Goal: Task Accomplishment & Management: Manage account settings

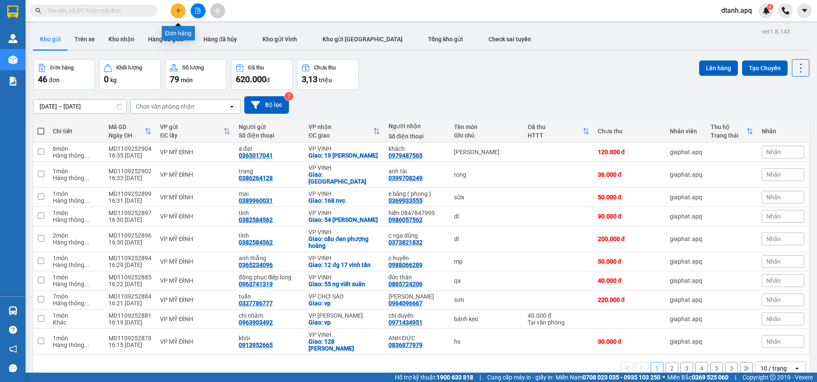
click at [175, 14] on button at bounding box center [178, 10] width 15 height 15
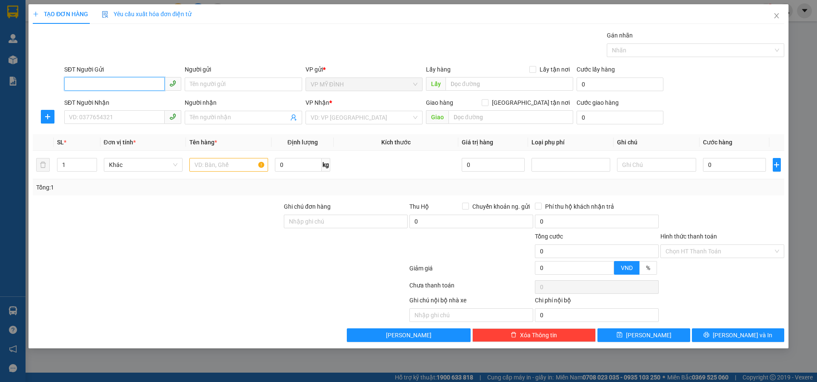
click at [80, 83] on input "SĐT Người Gửi" at bounding box center [114, 84] width 100 height 14
click at [90, 100] on div "0853648895 - a huy" at bounding box center [122, 101] width 107 height 9
type input "0853648895"
type input "a huy"
type input "0853648895"
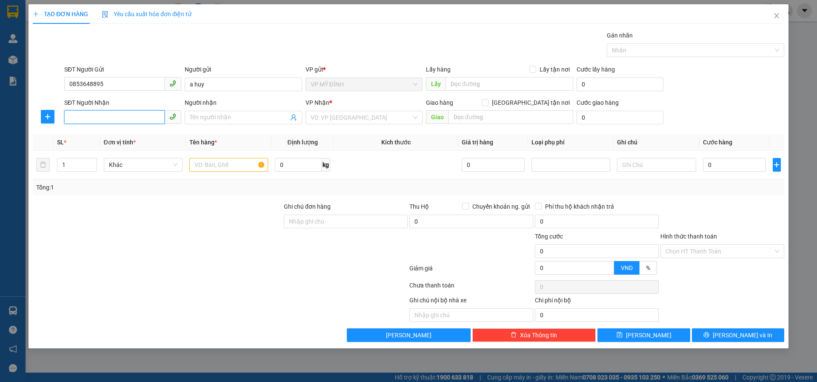
click at [92, 119] on input "SĐT Người Nhận" at bounding box center [114, 117] width 100 height 14
click at [94, 135] on div "0886885737 - chị hoài" at bounding box center [122, 134] width 107 height 9
type input "0886885737"
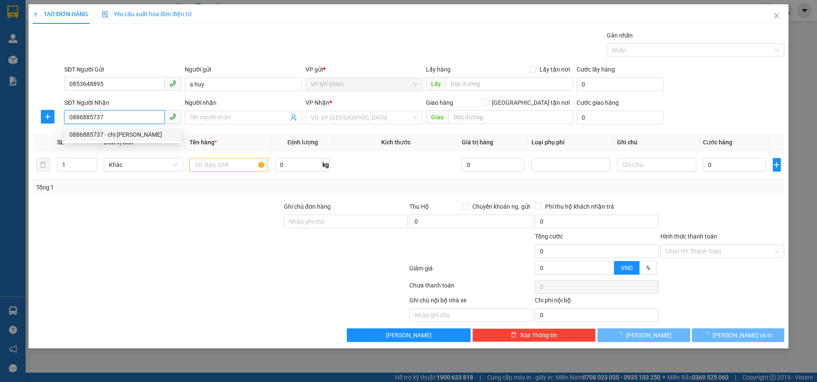
type input "chị hoài"
checkbox input "true"
type input "vp"
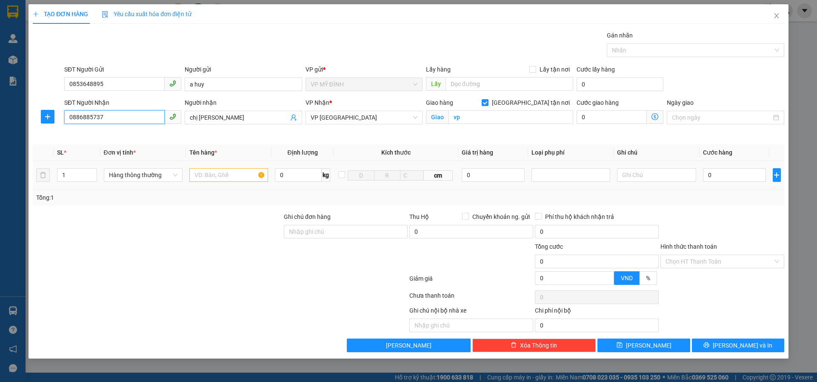
type input "0886885737"
click at [198, 173] on input "text" at bounding box center [228, 175] width 79 height 14
type input "thực phẩm"
type input "8"
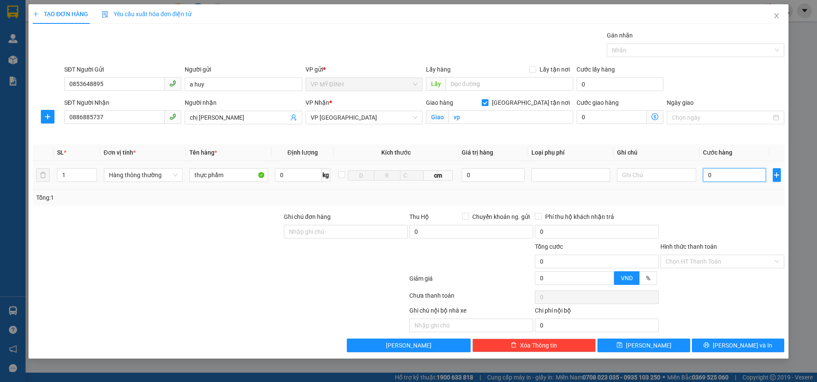
type input "8"
type input "80"
type input "80.000"
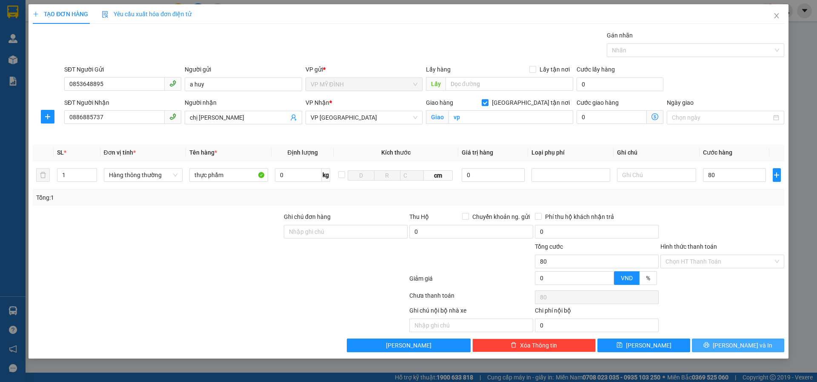
type input "80.000"
click at [719, 349] on button "[PERSON_NAME] và In" at bounding box center [738, 345] width 92 height 14
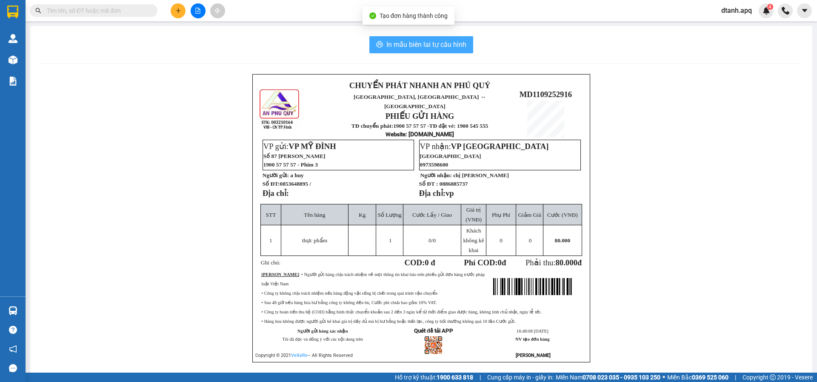
click at [448, 42] on span "In mẫu biên lai tự cấu hình" at bounding box center [426, 44] width 80 height 11
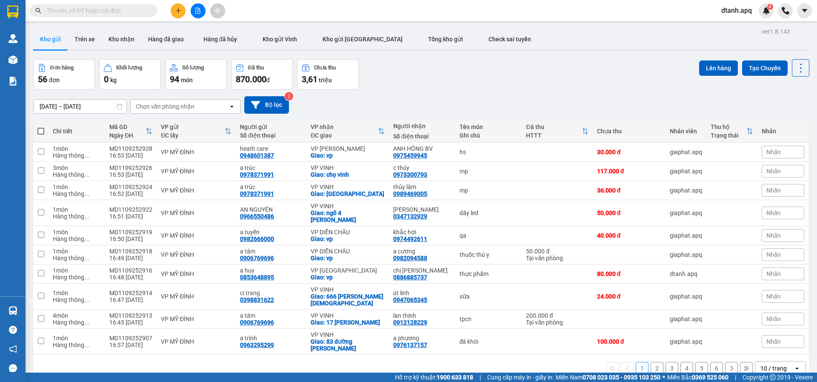
click at [92, 13] on input "text" at bounding box center [97, 10] width 100 height 9
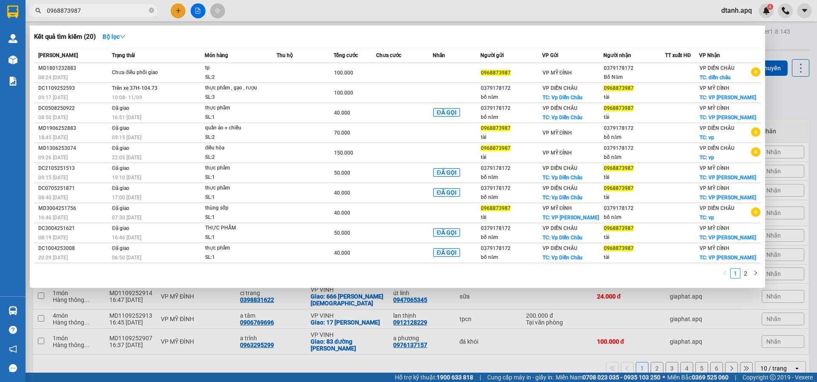
type input "0968873987"
click at [179, 8] on div at bounding box center [408, 191] width 817 height 382
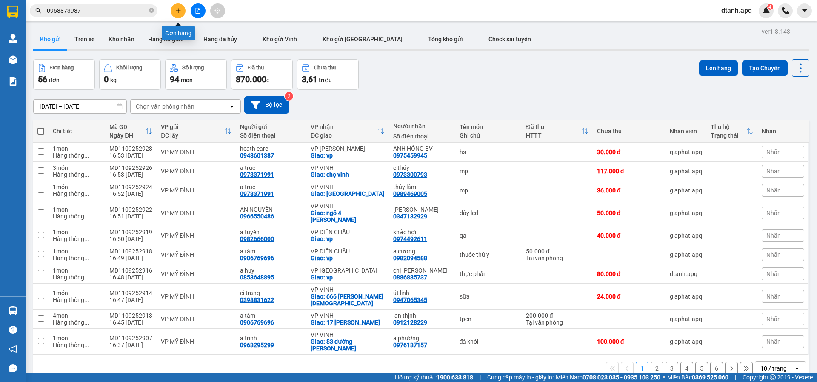
click at [175, 13] on icon "plus" at bounding box center [178, 11] width 6 height 6
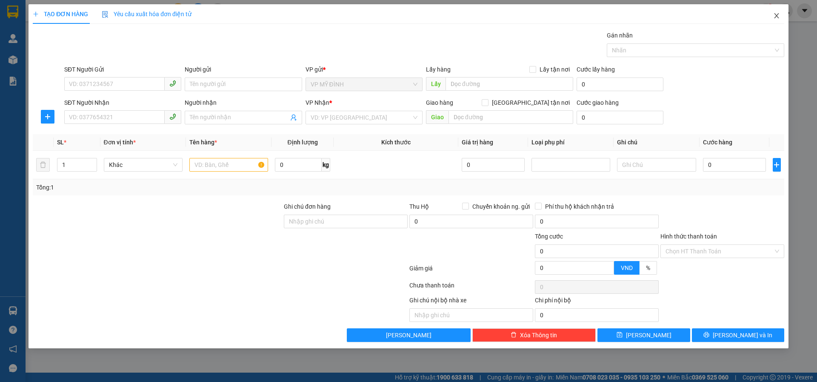
click at [775, 14] on icon "close" at bounding box center [776, 15] width 5 height 5
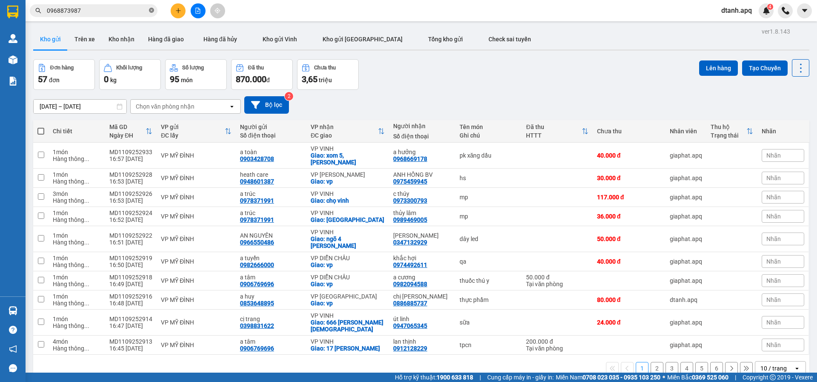
click at [152, 9] on icon "close-circle" at bounding box center [151, 10] width 5 height 5
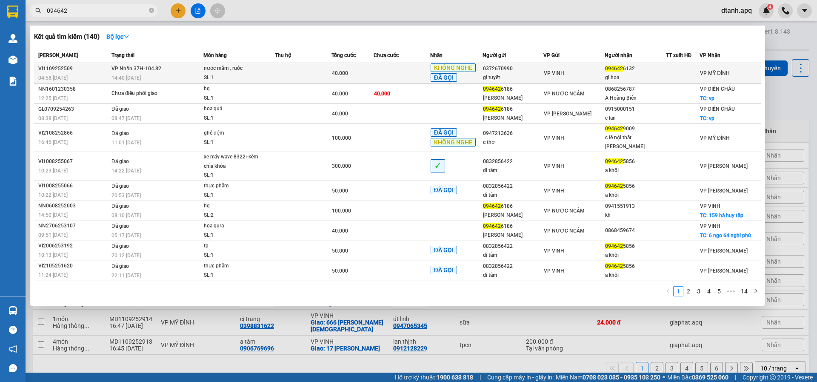
type input "094642"
click at [527, 73] on div "gì tuyết" at bounding box center [513, 77] width 60 height 9
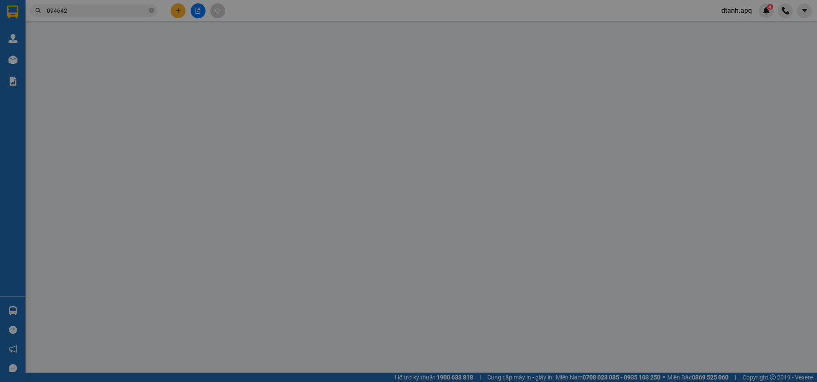
type input "0372670990"
type input "gì tuyết"
type input "0946426132"
type input "gì hoa"
type input "40.000"
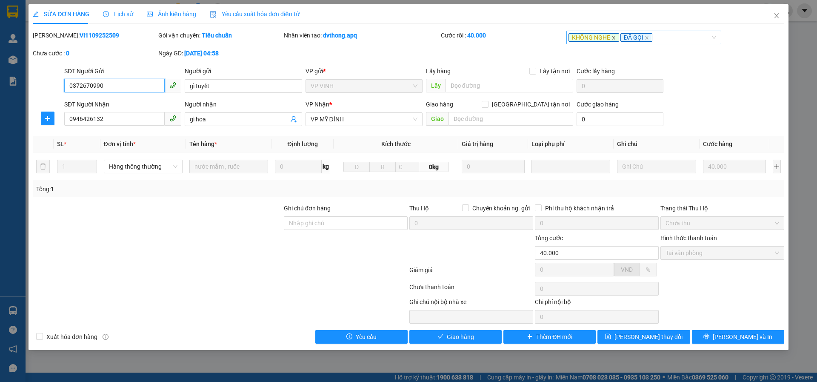
click at [613, 39] on icon "close" at bounding box center [614, 38] width 4 height 4
click at [662, 335] on span "[PERSON_NAME] thay đổi" at bounding box center [649, 336] width 68 height 9
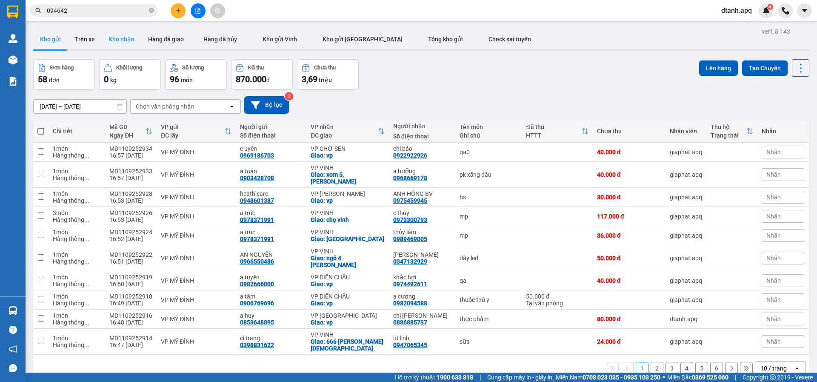
click at [123, 39] on button "Kho nhận" at bounding box center [122, 39] width 40 height 20
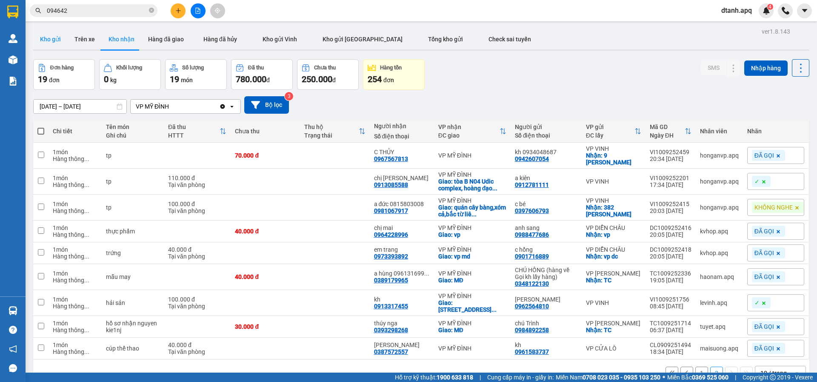
click at [51, 36] on button "Kho gửi" at bounding box center [50, 39] width 34 height 20
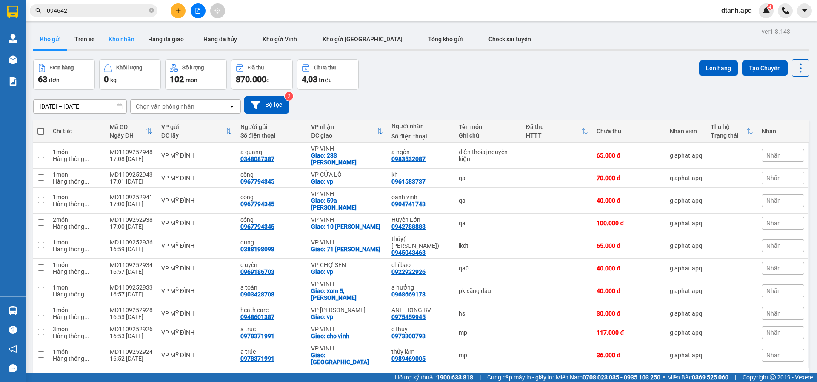
click at [124, 39] on button "Kho nhận" at bounding box center [122, 39] width 40 height 20
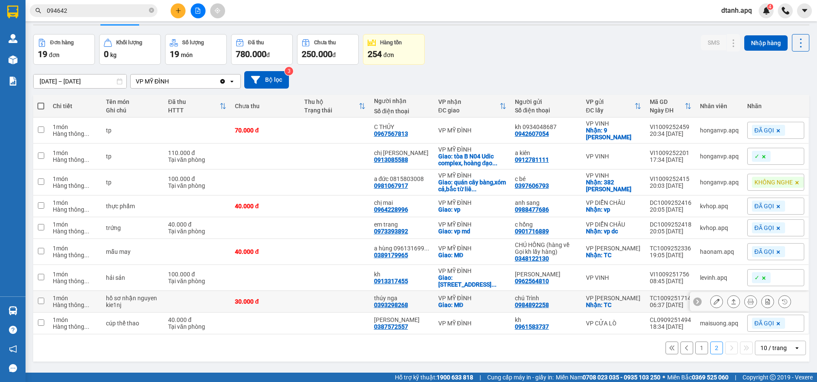
scroll to position [39, 0]
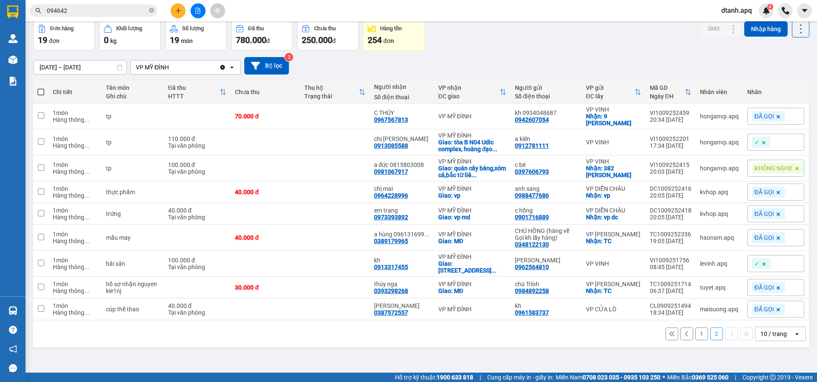
click at [697, 340] on button "1" at bounding box center [702, 333] width 13 height 13
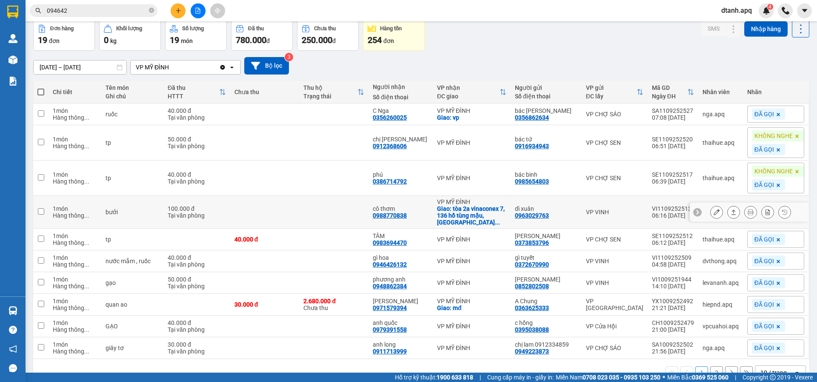
click at [627, 212] on div "VP VINH" at bounding box center [614, 212] width 57 height 7
checkbox input "true"
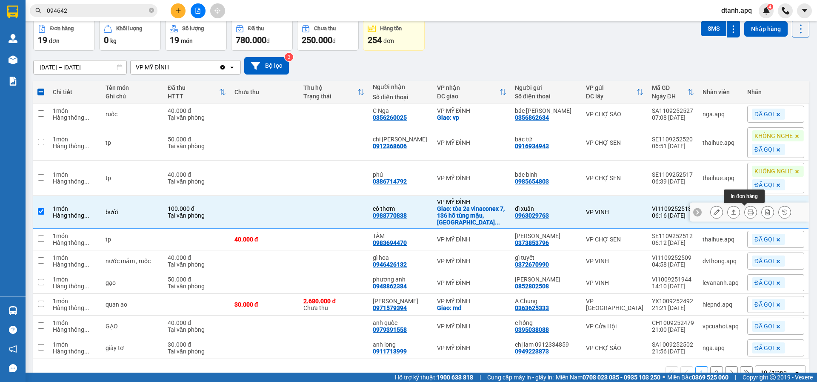
click at [748, 214] on icon at bounding box center [751, 212] width 6 height 6
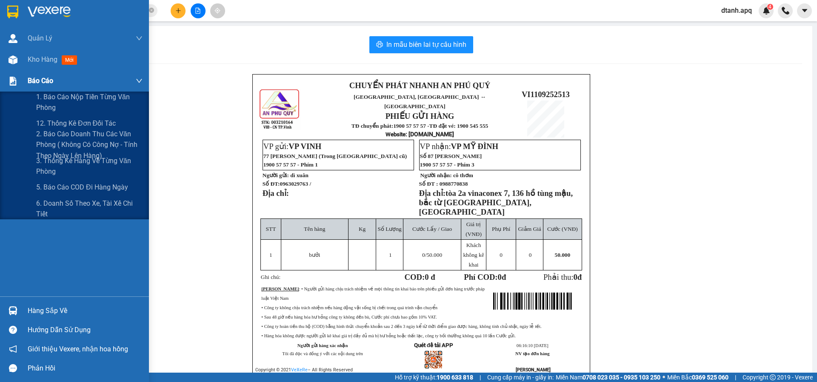
click at [42, 81] on span "Báo cáo" at bounding box center [41, 80] width 26 height 11
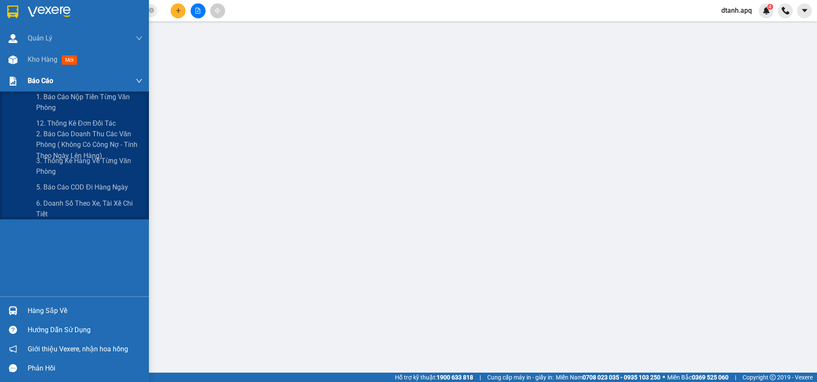
click at [40, 81] on span "Báo cáo" at bounding box center [41, 80] width 26 height 11
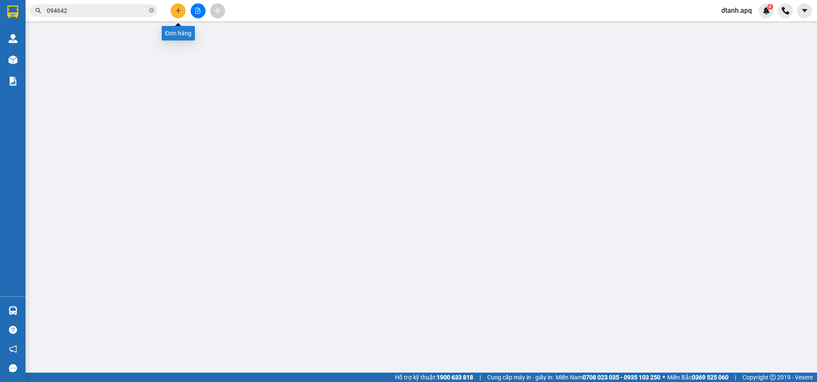
click at [175, 11] on button at bounding box center [178, 10] width 15 height 15
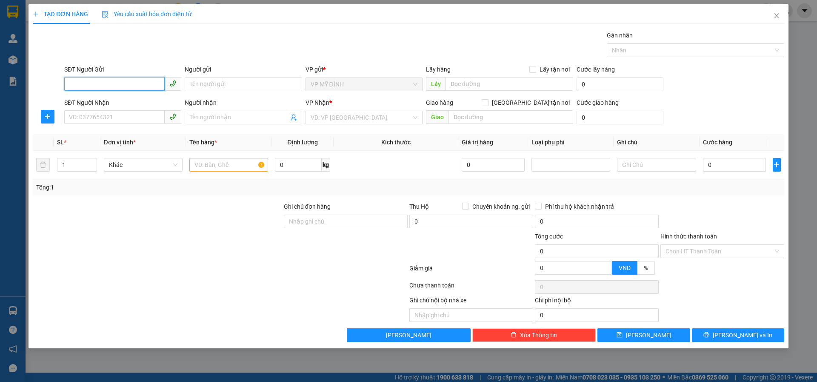
click at [117, 82] on input "SĐT Người Gửi" at bounding box center [114, 84] width 100 height 14
type input "0974305076"
click at [193, 81] on input "Người gửi" at bounding box center [243, 84] width 117 height 14
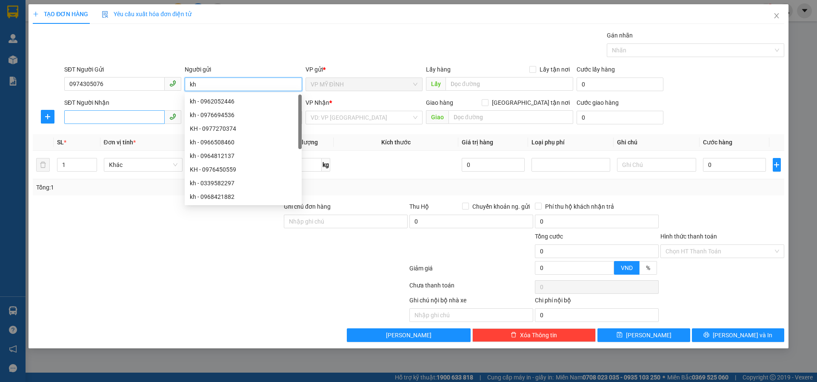
type input "kh"
click at [96, 115] on input "SĐT Người Nhận" at bounding box center [114, 117] width 100 height 14
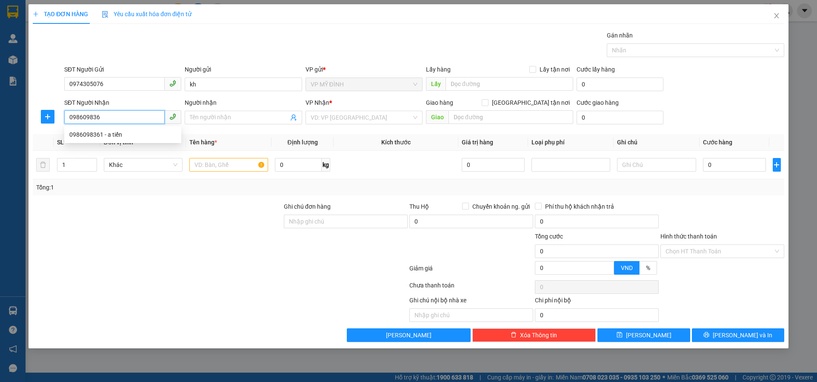
type input "0986098361"
click at [90, 131] on div "0986098361 - a tiến" at bounding box center [122, 134] width 107 height 9
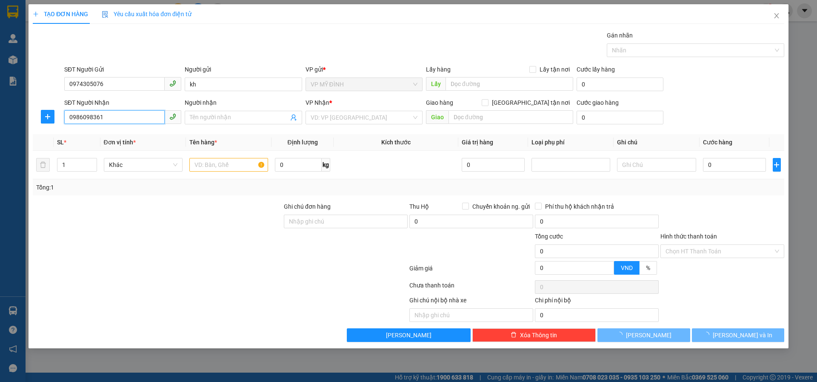
type input "a tiến"
checkbox input "true"
type input "44-hoàng thị loan"
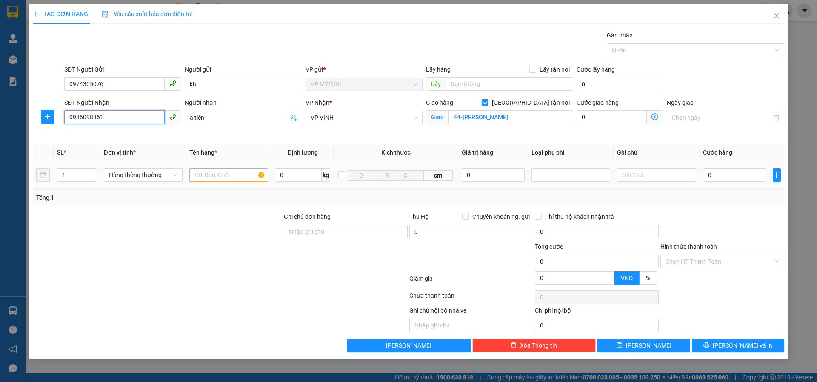
type input "0986098361"
click at [206, 173] on input "text" at bounding box center [228, 175] width 79 height 14
click at [716, 176] on input "0" at bounding box center [734, 175] width 63 height 14
click at [202, 175] on input "text" at bounding box center [228, 175] width 79 height 14
click at [211, 177] on input "text" at bounding box center [228, 175] width 79 height 14
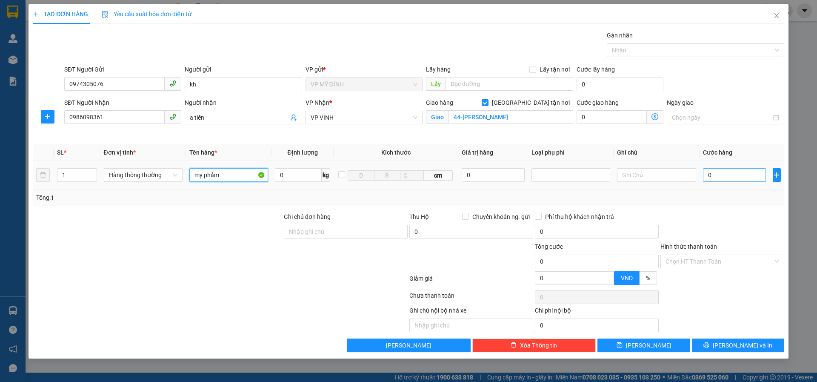
type input "my phẩm"
click at [725, 176] on input "0" at bounding box center [734, 175] width 63 height 14
type input "3"
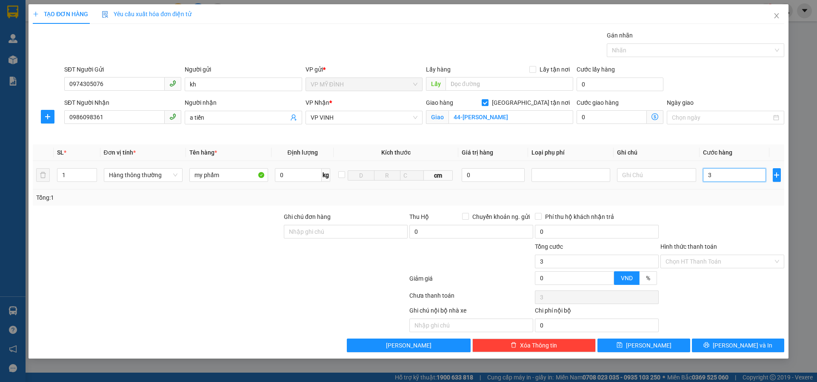
type input "30"
type input "30.000"
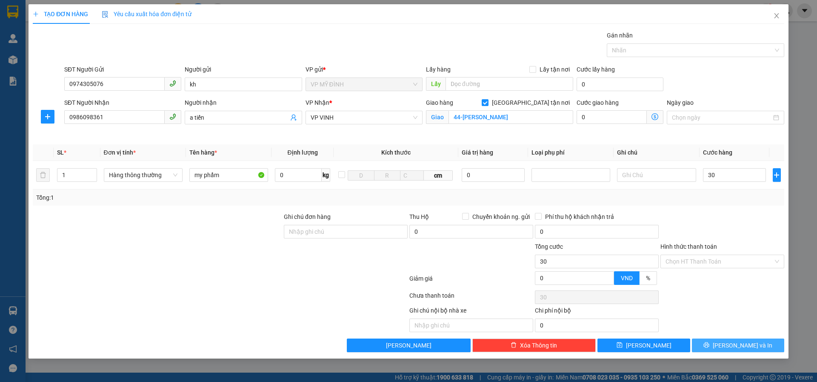
type input "30.000"
drag, startPoint x: 725, startPoint y: 348, endPoint x: 719, endPoint y: 341, distance: 9.4
click at [710, 348] on span "printer" at bounding box center [707, 345] width 6 height 7
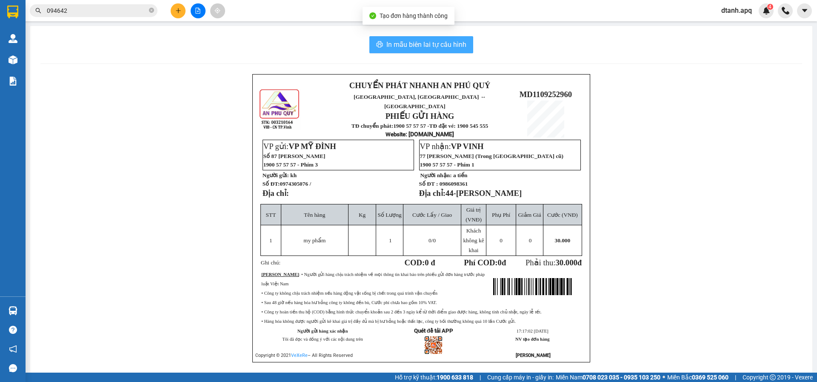
click at [434, 44] on span "In mẫu biên lai tự cấu hình" at bounding box center [426, 44] width 80 height 11
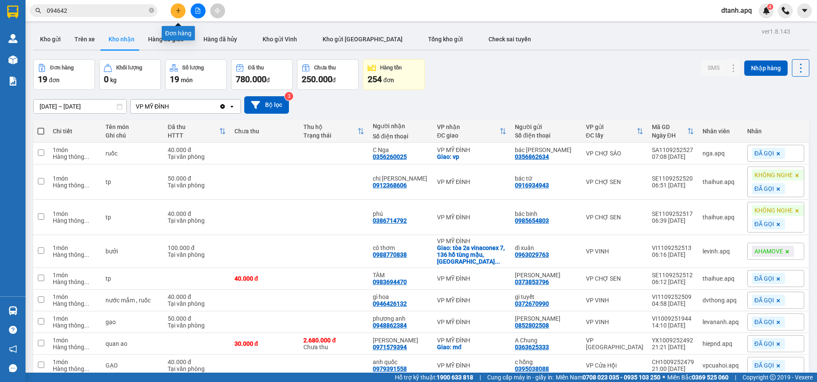
click at [177, 9] on icon "plus" at bounding box center [178, 11] width 6 height 6
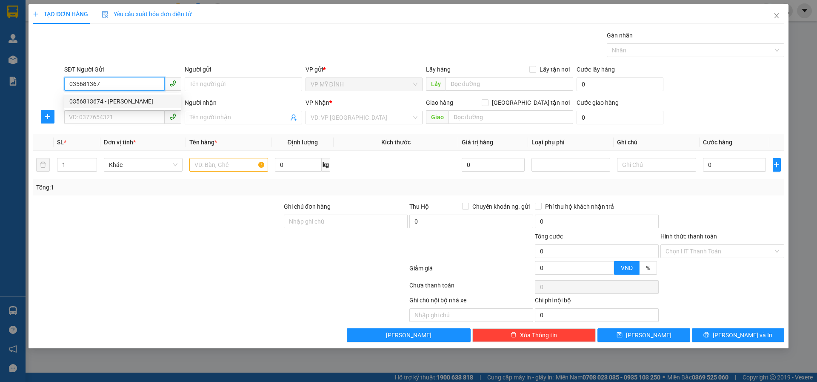
click at [96, 99] on div "0356813674 - chú hải" at bounding box center [122, 101] width 107 height 9
type input "0356813674"
type input "chú hải"
type input "0356813674"
click at [88, 117] on input "SĐT Người Nhận" at bounding box center [114, 117] width 100 height 14
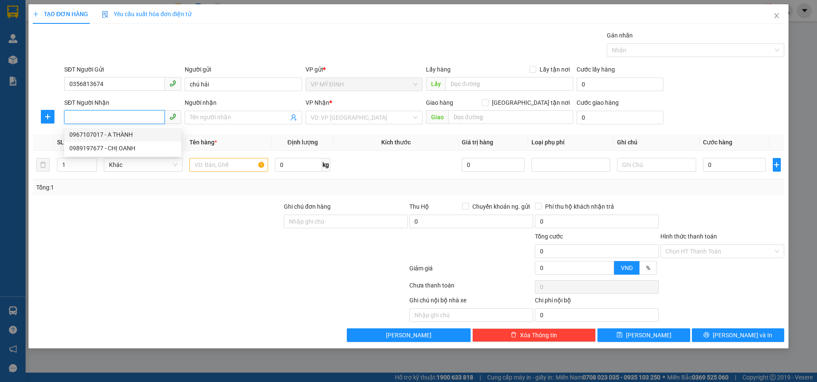
click at [86, 135] on div "0967107017 - A THÀNH" at bounding box center [122, 134] width 107 height 9
type input "0967107017"
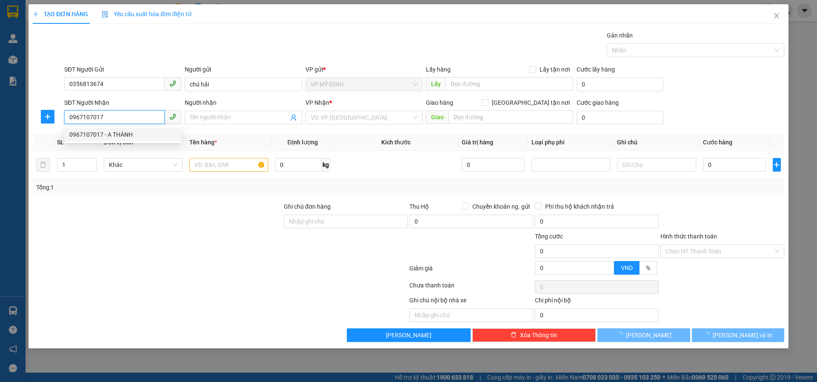
type input "A THÀNH"
checkbox input "true"
type input "VP"
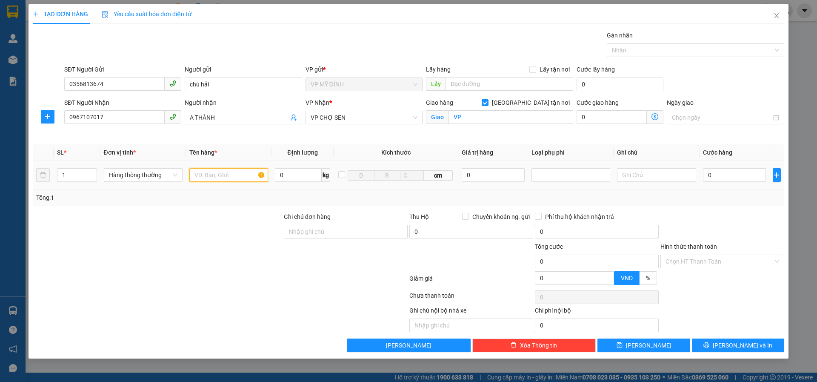
click at [210, 179] on input "text" at bounding box center [228, 175] width 79 height 14
type input "thuốc"
click at [724, 175] on input "0" at bounding box center [734, 175] width 63 height 14
type input "6"
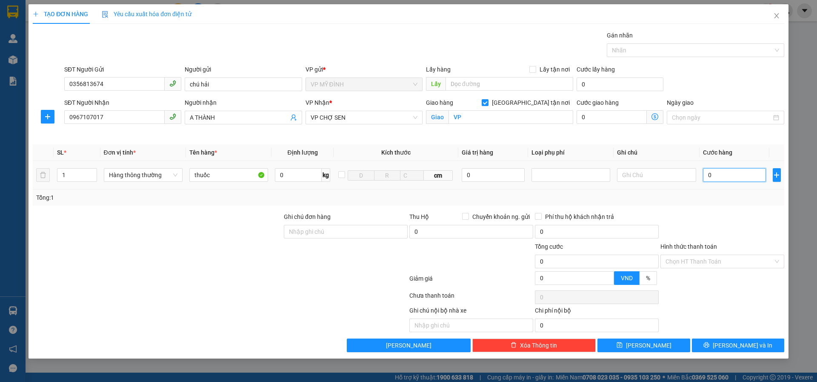
type input "6"
type input "60"
type input "60.000"
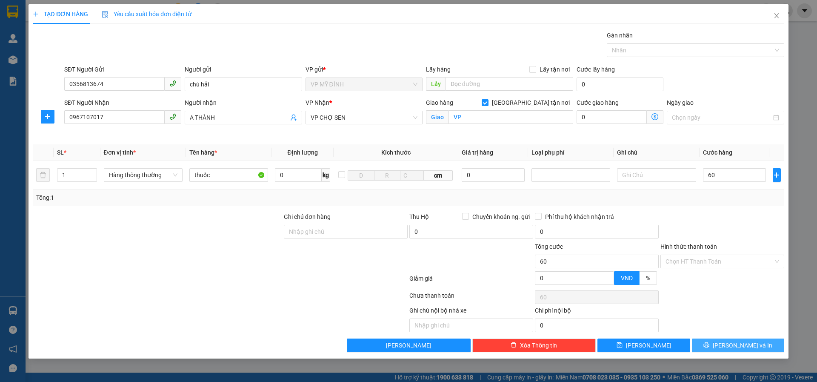
type input "60.000"
drag, startPoint x: 728, startPoint y: 347, endPoint x: 725, endPoint y: 337, distance: 10.4
click at [727, 344] on button "[PERSON_NAME] và In" at bounding box center [738, 345] width 92 height 14
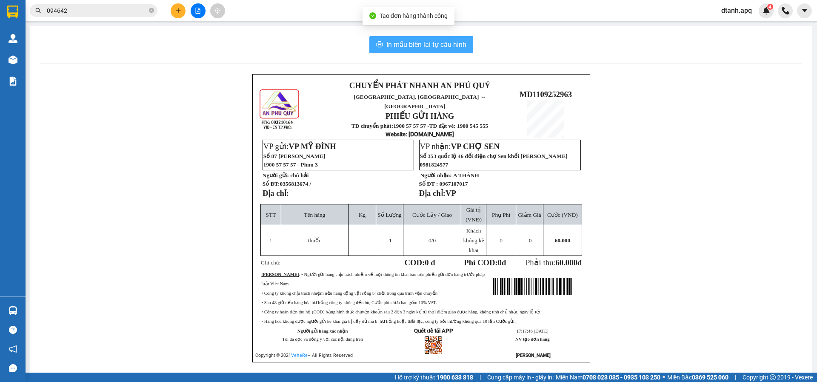
click at [455, 45] on span "In mẫu biên lai tự cấu hình" at bounding box center [426, 44] width 80 height 11
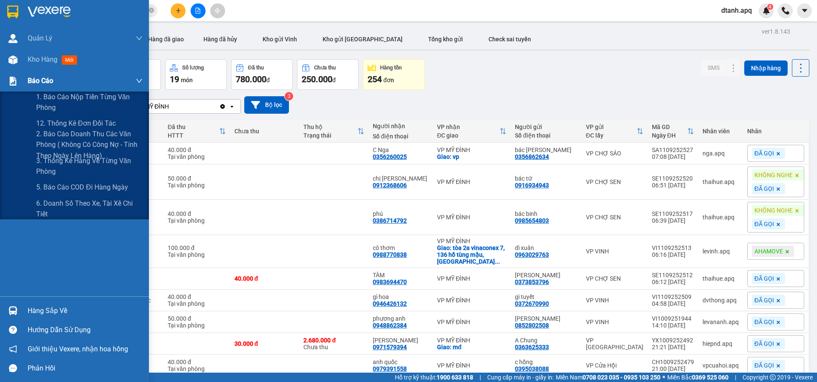
click at [13, 80] on img at bounding box center [13, 81] width 9 height 9
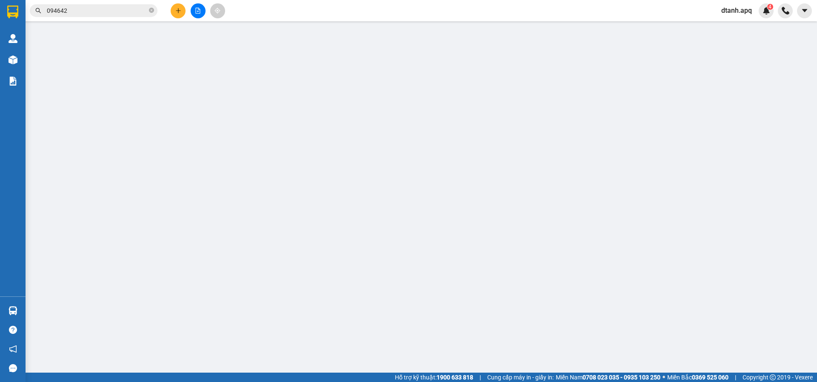
click at [150, 10] on icon "close-circle" at bounding box center [151, 10] width 5 height 5
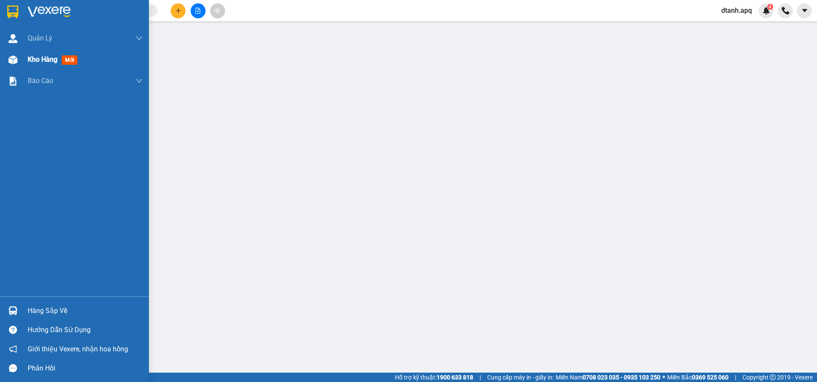
click at [9, 61] on img at bounding box center [13, 59] width 9 height 9
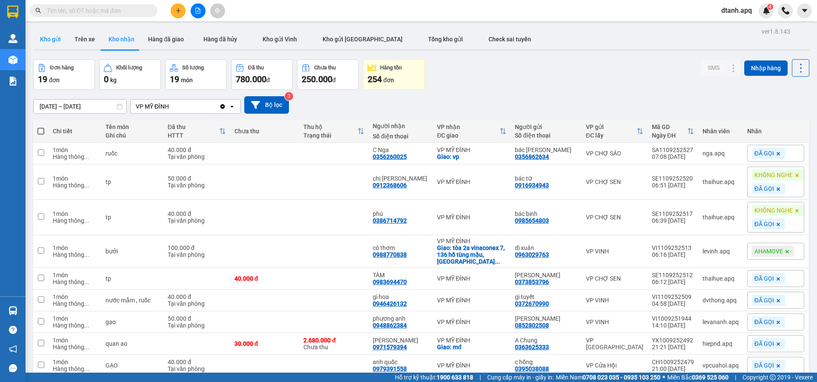
click at [55, 38] on button "Kho gửi" at bounding box center [50, 39] width 34 height 20
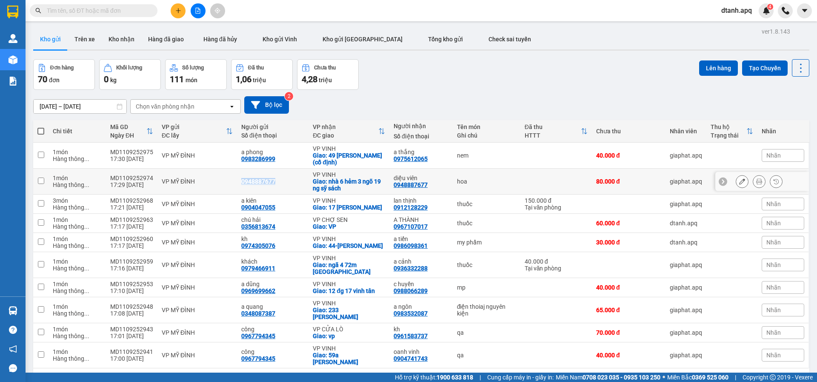
drag, startPoint x: 240, startPoint y: 181, endPoint x: 302, endPoint y: 186, distance: 61.9
click at [299, 186] on td "0948887677" at bounding box center [273, 182] width 72 height 26
checkbox input "true"
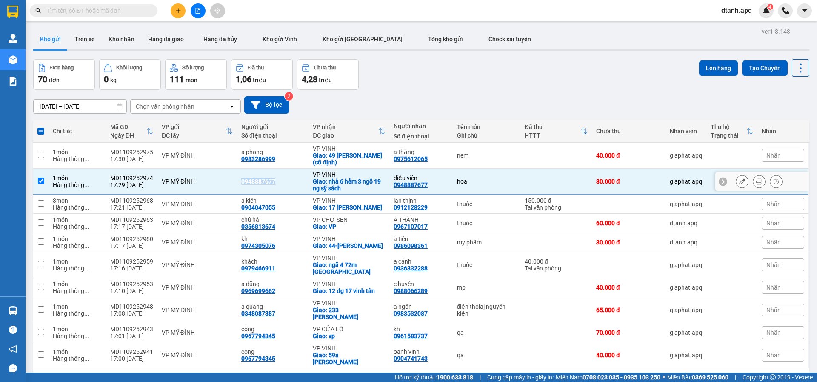
copy div "0948887677"
click at [95, 11] on input "text" at bounding box center [97, 10] width 100 height 9
paste input "0948887677"
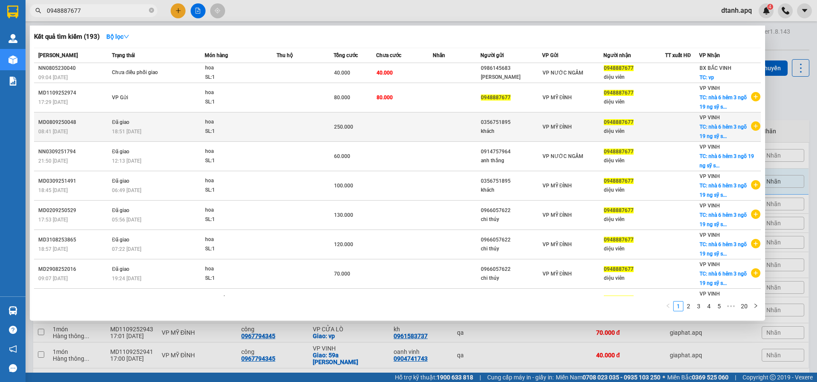
type input "0948887677"
drag, startPoint x: 478, startPoint y: 123, endPoint x: 518, endPoint y: 121, distance: 40.1
click at [518, 121] on td "0356751895 khách" at bounding box center [512, 126] width 62 height 29
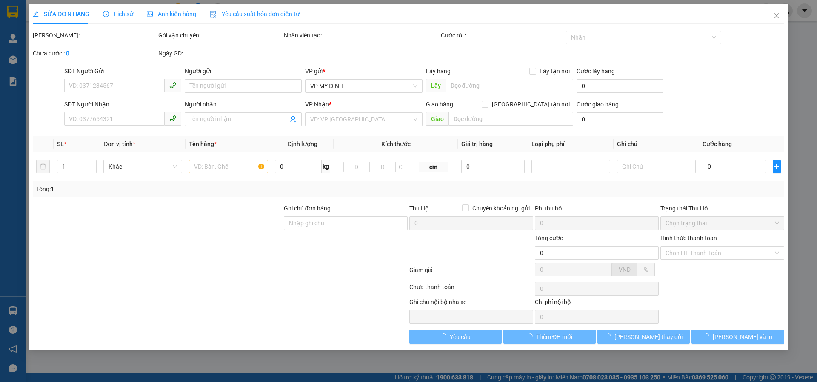
type input "0356751895"
type input "khách"
type input "0948887677"
type input "diệu viên"
checkbox input "true"
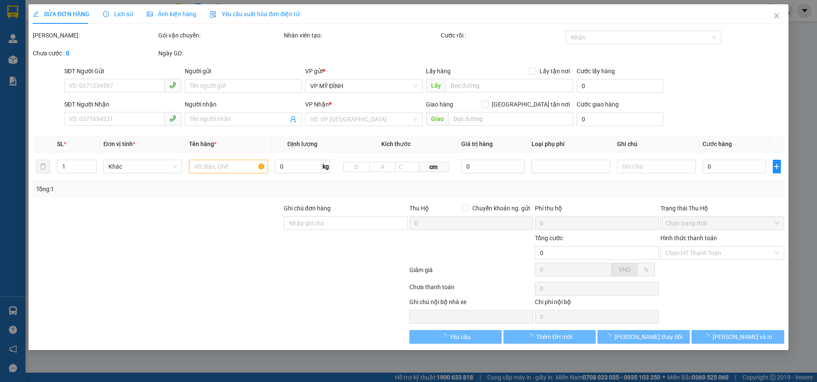
type input "nhà 6 hẻm 3 ngõ 19 ng sỹ sách"
type input "250.000"
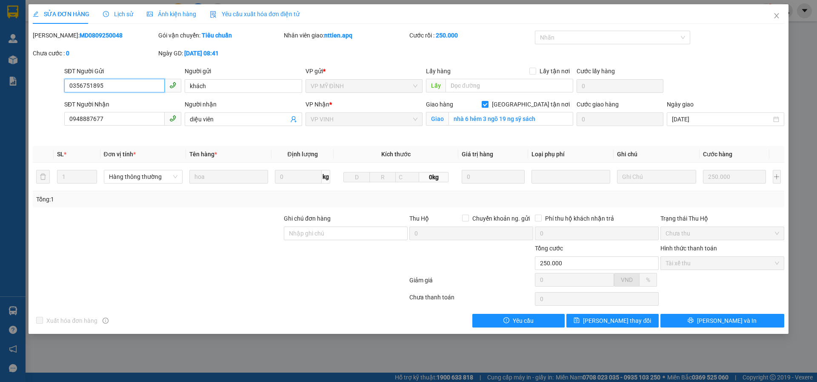
drag, startPoint x: 67, startPoint y: 84, endPoint x: 123, endPoint y: 86, distance: 55.3
click at [121, 86] on input "0356751895" at bounding box center [114, 86] width 100 height 14
click at [777, 16] on icon "close" at bounding box center [776, 15] width 5 height 5
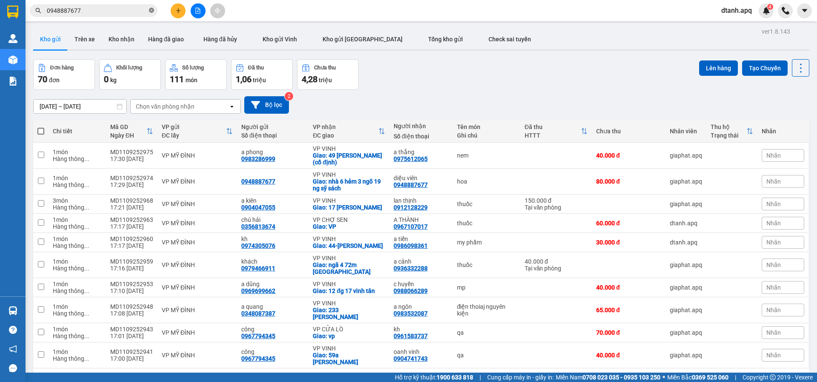
click at [152, 10] on icon "close-circle" at bounding box center [151, 10] width 5 height 5
click at [108, 10] on input "text" at bounding box center [97, 10] width 100 height 9
paste input "0356751895"
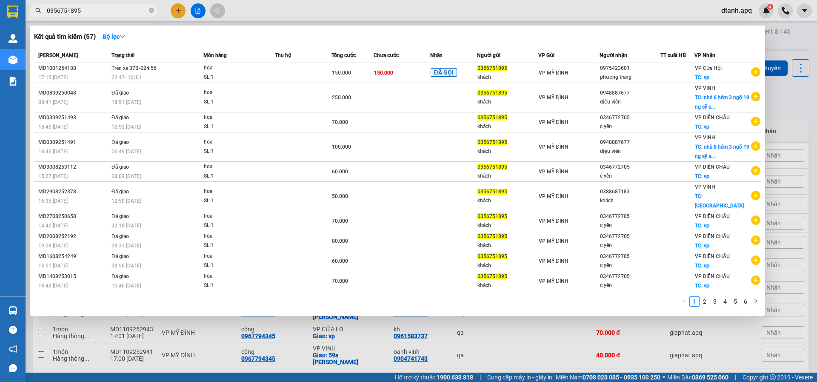
type input "0356751895"
click at [179, 9] on div at bounding box center [408, 191] width 817 height 382
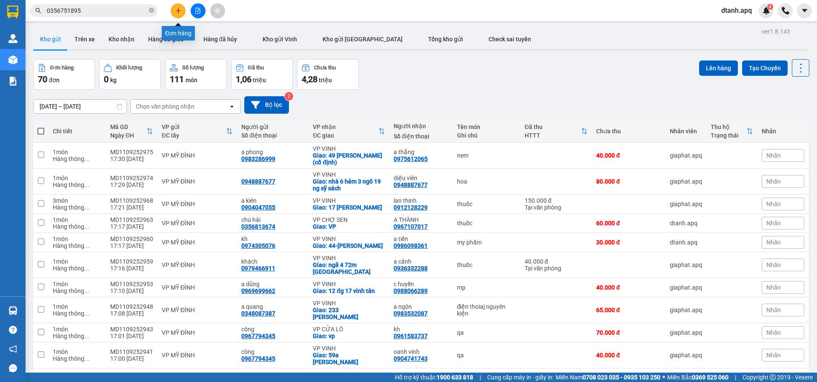
click at [176, 13] on icon "plus" at bounding box center [178, 11] width 6 height 6
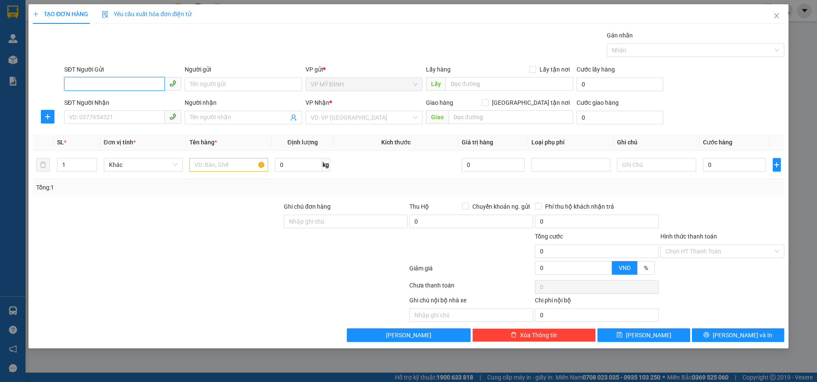
drag, startPoint x: 94, startPoint y: 81, endPoint x: 736, endPoint y: 74, distance: 641.1
click at [169, 83] on span at bounding box center [122, 84] width 117 height 14
type input "0866609567"
drag, startPoint x: 88, startPoint y: 99, endPoint x: 91, endPoint y: 112, distance: 12.8
click at [88, 101] on div "0866609567 - a lâm" at bounding box center [122, 101] width 107 height 9
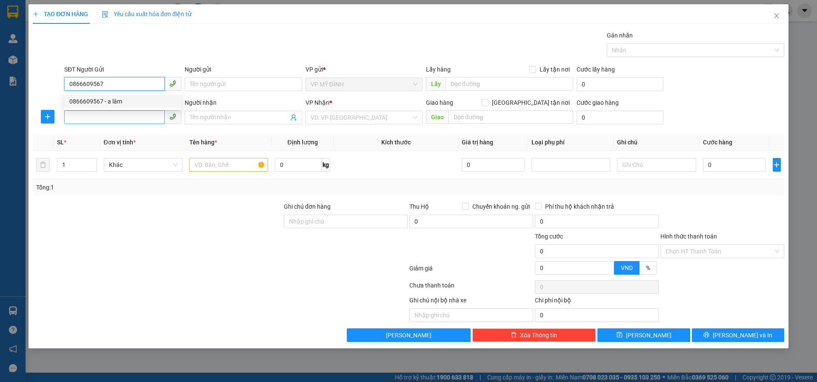
type input "a lâm"
type input "0866609567"
click at [91, 116] on input "SĐT Người Nhận" at bounding box center [114, 117] width 100 height 14
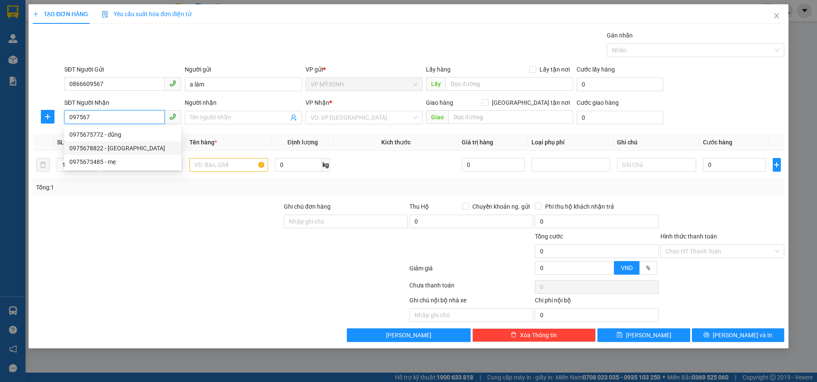
click at [94, 149] on div "0975678822 - OSAKA" at bounding box center [122, 147] width 107 height 9
type input "0975678822"
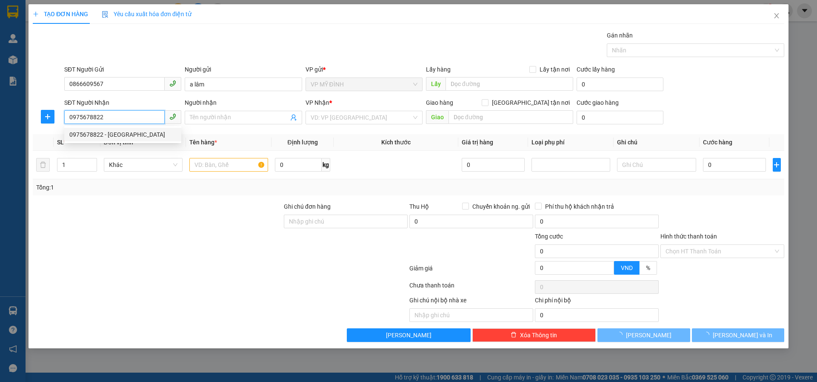
type input "OSAKA"
checkbox input "true"
type input "SỐ 9 ĐẠI LỘ LÊ NIN"
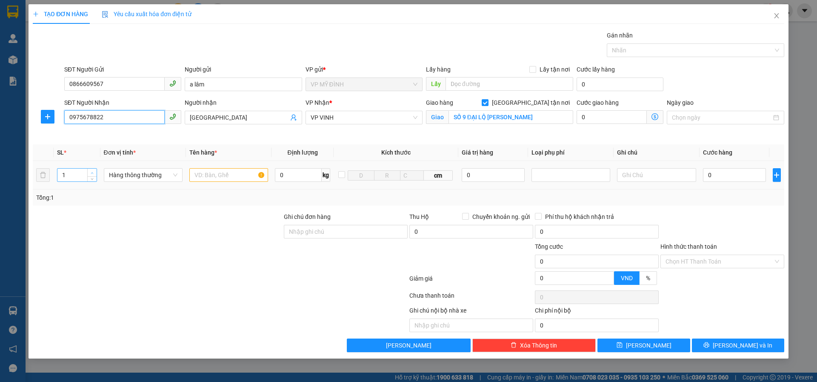
type input "0975678822"
type input "2"
click at [92, 172] on icon "up" at bounding box center [92, 173] width 3 height 3
click at [223, 177] on input "text" at bounding box center [228, 175] width 79 height 14
type input "d"
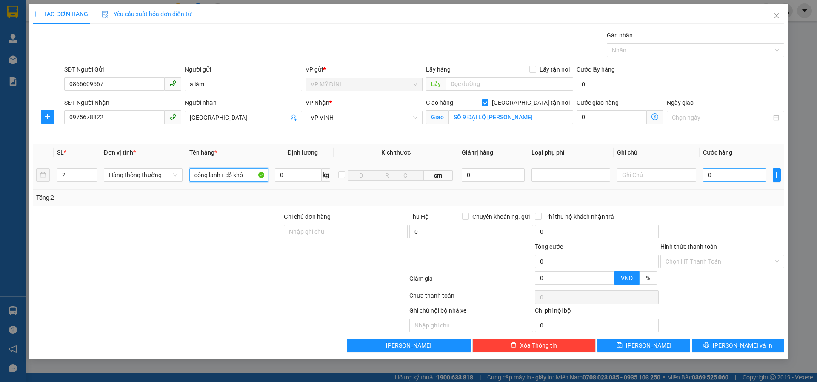
type input "đông lạnh+ đồ khô"
type input "9"
type input "90"
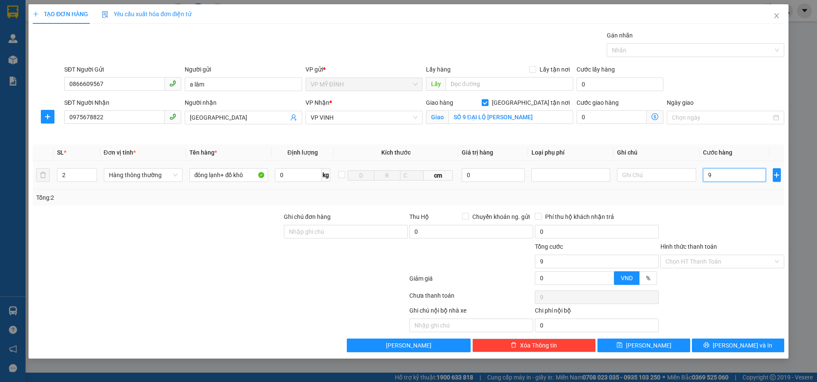
type input "90"
type input "90.000"
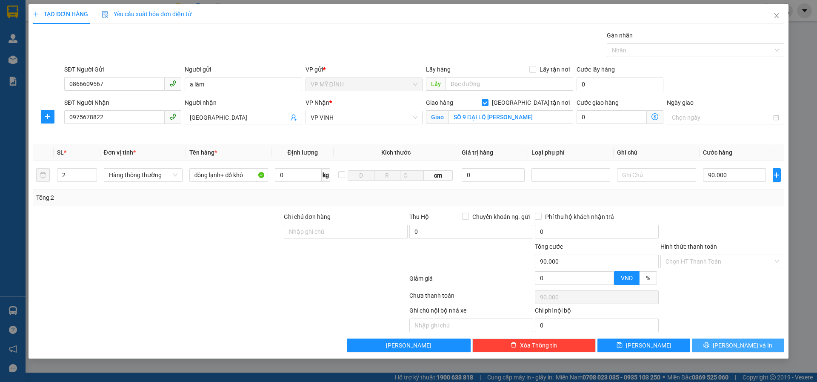
drag, startPoint x: 718, startPoint y: 345, endPoint x: 724, endPoint y: 331, distance: 15.8
click at [719, 342] on button "[PERSON_NAME] và In" at bounding box center [738, 345] width 92 height 14
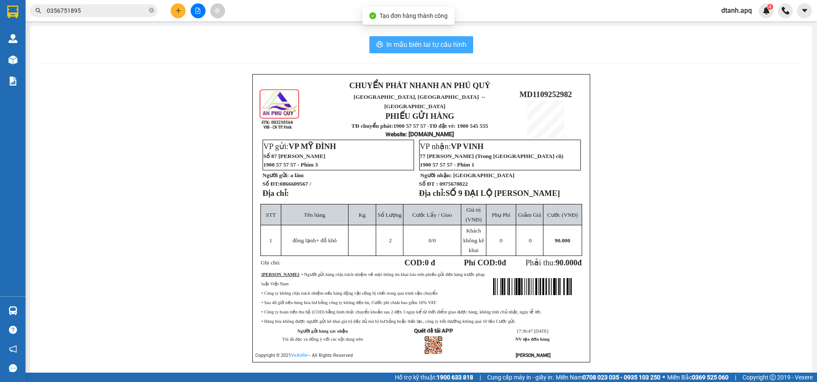
click at [443, 38] on button "In mẫu biên lai tự cấu hình" at bounding box center [421, 44] width 104 height 17
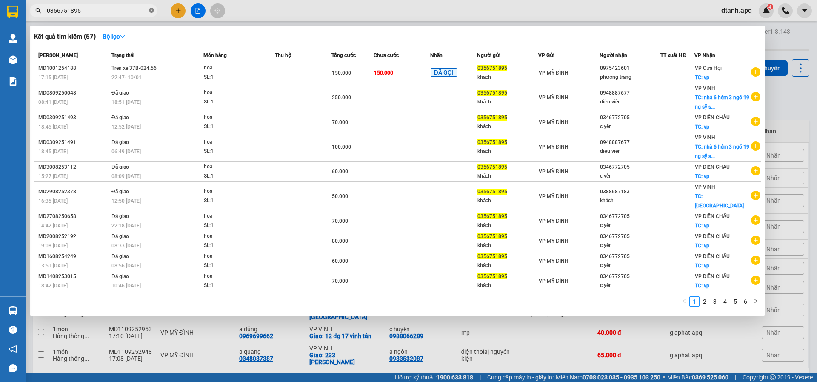
click at [150, 9] on icon "close-circle" at bounding box center [151, 10] width 5 height 5
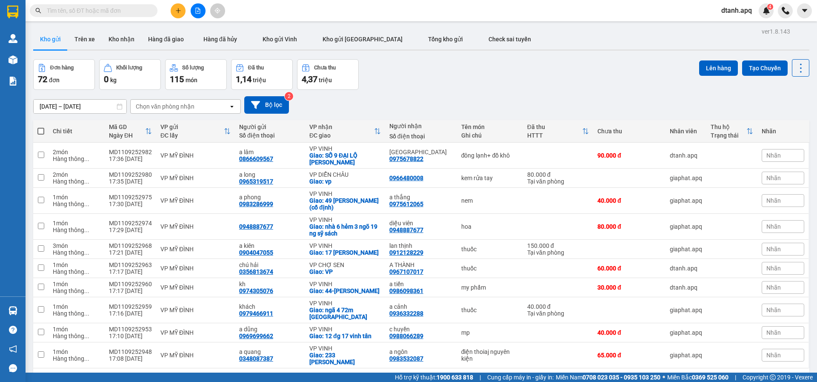
click at [126, 13] on input "text" at bounding box center [97, 10] width 100 height 9
drag, startPoint x: 518, startPoint y: 226, endPoint x: 543, endPoint y: 228, distance: 25.2
click at [523, 227] on td at bounding box center [558, 227] width 70 height 26
checkbox input "true"
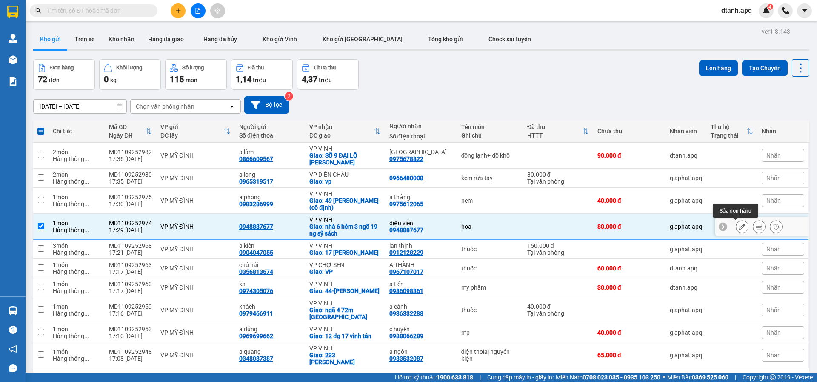
click at [739, 228] on icon at bounding box center [742, 226] width 6 height 6
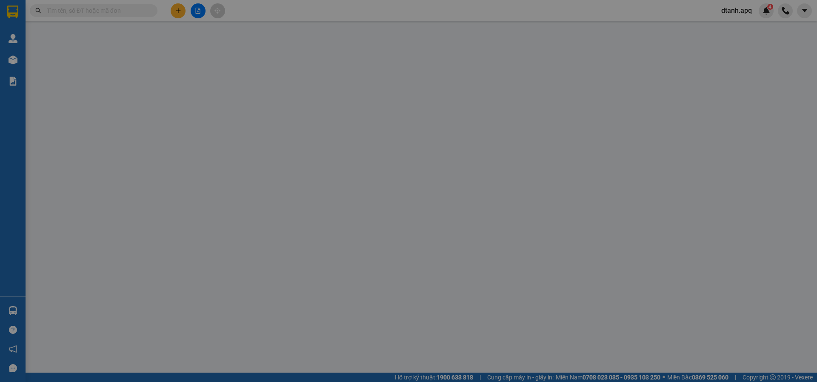
type input "0948887677"
type input "diệu viên"
checkbox input "true"
type input "nhà 6 hẻm 3 ngõ 19 ng sỹ sách"
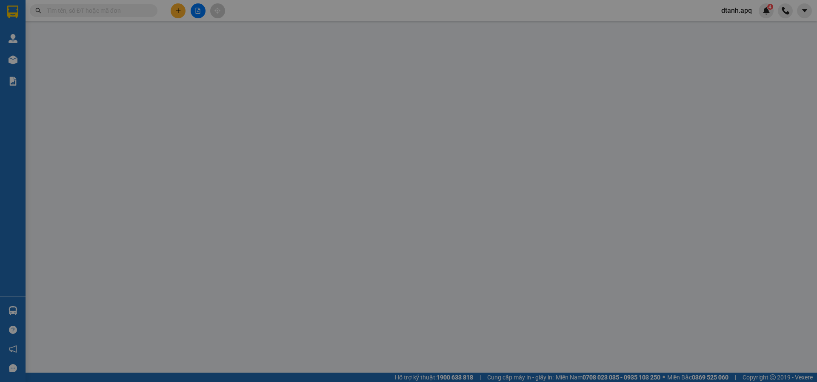
type input "80.000"
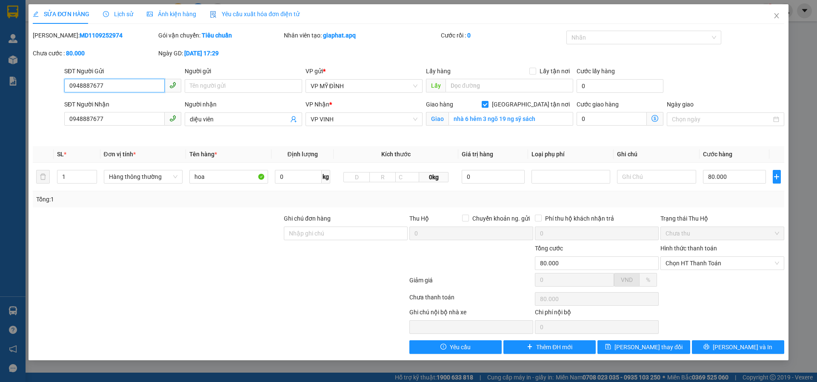
click at [123, 84] on input "0948887677" at bounding box center [114, 86] width 100 height 14
type input "0"
click at [777, 15] on icon "close" at bounding box center [776, 15] width 7 height 7
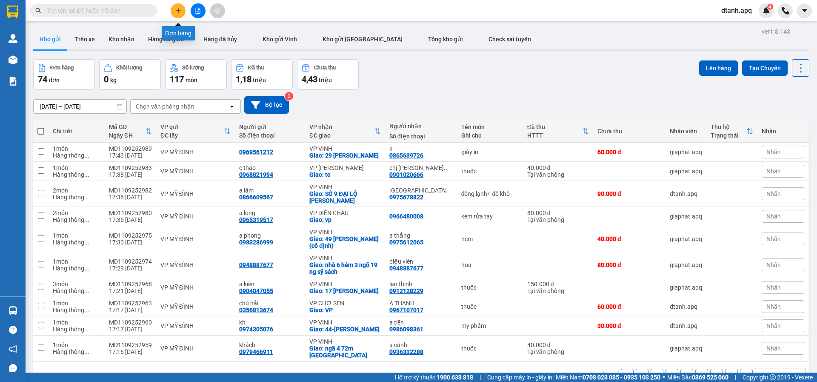
click at [178, 11] on icon "plus" at bounding box center [178, 10] width 0 height 5
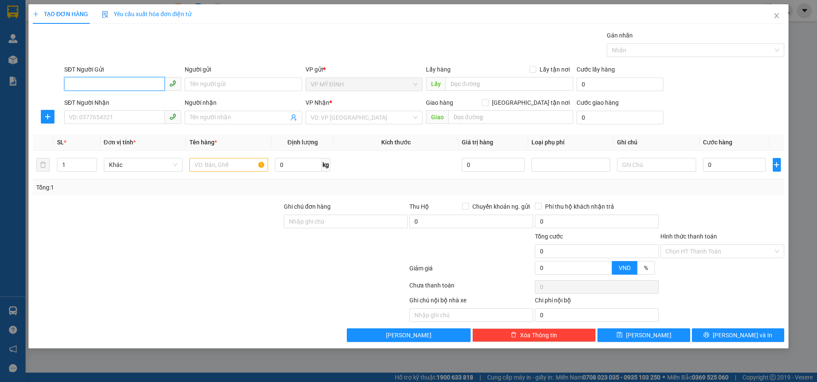
click at [101, 82] on input "SĐT Người Gửi" at bounding box center [114, 84] width 100 height 14
click at [94, 103] on div "0919892193 - khách" at bounding box center [122, 101] width 107 height 9
type input "0919892193"
type input "khách"
type input "0919892193"
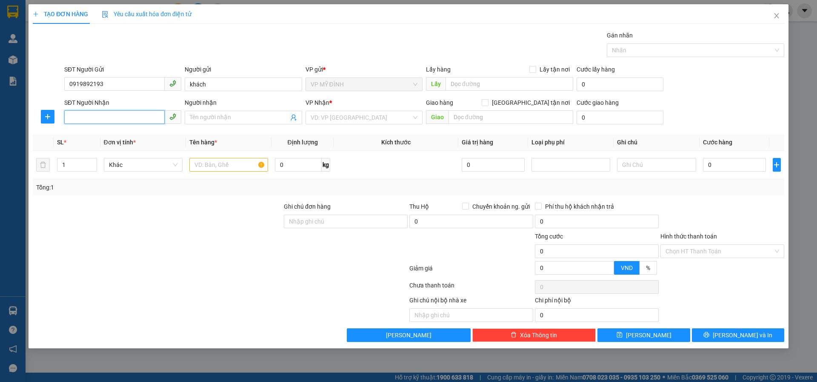
click at [105, 114] on input "SĐT Người Nhận" at bounding box center [114, 117] width 100 height 14
click at [293, 118] on icon "user-add" at bounding box center [294, 118] width 6 height 6
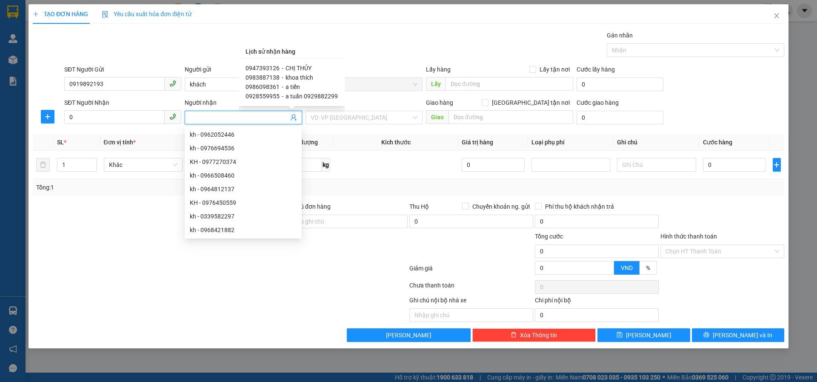
drag, startPoint x: 261, startPoint y: 69, endPoint x: 266, endPoint y: 53, distance: 16.6
click at [261, 68] on span "0947393126" at bounding box center [263, 68] width 34 height 7
type input "0947393126"
type input "CHỊ THỦY"
type input "57 ly thường kiệt"
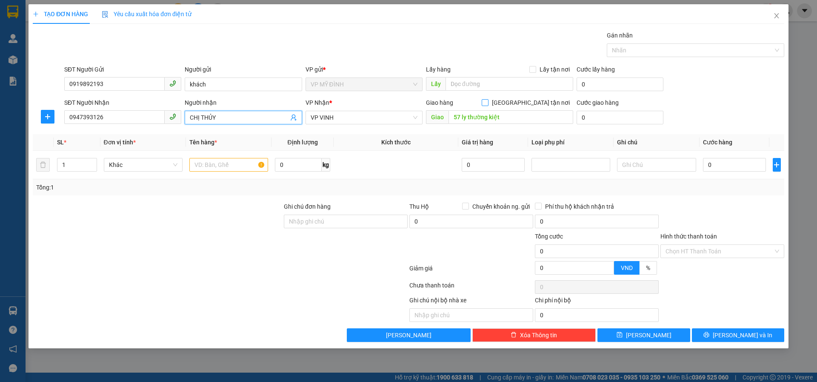
drag, startPoint x: 531, startPoint y: 101, endPoint x: 522, endPoint y: 98, distance: 9.6
click at [488, 101] on input "[GEOGRAPHIC_DATA] tận nơi" at bounding box center [485, 102] width 6 height 6
checkbox input "true"
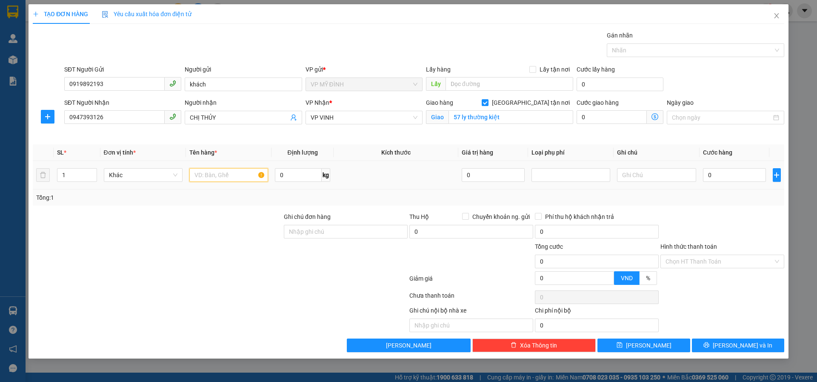
drag, startPoint x: 206, startPoint y: 173, endPoint x: 207, endPoint y: 167, distance: 6.1
click at [206, 170] on input "text" at bounding box center [228, 175] width 79 height 14
type input "my phẩm"
type input "4"
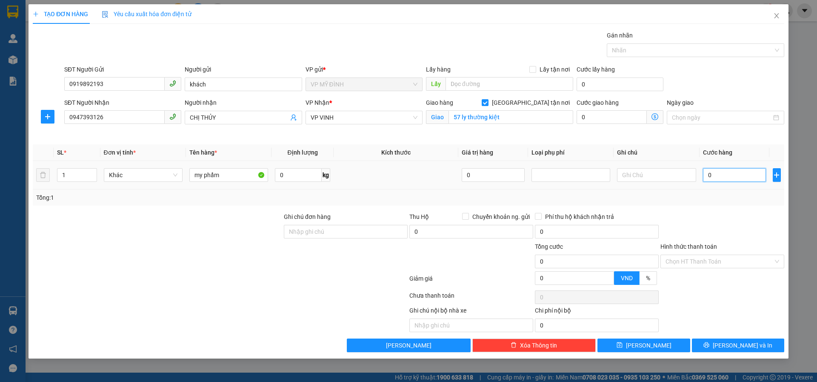
type input "4"
type input "40"
type input "40.000"
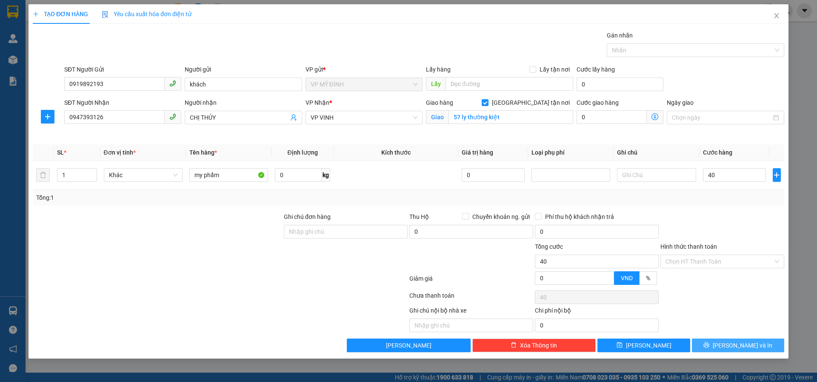
type input "40.000"
type input "36.000"
type input "10"
type input "36.000"
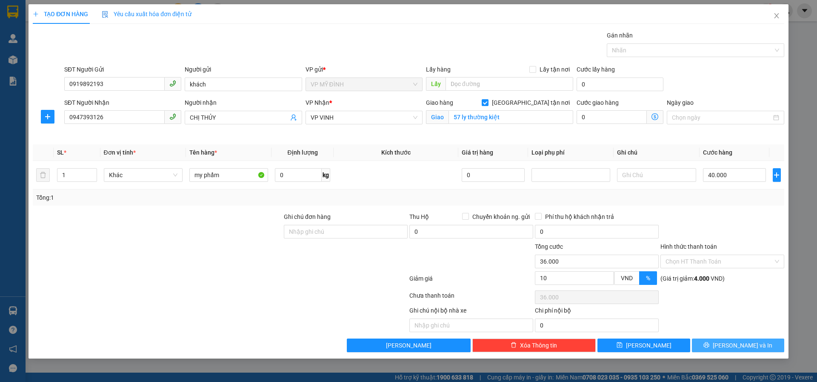
drag, startPoint x: 718, startPoint y: 340, endPoint x: 710, endPoint y: 330, distance: 12.4
click at [713, 337] on div "Transit Pickup Surcharge Ids Transit Deliver Surcharge Ids Transit Deliver Surc…" at bounding box center [409, 191] width 752 height 321
drag, startPoint x: 723, startPoint y: 347, endPoint x: 726, endPoint y: 339, distance: 8.6
click at [710, 346] on icon "printer" at bounding box center [707, 345] width 6 height 6
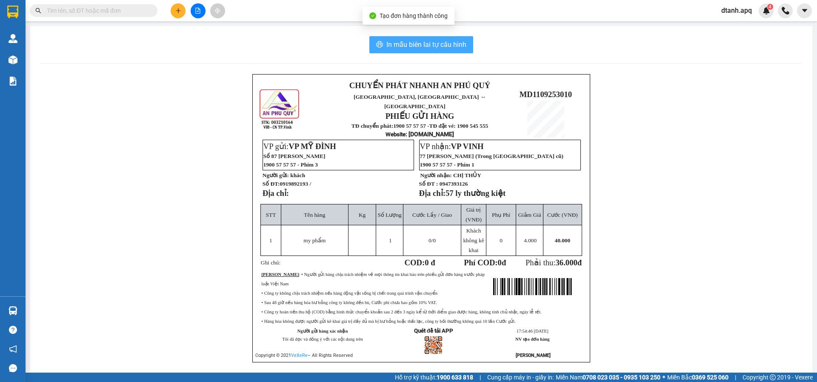
click at [447, 40] on span "In mẫu biên lai tự cấu hình" at bounding box center [426, 44] width 80 height 11
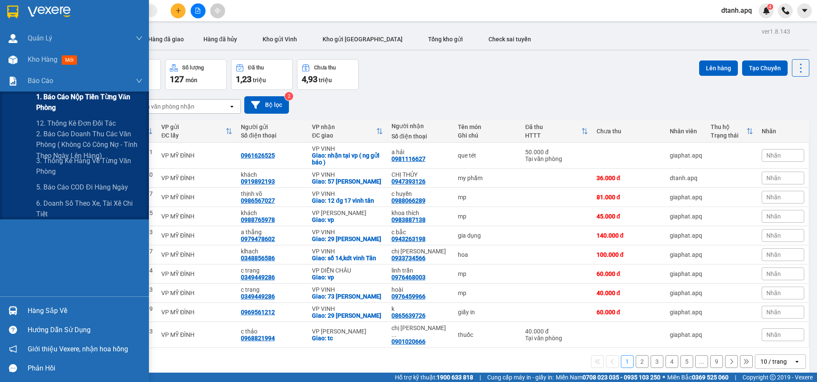
click at [59, 95] on span "1. Báo cáo nộp tiền từng văn phòng" at bounding box center [89, 102] width 106 height 21
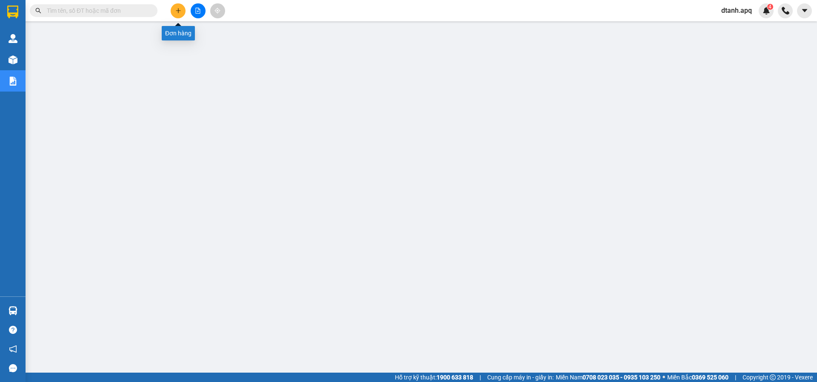
click at [175, 8] on button at bounding box center [178, 10] width 15 height 15
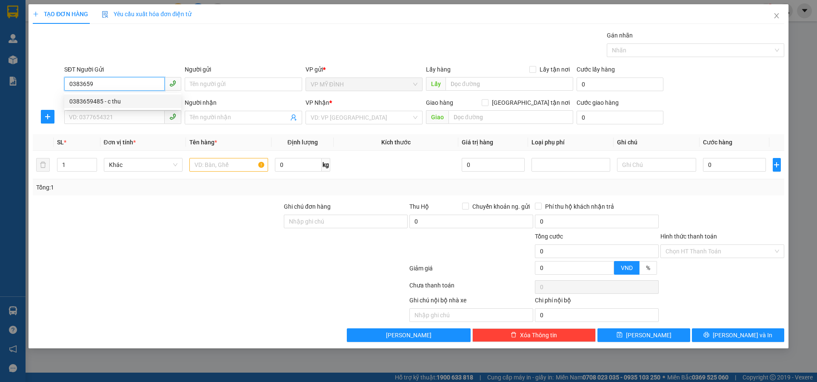
click at [101, 100] on div "0383659485 - c thu" at bounding box center [122, 101] width 107 height 9
type input "0383659485"
type input "c thu"
type input "0383659485"
click at [91, 117] on input "SĐT Người Nhận" at bounding box center [114, 117] width 100 height 14
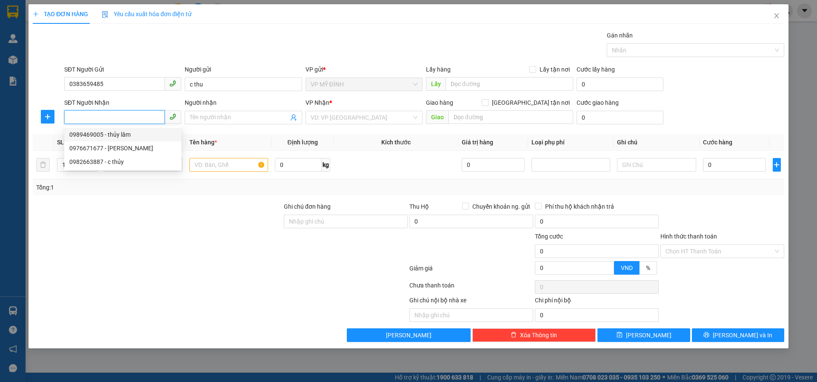
click at [120, 135] on div "0989469005 - thủy lâm" at bounding box center [122, 134] width 107 height 9
type input "0989469005"
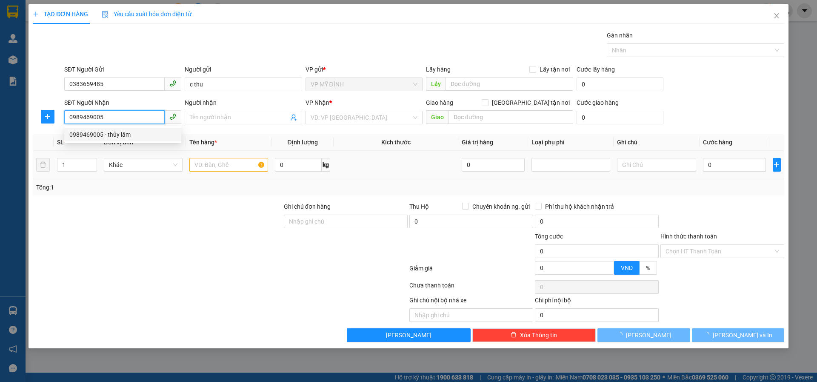
type input "thủy lâm"
checkbox input "true"
type input "chợ vinh"
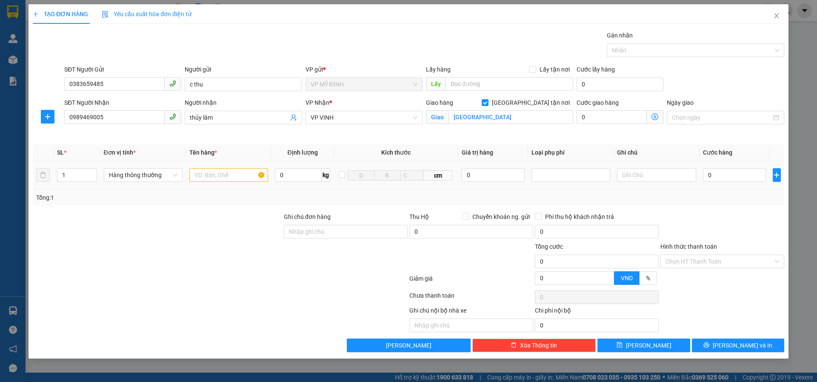
drag, startPoint x: 209, startPoint y: 165, endPoint x: 212, endPoint y: 172, distance: 8.0
click at [209, 166] on td at bounding box center [229, 175] width 86 height 29
type input "10"
click at [213, 173] on input "text" at bounding box center [228, 175] width 79 height 14
type input "mỹ phẩm"
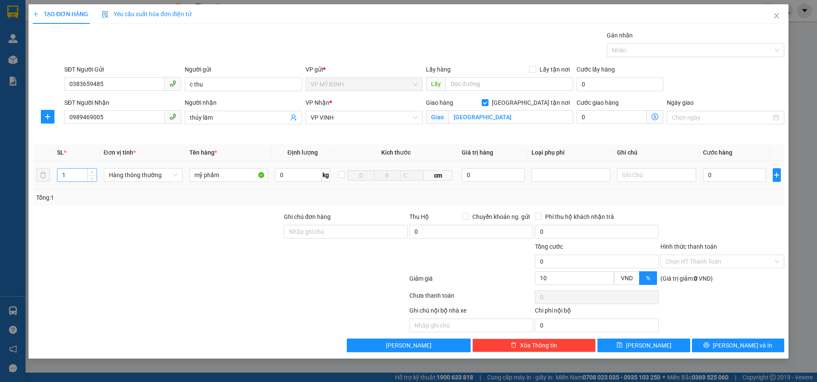
click at [77, 173] on input "1" at bounding box center [76, 175] width 39 height 13
type input "5"
click at [723, 172] on input "0" at bounding box center [734, 175] width 63 height 14
type input "2"
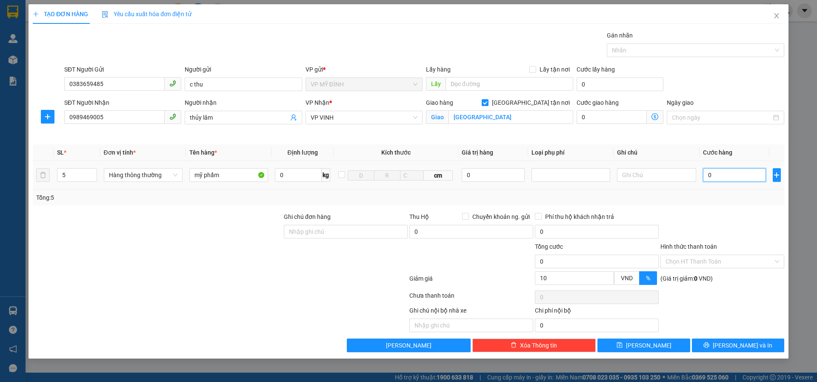
type input "2"
type input "25"
type input "250"
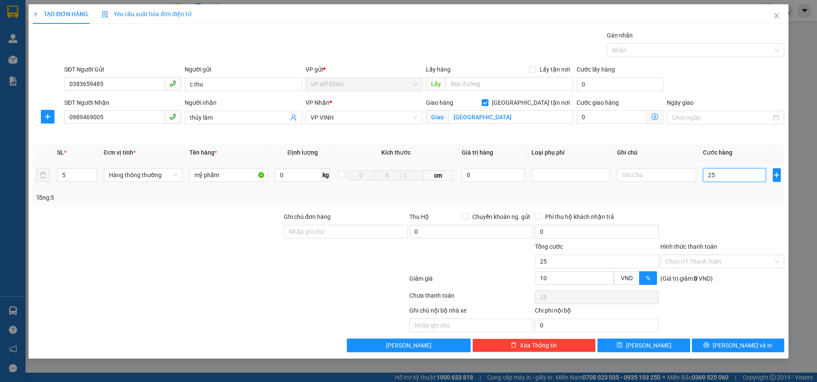
type input "250"
type input "250.000"
type input "225.000"
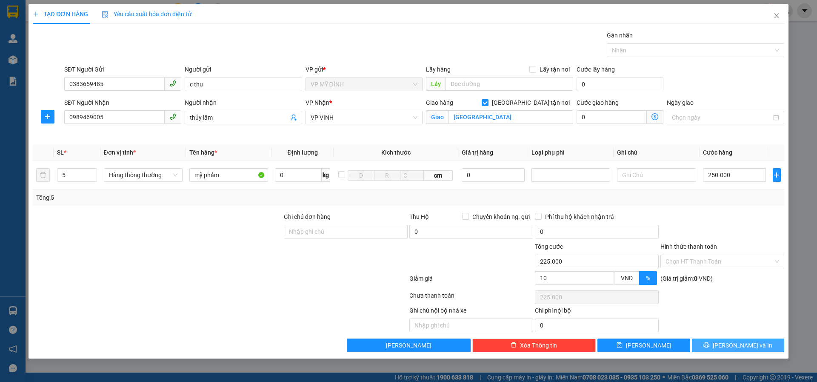
click at [720, 341] on button "[PERSON_NAME] và In" at bounding box center [738, 345] width 92 height 14
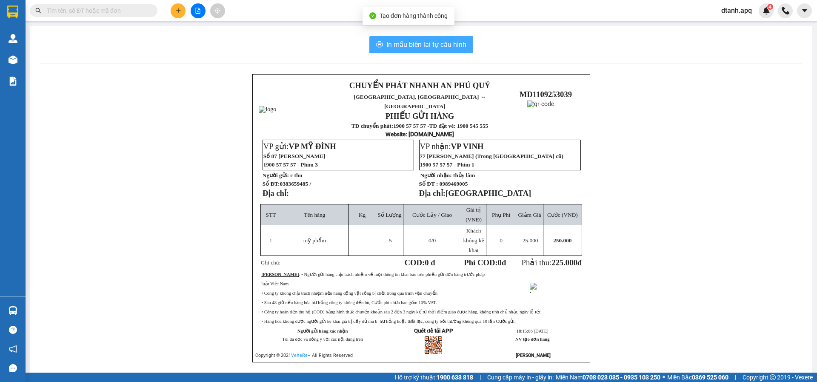
click at [416, 37] on button "In mẫu biên lai tự cấu hình" at bounding box center [421, 44] width 104 height 17
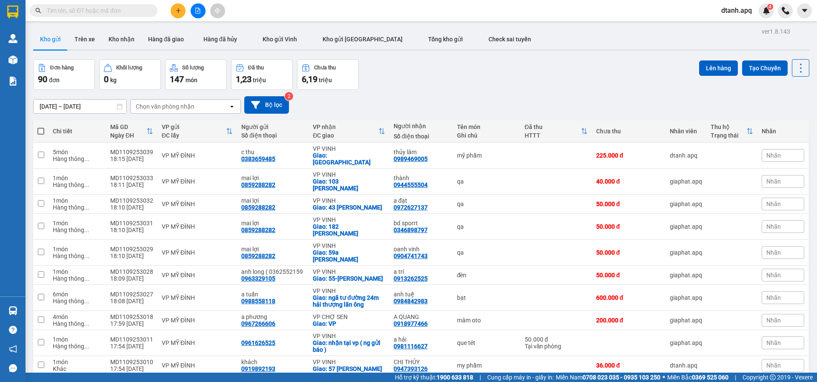
click at [177, 11] on icon "plus" at bounding box center [178, 11] width 6 height 6
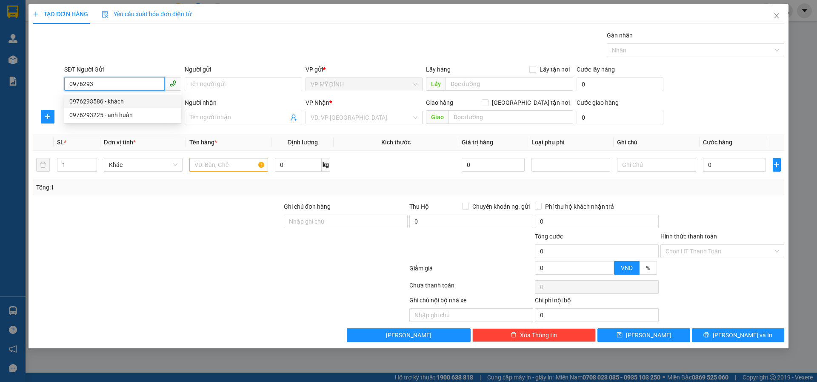
click at [109, 104] on div "0976293586 - khách" at bounding box center [122, 101] width 107 height 9
type input "0976293586"
type input "khách"
type input "0976293586"
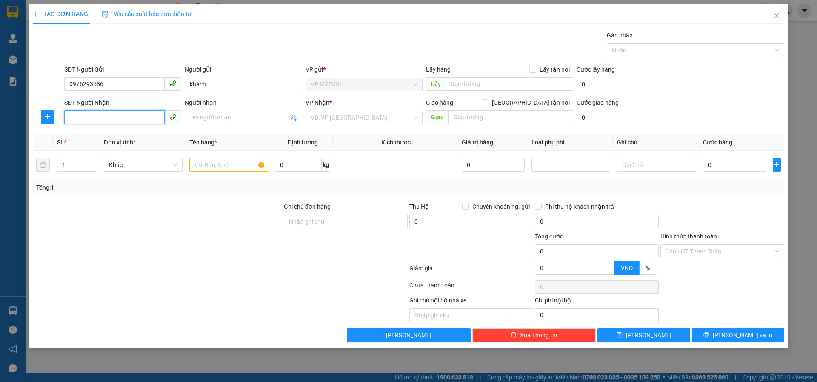
click at [103, 112] on input "SĐT Người Nhận" at bounding box center [114, 117] width 100 height 14
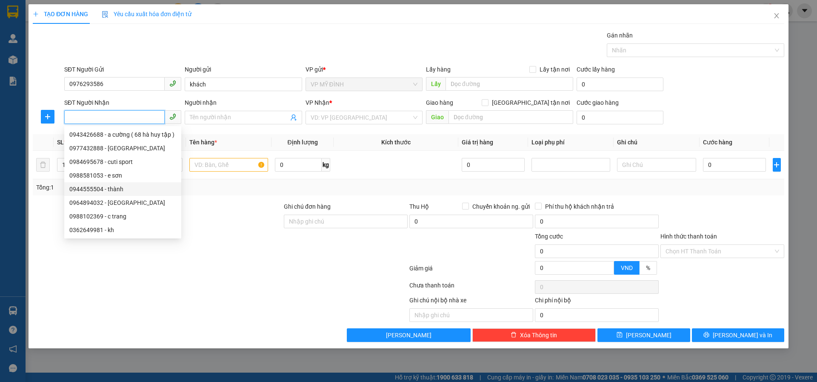
click at [112, 189] on div "0944555504 - thành" at bounding box center [122, 188] width 107 height 9
type input "0944555504"
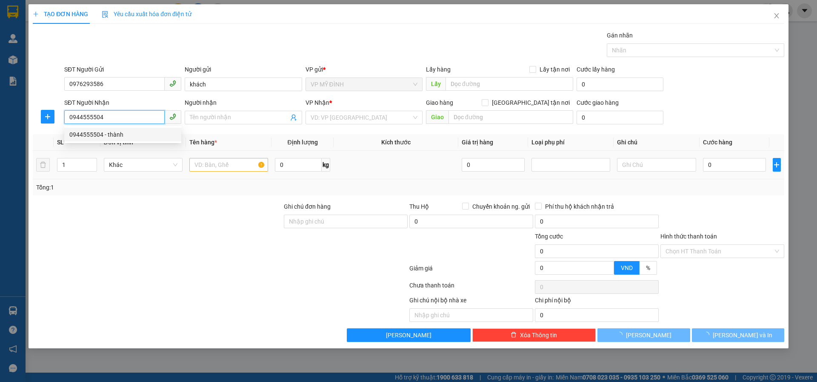
type input "thành"
checkbox input "true"
type input "103 phùng chí kiên"
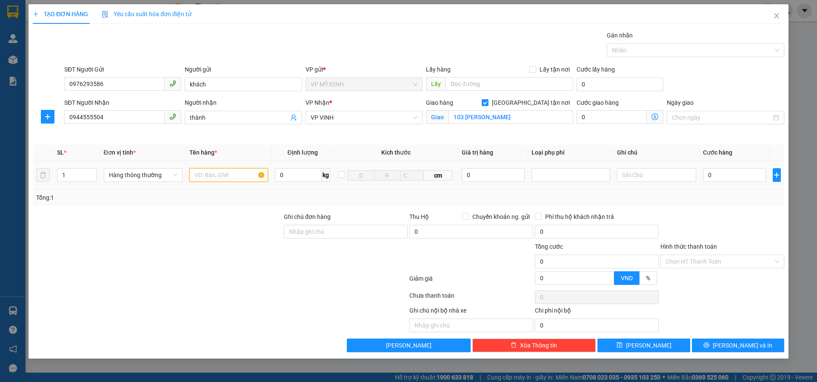
click at [203, 177] on input "text" at bounding box center [228, 175] width 79 height 14
type input "q"
type input "decal"
type input "4"
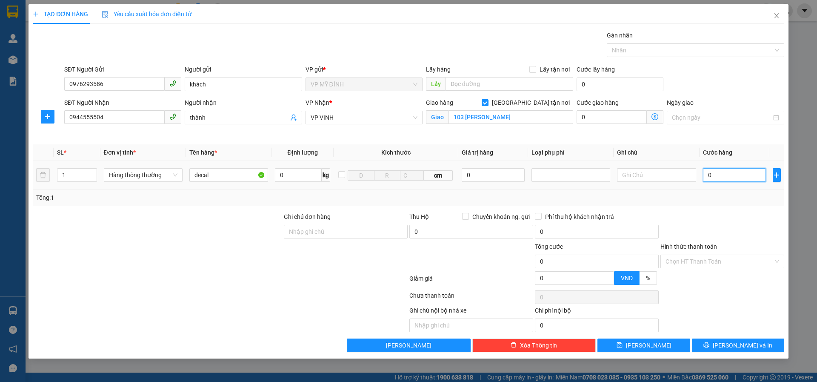
type input "4"
type input "40"
type input "40.000"
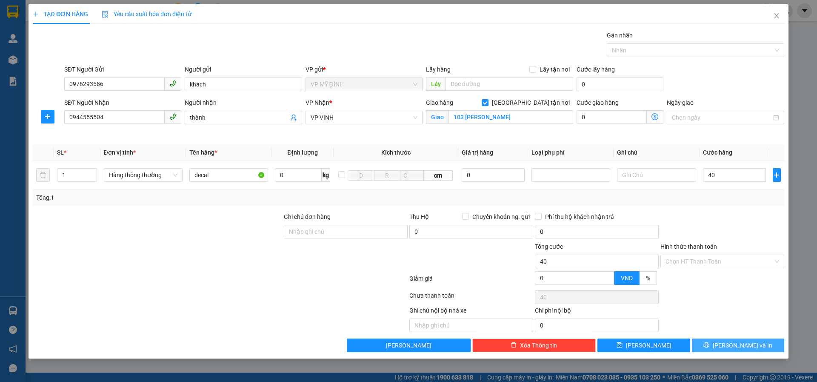
type input "40.000"
click at [711, 345] on button "[PERSON_NAME] và In" at bounding box center [738, 345] width 92 height 14
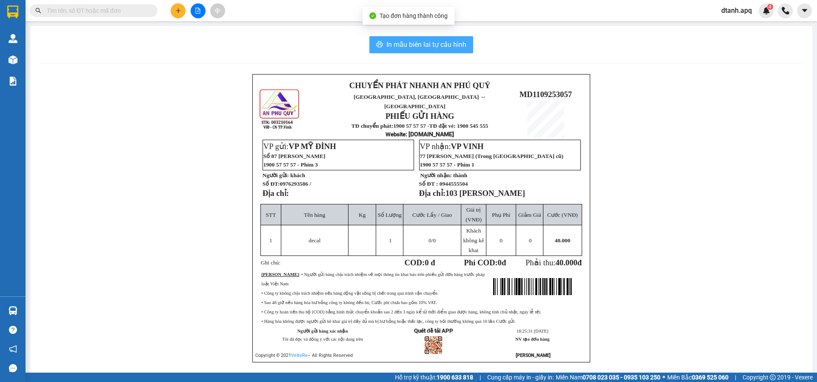
click at [397, 45] on span "In mẫu biên lai tự cấu hình" at bounding box center [426, 44] width 80 height 11
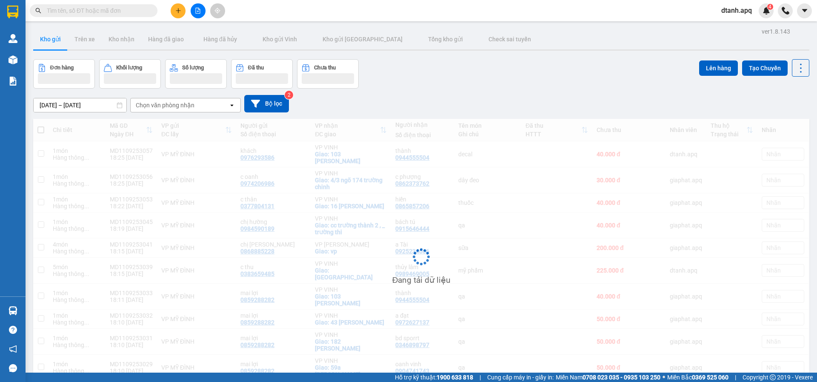
click at [176, 12] on icon "plus" at bounding box center [178, 11] width 6 height 6
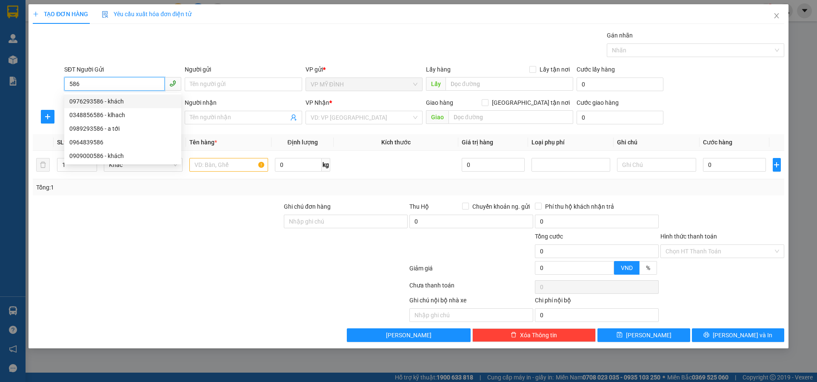
click at [125, 99] on div "0976293586 - khách" at bounding box center [122, 101] width 107 height 9
type input "0976293586"
type input "khách"
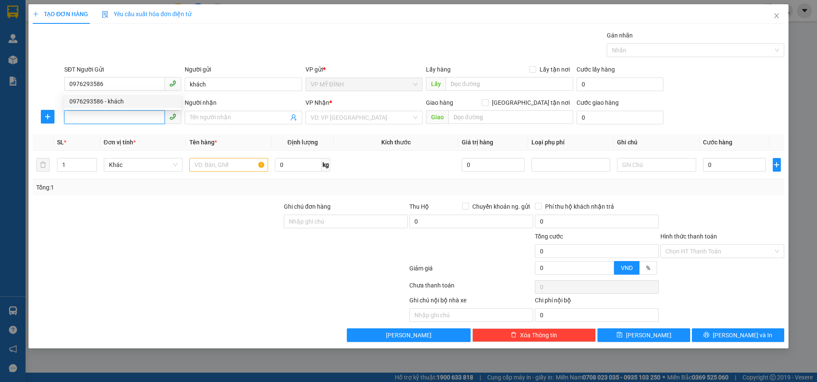
click at [103, 122] on input "SĐT Người Nhận" at bounding box center [114, 117] width 100 height 14
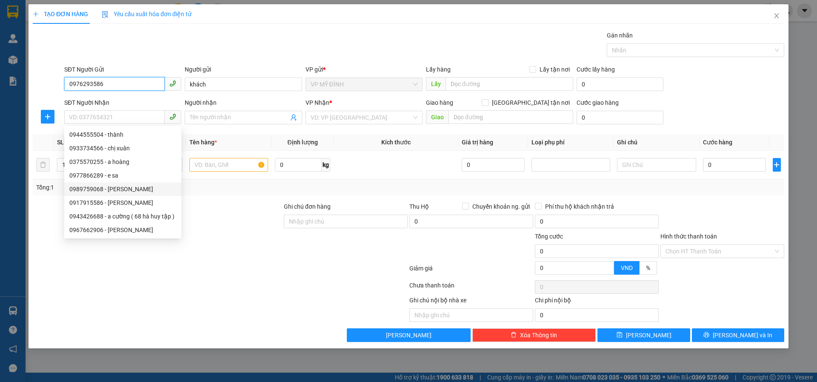
drag, startPoint x: 115, startPoint y: 85, endPoint x: 15, endPoint y: 80, distance: 100.1
click at [14, 80] on div "TẠO ĐƠN HÀNG Yêu cầu xuất hóa đơn điện tử Transit Pickup Surcharge Ids Transit …" at bounding box center [408, 191] width 817 height 382
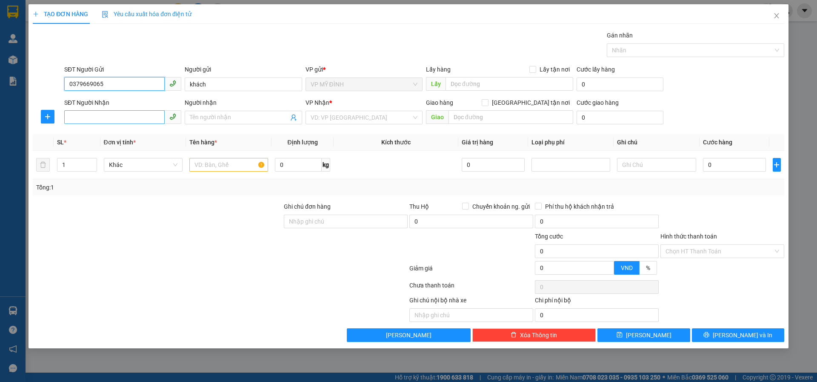
type input "0379669065"
click at [94, 115] on input "SĐT Người Nhận" at bounding box center [114, 117] width 100 height 14
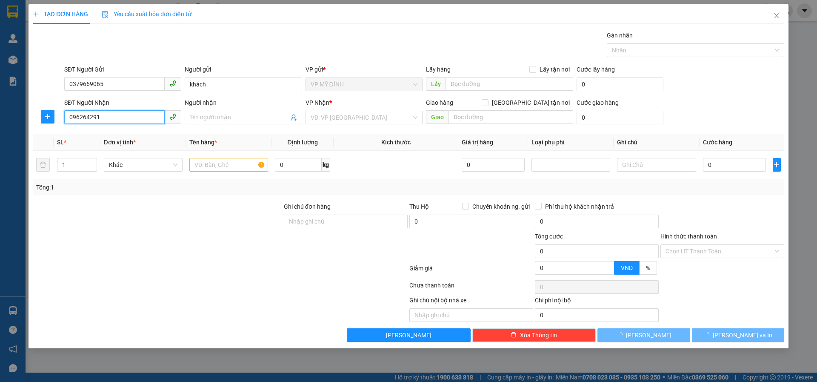
type input "0962642918"
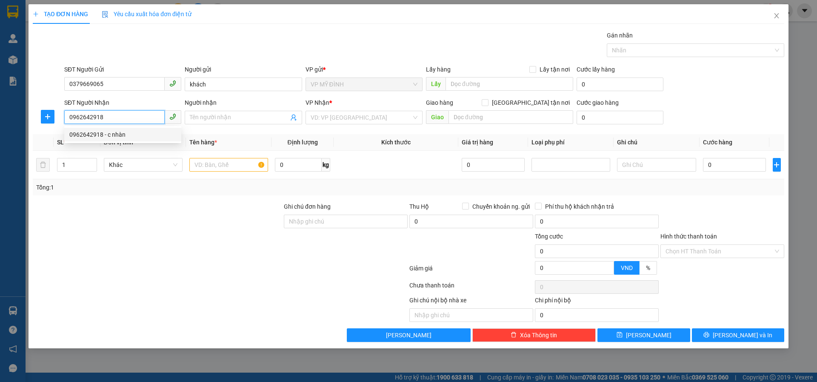
click at [104, 136] on div "0962642918 - c nhàn" at bounding box center [122, 134] width 107 height 9
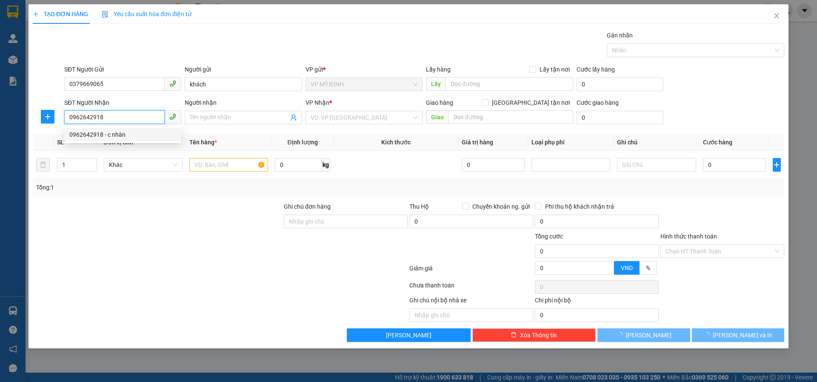
type input "c nhàn"
type input "VP Vinh"
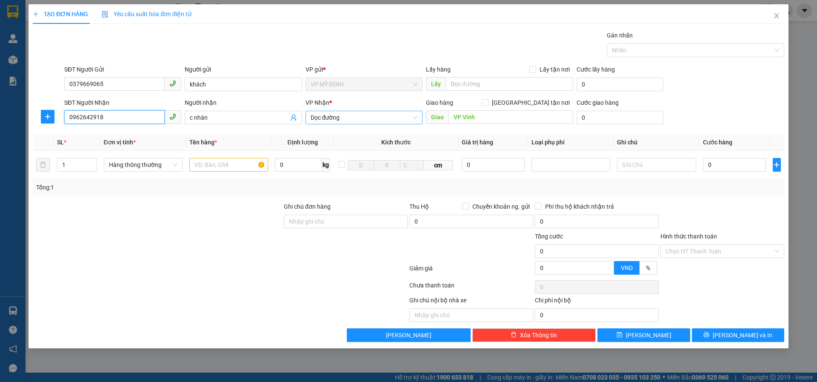
click at [350, 115] on span "Dọc đường" at bounding box center [364, 117] width 107 height 13
type input "0962642918"
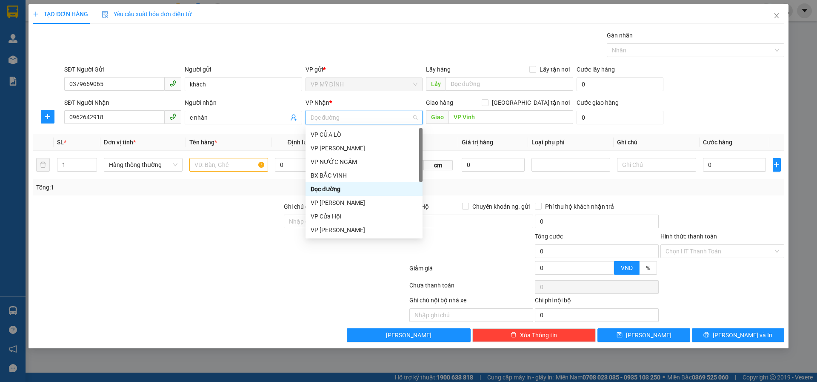
scroll to position [85, 0]
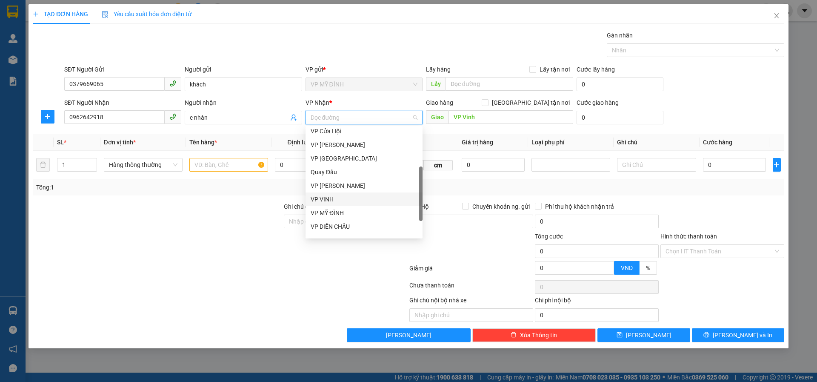
click at [321, 199] on div "VP VINH" at bounding box center [364, 199] width 107 height 9
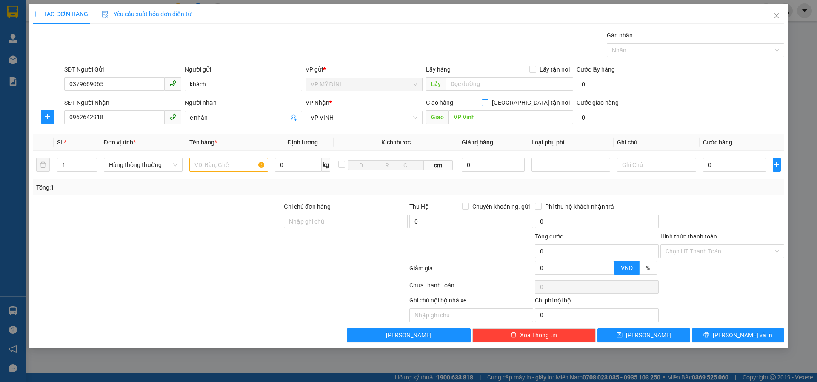
click at [488, 103] on input "[GEOGRAPHIC_DATA] tận nơi" at bounding box center [485, 102] width 6 height 6
checkbox input "true"
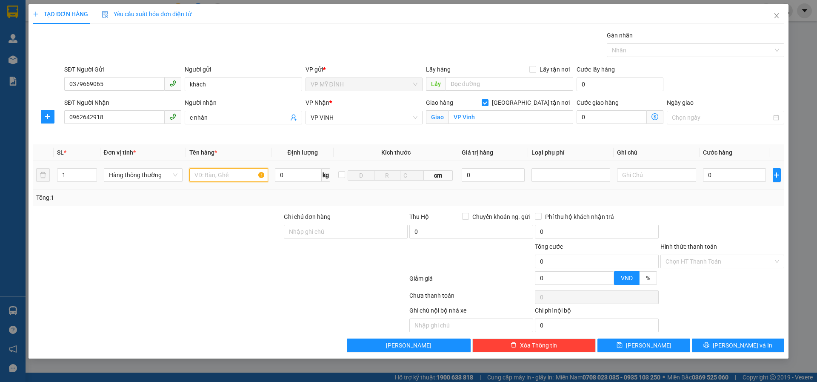
click at [208, 179] on input "text" at bounding box center [228, 175] width 79 height 14
type input "d"
type input "đông lạnh"
click at [724, 178] on input "0" at bounding box center [734, 175] width 63 height 14
type input "8"
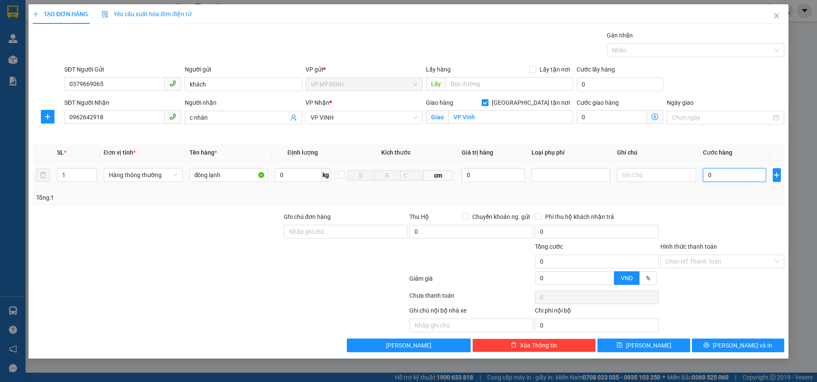
type input "8"
type input "80"
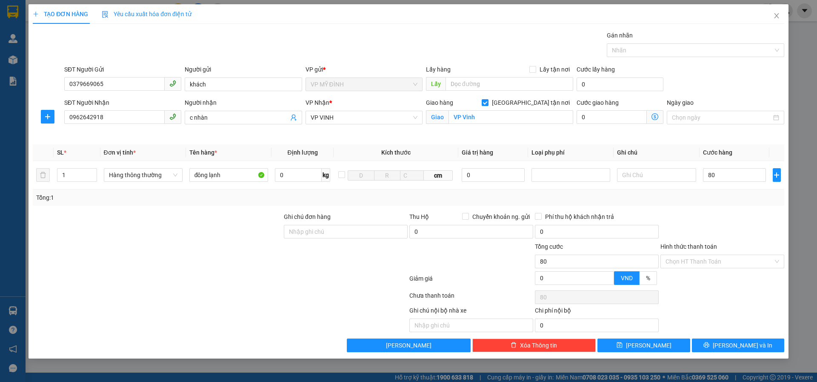
type input "80.000"
click at [693, 219] on div at bounding box center [723, 227] width 126 height 30
click at [703, 341] on button "[PERSON_NAME] và In" at bounding box center [738, 345] width 92 height 14
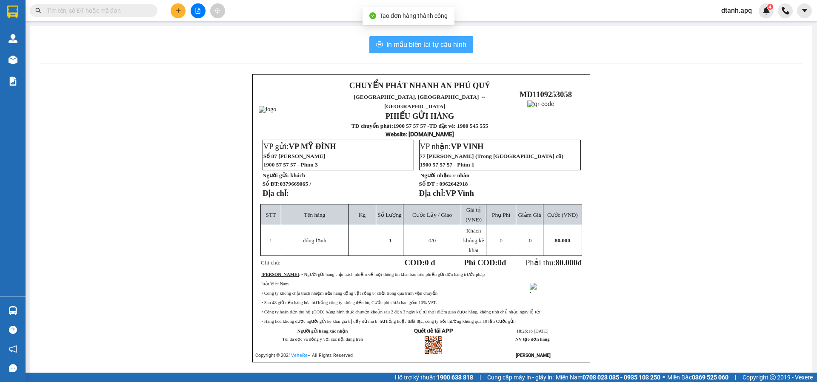
click at [412, 47] on span "In mẫu biên lai tự cấu hình" at bounding box center [426, 44] width 80 height 11
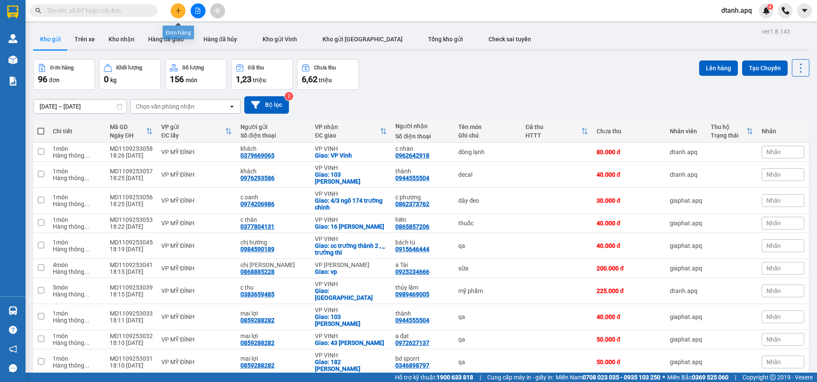
click at [175, 11] on icon "plus" at bounding box center [178, 11] width 6 height 6
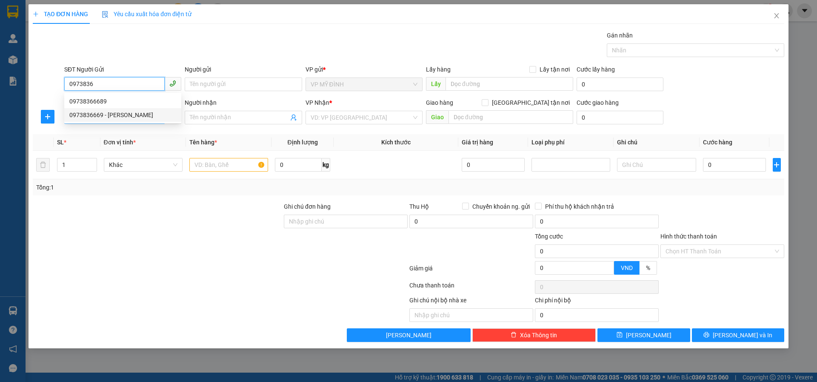
drag, startPoint x: 111, startPoint y: 112, endPoint x: 110, endPoint y: 117, distance: 6.0
click at [110, 113] on div "0973836669 - anh huynh" at bounding box center [122, 114] width 107 height 9
type input "0973836669"
type input "anh huynh"
type input "0973836669"
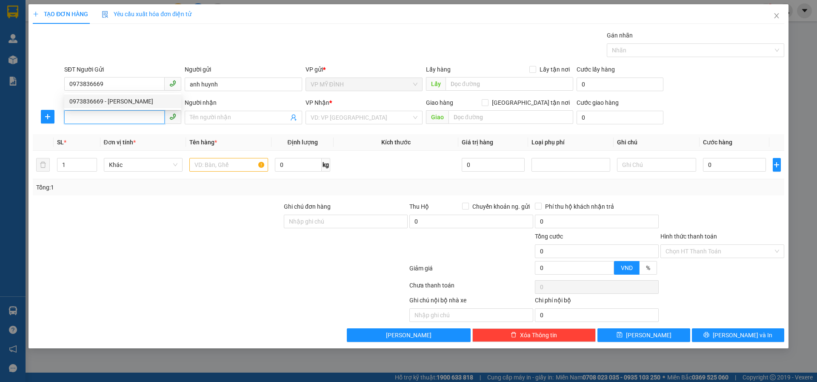
click at [104, 118] on input "SĐT Người Nhận" at bounding box center [114, 117] width 100 height 14
type input "0961287269"
click at [104, 132] on div "0961287269 - a việt cyx" at bounding box center [122, 134] width 107 height 9
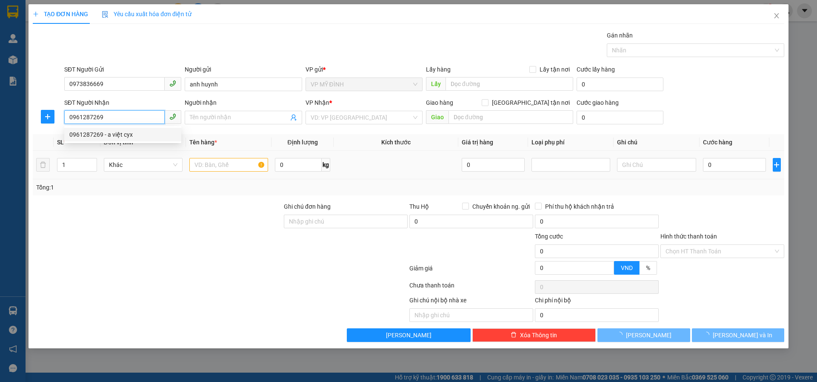
type input "a việt cyx"
checkbox input "true"
type input "vp"
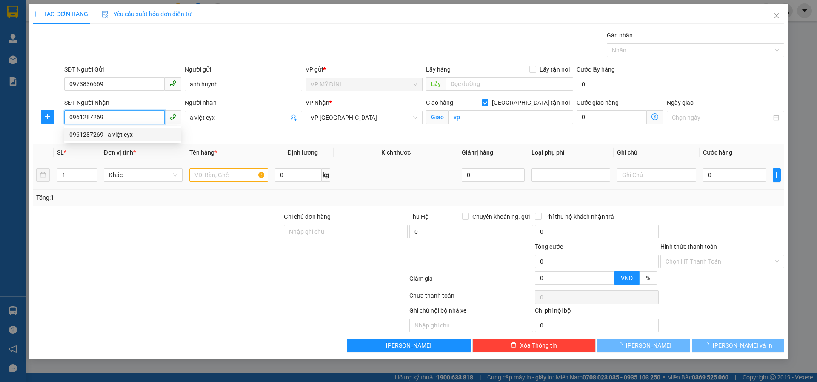
type input "0961287269"
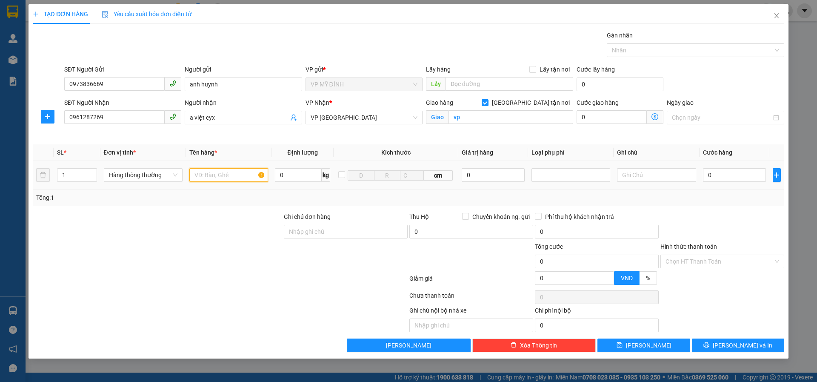
type input "10"
click at [208, 171] on input "text" at bounding box center [228, 175] width 79 height 14
type input "giấy in"
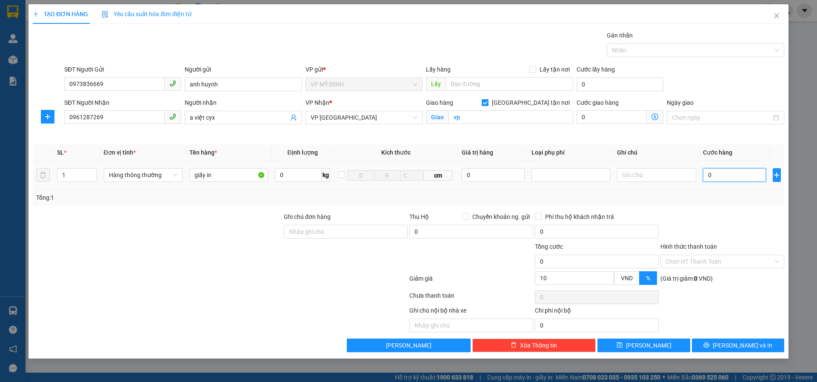
click at [724, 173] on input "0" at bounding box center [734, 175] width 63 height 14
type input "5"
type input "50"
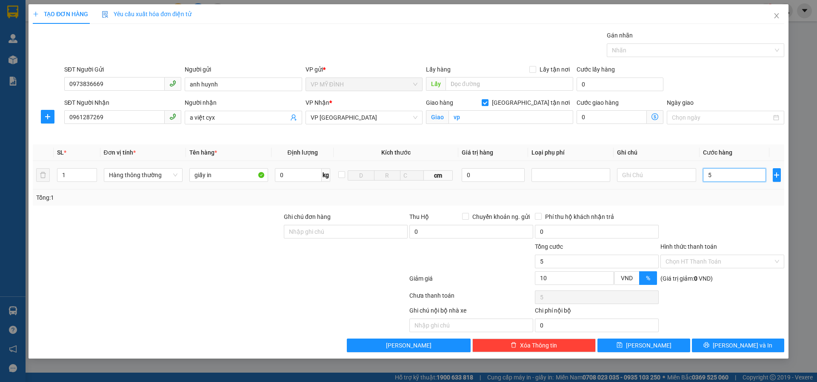
type input "50"
type input "50.000"
type input "45.000"
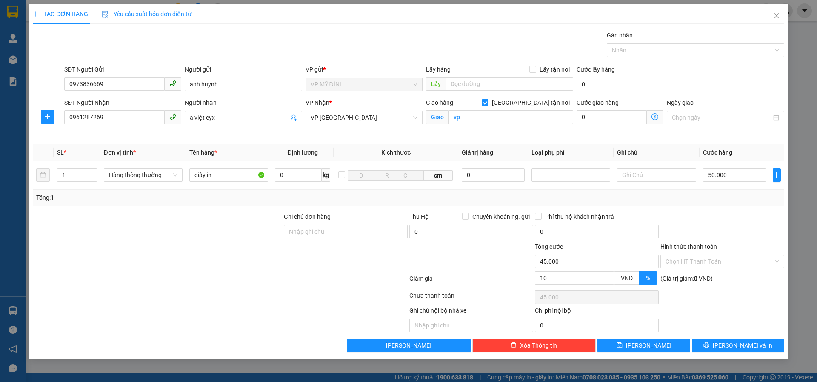
click at [711, 212] on div at bounding box center [723, 227] width 126 height 30
click at [723, 353] on div "TẠO ĐƠN HÀNG Yêu cầu xuất hóa đơn điện tử Transit Pickup Surcharge Ids Transit …" at bounding box center [409, 181] width 760 height 354
click at [721, 343] on button "[PERSON_NAME] và In" at bounding box center [738, 345] width 92 height 14
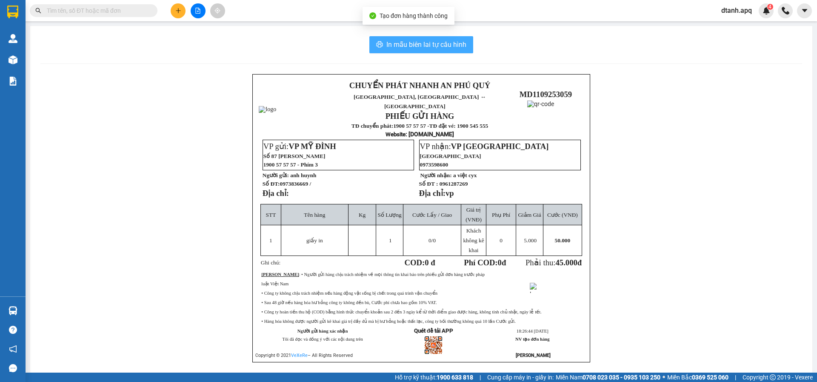
click at [425, 44] on span "In mẫu biên lai tự cấu hình" at bounding box center [426, 44] width 80 height 11
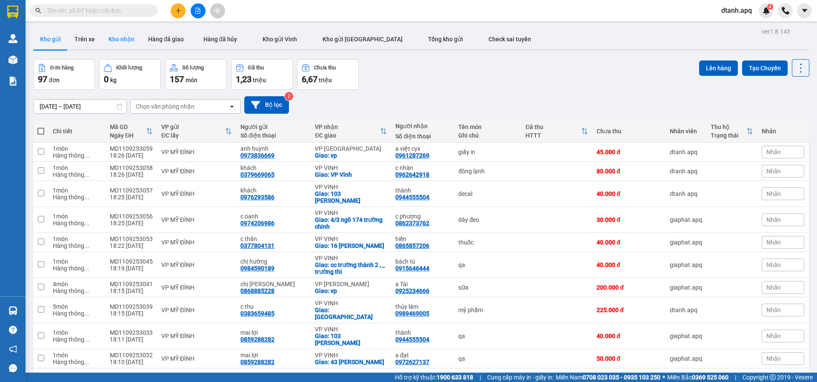
click at [119, 40] on button "Kho nhận" at bounding box center [122, 39] width 40 height 20
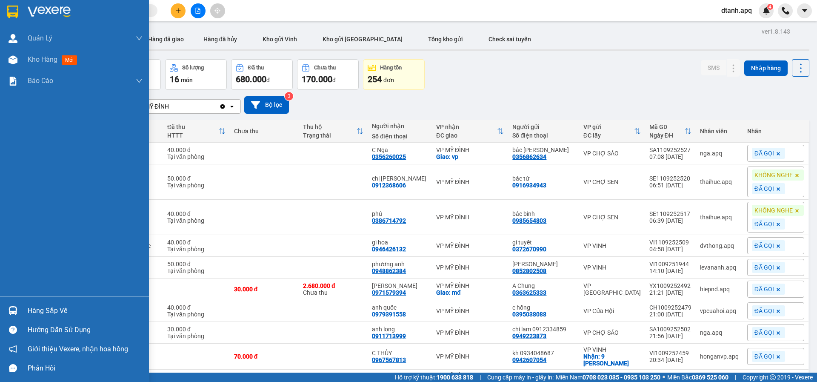
click at [15, 306] on img at bounding box center [13, 310] width 9 height 9
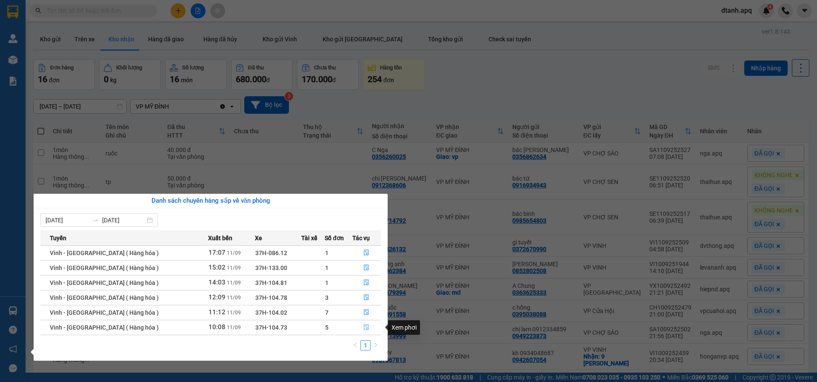
click at [361, 326] on button "button" at bounding box center [367, 328] width 28 height 14
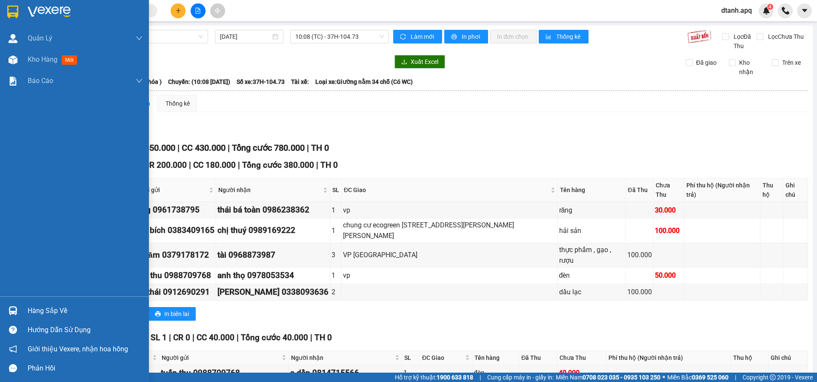
click at [57, 310] on div "Hàng sắp về" at bounding box center [85, 310] width 115 height 13
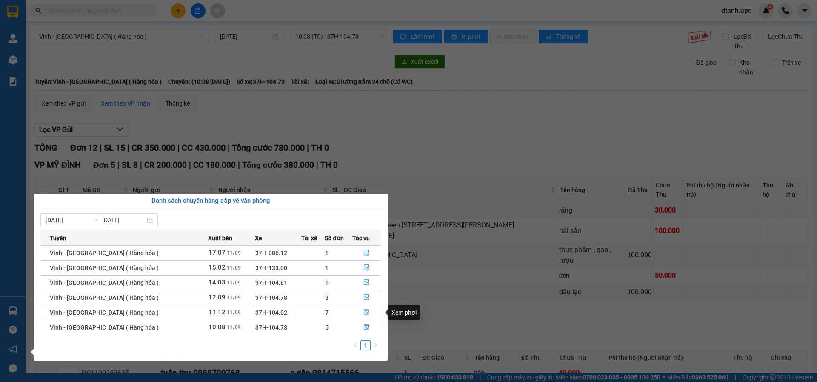
click at [364, 312] on icon "file-done" at bounding box center [367, 312] width 6 height 6
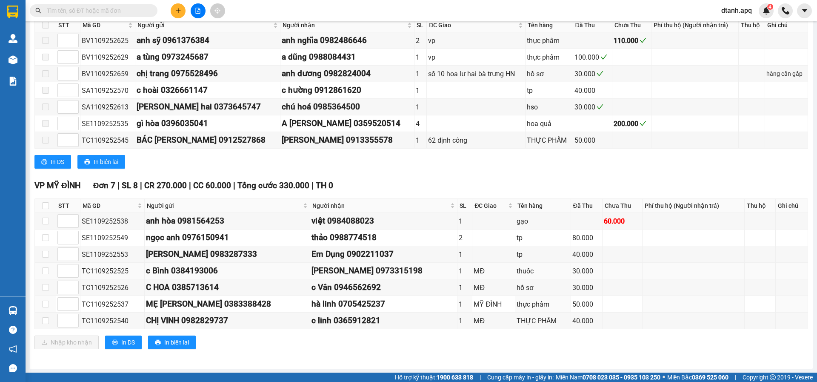
scroll to position [160, 0]
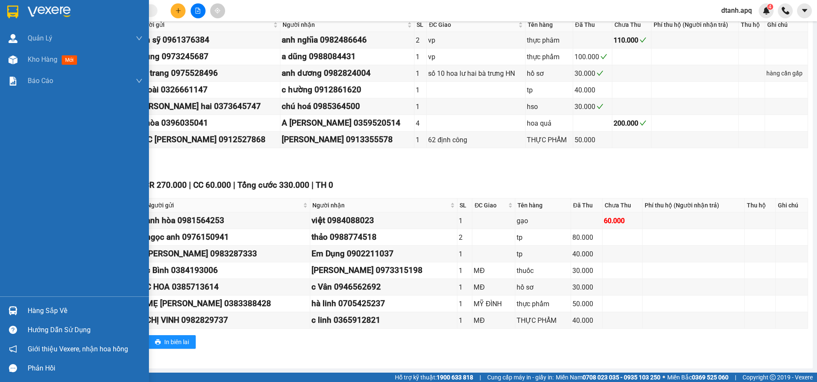
click at [27, 311] on div "Hàng sắp về" at bounding box center [74, 310] width 149 height 19
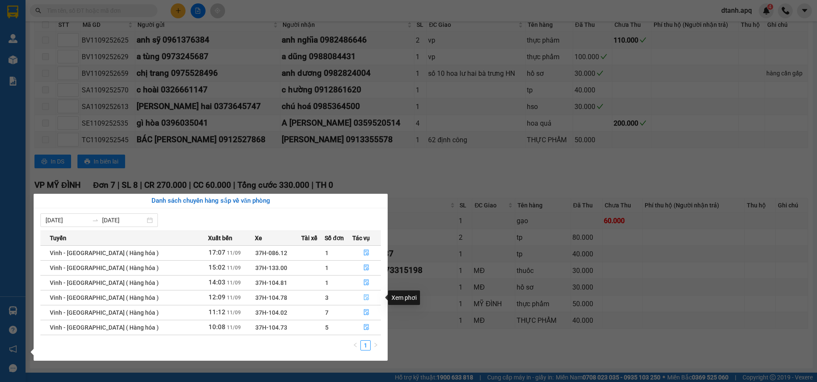
click at [364, 296] on icon "file-done" at bounding box center [367, 297] width 6 height 6
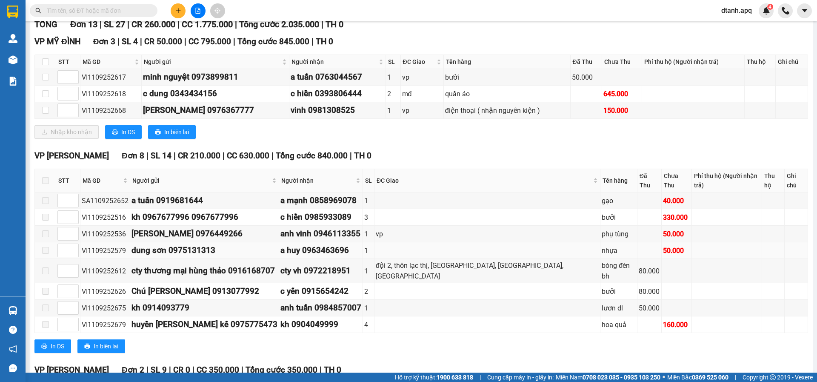
scroll to position [123, 0]
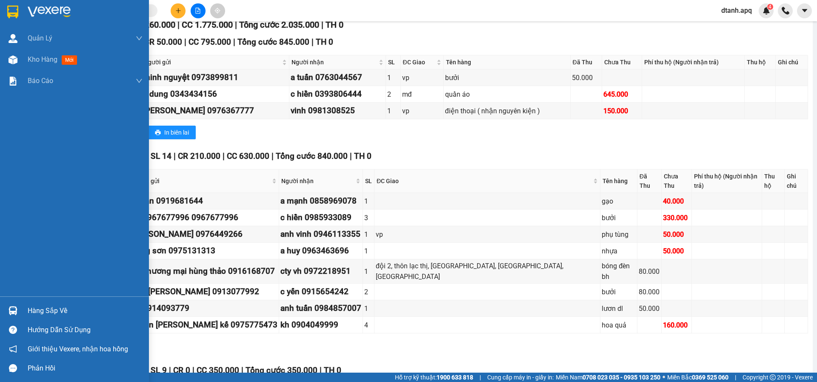
click at [19, 310] on div at bounding box center [13, 310] width 15 height 15
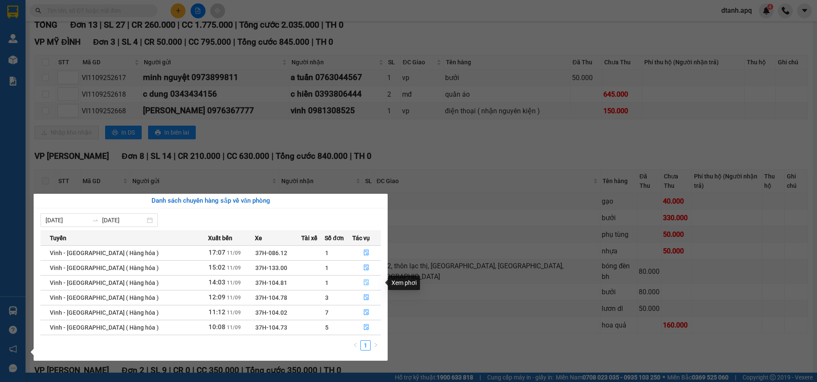
click at [366, 281] on icon "file-done" at bounding box center [366, 283] width 5 height 6
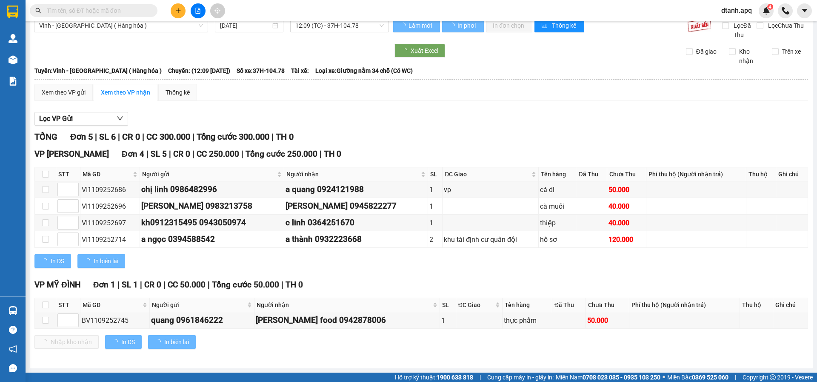
scroll to position [11, 0]
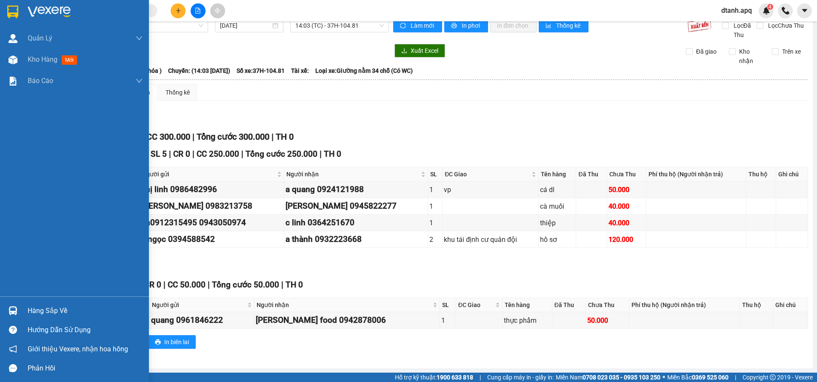
click at [26, 310] on div "Hàng sắp về" at bounding box center [74, 310] width 149 height 19
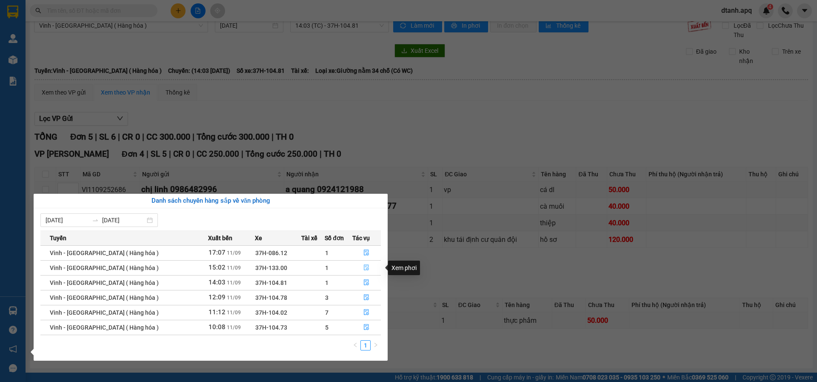
click at [367, 271] on button "button" at bounding box center [367, 268] width 28 height 14
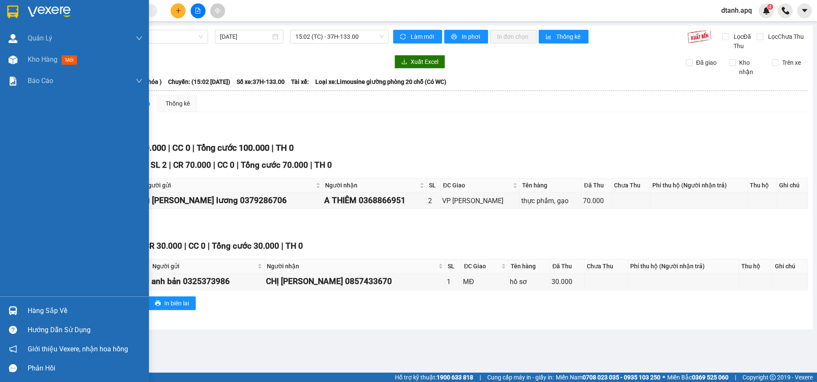
click at [27, 317] on div "Hàng sắp về" at bounding box center [74, 310] width 149 height 19
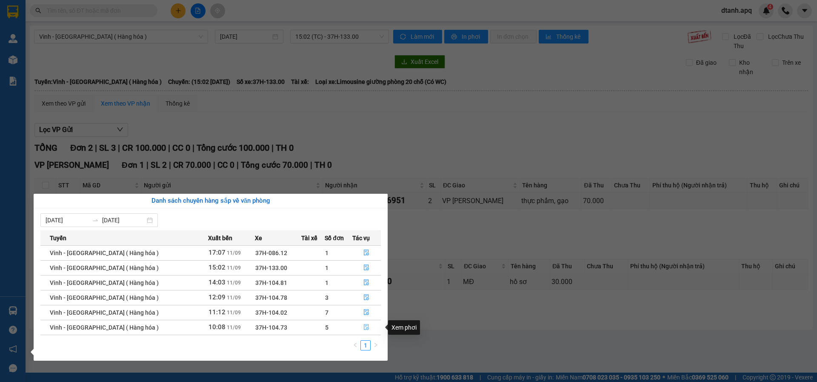
click at [364, 325] on icon "file-done" at bounding box center [367, 327] width 6 height 6
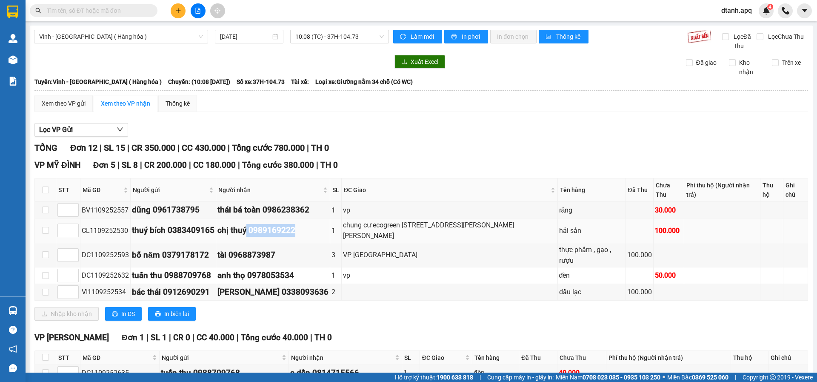
drag, startPoint x: 314, startPoint y: 217, endPoint x: 264, endPoint y: 217, distance: 50.2
click at [261, 224] on div "chị thuý 0989169222" at bounding box center [273, 230] width 111 height 13
copy div "0989169222"
paste input "0989169222"
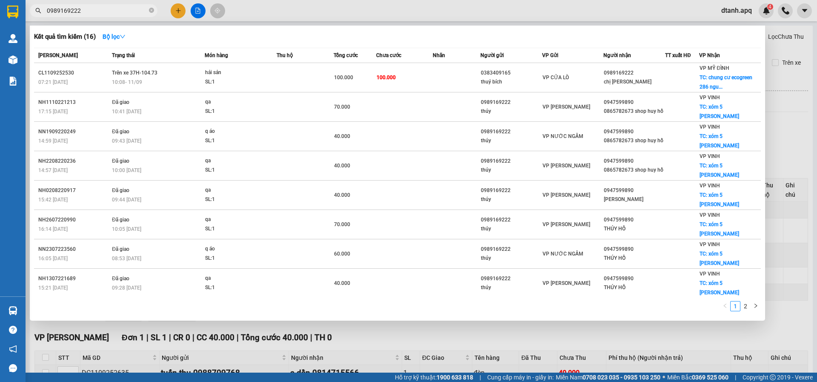
click at [49, 9] on input "0989169222" at bounding box center [97, 10] width 100 height 9
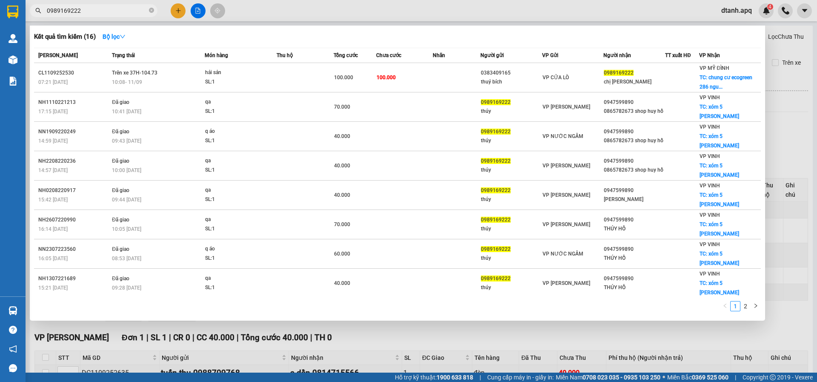
type input "0989169222"
click at [263, 11] on div at bounding box center [408, 191] width 817 height 382
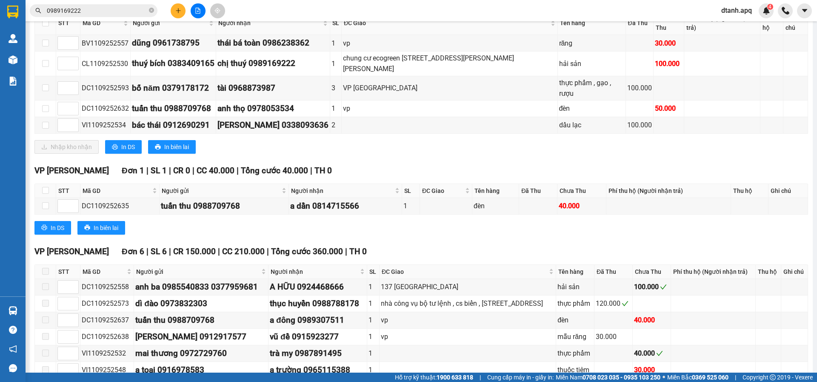
scroll to position [170, 0]
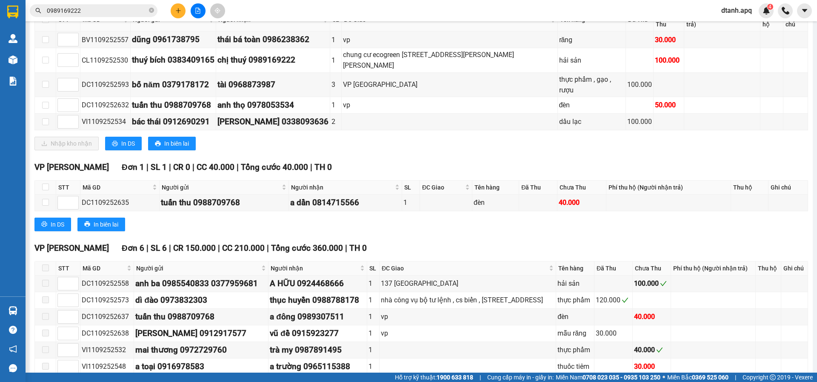
click at [174, 14] on button at bounding box center [178, 10] width 15 height 15
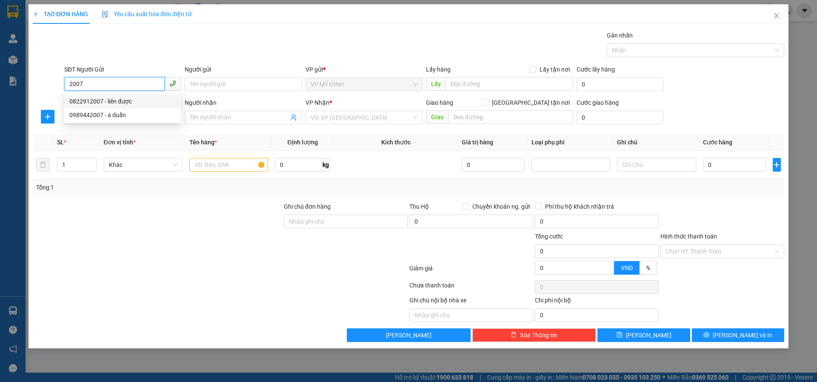
click at [94, 97] on div "0822912007 - liên được" at bounding box center [122, 101] width 107 height 9
type input "0822912007"
type input "liên được"
type input "0822912007"
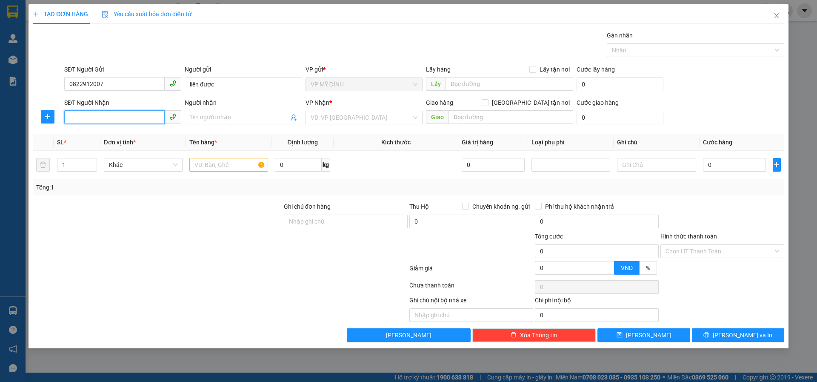
click at [105, 116] on input "SĐT Người Nhận" at bounding box center [114, 117] width 100 height 14
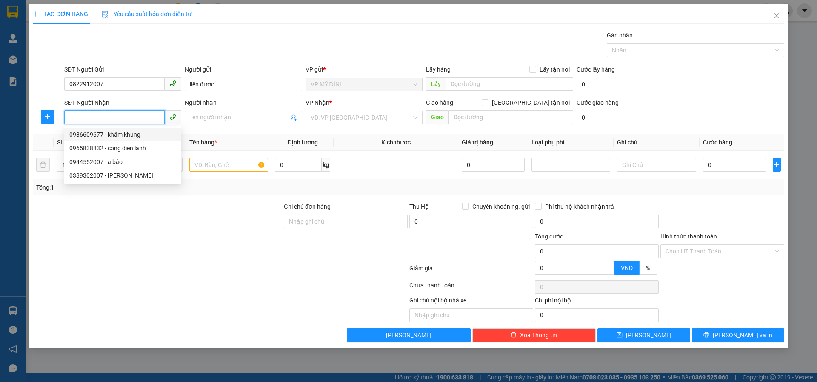
click at [135, 136] on div "0986609677 - khâm khung" at bounding box center [122, 134] width 107 height 9
type input "0986609677"
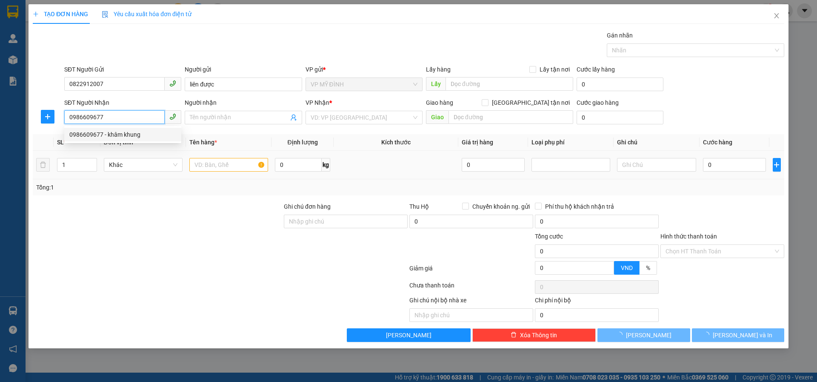
type input "khâm khung"
checkbox input "true"
type input "số 11 ngõ 47 hoàng trọng trì"
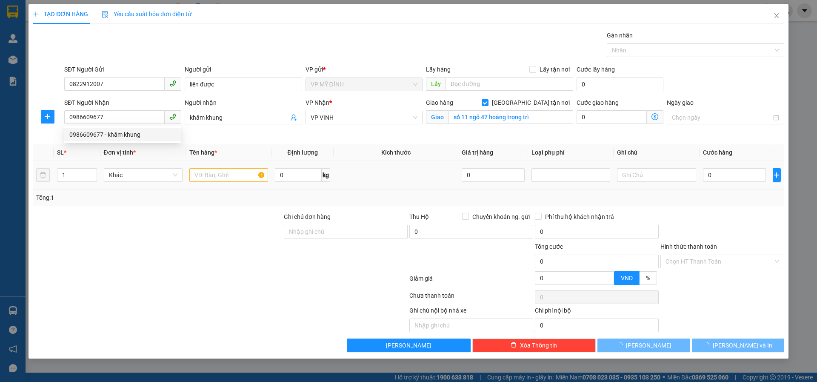
click at [211, 169] on td at bounding box center [229, 175] width 86 height 29
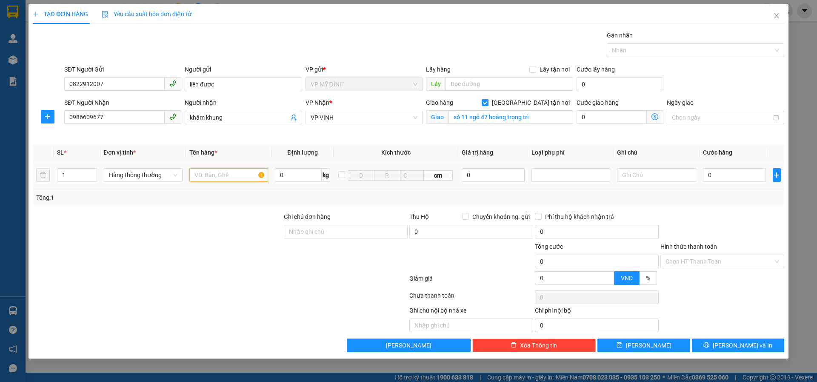
click at [213, 180] on input "text" at bounding box center [228, 175] width 79 height 14
type input "tranh"
click at [711, 172] on input "0" at bounding box center [734, 175] width 63 height 14
type input "4"
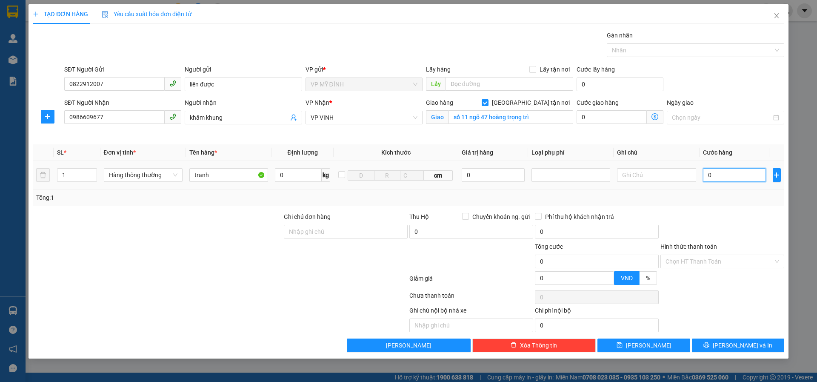
type input "4"
type input "40"
type input "40.000"
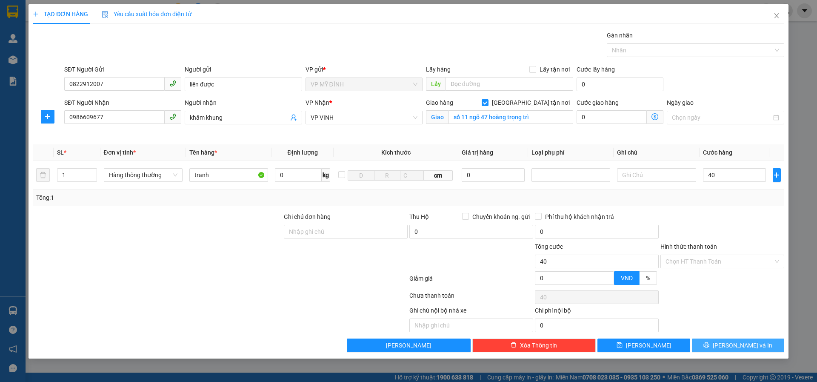
type input "40.000"
click at [728, 344] on button "[PERSON_NAME] và In" at bounding box center [738, 345] width 92 height 14
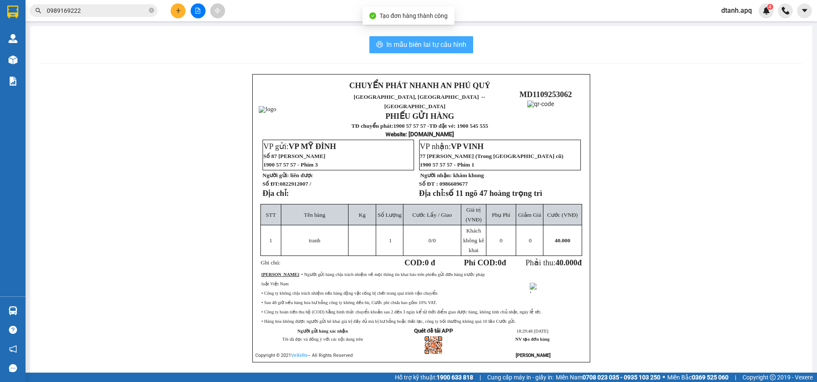
click at [449, 45] on span "In mẫu biên lai tự cấu hình" at bounding box center [426, 44] width 80 height 11
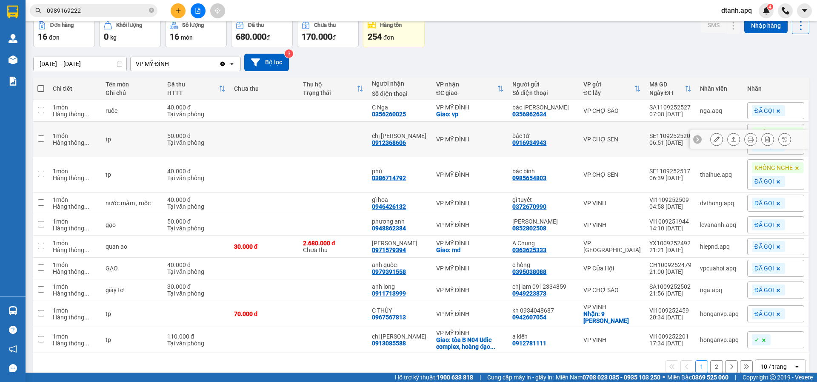
scroll to position [54, 0]
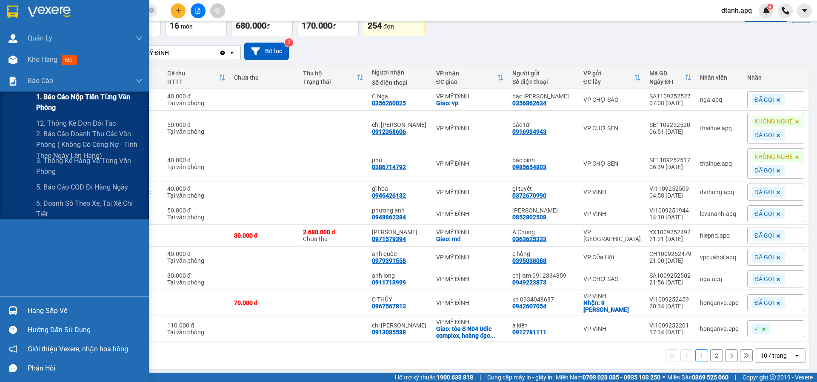
click at [68, 100] on span "1. Báo cáo nộp tiền từng văn phòng" at bounding box center [89, 102] width 106 height 21
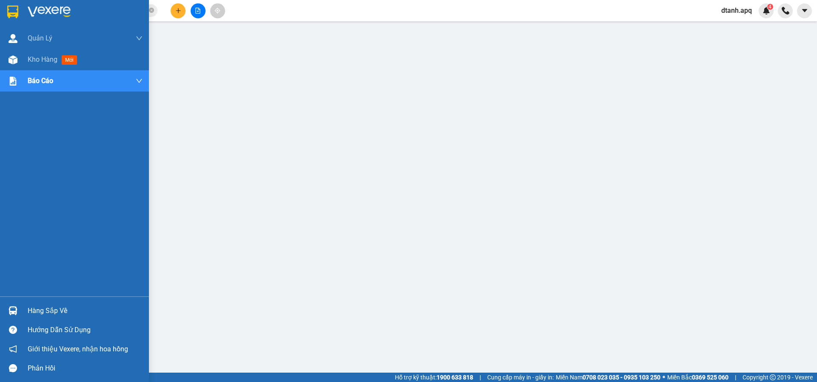
drag, startPoint x: 13, startPoint y: 312, endPoint x: 23, endPoint y: 309, distance: 10.4
click at [13, 311] on img at bounding box center [13, 310] width 9 height 9
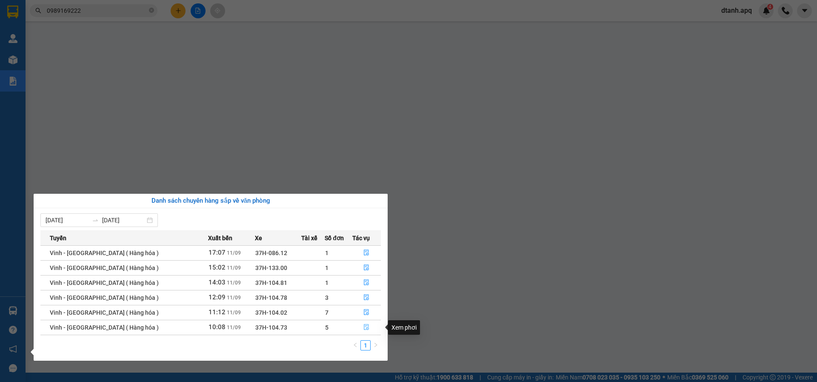
click at [366, 328] on icon "file-done" at bounding box center [367, 327] width 6 height 6
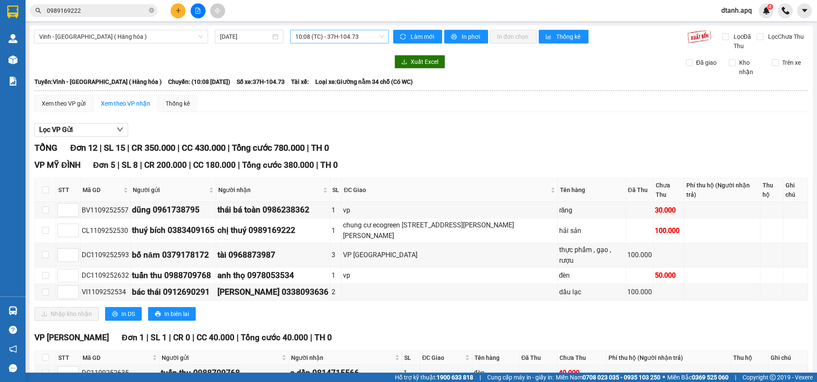
click at [316, 40] on span "10:08 (TC) - 37H-104.73" at bounding box center [339, 36] width 89 height 13
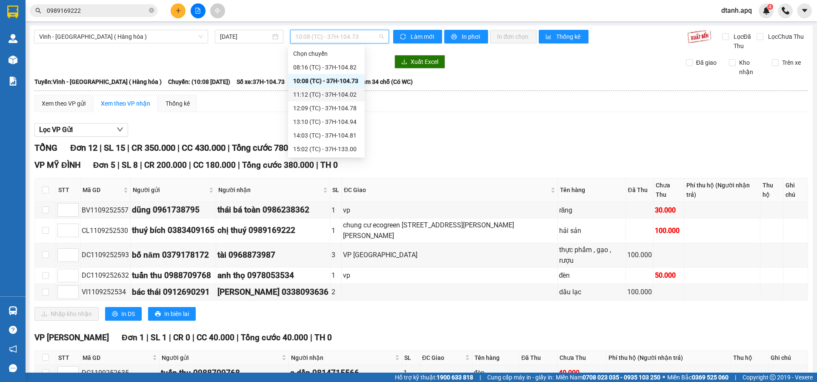
click at [307, 96] on div "11:12 (TC) - 37H-104.02" at bounding box center [326, 94] width 66 height 9
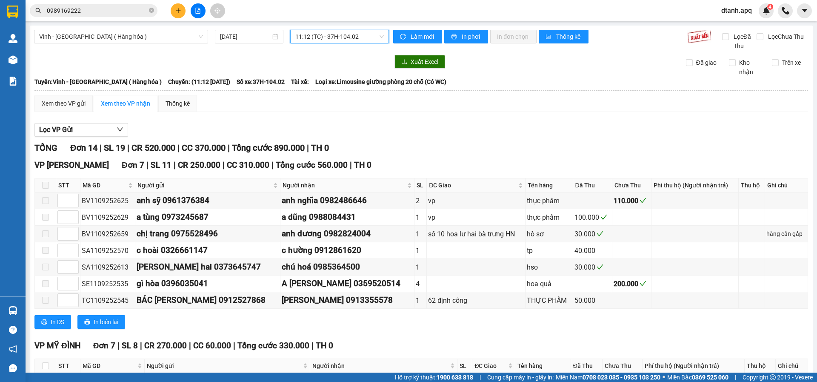
drag, startPoint x: 328, startPoint y: 34, endPoint x: 333, endPoint y: 33, distance: 5.1
click at [328, 33] on span "11:12 (TC) - 37H-104.02" at bounding box center [339, 36] width 89 height 13
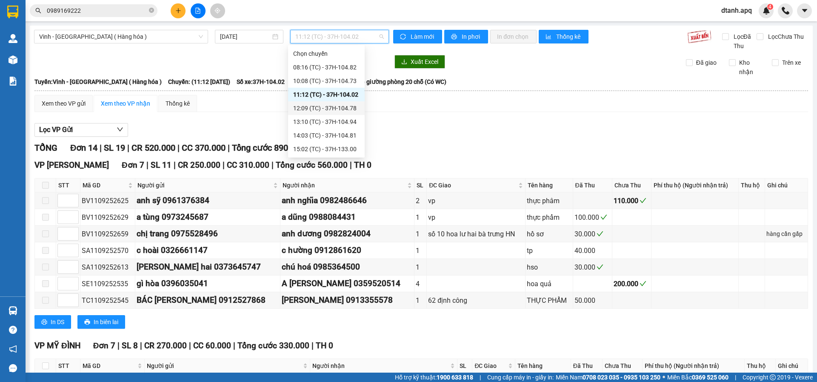
click at [308, 104] on div "12:09 (TC) - 37H-104.78" at bounding box center [326, 107] width 66 height 9
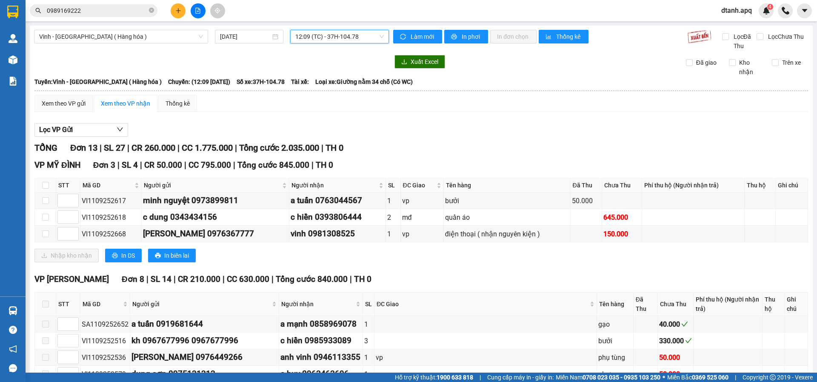
click at [341, 37] on span "12:09 (TC) - 37H-104.78" at bounding box center [339, 36] width 89 height 13
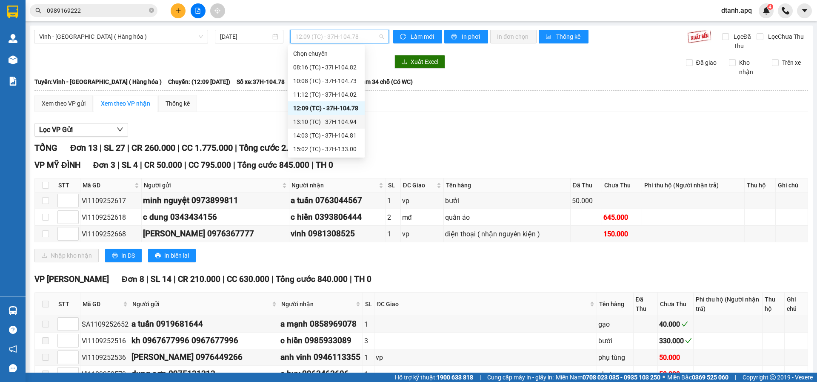
click at [308, 124] on div "13:10 (TC) - 37H-104.94" at bounding box center [326, 121] width 66 height 9
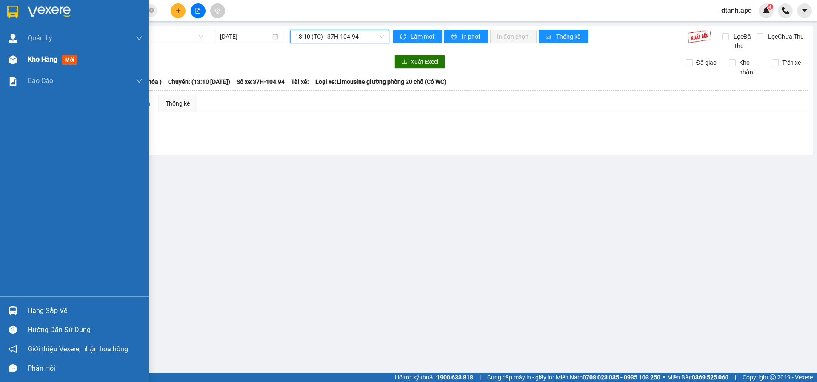
click at [18, 63] on div at bounding box center [13, 59] width 15 height 15
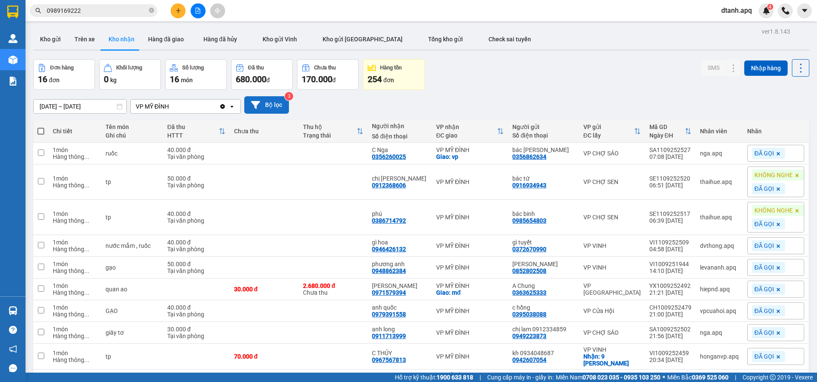
click at [282, 103] on button "Bộ lọc" at bounding box center [266, 104] width 45 height 17
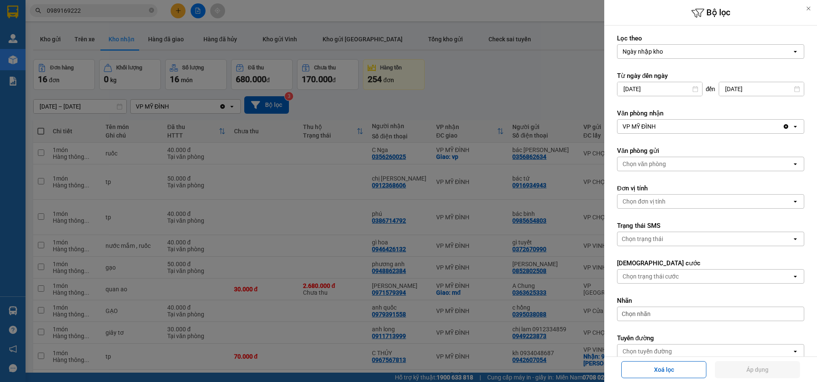
click at [656, 89] on input "[DATE]" at bounding box center [660, 89] width 85 height 14
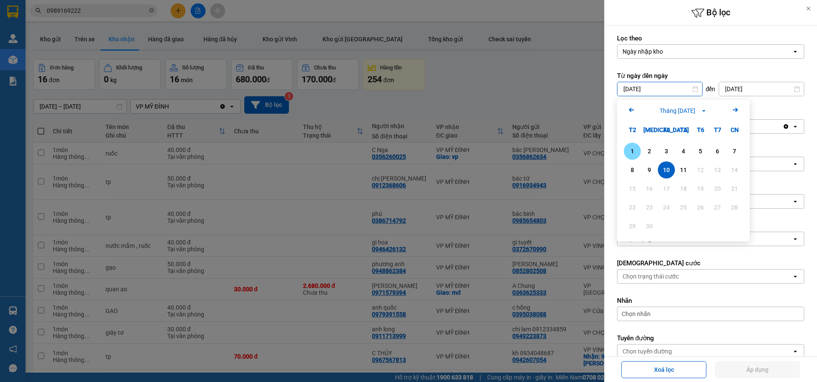
click at [633, 150] on div "1" at bounding box center [633, 151] width 12 height 10
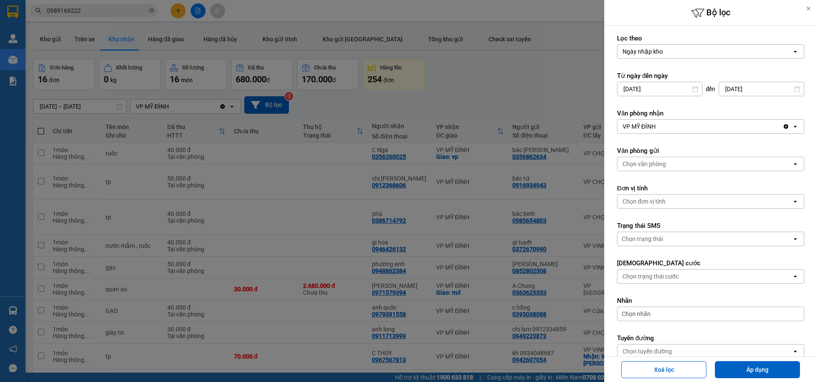
click at [630, 280] on div "Chọn trạng thái cước" at bounding box center [651, 276] width 56 height 9
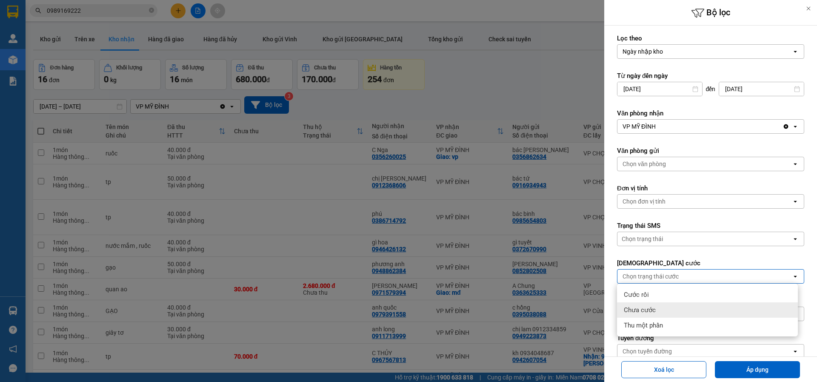
click at [637, 305] on div "Chưa cước" at bounding box center [707, 309] width 181 height 15
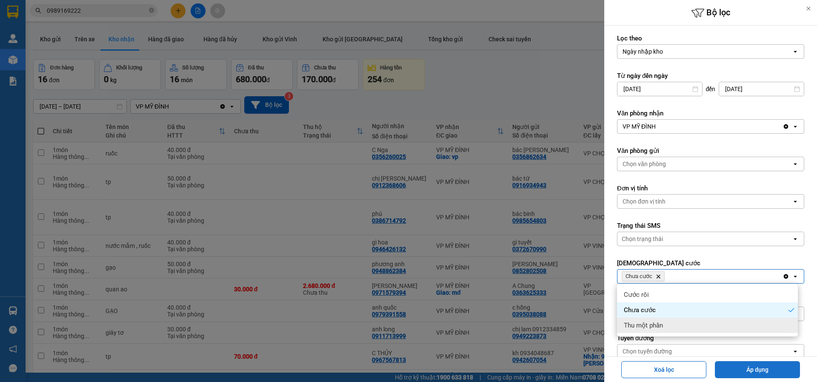
click at [740, 372] on button "Áp dụng" at bounding box center [757, 369] width 85 height 17
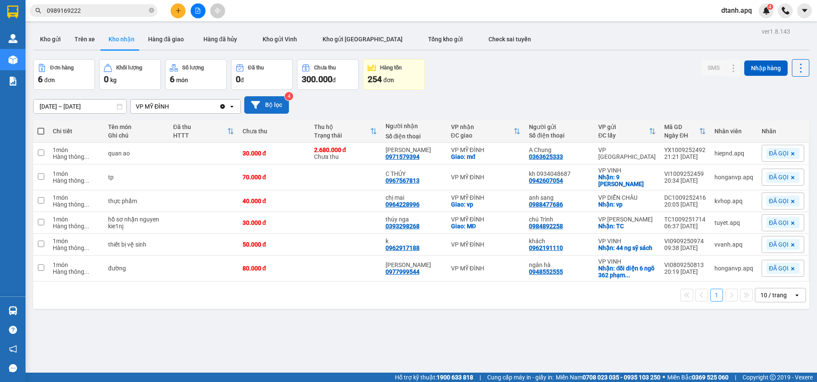
click at [272, 106] on button "Bộ lọc" at bounding box center [266, 104] width 45 height 17
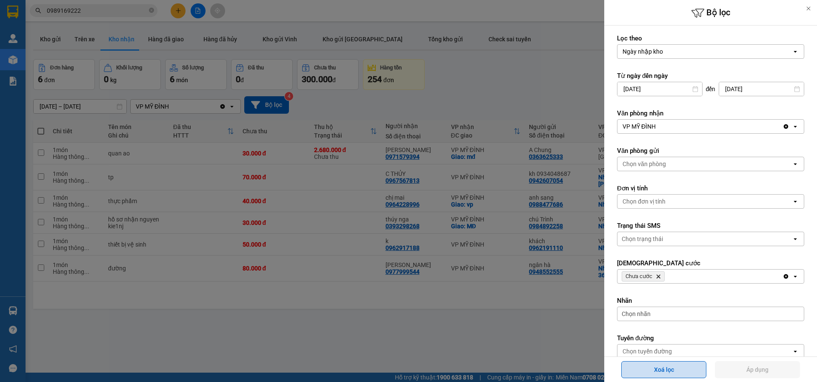
click at [674, 369] on button "Xoá lọc" at bounding box center [663, 369] width 85 height 17
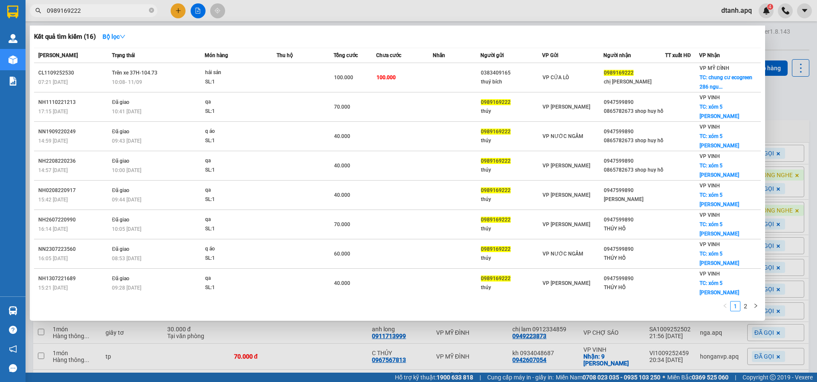
drag, startPoint x: 61, startPoint y: 11, endPoint x: 31, endPoint y: 11, distance: 30.7
click at [33, 11] on span "0989169222" at bounding box center [94, 10] width 128 height 13
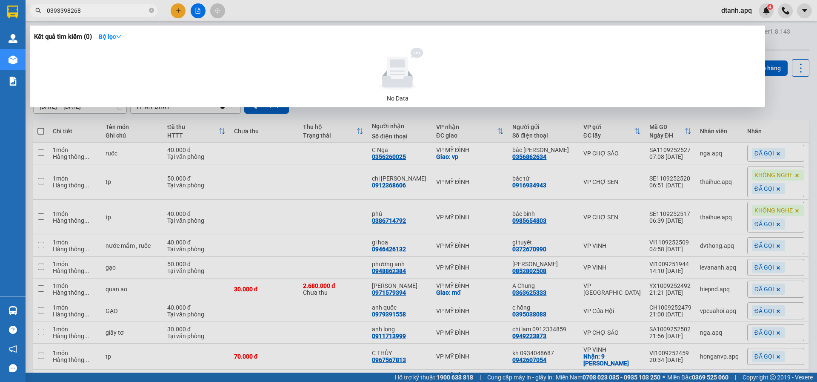
click at [62, 9] on input "0393398268" at bounding box center [97, 10] width 100 height 9
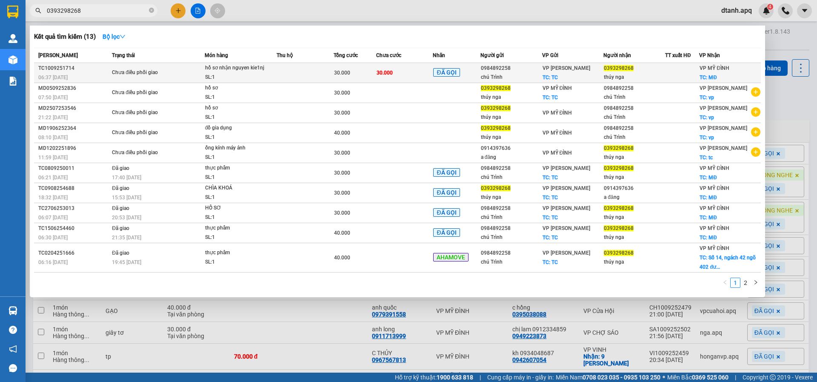
click at [404, 75] on td "30.000" at bounding box center [404, 73] width 57 height 20
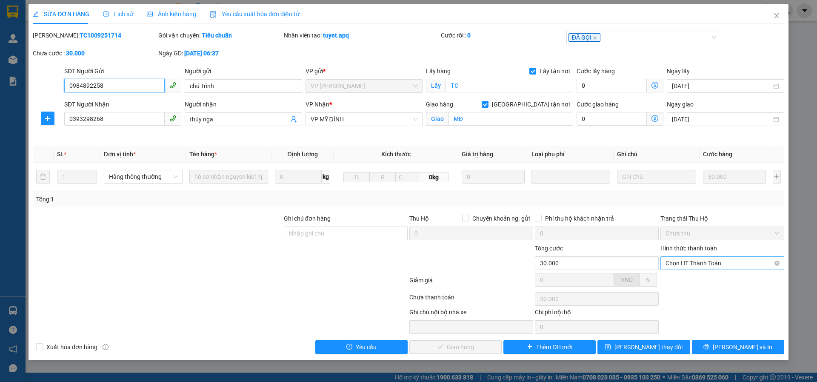
click at [680, 261] on span "Chọn HT Thanh Toán" at bounding box center [723, 263] width 114 height 13
drag, startPoint x: 673, startPoint y: 277, endPoint x: 512, endPoint y: 337, distance: 172.1
click at [673, 277] on div "Tại văn phòng" at bounding box center [723, 279] width 114 height 9
drag, startPoint x: 464, startPoint y: 341, endPoint x: 472, endPoint y: 343, distance: 8.9
click at [463, 341] on button "[PERSON_NAME] và Giao hàng" at bounding box center [455, 347] width 92 height 14
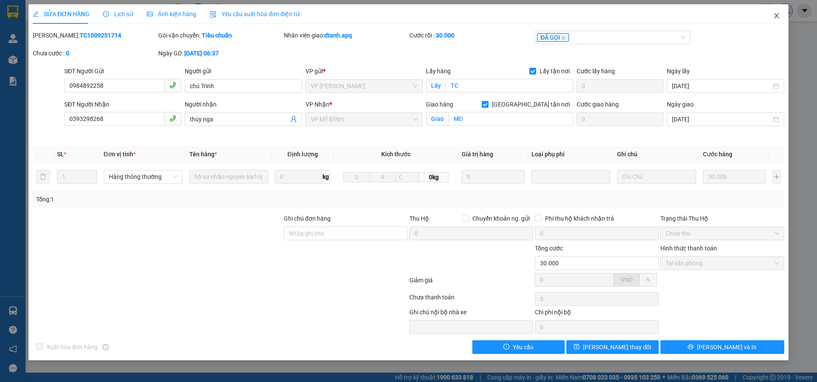
drag, startPoint x: 782, startPoint y: 20, endPoint x: 780, endPoint y: 14, distance: 7.1
click at [782, 18] on span "Close" at bounding box center [777, 16] width 24 height 24
click at [780, 14] on div at bounding box center [785, 10] width 15 height 15
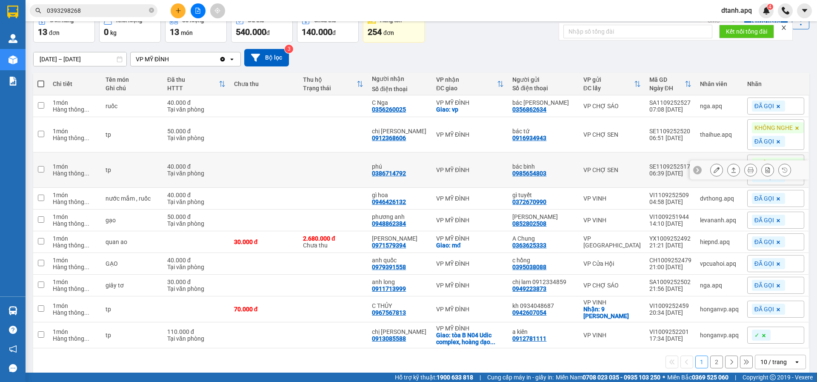
scroll to position [54, 0]
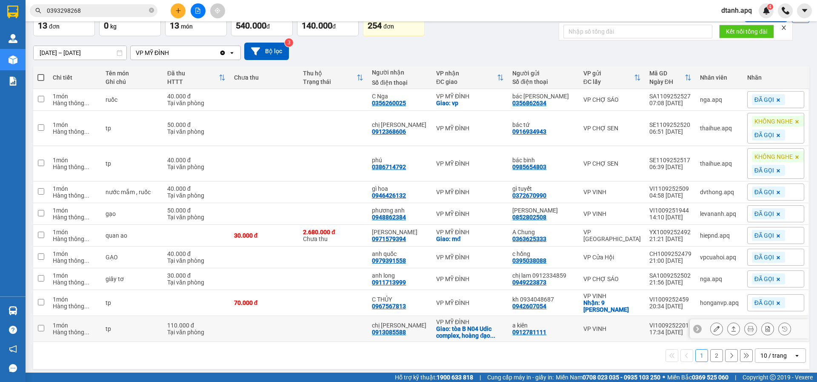
click at [714, 327] on icon at bounding box center [717, 329] width 6 height 6
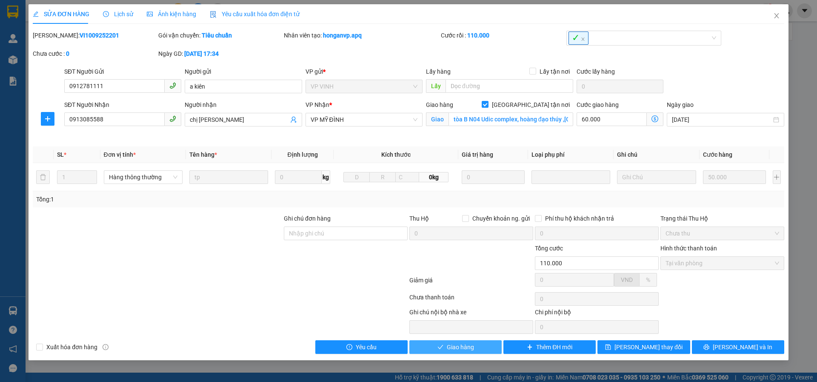
click at [445, 347] on button "Giao hàng" at bounding box center [455, 347] width 92 height 14
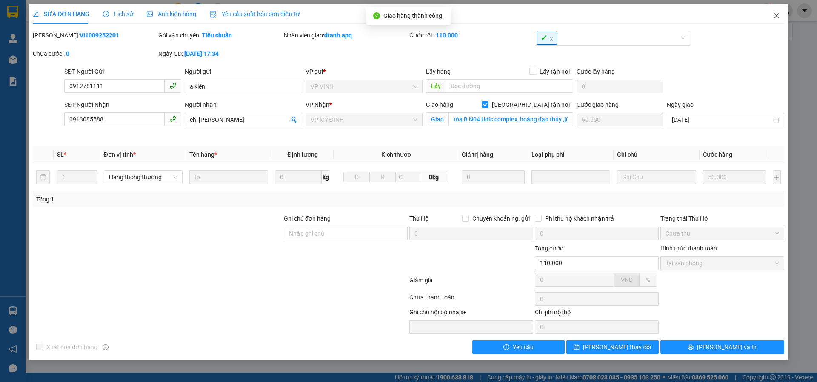
click at [778, 17] on icon "close" at bounding box center [776, 15] width 7 height 7
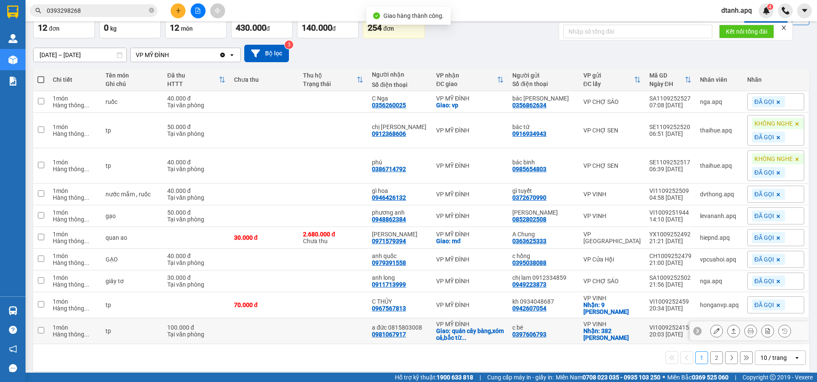
scroll to position [54, 0]
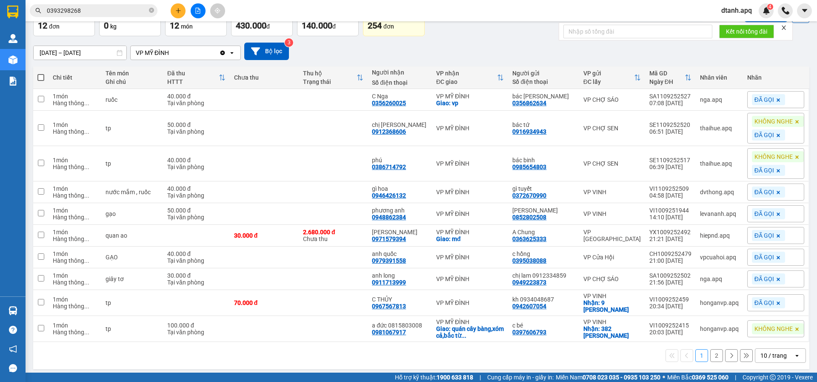
click at [711, 349] on button "2" at bounding box center [716, 355] width 13 height 13
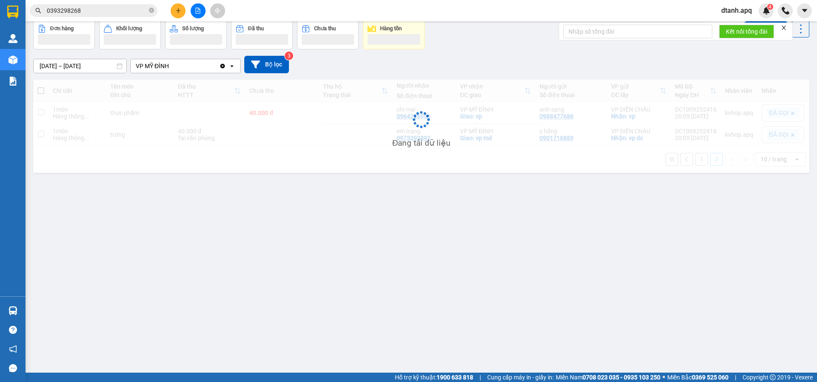
scroll to position [39, 0]
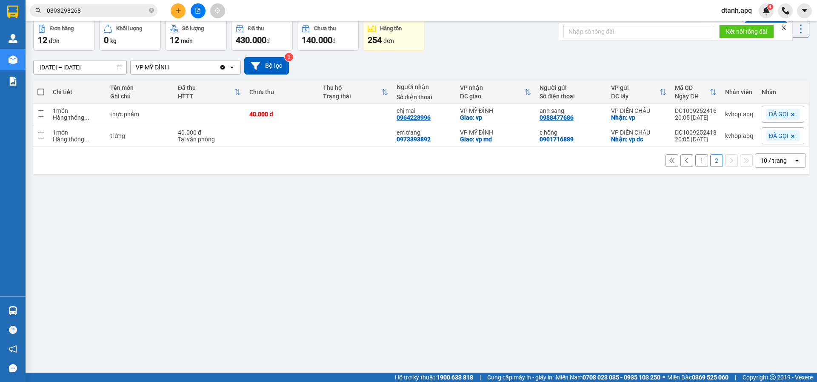
click at [696, 161] on button "1" at bounding box center [702, 160] width 13 height 13
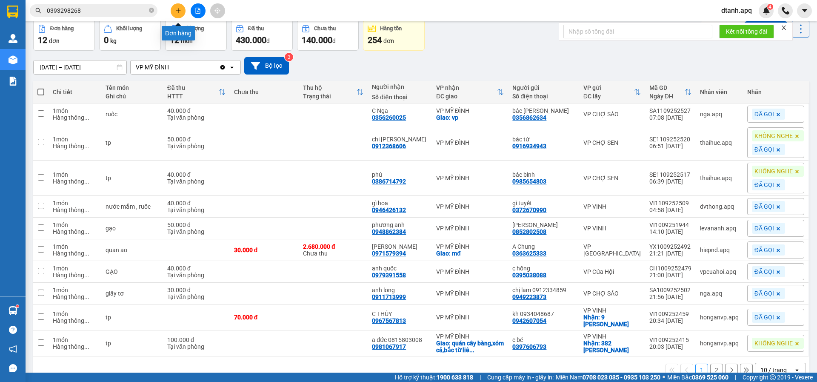
click at [182, 14] on button at bounding box center [178, 10] width 15 height 15
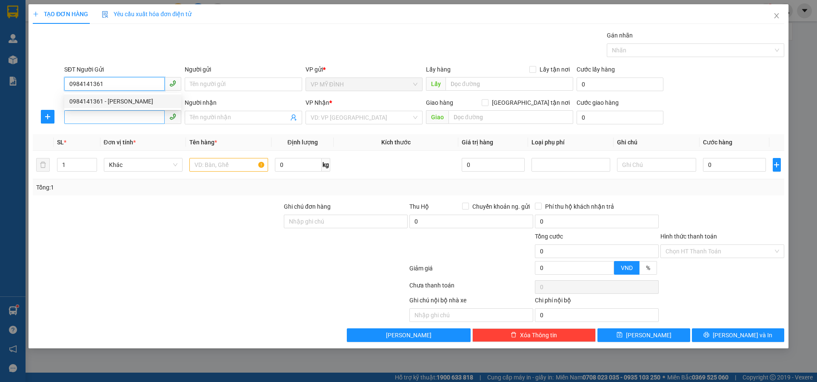
drag, startPoint x: 113, startPoint y: 101, endPoint x: 100, endPoint y: 115, distance: 18.4
click at [109, 104] on div "0984141361 - ANH HÙNG" at bounding box center [122, 101] width 107 height 9
click at [101, 115] on input "SĐT Người Nhận" at bounding box center [114, 117] width 100 height 14
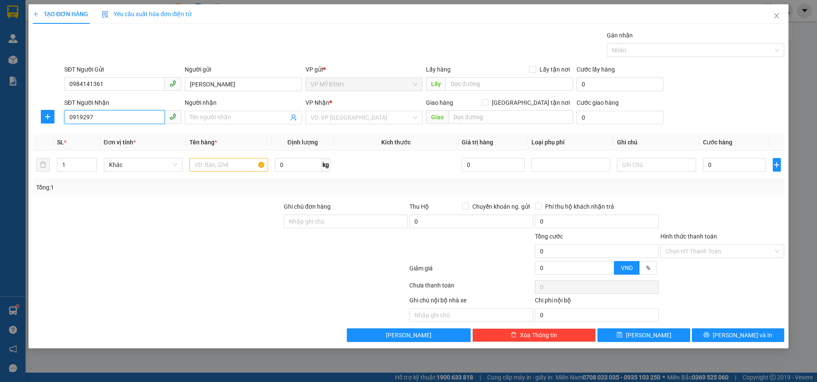
drag, startPoint x: 62, startPoint y: 118, endPoint x: 103, endPoint y: 132, distance: 43.2
click at [19, 126] on div "TẠO ĐƠN HÀNG Yêu cầu xuất hóa đơn điện tử Transit Pickup Surcharge Ids Transit …" at bounding box center [408, 191] width 817 height 382
click at [128, 134] on div "0912978870 - Anh đức" at bounding box center [139, 134] width 141 height 9
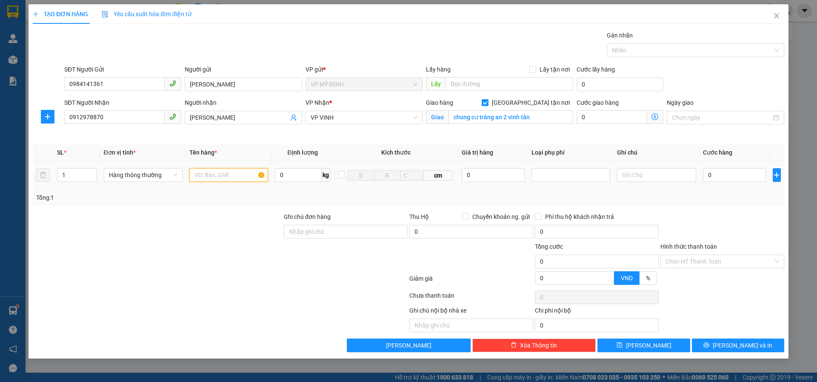
click at [214, 175] on input "text" at bounding box center [228, 175] width 79 height 14
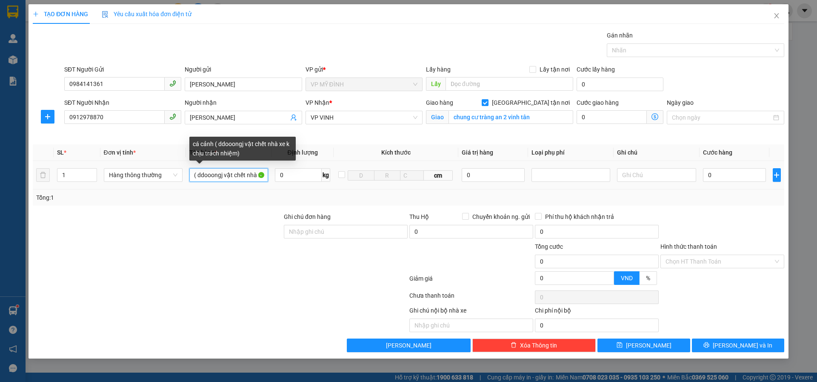
click at [222, 173] on input "cá cảnh ( ddooongj vật chết nhà xe k chịu trách nhiệm)" at bounding box center [228, 175] width 79 height 14
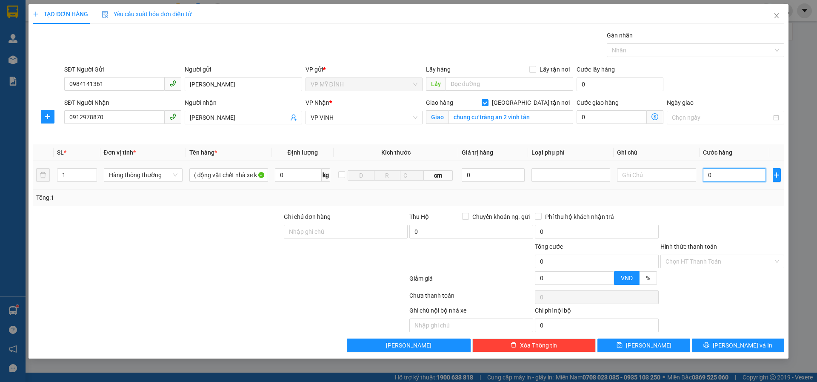
scroll to position [0, 0]
click at [717, 177] on input "0" at bounding box center [734, 175] width 63 height 14
click at [707, 208] on div "Transit Pickup Surcharge Ids Transit Deliver Surcharge Ids Transit Deliver Surc…" at bounding box center [409, 191] width 752 height 321
click at [733, 178] on input "50.000" at bounding box center [734, 175] width 63 height 14
click at [729, 343] on button "[PERSON_NAME] và In" at bounding box center [738, 345] width 92 height 14
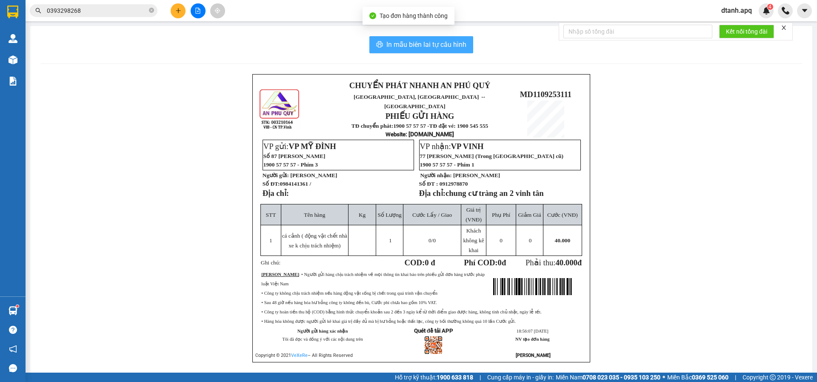
click at [406, 41] on span "In mẫu biên lai tự cấu hình" at bounding box center [426, 44] width 80 height 11
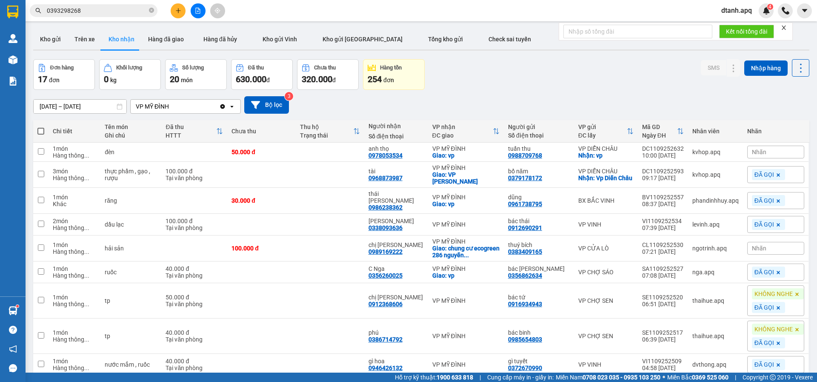
click at [757, 151] on span "Nhãn" at bounding box center [759, 152] width 14 height 7
click at [717, 192] on div "KHÔNG NGHE" at bounding box center [719, 193] width 43 height 11
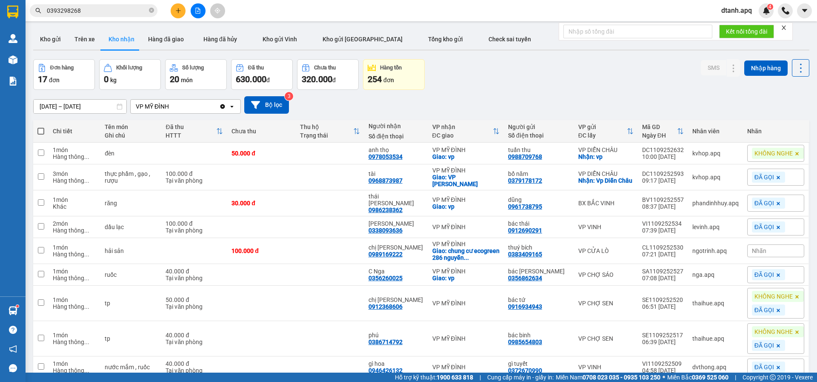
click at [536, 97] on div "[DATE] – [DATE] Press the down arrow key to interact with the calendar and sele…" at bounding box center [421, 104] width 776 height 17
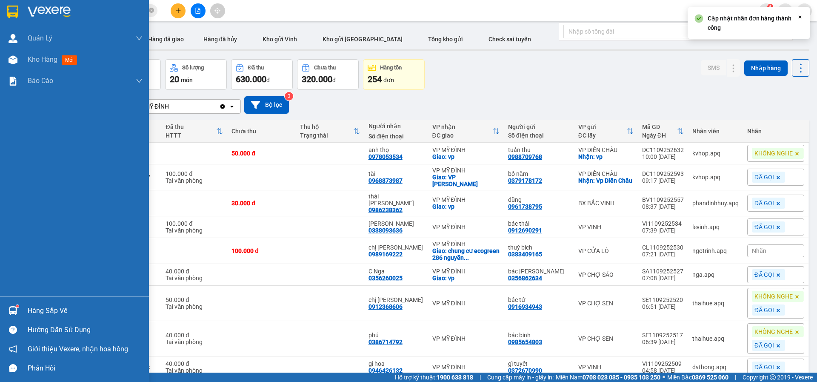
click at [9, 309] on img at bounding box center [13, 310] width 9 height 9
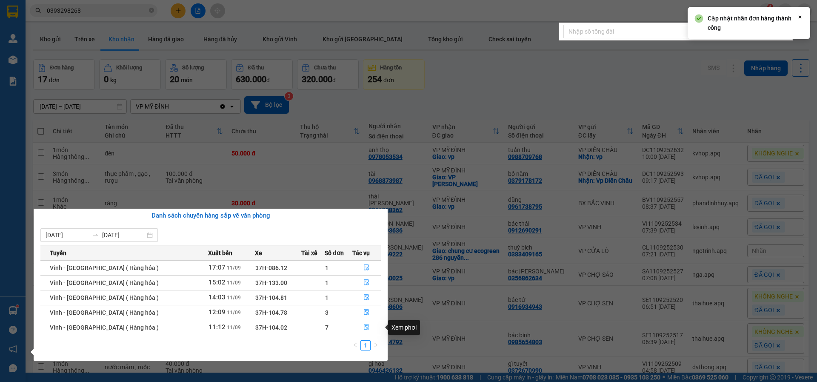
click at [364, 328] on icon "file-done" at bounding box center [367, 327] width 6 height 6
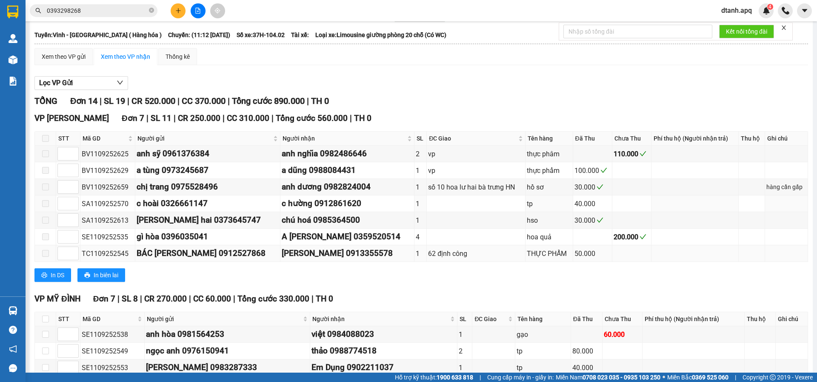
scroll to position [85, 0]
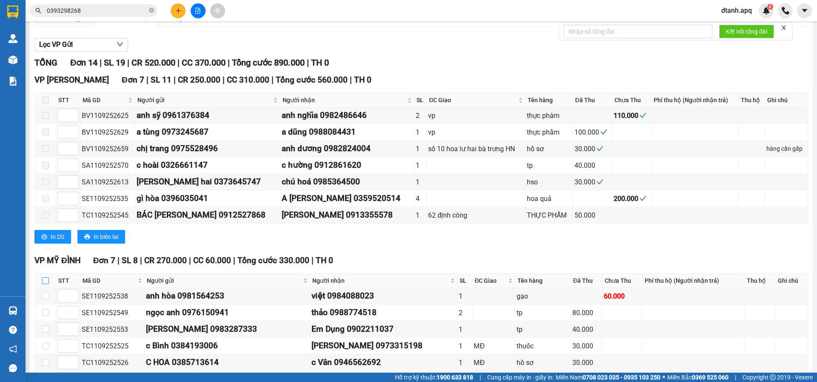
click at [47, 280] on input "checkbox" at bounding box center [45, 280] width 7 height 7
checkbox input "true"
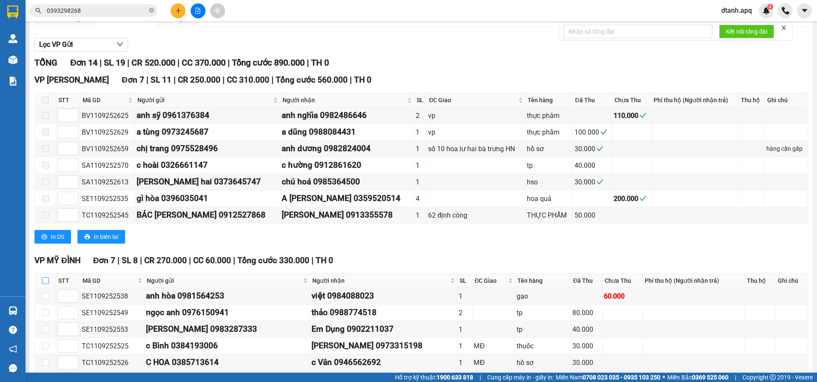
checkbox input "true"
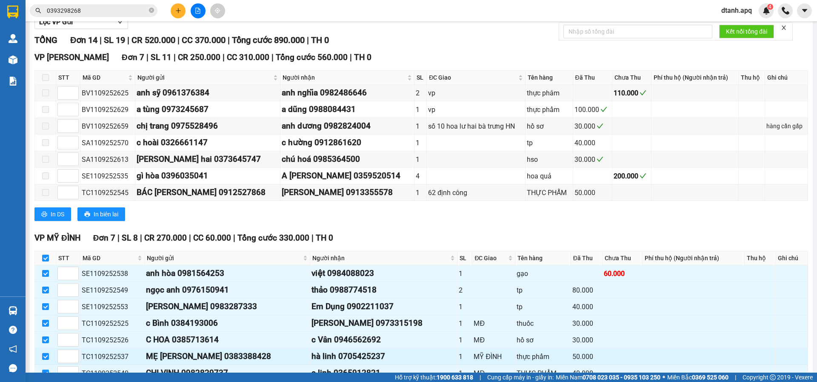
scroll to position [160, 0]
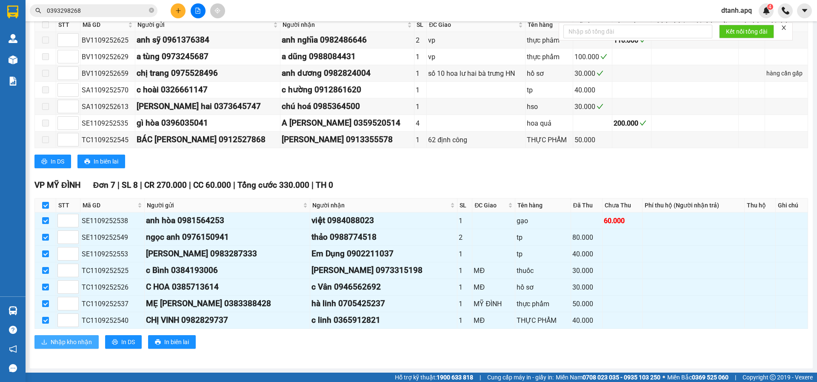
click at [62, 337] on span "Nhập kho nhận" at bounding box center [71, 341] width 41 height 9
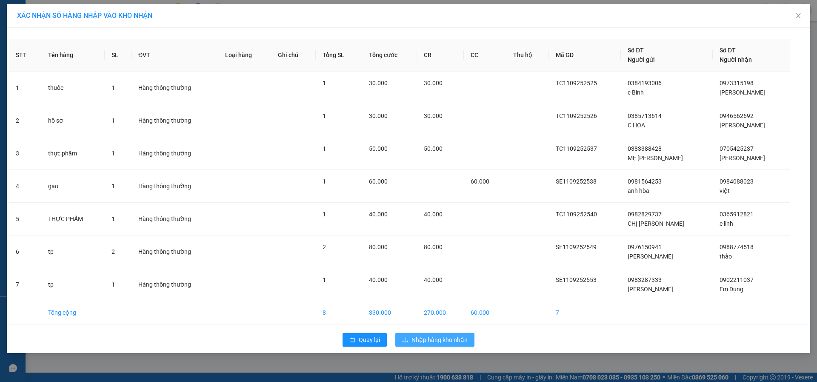
click at [419, 340] on span "Nhập hàng kho nhận" at bounding box center [440, 339] width 56 height 9
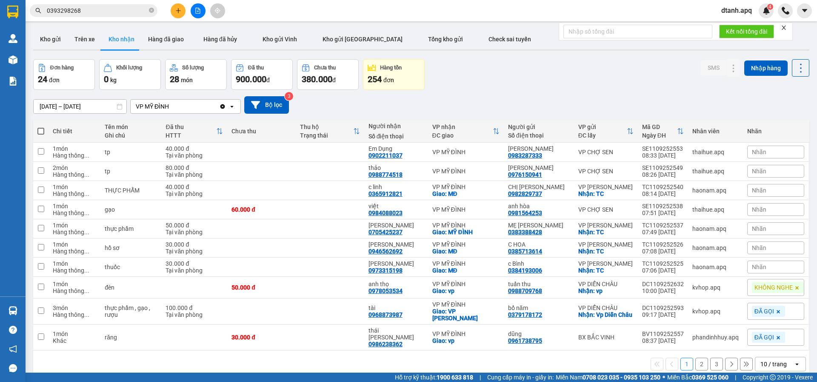
click at [752, 270] on span "Nhãn" at bounding box center [759, 266] width 14 height 7
click at [646, 329] on div "ĐÃ GỌI" at bounding box center [647, 331] width 25 height 11
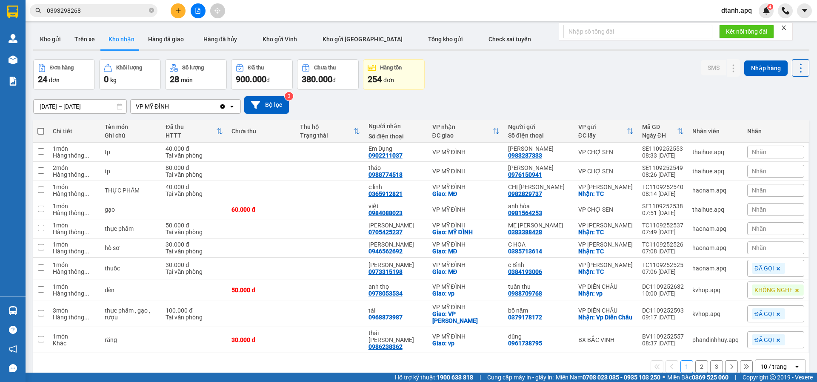
click at [483, 81] on div "Đơn hàng 24 đơn Khối lượng 0 kg Số lượng 28 món Đã thu 900.000 đ Chưa thu 380.0…" at bounding box center [421, 74] width 776 height 31
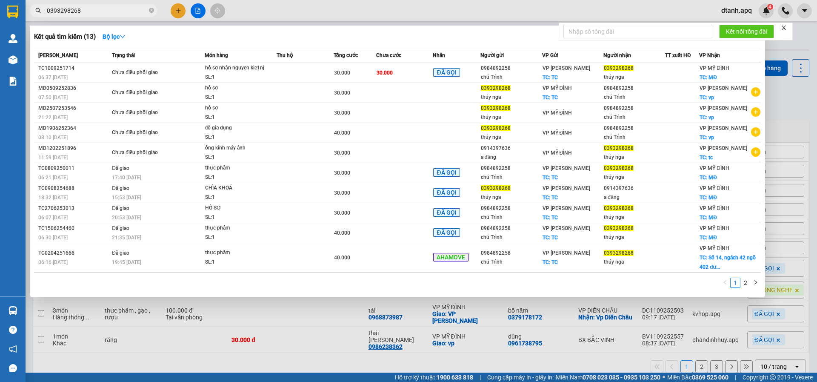
drag, startPoint x: 63, startPoint y: 12, endPoint x: 165, endPoint y: 44, distance: 106.6
click at [36, 12] on div "0393298268" at bounding box center [83, 10] width 166 height 13
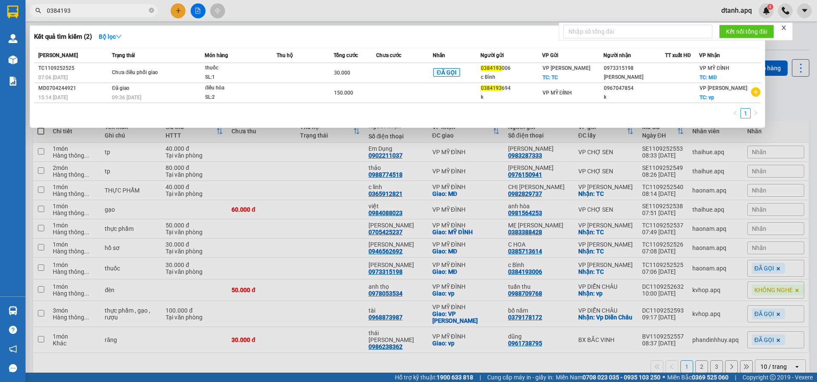
type input "0384193"
click at [181, 10] on div at bounding box center [408, 191] width 817 height 382
click at [181, 10] on icon "plus" at bounding box center [178, 11] width 6 height 6
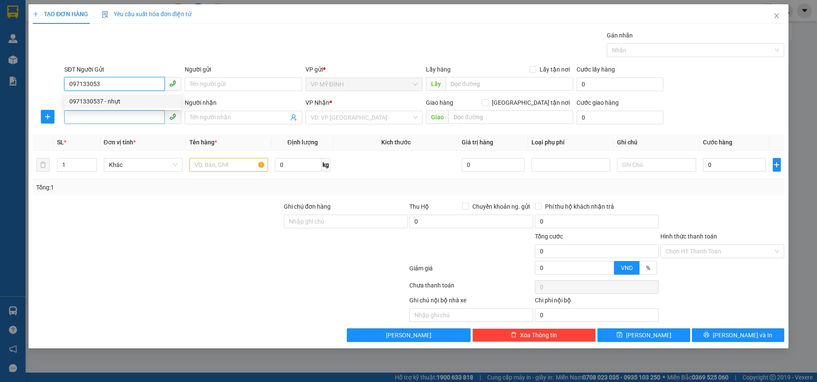
drag, startPoint x: 110, startPoint y: 95, endPoint x: 103, endPoint y: 112, distance: 17.7
click at [110, 97] on div "0971330537 - nhựt" at bounding box center [122, 101] width 117 height 14
type input "0971330537"
type input "nhựt"
type input "0971330537"
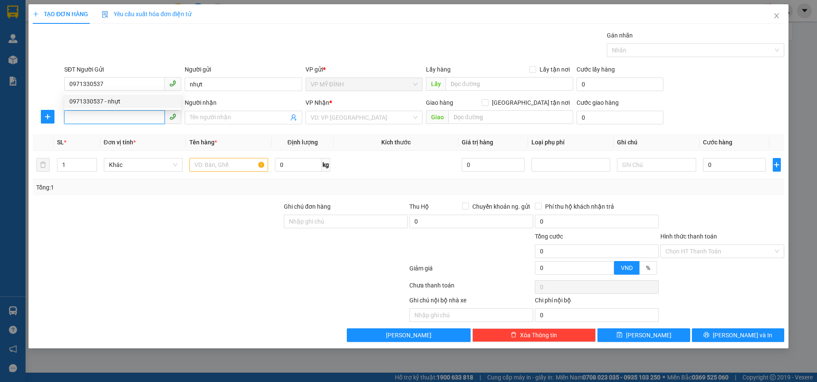
click at [103, 111] on input "SĐT Người Nhận" at bounding box center [114, 117] width 100 height 14
click at [102, 136] on div "0941385666 - lê quý" at bounding box center [122, 134] width 107 height 9
type input "0941385666"
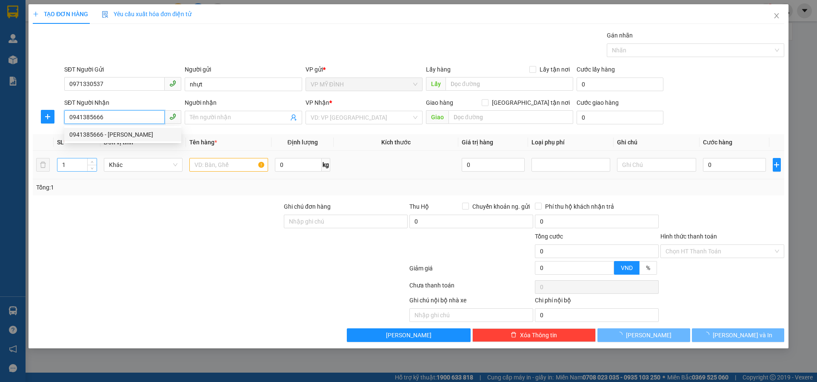
type input "[PERSON_NAME]"
checkbox input "true"
type input "120 trần đình san ( cố định )"
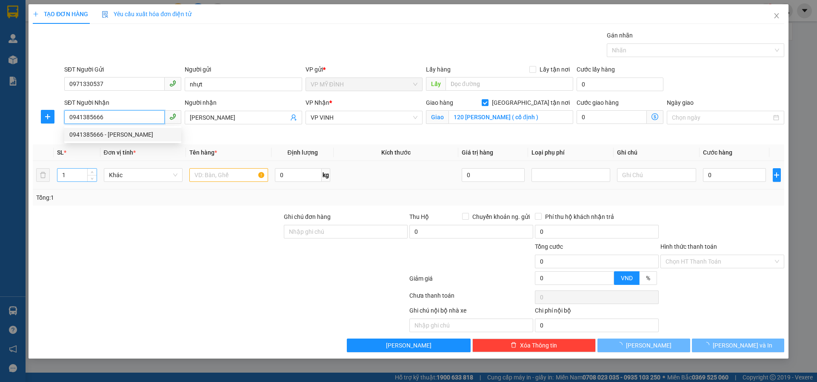
type input "0941385666"
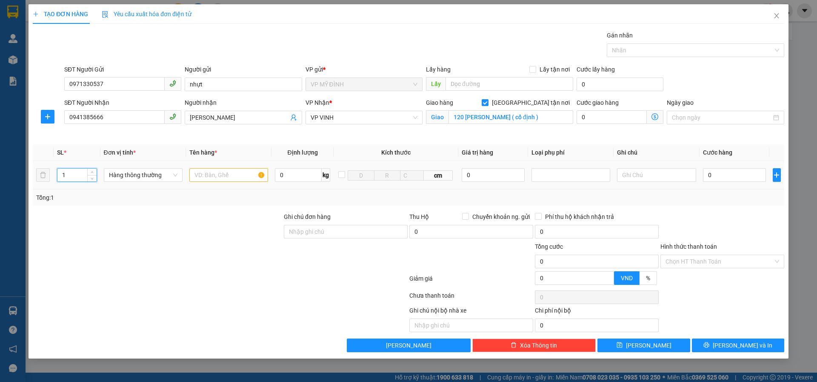
click at [75, 170] on input "1" at bounding box center [76, 175] width 39 height 13
type input "3"
click at [208, 169] on div at bounding box center [228, 174] width 79 height 17
click at [208, 172] on input "text" at bounding box center [228, 175] width 79 height 14
type input "thiết bị điện"
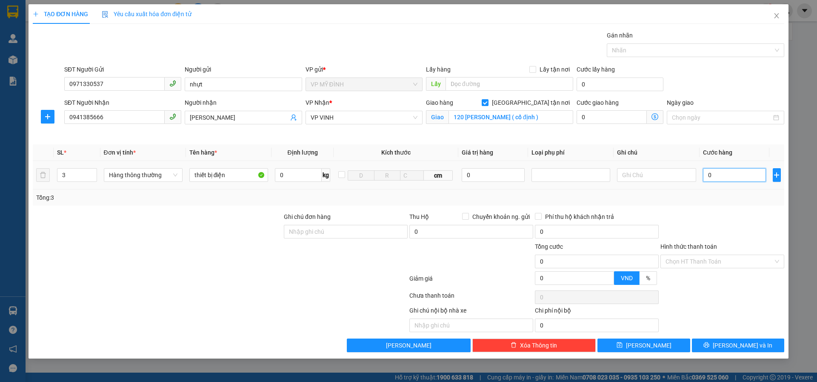
click at [712, 179] on input "0" at bounding box center [734, 175] width 63 height 14
type input "1"
type input "18"
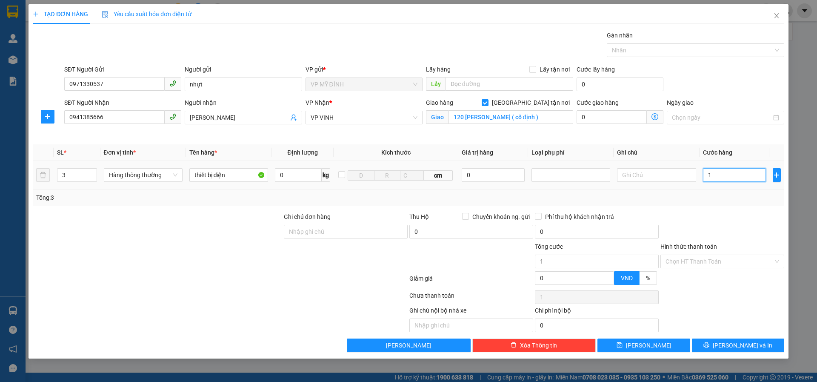
type input "18"
type input "180"
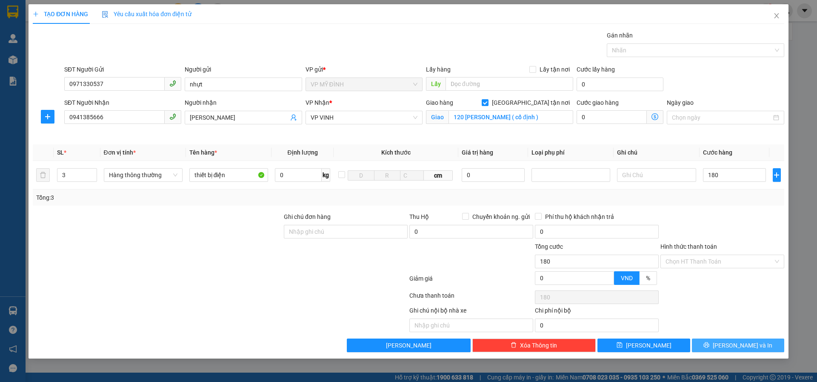
type input "180.000"
click at [695, 348] on button "[PERSON_NAME] và In" at bounding box center [738, 345] width 92 height 14
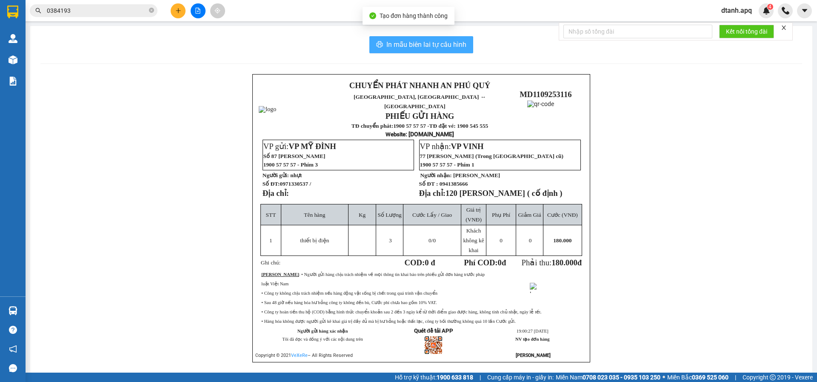
drag, startPoint x: 409, startPoint y: 46, endPoint x: 328, endPoint y: 49, distance: 81.8
click at [409, 46] on span "In mẫu biên lai tự cấu hình" at bounding box center [426, 44] width 80 height 11
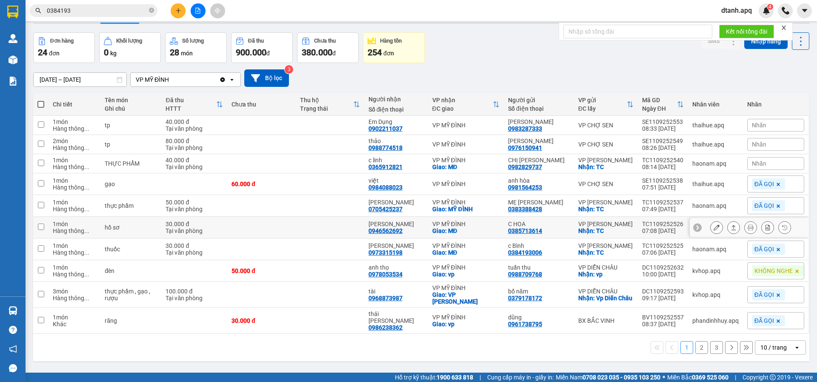
scroll to position [39, 0]
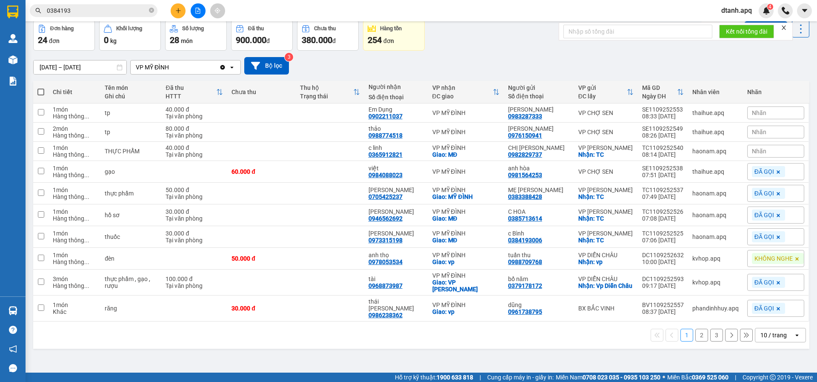
click at [696, 341] on button "2" at bounding box center [702, 335] width 13 height 13
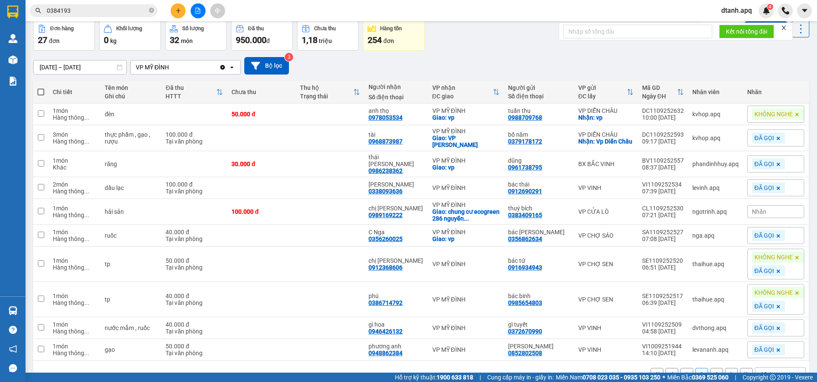
click at [752, 209] on span "Nhãn" at bounding box center [759, 211] width 14 height 7
click at [717, 250] on div "KHÔNG NGHE" at bounding box center [719, 248] width 43 height 11
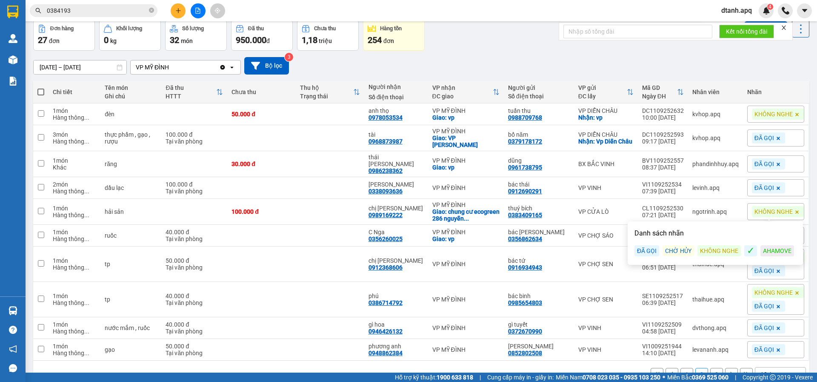
click at [554, 62] on div "11/09/2025 – 11/09/2025 Press the down arrow key to interact with the calendar …" at bounding box center [421, 65] width 776 height 17
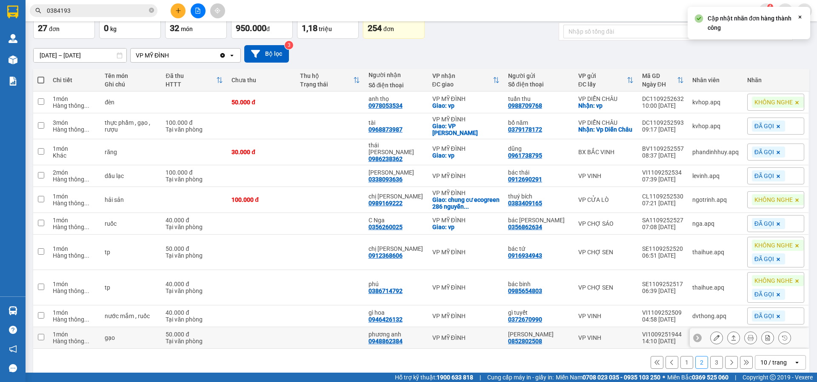
scroll to position [58, 0]
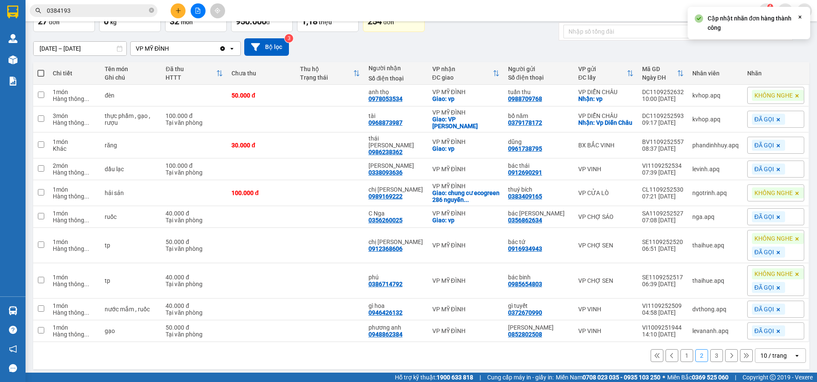
click at [681, 351] on button "1" at bounding box center [687, 355] width 13 height 13
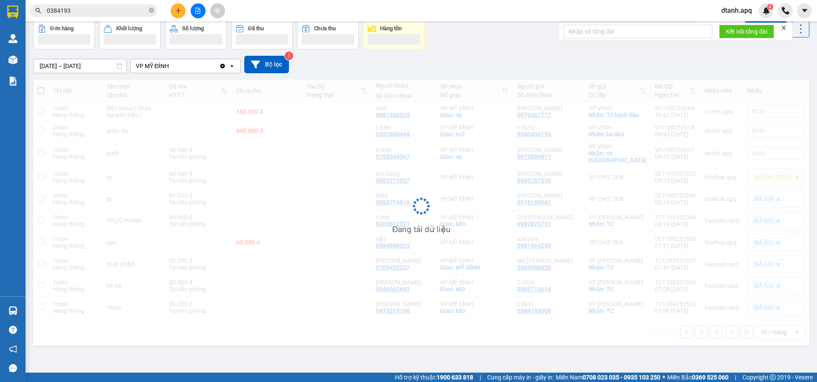
scroll to position [39, 0]
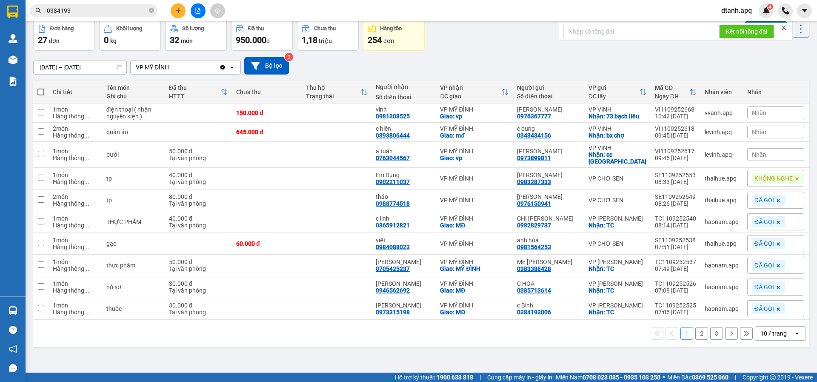
drag, startPoint x: 754, startPoint y: 133, endPoint x: 749, endPoint y: 137, distance: 6.4
click at [754, 133] on span "Nhãn" at bounding box center [759, 132] width 14 height 7
click at [650, 172] on div "ĐÃ GỌI" at bounding box center [647, 173] width 25 height 11
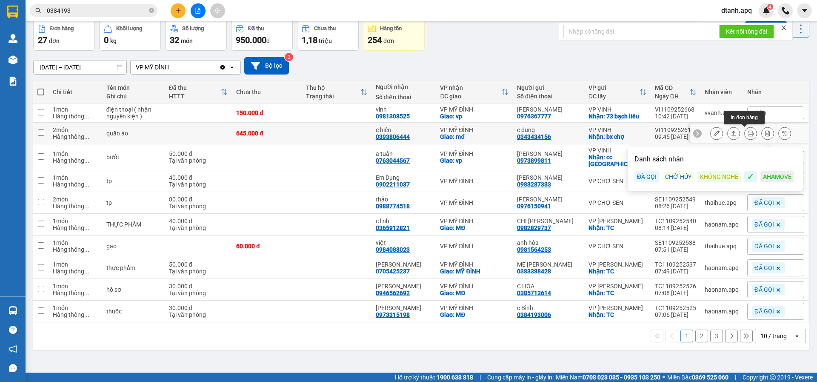
click at [748, 133] on icon at bounding box center [751, 133] width 6 height 6
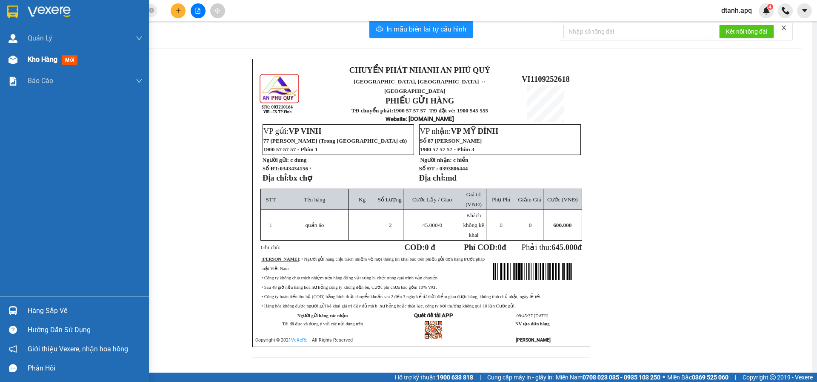
click at [24, 63] on div "Kho hàng mới" at bounding box center [74, 59] width 149 height 21
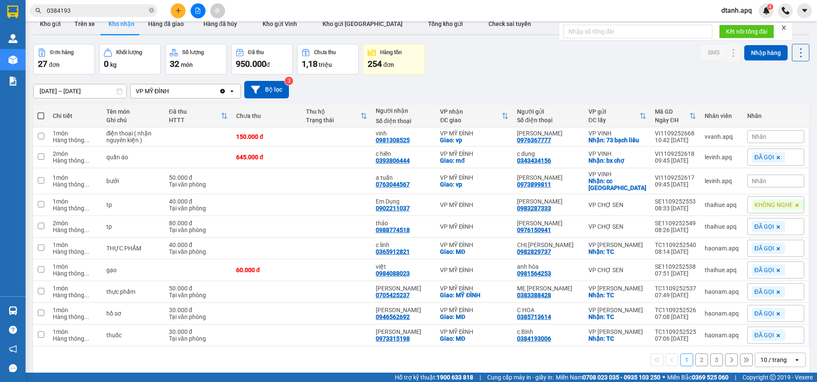
drag, startPoint x: 767, startPoint y: 175, endPoint x: 756, endPoint y: 180, distance: 12.0
click at [767, 175] on div "Nhãn" at bounding box center [775, 181] width 57 height 13
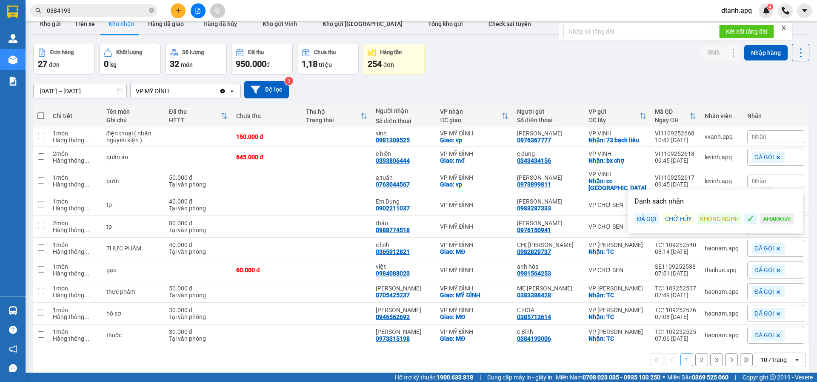
click at [637, 215] on div "ĐÃ GỌI" at bounding box center [647, 218] width 25 height 11
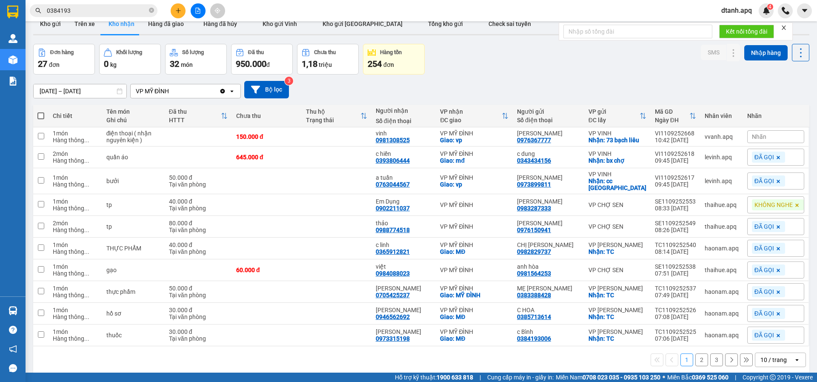
click at [564, 65] on div "Đơn hàng 27 đơn Khối lượng 0 kg Số lượng 32 món Đã thu 950.000 đ Chưa thu 1,18 …" at bounding box center [421, 59] width 776 height 31
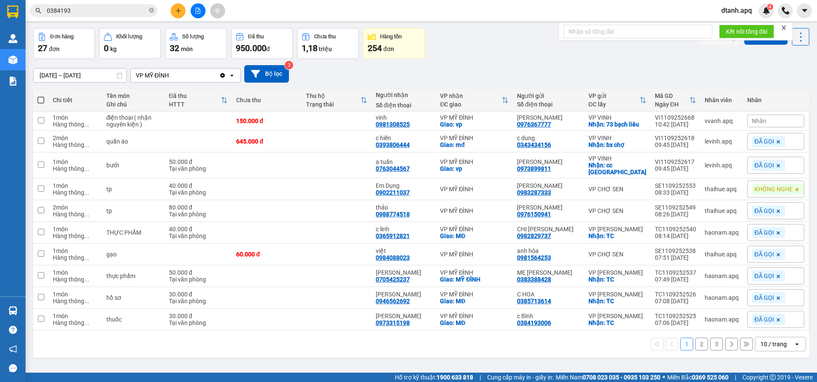
scroll to position [39, 0]
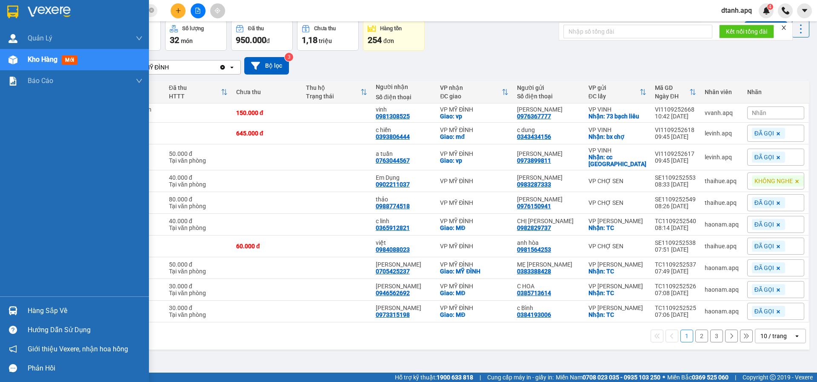
click at [27, 311] on div "Hàng sắp về" at bounding box center [74, 310] width 149 height 19
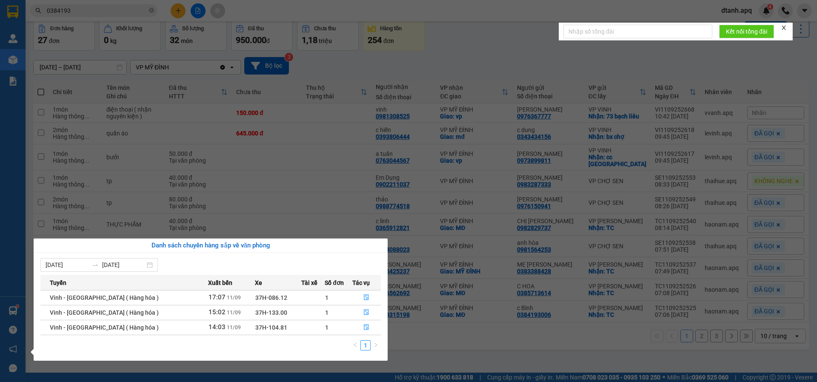
click at [415, 217] on section "Kết quả tìm kiếm ( 2 ) Bộ lọc Mã ĐH Trạng thái Món hàng Thu hộ Tổng cước Chưa c…" at bounding box center [408, 191] width 817 height 382
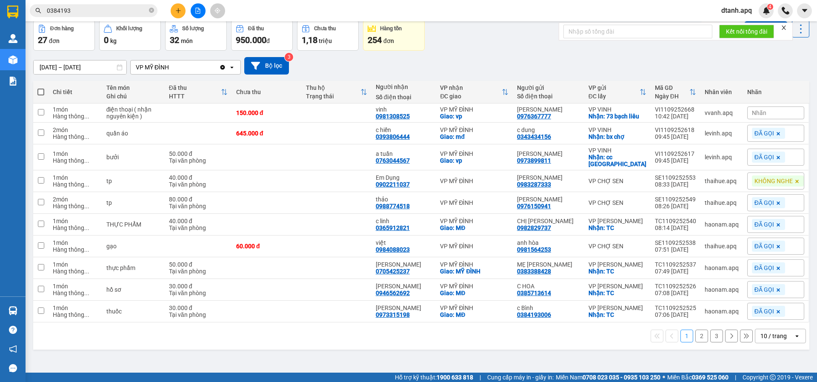
click at [752, 109] on span "Nhãn" at bounding box center [759, 112] width 14 height 7
click at [653, 155] on div "ĐÃ GỌI" at bounding box center [647, 154] width 25 height 11
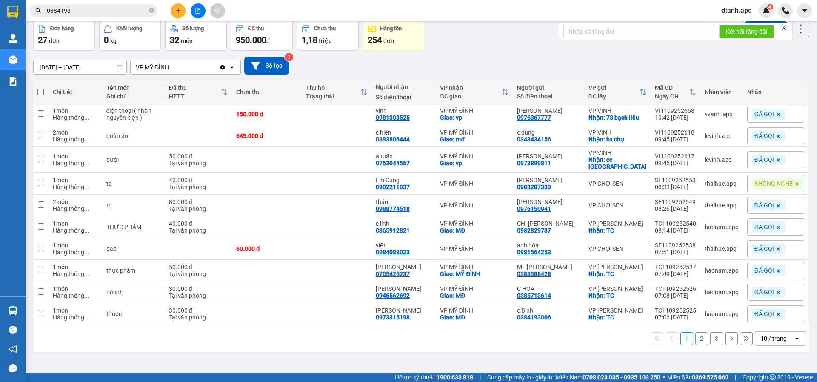
click at [535, 61] on div "11/09/2025 – 11/09/2025 Press the down arrow key to interact with the calendar …" at bounding box center [421, 65] width 776 height 17
click at [698, 345] on button "2" at bounding box center [702, 338] width 13 height 13
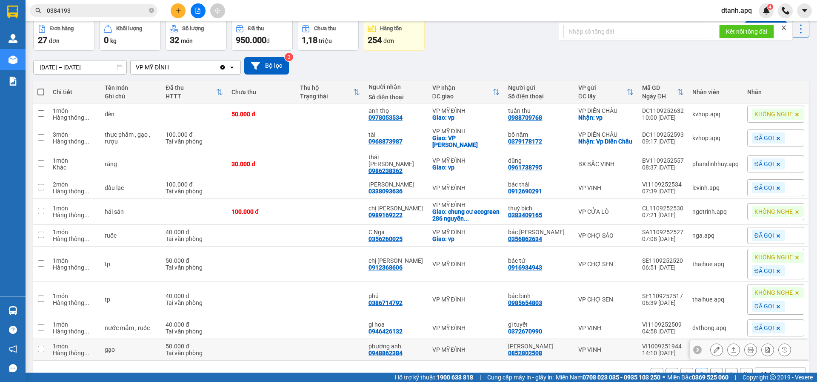
scroll to position [58, 0]
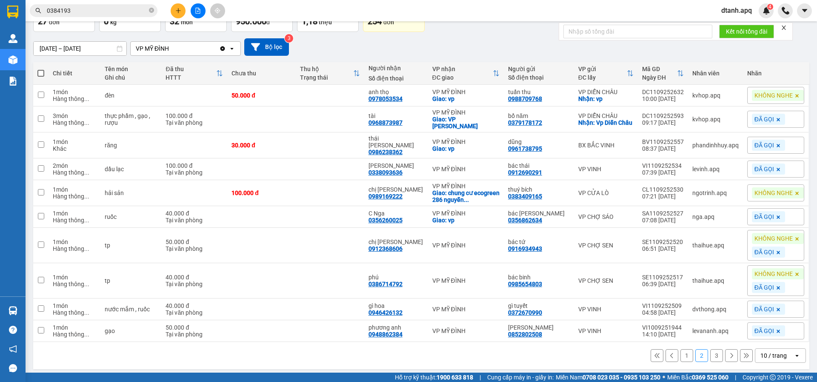
click at [681, 351] on button "1" at bounding box center [687, 355] width 13 height 13
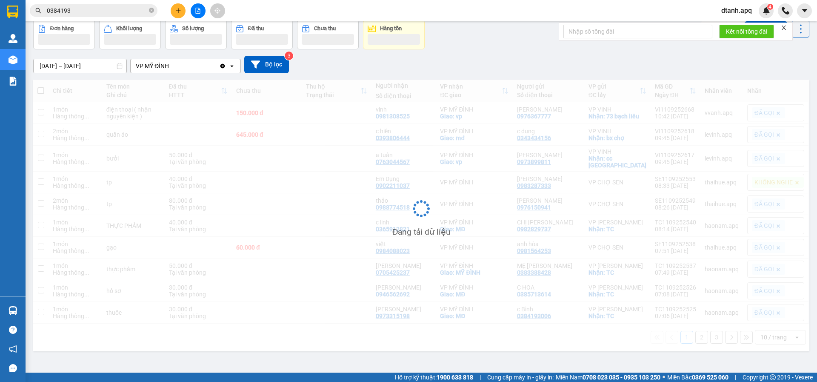
scroll to position [39, 0]
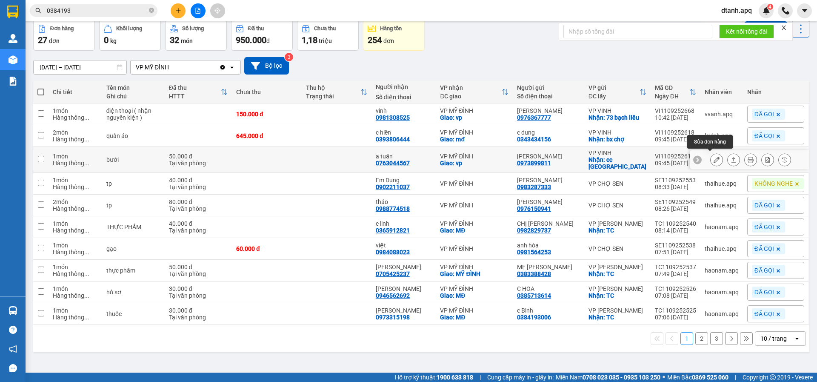
click at [714, 159] on icon at bounding box center [717, 160] width 6 height 6
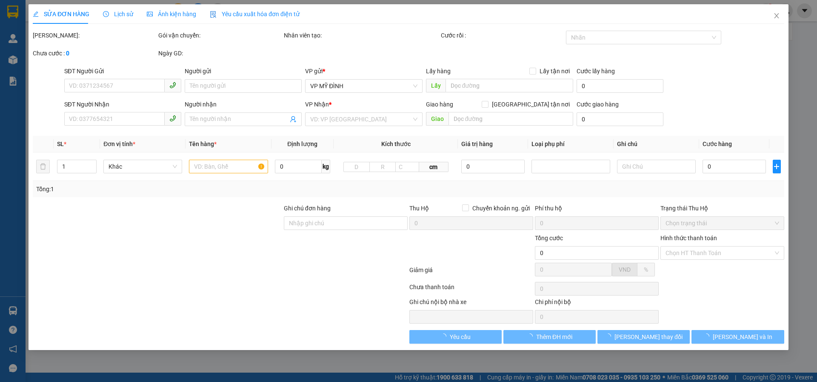
type input "0973899811"
type input "minh nguyệt"
checkbox input "true"
type input "cc lũng lô"
type input "0763044567"
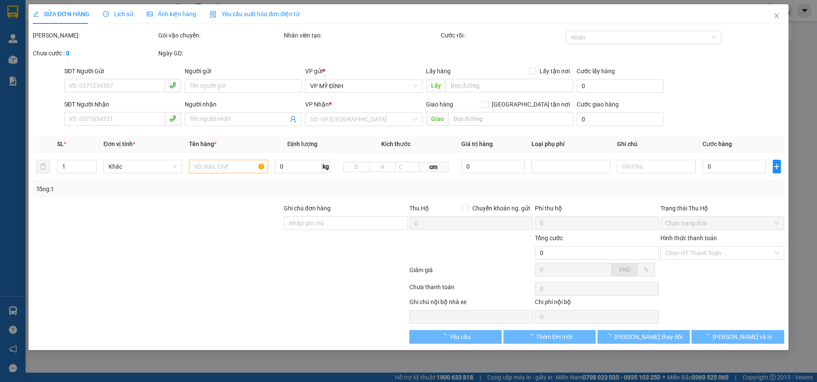
type input "a tuấn"
checkbox input "true"
type input "vp"
type input "50.000"
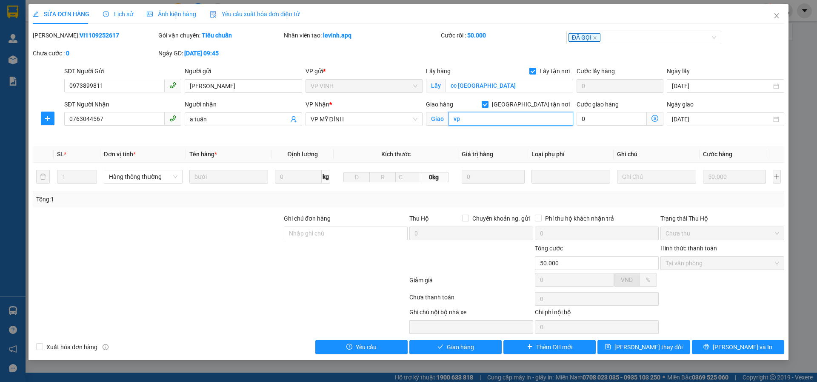
click at [481, 124] on input "vp" at bounding box center [511, 119] width 125 height 14
click at [782, 17] on span "Close" at bounding box center [777, 16] width 24 height 24
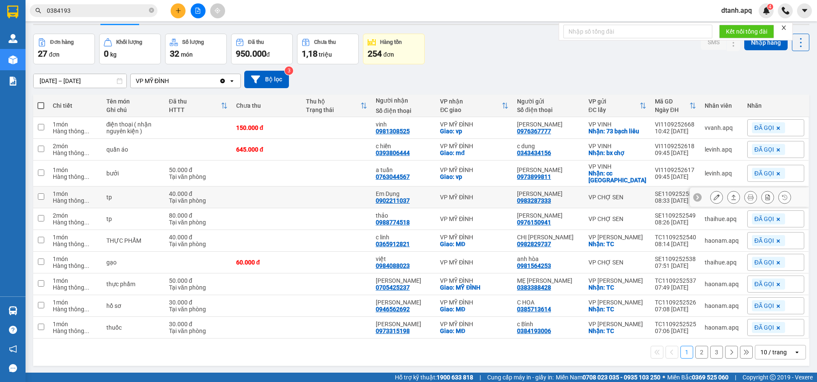
scroll to position [39, 0]
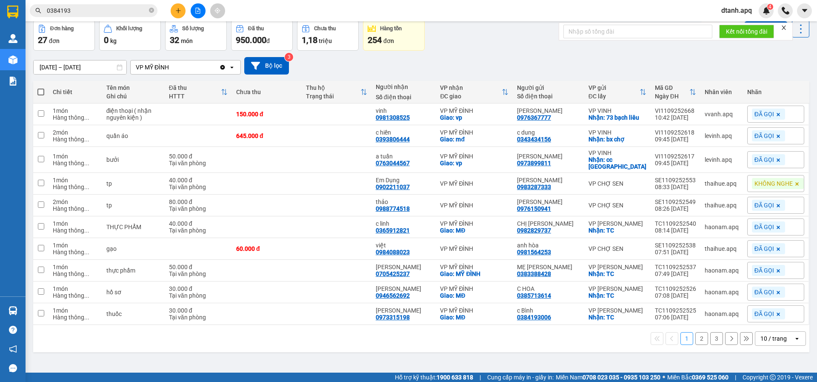
click at [696, 345] on button "2" at bounding box center [702, 338] width 13 height 13
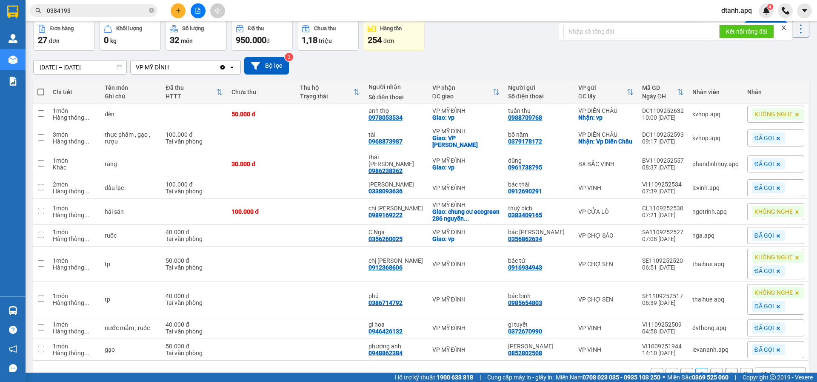
click at [173, 15] on button at bounding box center [178, 10] width 15 height 15
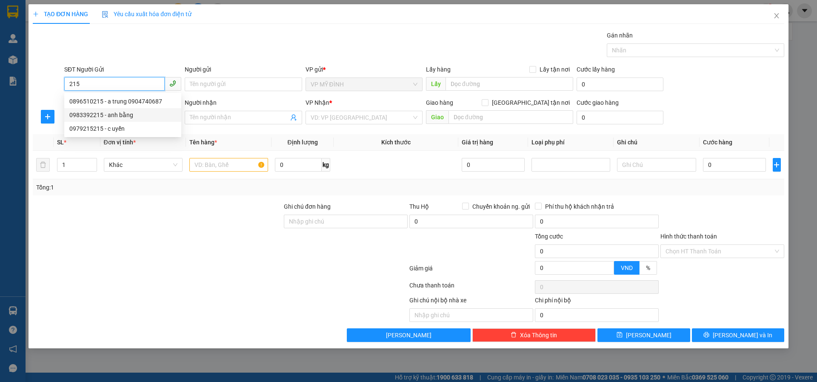
click at [117, 118] on div "0983392215 - anh bằng" at bounding box center [122, 114] width 107 height 9
type input "0983392215"
type input "anh bằng"
type input "0983392215"
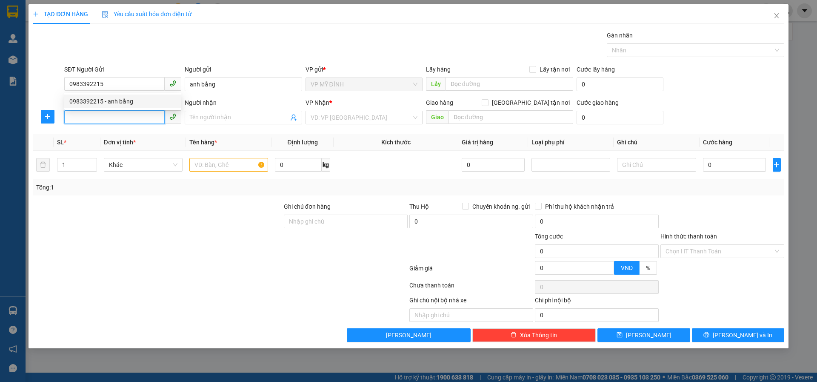
click at [117, 120] on input "SĐT Người Nhận" at bounding box center [114, 117] width 100 height 14
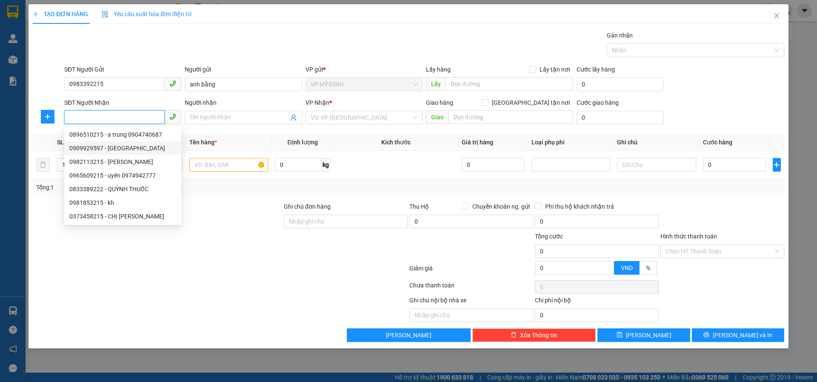
click at [129, 150] on div "0909929597 - việt anh" at bounding box center [122, 147] width 107 height 9
type input "0909929597"
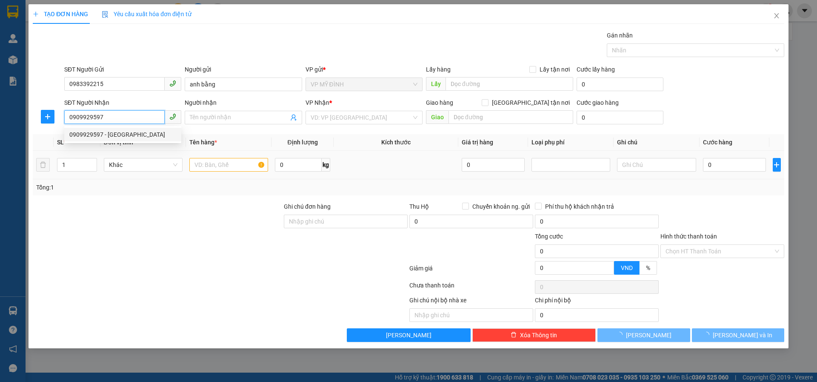
type input "việt anh"
checkbox input "true"
type input "vp"
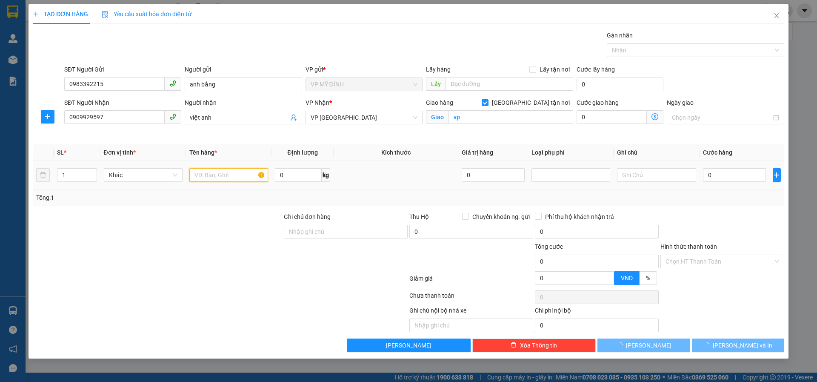
click at [206, 174] on input "text" at bounding box center [228, 175] width 79 height 14
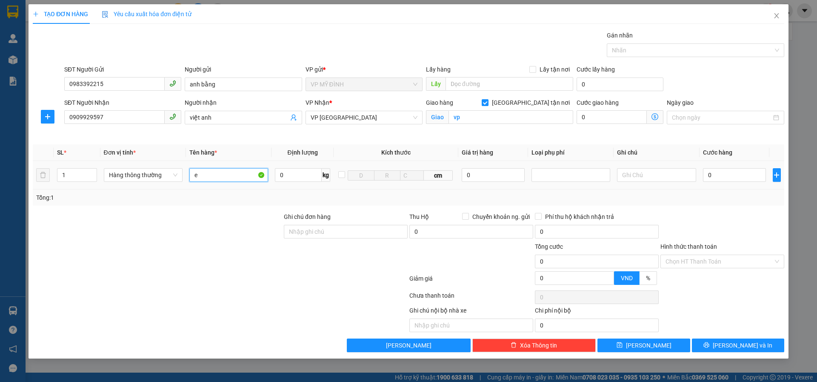
type input "e"
type input "răng"
click at [725, 175] on input "0" at bounding box center [734, 175] width 63 height 14
type input "40"
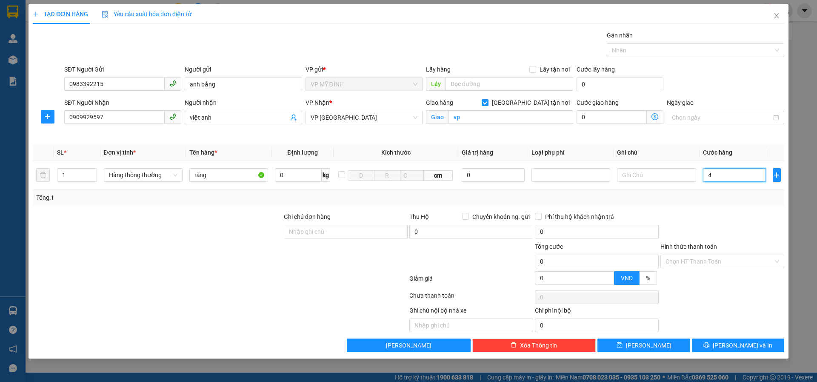
type input "40"
type input "4"
type input "0"
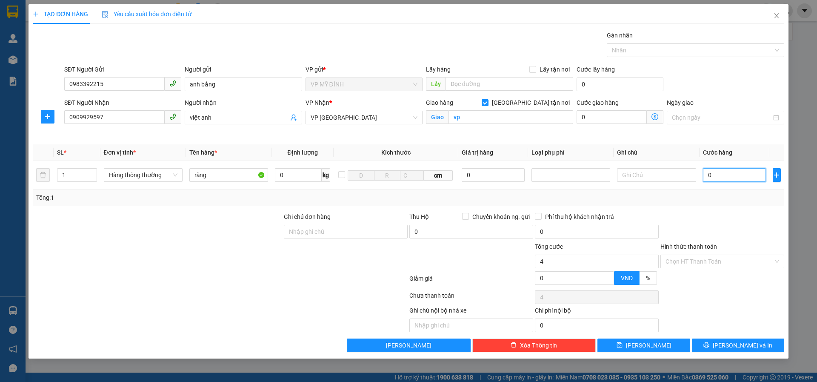
type input "0"
type input "03"
type input "3"
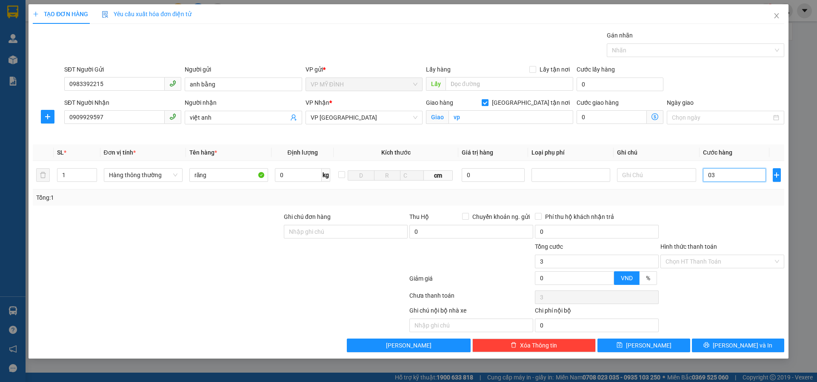
type input "030"
type input "30"
type input "30.000"
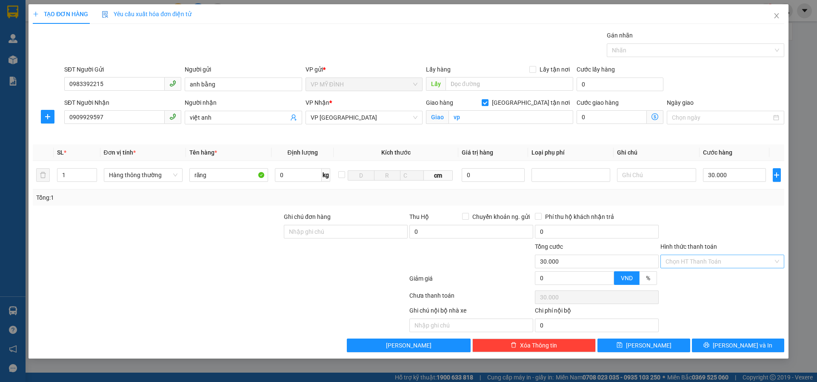
click at [684, 262] on input "Hình thức thanh toán" at bounding box center [720, 261] width 108 height 13
click at [681, 279] on div "Tại văn phòng" at bounding box center [723, 278] width 114 height 9
type input "0"
click at [710, 346] on icon "printer" at bounding box center [707, 345] width 6 height 6
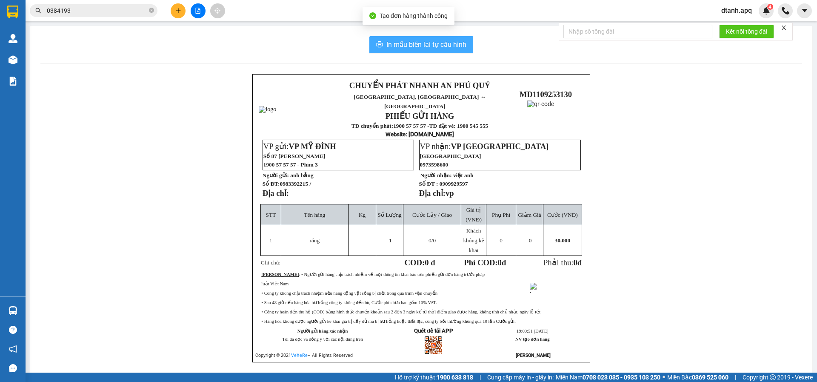
click at [396, 43] on span "In mẫu biên lai tự cấu hình" at bounding box center [426, 44] width 80 height 11
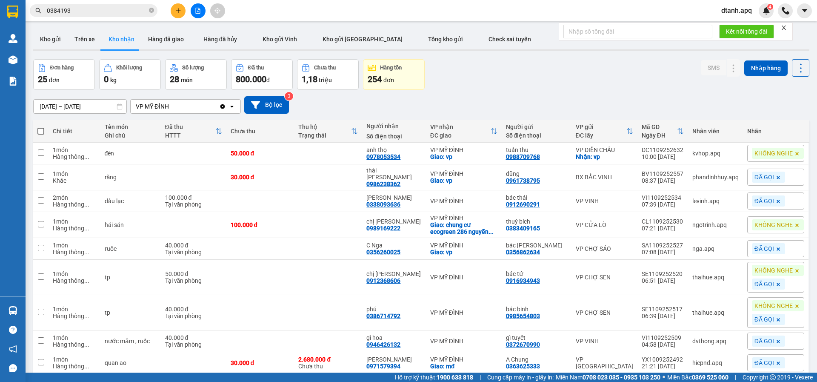
scroll to position [43, 0]
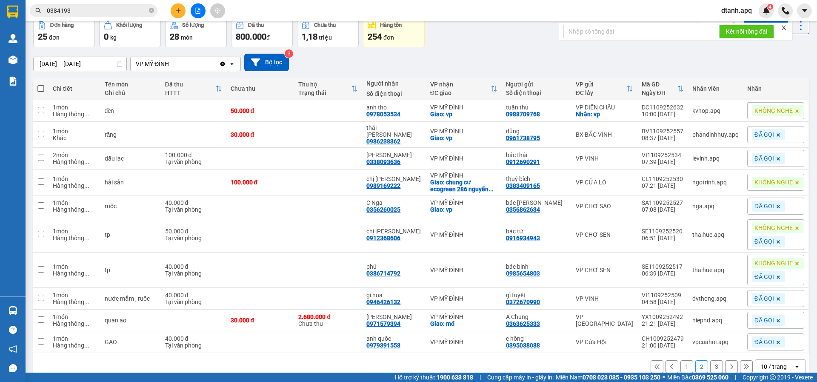
click at [681, 362] on button "1" at bounding box center [687, 366] width 13 height 13
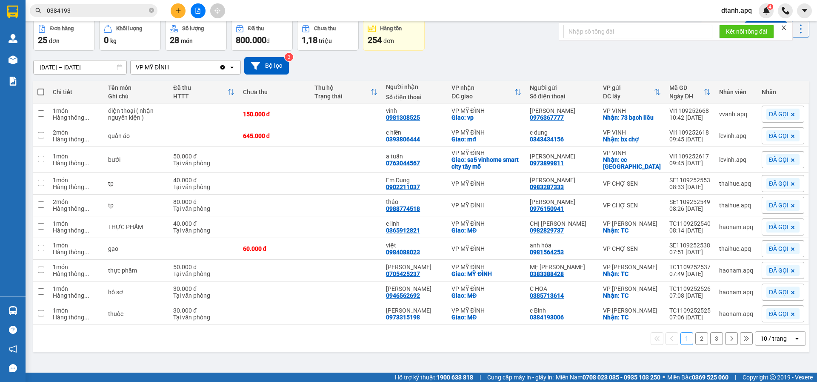
click at [172, 12] on button at bounding box center [178, 10] width 15 height 15
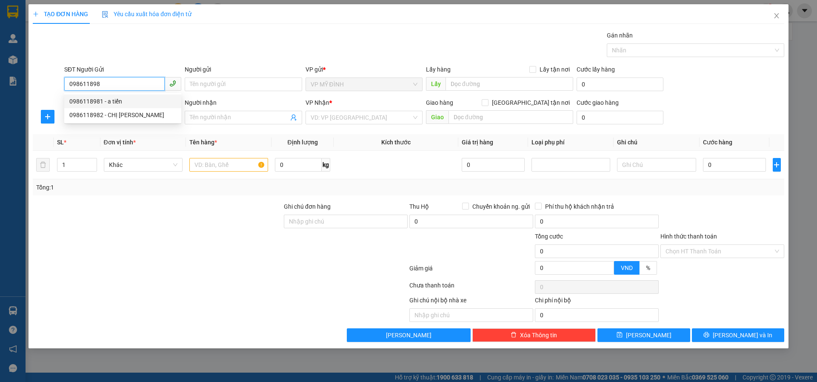
click at [110, 103] on div "0986118981 - a tiến" at bounding box center [122, 101] width 107 height 9
type input "0986118981"
type input "a tiến"
checkbox input "true"
type input "VP Mỹ Đình"
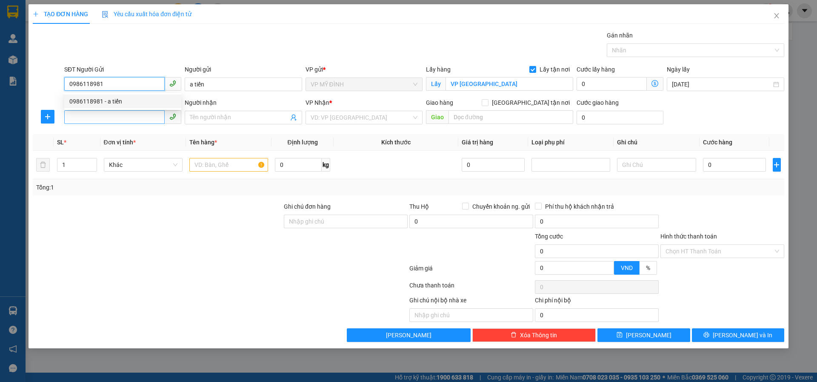
type input "0986118981"
click at [105, 118] on input "SĐT Người Nhận" at bounding box center [114, 117] width 100 height 14
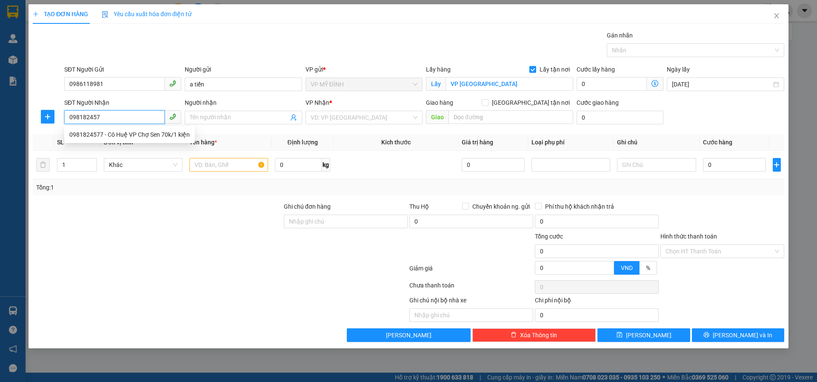
type input "0981824577"
click at [109, 136] on div "0981824577 - Cô Huệ VP Chợ Sen 70k/1 kiện" at bounding box center [129, 134] width 120 height 9
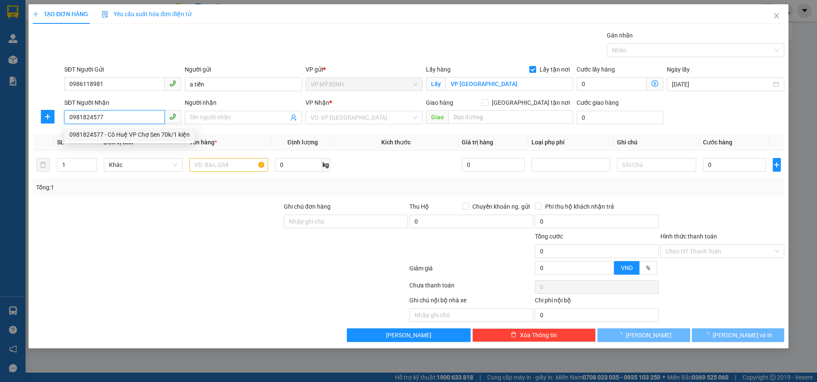
type input "Cô Huệ VP Chợ Sen 70k/1 kiện"
checkbox input "true"
type input "vp"
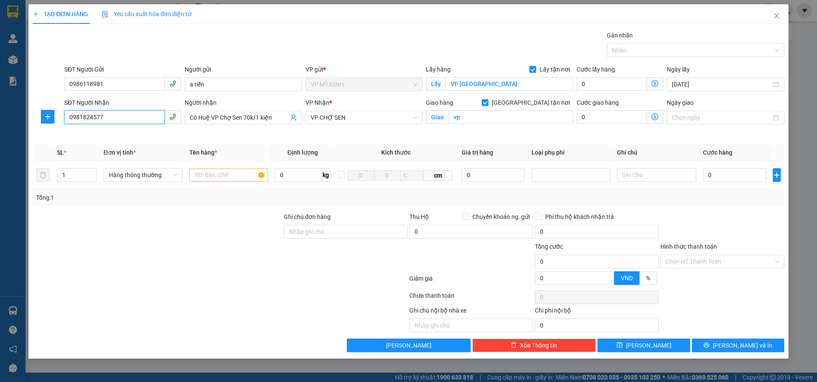
type input "0981824577"
click at [542, 69] on span "Lấy tận nơi" at bounding box center [554, 69] width 37 height 9
click at [535, 69] on input "Lấy tận nơi" at bounding box center [533, 69] width 6 height 6
checkbox input "false"
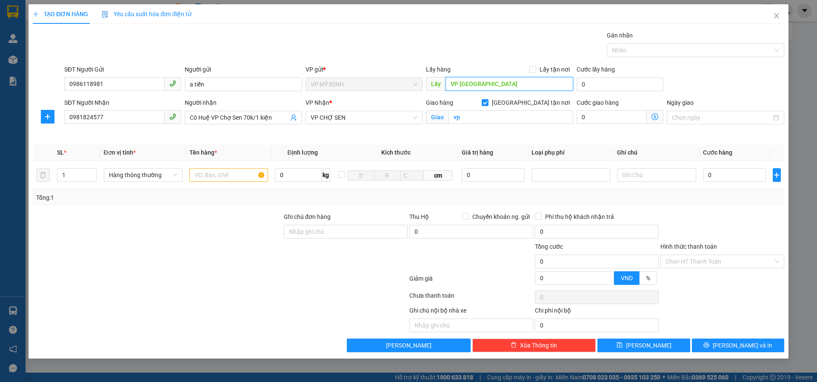
click at [488, 84] on input "VP Mỹ Đình" at bounding box center [510, 84] width 128 height 14
click at [218, 178] on input "text" at bounding box center [228, 175] width 79 height 14
type input "máy tính ( nhận"
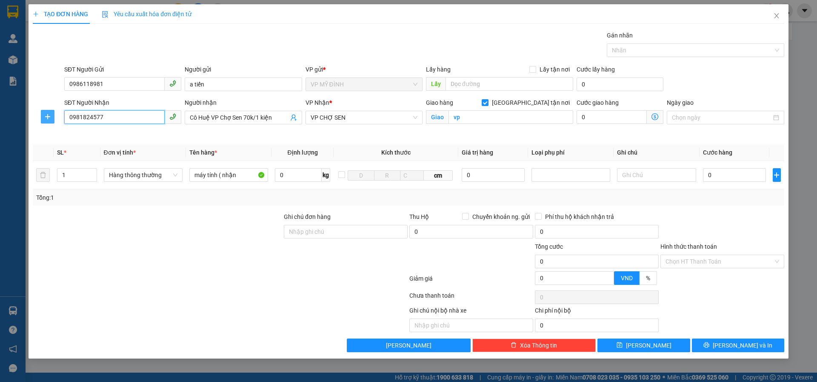
drag, startPoint x: 102, startPoint y: 118, endPoint x: 43, endPoint y: 119, distance: 58.7
click at [47, 119] on div "SĐT Người Nhận 0981824577 Người nhận Cô Huệ VP Chợ Sen 70k/1 kiện VP Nhận * VP …" at bounding box center [408, 118] width 753 height 40
type input "0383981666"
click at [146, 136] on div "0383981666 - THẢO" at bounding box center [122, 134] width 107 height 9
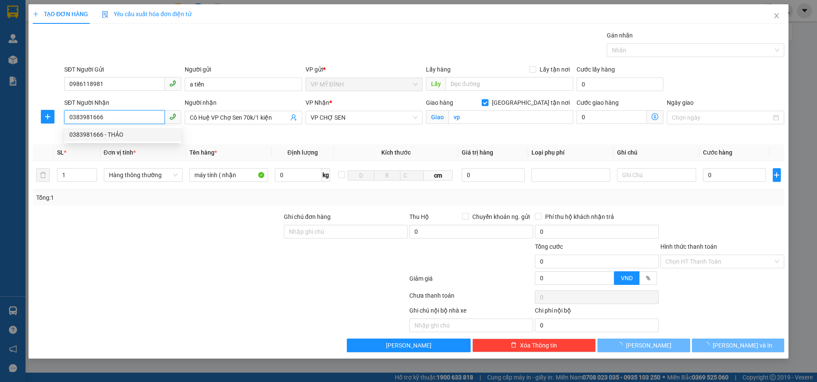
type input "THẢO"
checkbox input "false"
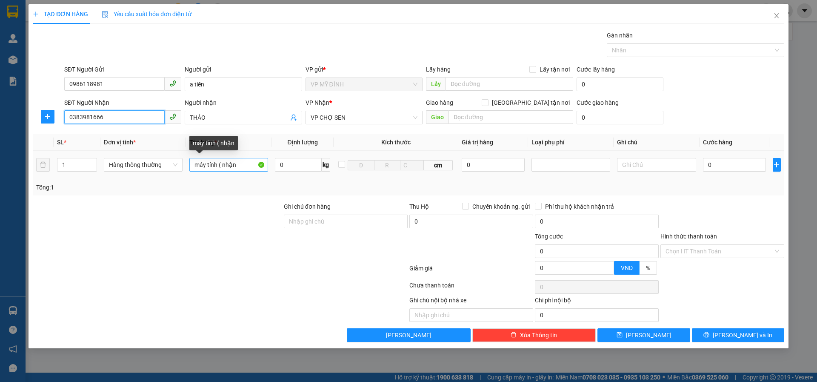
type input "0383981666"
click at [249, 167] on input "máy tính ( nhận" at bounding box center [228, 165] width 79 height 14
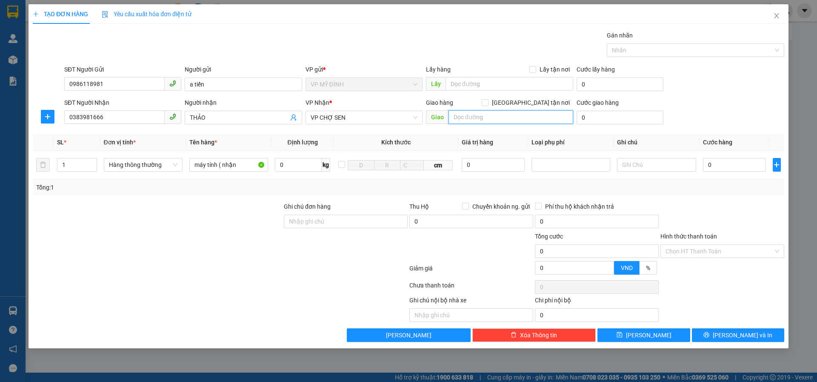
click at [467, 122] on input "text" at bounding box center [511, 117] width 125 height 14
type input "vp"
click at [526, 101] on div "Giao hàng Giao tận nơi" at bounding box center [499, 102] width 147 height 9
click at [488, 103] on input "[GEOGRAPHIC_DATA] tận nơi" at bounding box center [485, 102] width 6 height 6
checkbox input "true"
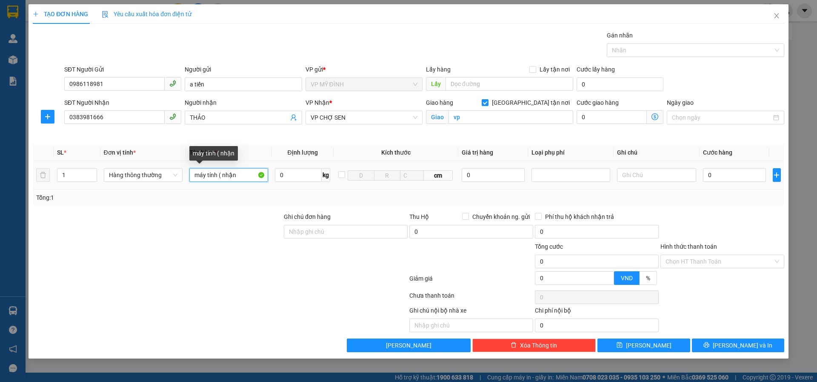
click at [250, 175] on input "máy tính ( nhận" at bounding box center [228, 175] width 79 height 14
click at [551, 173] on div at bounding box center [571, 175] width 74 height 10
type input "máy tính ( nhận nguyên kiện)"
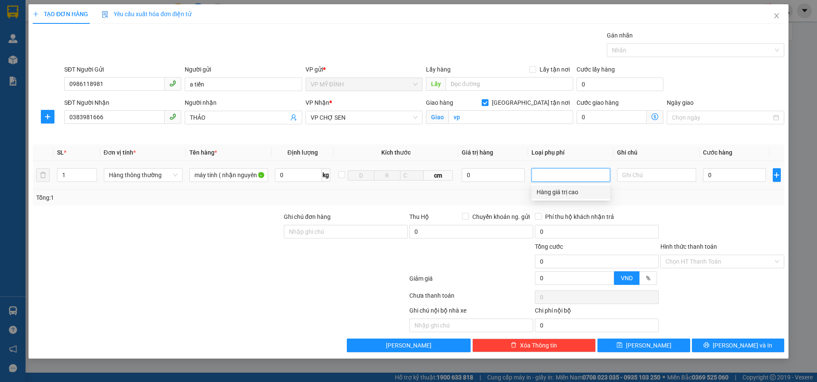
click at [545, 192] on div "Hàng giá trị cao" at bounding box center [571, 191] width 69 height 9
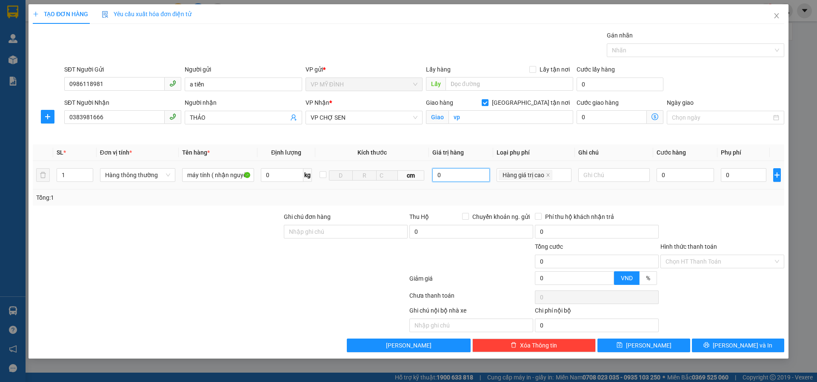
click at [451, 177] on input "0" at bounding box center [460, 175] width 57 height 14
type input "10.000.000"
click at [676, 217] on div at bounding box center [723, 227] width 126 height 30
type input "50.000"
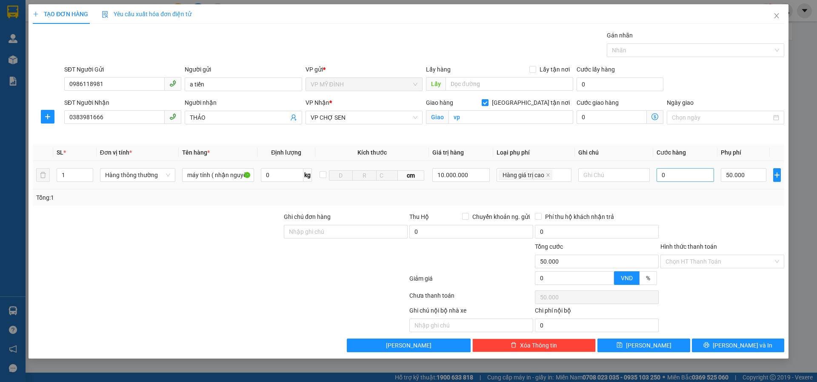
type input "50.000"
click at [677, 175] on input "0" at bounding box center [686, 175] width 58 height 14
type input "7"
type input "50.007"
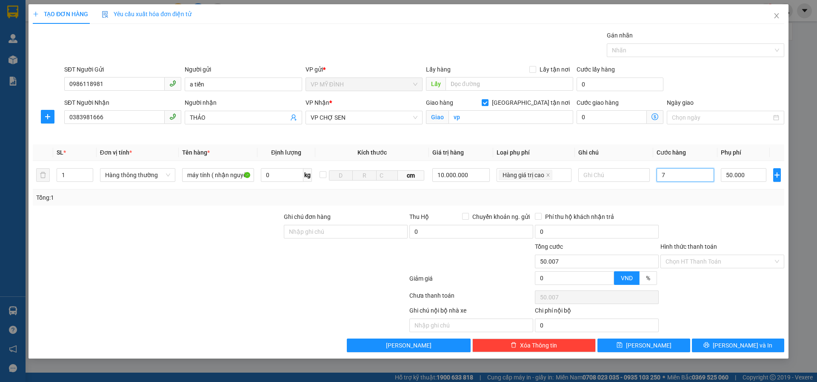
type input "70"
type input "50.070"
type input "70.000"
type input "120.000"
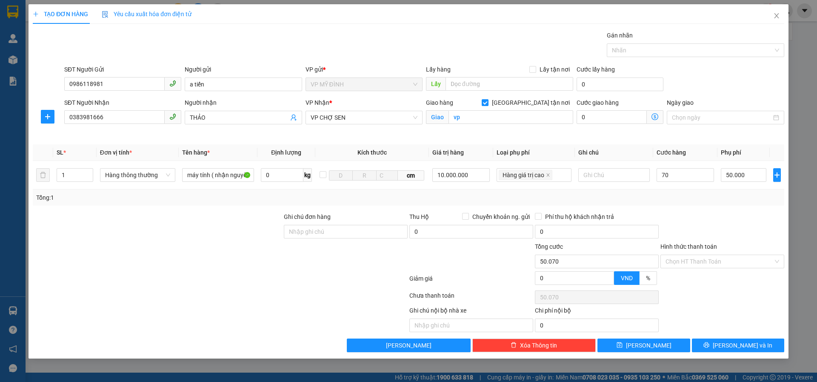
type input "120.000"
click at [694, 203] on div "Tổng: 1" at bounding box center [409, 197] width 752 height 16
click at [706, 214] on div at bounding box center [723, 227] width 126 height 30
click at [713, 349] on button "[PERSON_NAME] và In" at bounding box center [738, 345] width 92 height 14
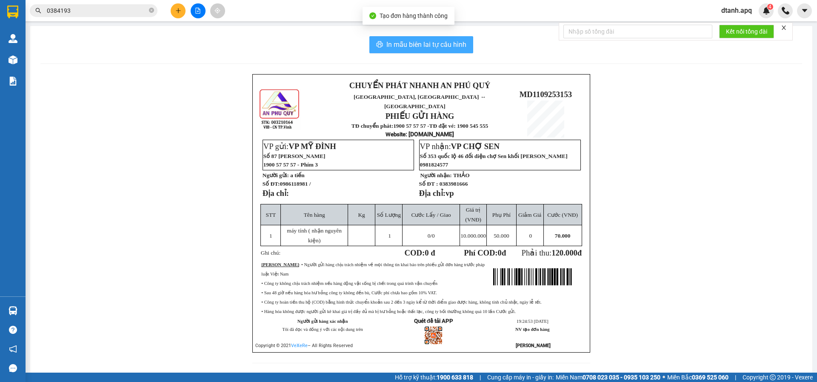
click at [418, 50] on span "In mẫu biên lai tự cấu hình" at bounding box center [426, 44] width 80 height 11
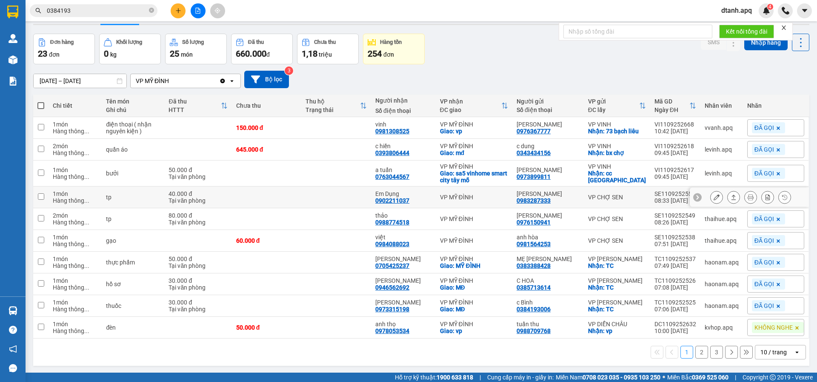
scroll to position [39, 0]
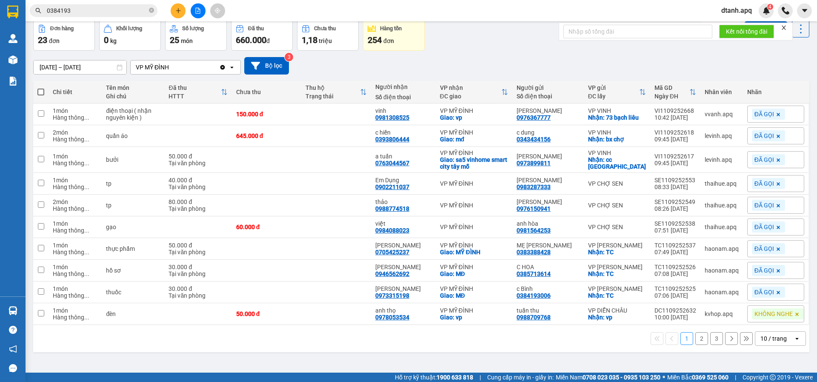
click at [696, 345] on button "2" at bounding box center [702, 338] width 13 height 13
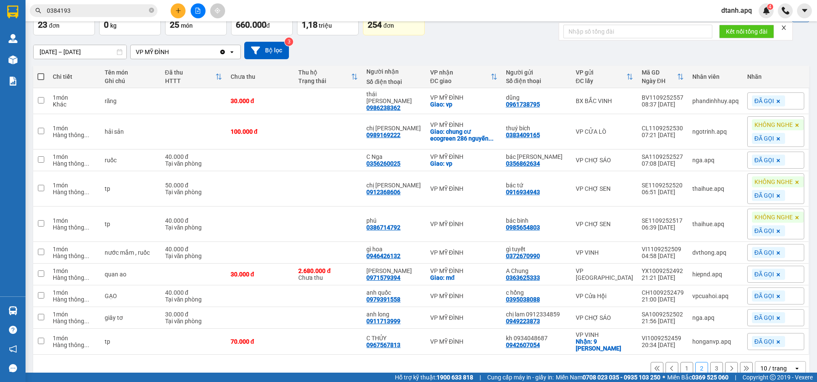
scroll to position [63, 0]
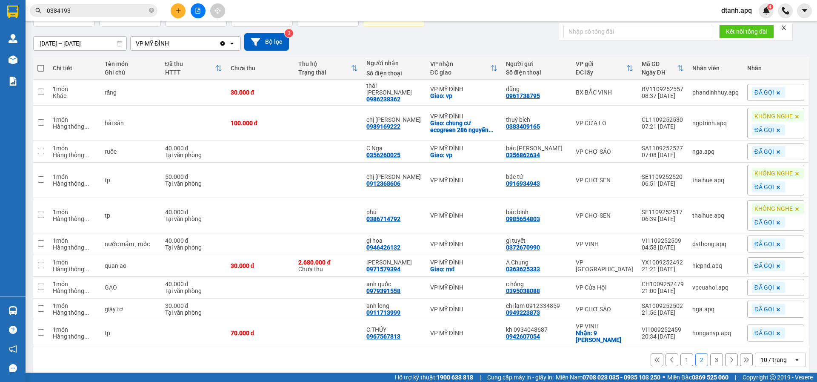
drag, startPoint x: 790, startPoint y: 112, endPoint x: 786, endPoint y: 118, distance: 7.1
click at [795, 114] on icon at bounding box center [797, 116] width 5 height 5
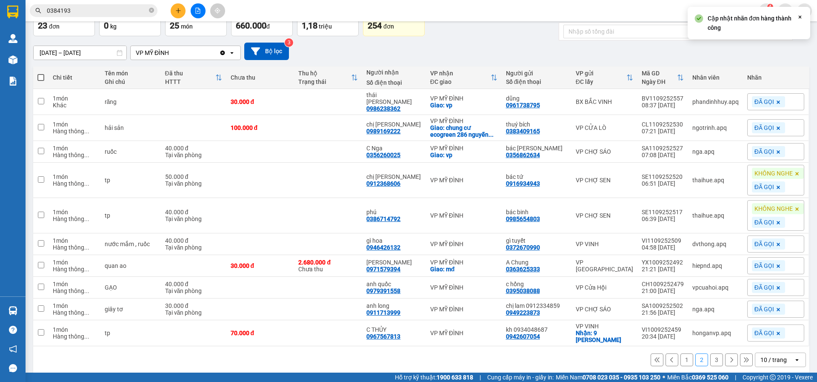
click at [777, 126] on icon at bounding box center [778, 127] width 3 height 3
click at [772, 127] on div "Nhãn" at bounding box center [775, 127] width 57 height 13
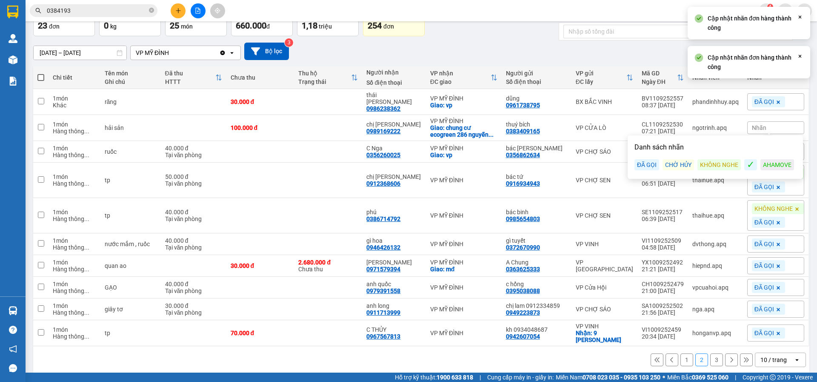
click at [772, 162] on div "AHAMOVE" at bounding box center [778, 164] width 34 height 11
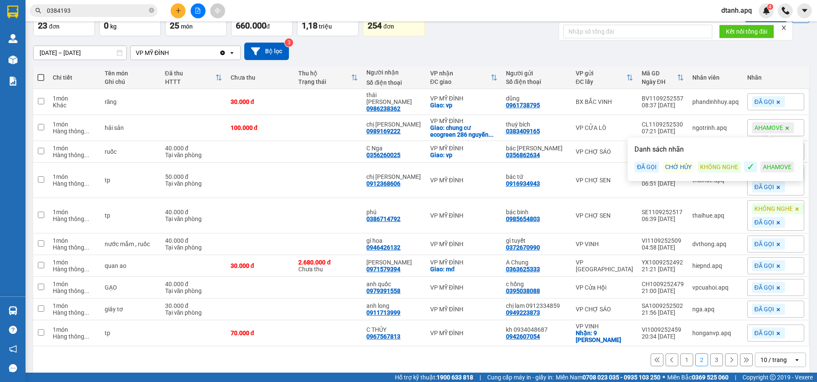
click at [80, 13] on input "0384193" at bounding box center [97, 10] width 100 height 9
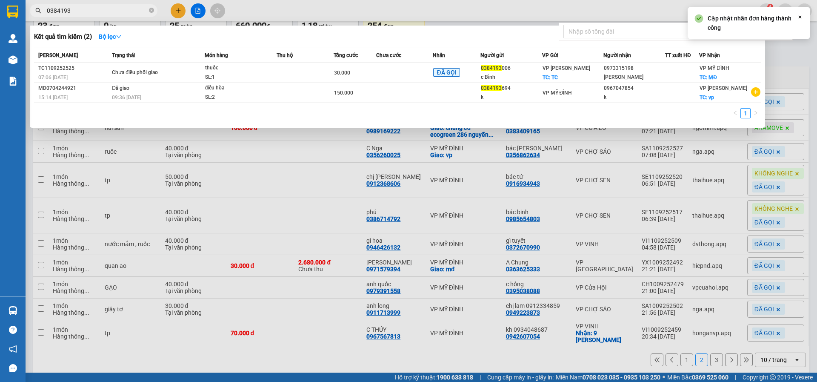
click at [333, 5] on div at bounding box center [408, 191] width 817 height 382
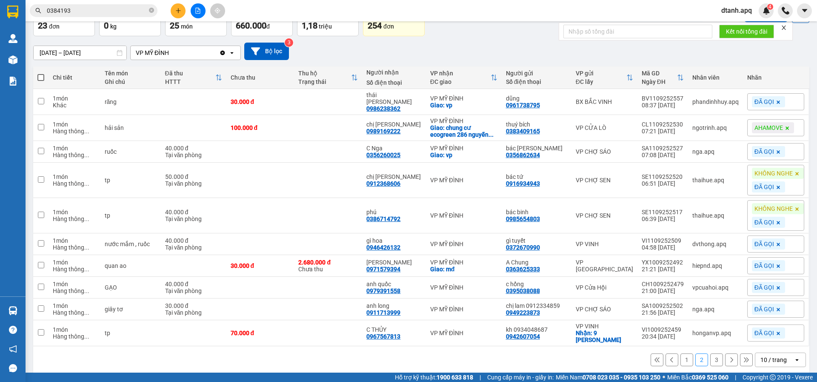
click at [681, 353] on button "1" at bounding box center [687, 359] width 13 height 13
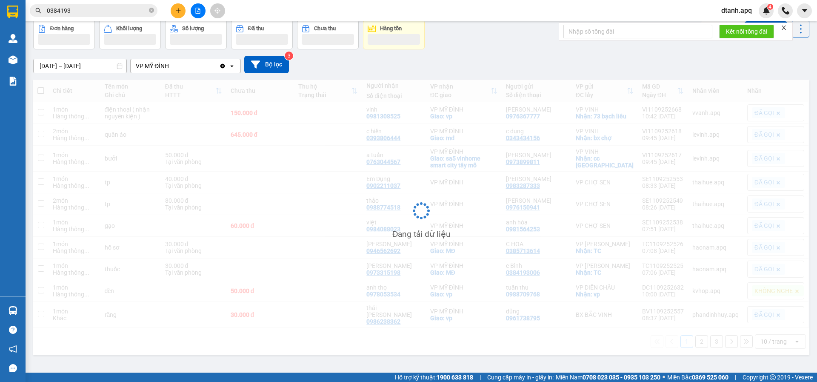
scroll to position [39, 0]
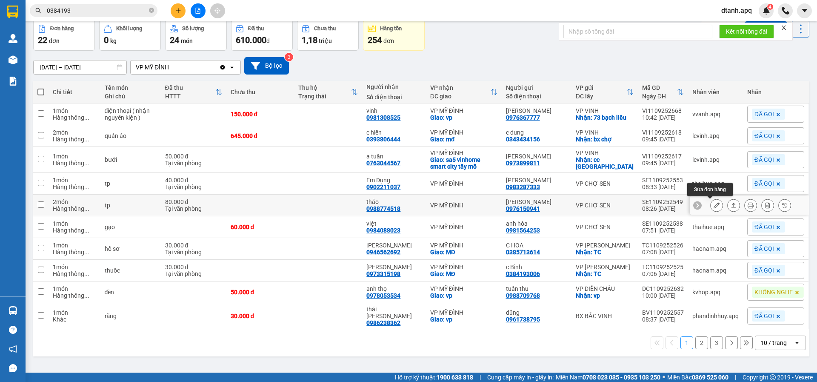
click at [714, 205] on icon at bounding box center [717, 205] width 6 height 6
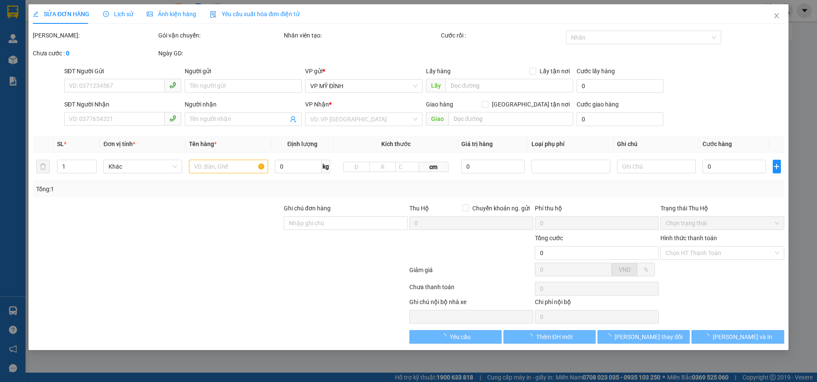
type input "0976150941"
type input "ngọc anh"
type input "0988774518"
type input "thảo"
type input "80.000"
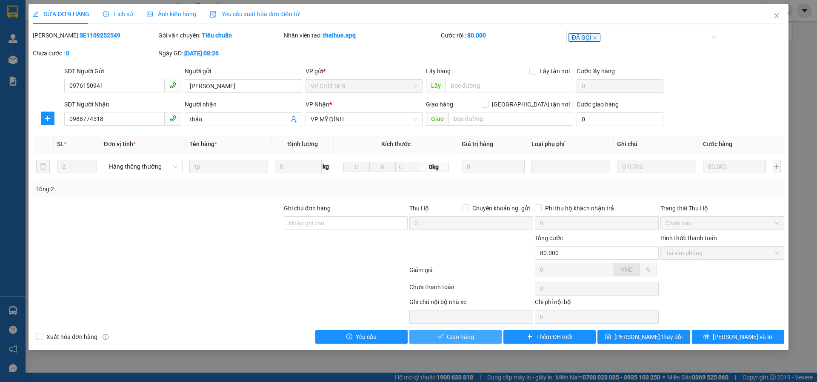
drag, startPoint x: 455, startPoint y: 335, endPoint x: 453, endPoint y: 339, distance: 4.4
click at [453, 339] on span "Giao hàng" at bounding box center [460, 336] width 27 height 9
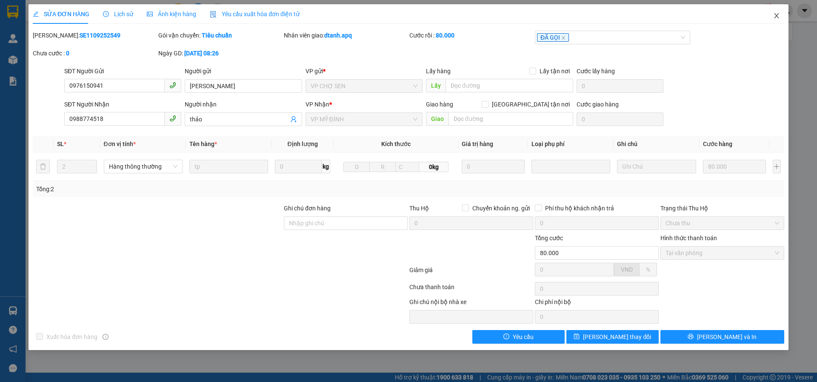
click at [778, 15] on icon "close" at bounding box center [776, 15] width 7 height 7
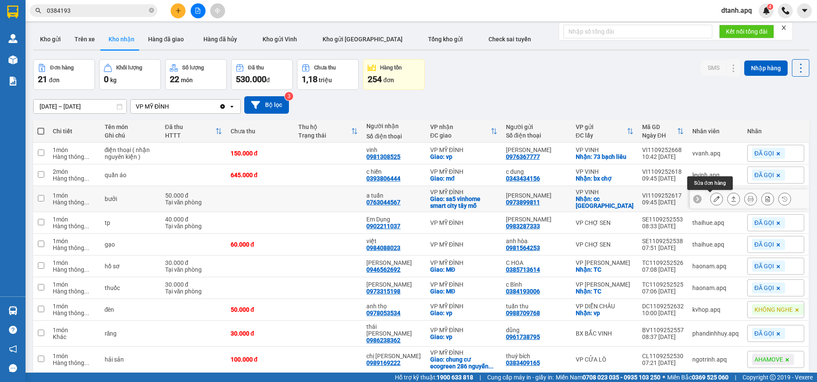
click at [714, 199] on icon at bounding box center [717, 199] width 6 height 6
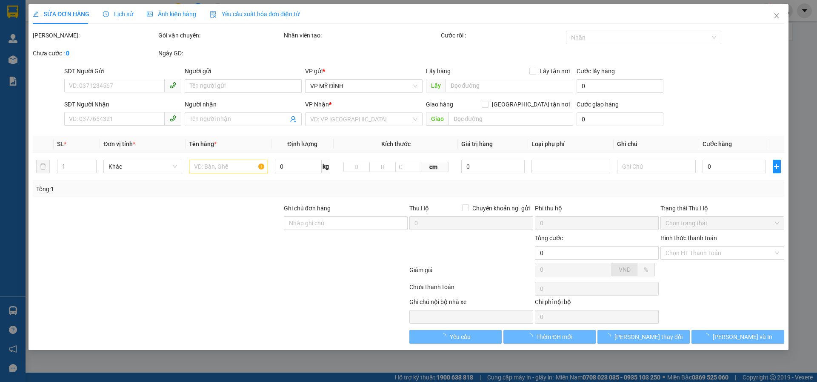
type input "0973899811"
type input "minh nguyệt"
checkbox input "true"
type input "cc lũng lô"
type input "0763044567"
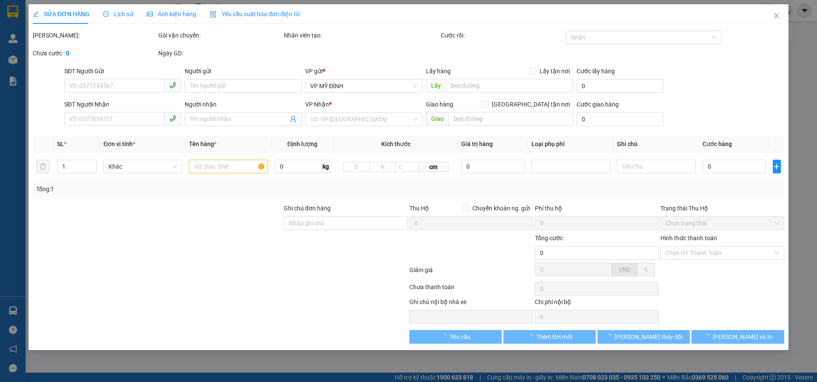
type input "a tuấn"
checkbox input "true"
type input "sa5 vinhome smart city tây mỗ"
type input "50.000"
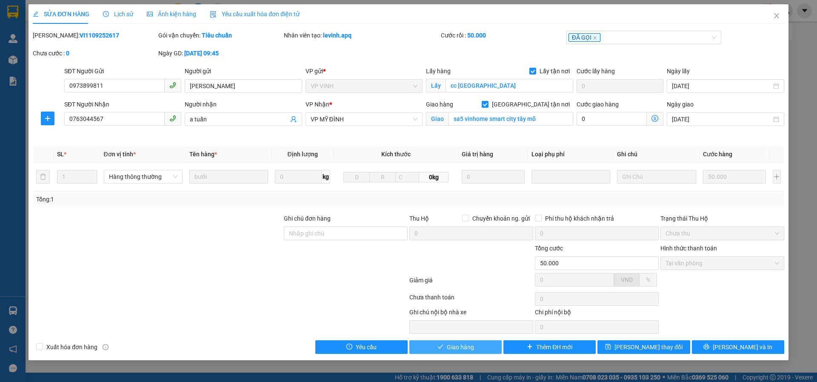
click at [434, 346] on button "Giao hàng" at bounding box center [455, 347] width 92 height 14
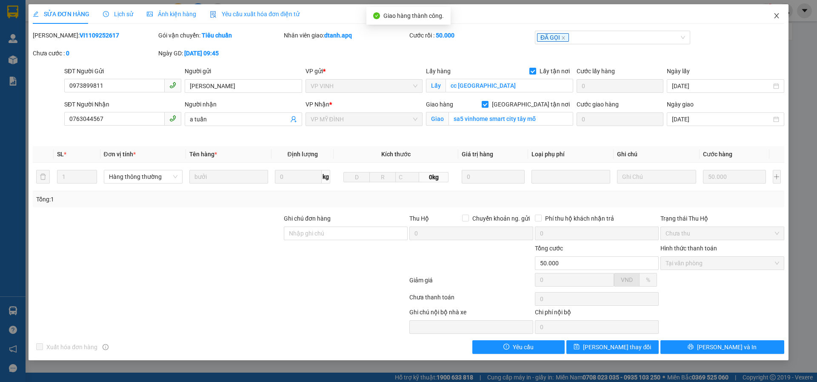
click at [778, 17] on icon "close" at bounding box center [776, 15] width 7 height 7
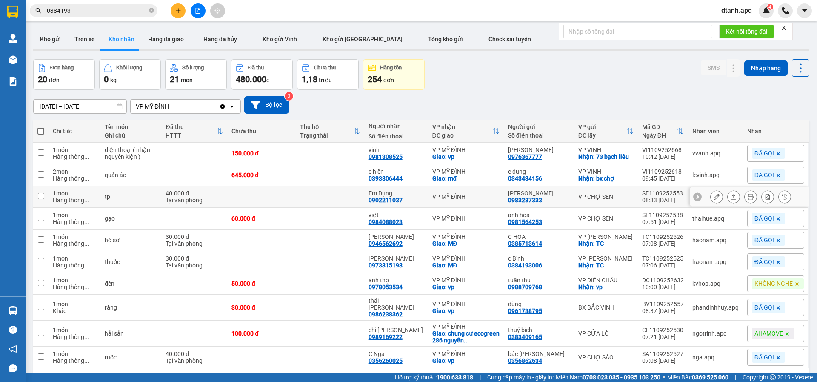
scroll to position [39, 0]
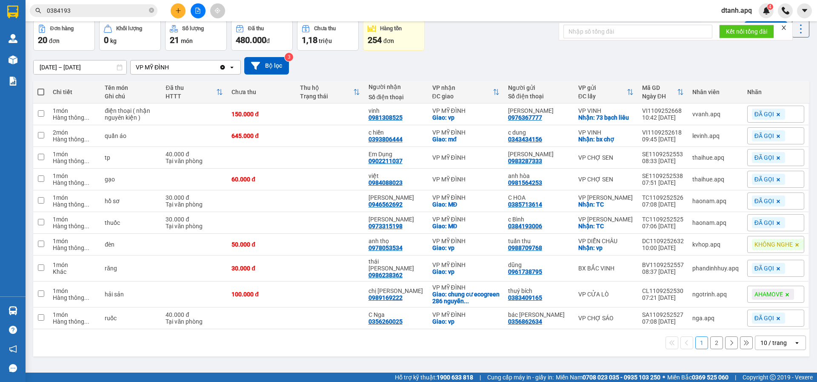
click at [710, 346] on button "2" at bounding box center [716, 342] width 13 height 13
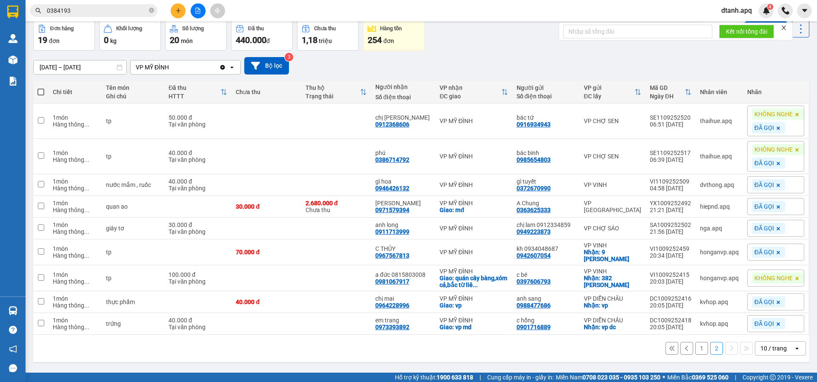
scroll to position [0, 0]
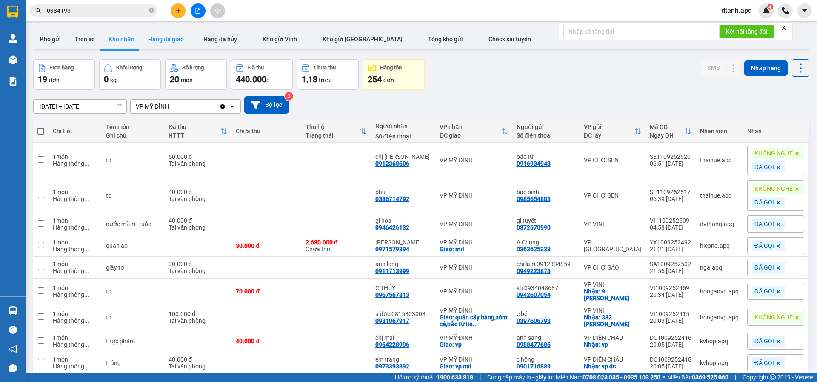
click at [169, 42] on button "Hàng đã giao" at bounding box center [165, 39] width 49 height 20
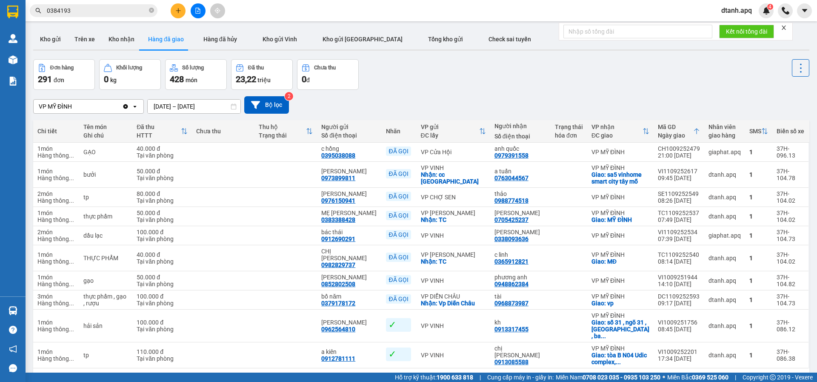
click at [177, 14] on button at bounding box center [178, 10] width 15 height 15
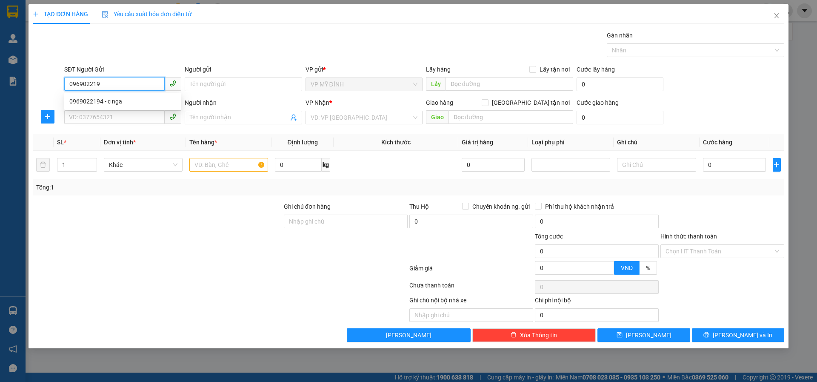
type input "0969022194"
drag, startPoint x: 90, startPoint y: 105, endPoint x: 85, endPoint y: 120, distance: 15.7
click at [90, 104] on div "0969022194 - c nga" at bounding box center [122, 101] width 107 height 9
type input "c nga"
type input "0969022194"
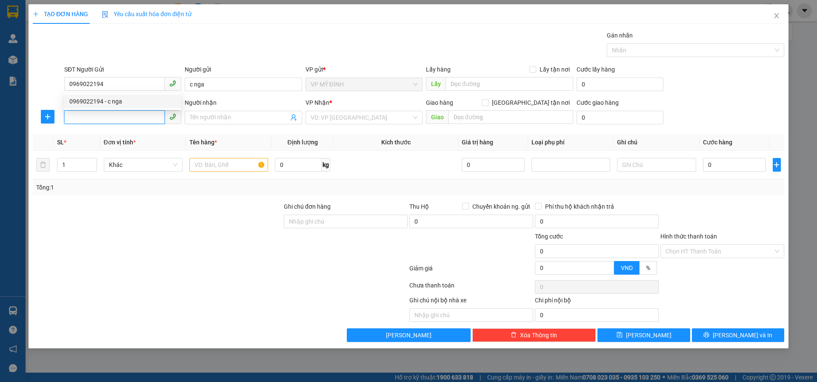
click at [84, 123] on input "SĐT Người Nhận" at bounding box center [114, 117] width 100 height 14
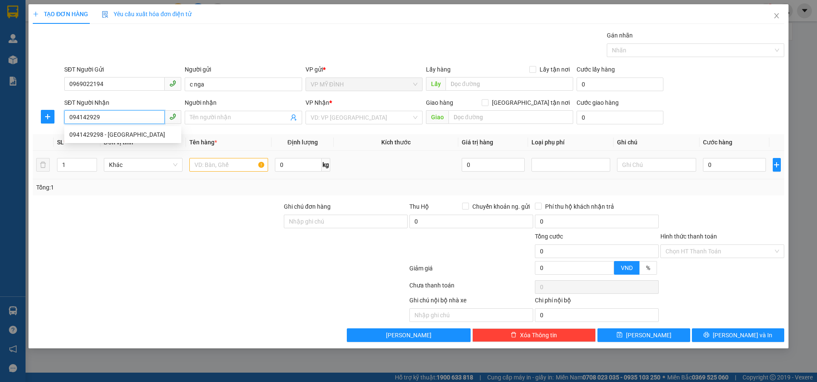
type input "0941429298"
click at [100, 132] on div "0941429298 - cị giang" at bounding box center [122, 134] width 107 height 9
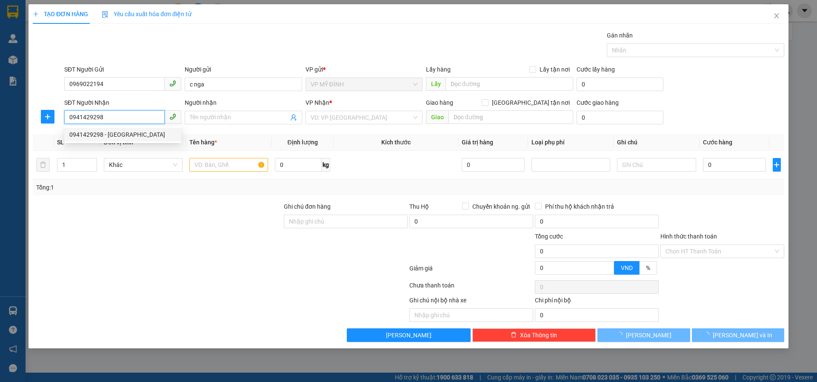
type input "cị giang"
checkbox input "true"
type input "cố định về cc c1 đội cung"
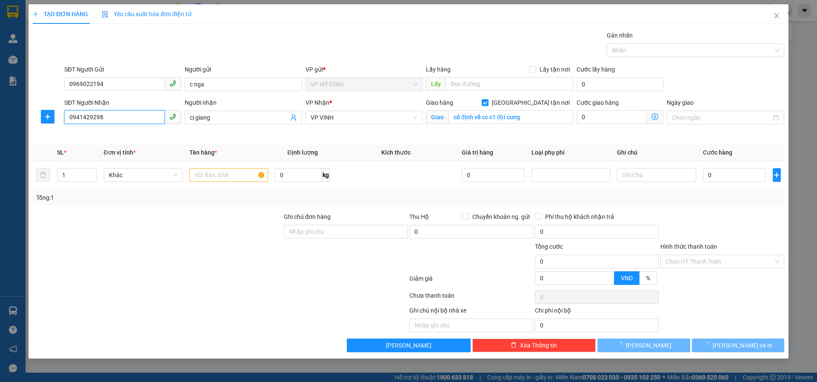
type input "10"
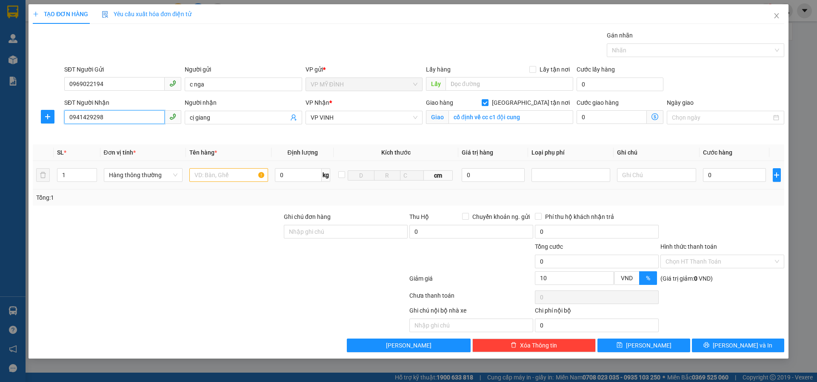
type input "0941429298"
click at [230, 175] on input "text" at bounding box center [228, 175] width 79 height 14
type input "hoa quả"
click at [41, 179] on tr "1 Hàng thông thường hoa quả 0 kg cm 0 0" at bounding box center [409, 175] width 752 height 29
type input "2"
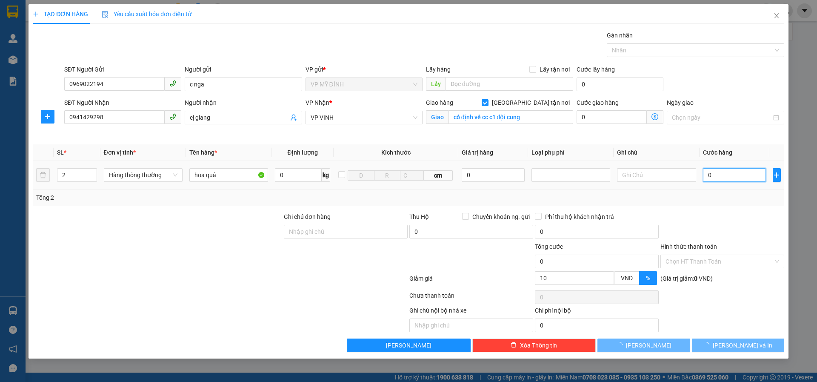
click at [727, 177] on input "0" at bounding box center [734, 175] width 63 height 14
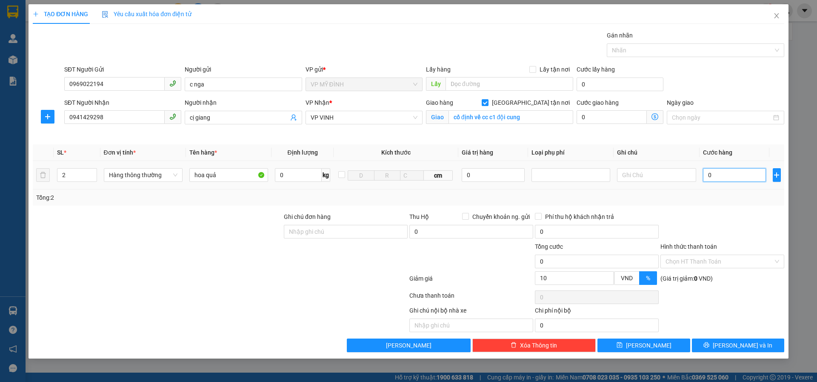
type input "1"
type input "10"
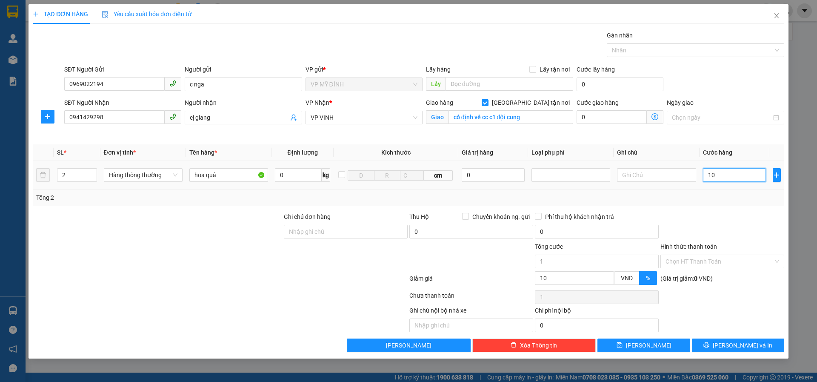
type input "10"
type input "100"
type input "100.000"
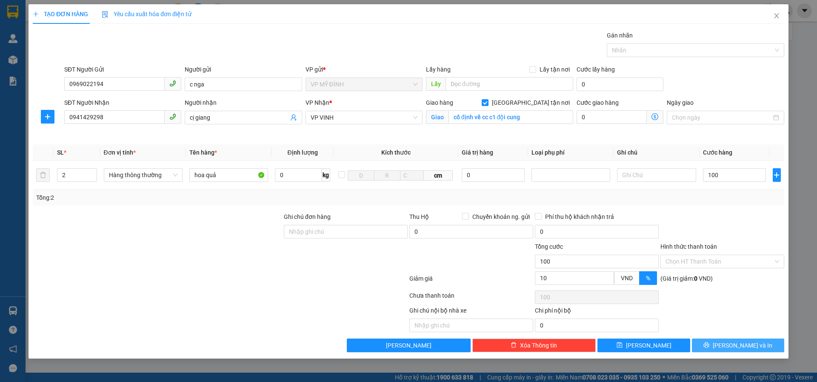
type input "90.000"
click at [710, 342] on icon "printer" at bounding box center [707, 345] width 6 height 6
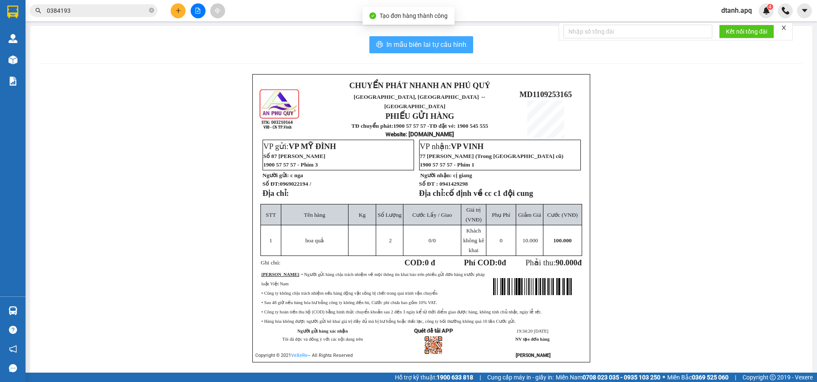
click at [395, 47] on span "In mẫu biên lai tự cấu hình" at bounding box center [426, 44] width 80 height 11
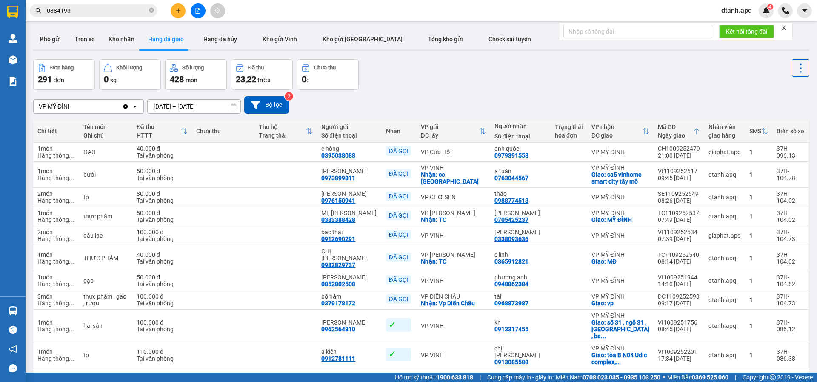
click at [177, 12] on icon "plus" at bounding box center [178, 11] width 6 height 6
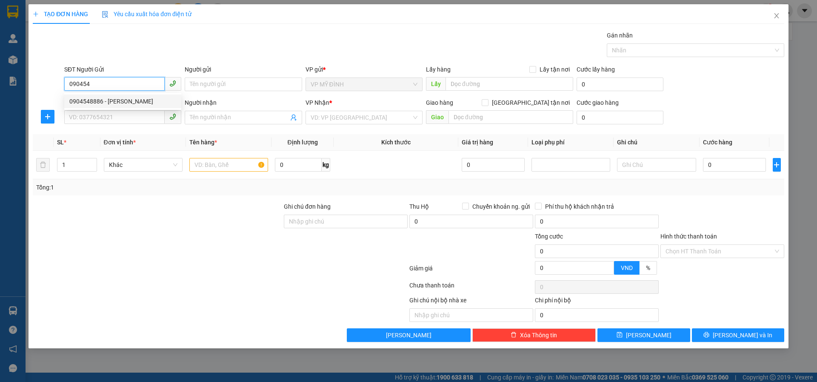
drag, startPoint x: 94, startPoint y: 99, endPoint x: 100, endPoint y: 125, distance: 26.9
click at [95, 103] on div "0904548886 - Thu nguyễn" at bounding box center [122, 101] width 107 height 9
type input "0904548886"
type input "Thu nguyễn"
type input "0904548886"
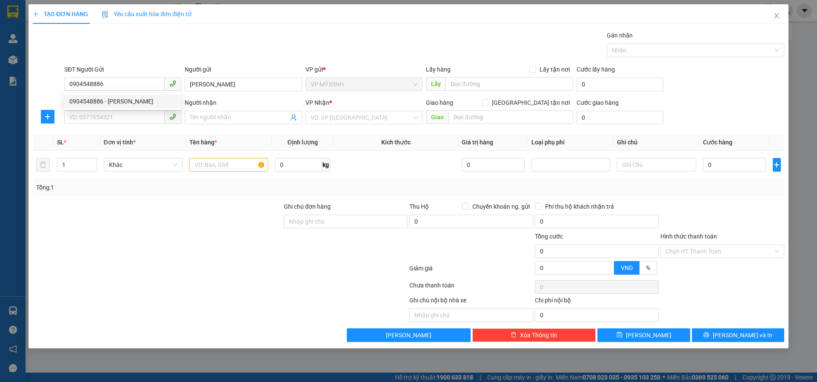
click at [100, 125] on div "SĐT Người Nhận VD: 0377654321" at bounding box center [122, 113] width 117 height 30
click at [116, 120] on input "SĐT Người Nhận" at bounding box center [114, 117] width 100 height 14
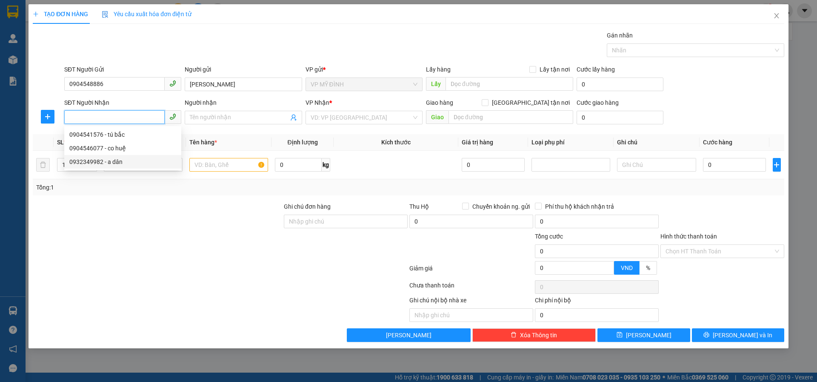
click at [124, 163] on div "0932349982 - a dân" at bounding box center [122, 161] width 107 height 9
type input "0932349982"
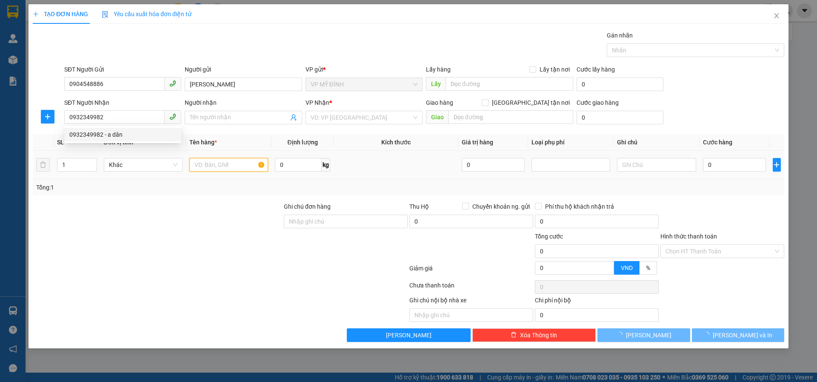
type input "a dân"
checkbox input "true"
type input "43 Đốc thiết"
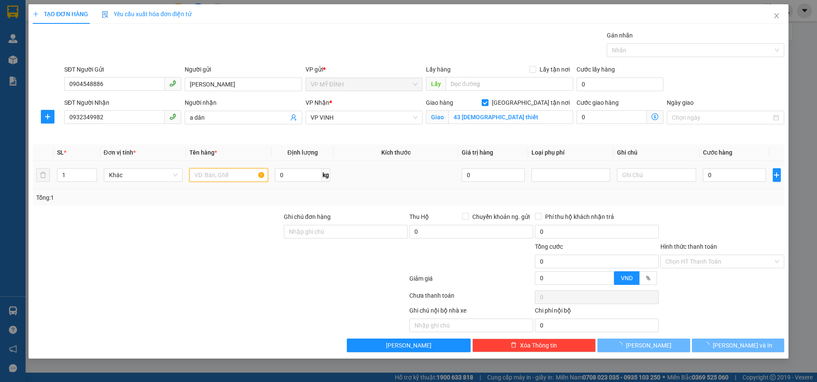
click at [201, 169] on input "text" at bounding box center [228, 175] width 79 height 14
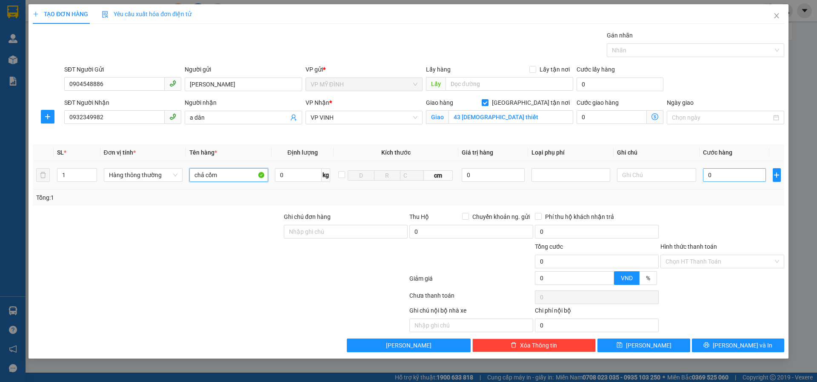
type input "chả cốm"
click at [719, 177] on input "0" at bounding box center [734, 175] width 63 height 14
type input "4"
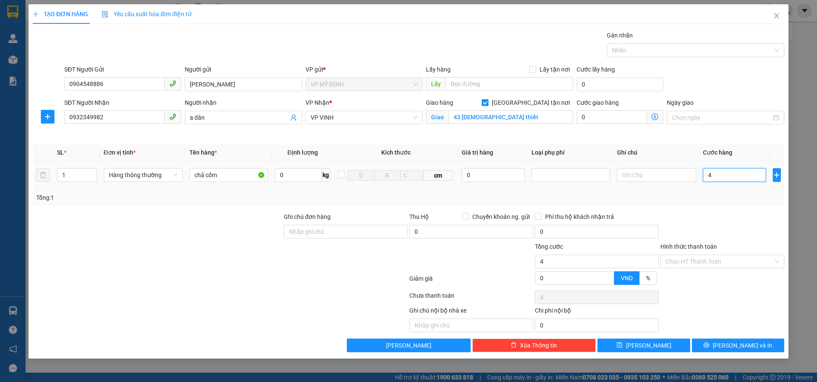
type input "40"
type input "40.000"
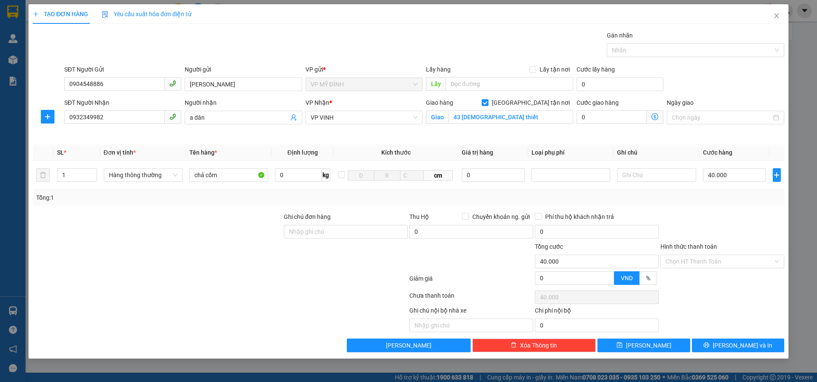
click at [717, 228] on div at bounding box center [723, 227] width 126 height 30
drag, startPoint x: 702, startPoint y: 252, endPoint x: 702, endPoint y: 260, distance: 8.5
click at [702, 258] on div "Hình thức thanh toán Chọn HT Thanh Toán" at bounding box center [723, 257] width 124 height 30
click at [702, 261] on input "Hình thức thanh toán" at bounding box center [720, 261] width 108 height 13
drag, startPoint x: 696, startPoint y: 276, endPoint x: 703, endPoint y: 305, distance: 30.4
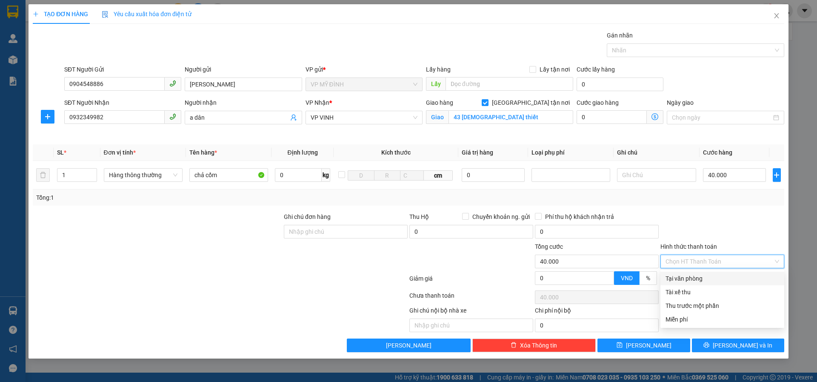
click at [695, 276] on div "Tại văn phòng" at bounding box center [723, 278] width 114 height 9
type input "0"
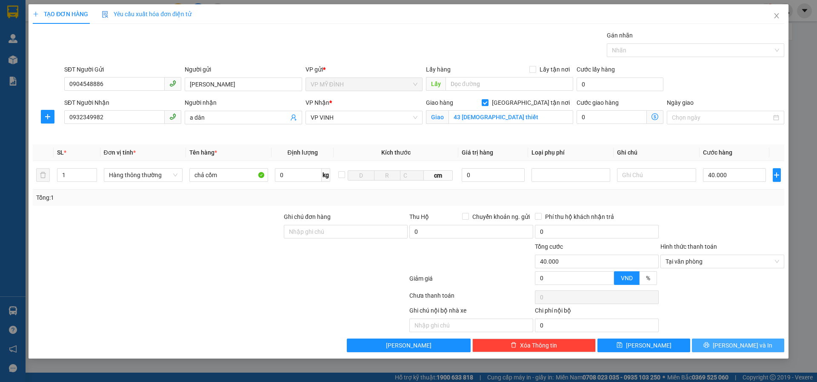
click at [731, 348] on span "[PERSON_NAME] và In" at bounding box center [743, 345] width 60 height 9
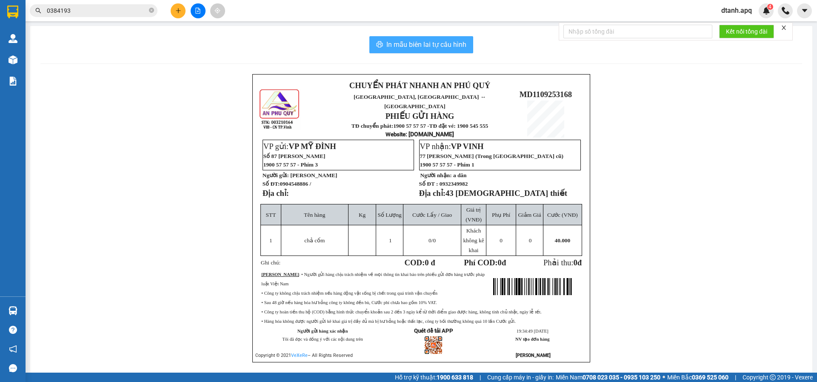
click at [424, 52] on button "In mẫu biên lai tự cấu hình" at bounding box center [421, 44] width 104 height 17
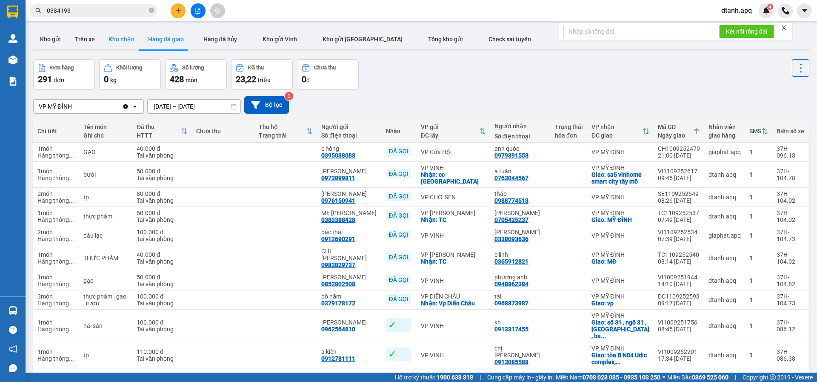
click at [123, 37] on button "Kho nhận" at bounding box center [122, 39] width 40 height 20
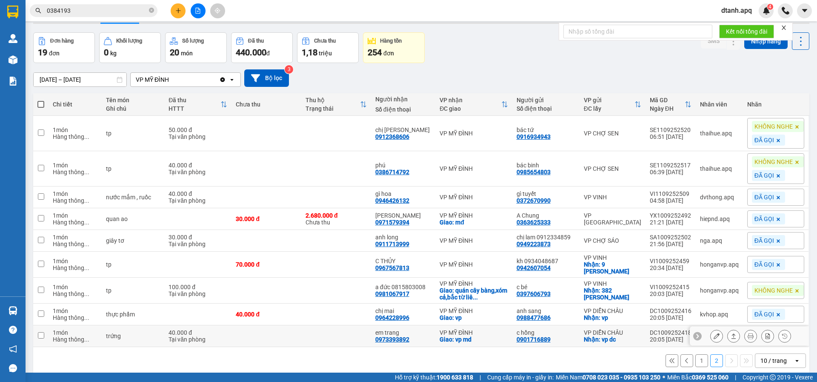
scroll to position [39, 0]
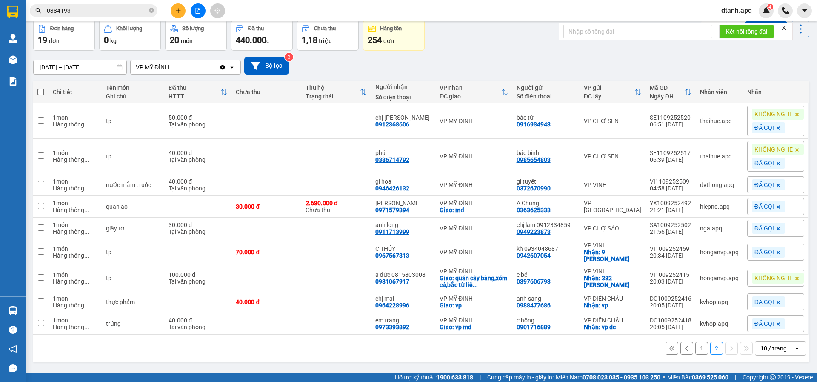
click at [697, 345] on button "1" at bounding box center [702, 348] width 13 height 13
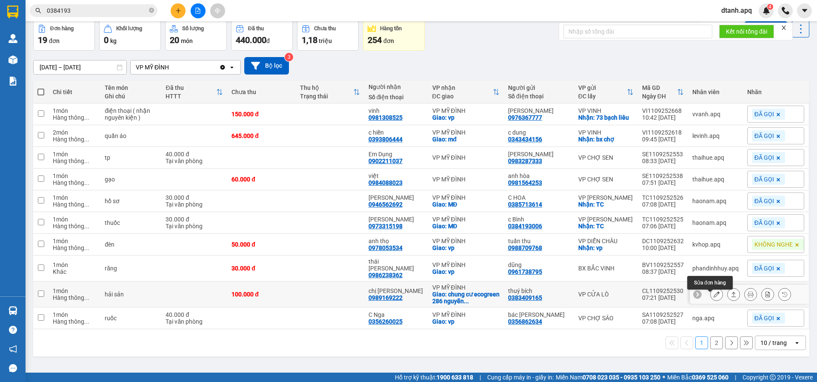
click at [714, 297] on icon at bounding box center [717, 294] width 6 height 6
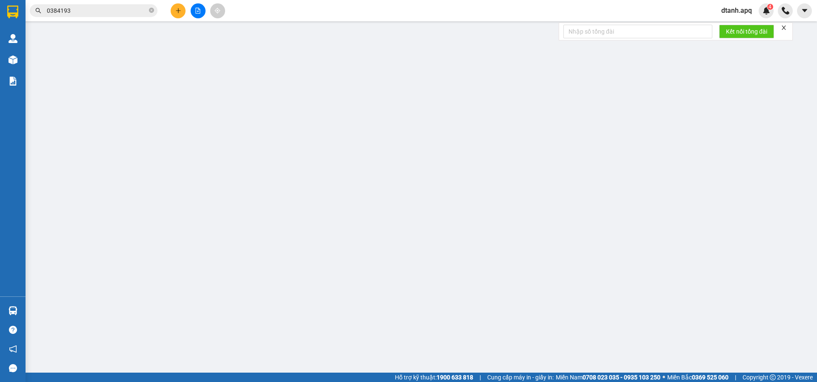
type input "0383409165"
type input "thuý bích"
type input "0989169222"
type input "chị thuý"
checkbox input "true"
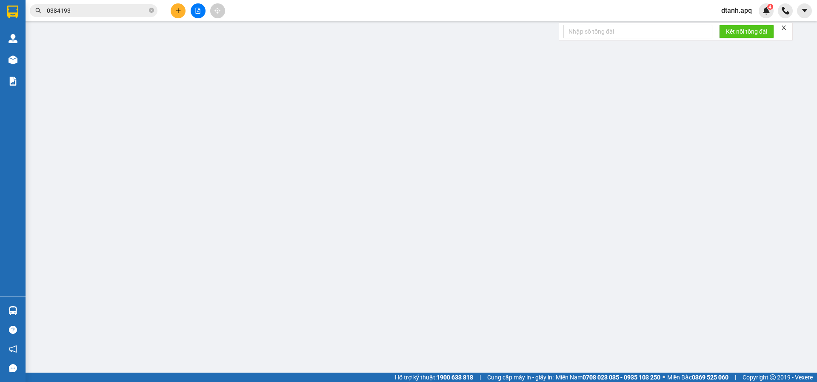
type input "chung cư ecogreen 286 nguyễn xiển,thanh liệt,hà nội"
type input "100.000"
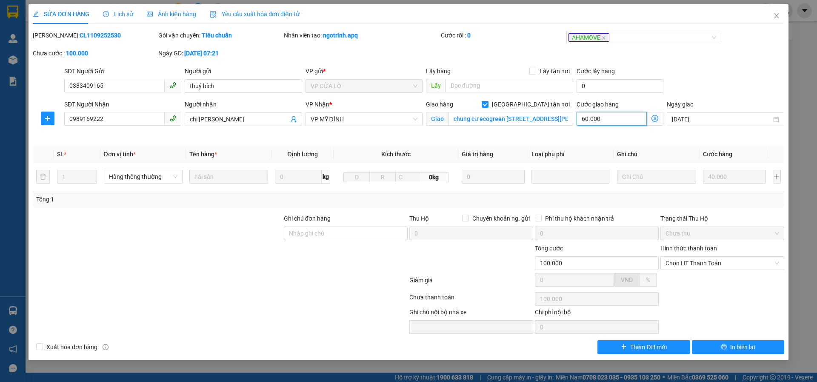
click at [610, 120] on input "60.000" at bounding box center [612, 119] width 70 height 14
click at [776, 18] on icon "close" at bounding box center [776, 15] width 5 height 5
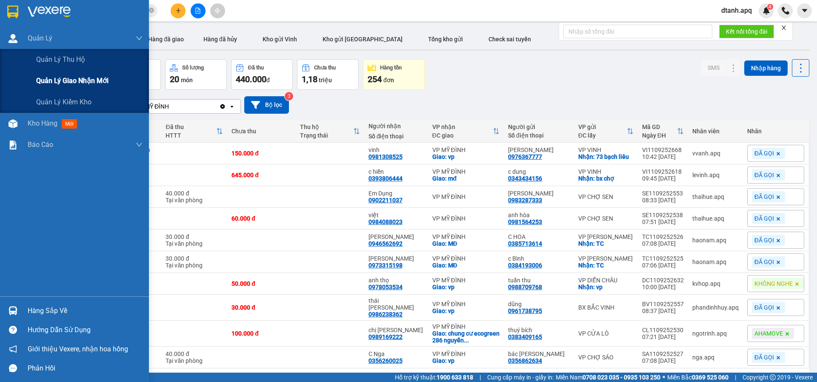
click at [81, 78] on span "Quản lý giao nhận mới" at bounding box center [72, 80] width 72 height 11
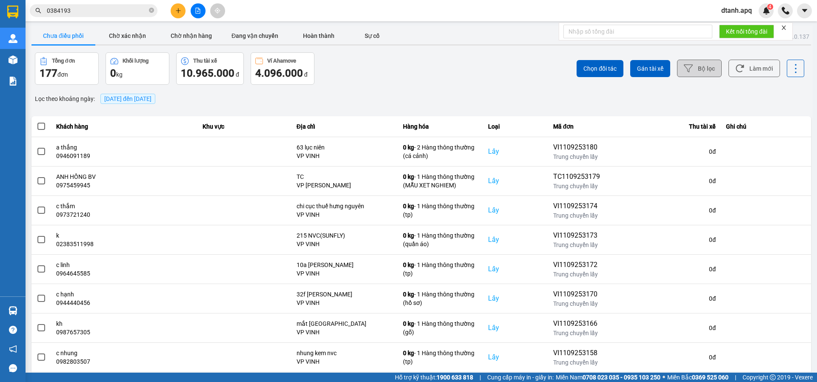
click at [691, 72] on button "Bộ lọc" at bounding box center [699, 68] width 45 height 17
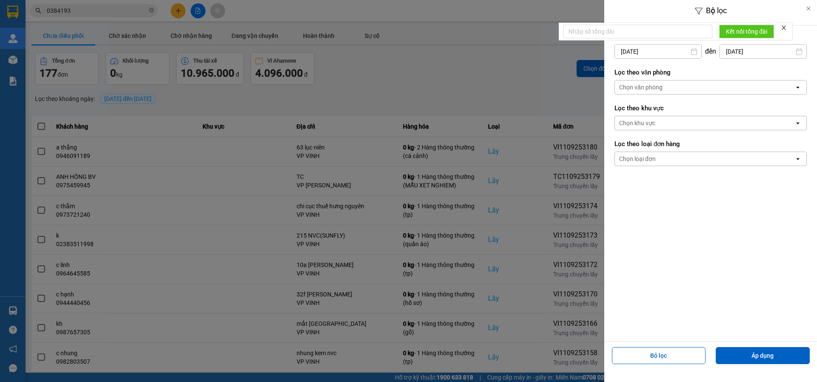
click at [645, 90] on div "Chọn văn phòng" at bounding box center [640, 87] width 43 height 9
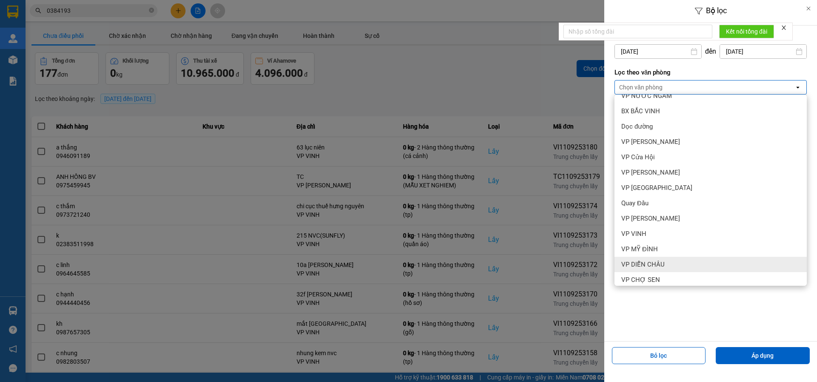
scroll to position [76, 0]
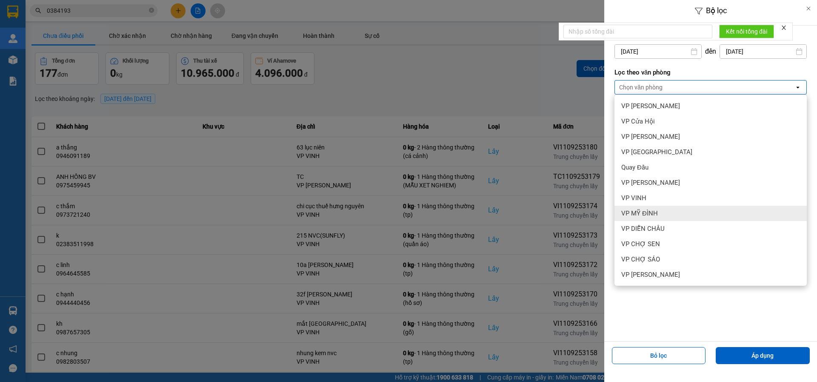
click at [653, 215] on span "VP MỸ ĐÌNH" at bounding box center [639, 213] width 37 height 9
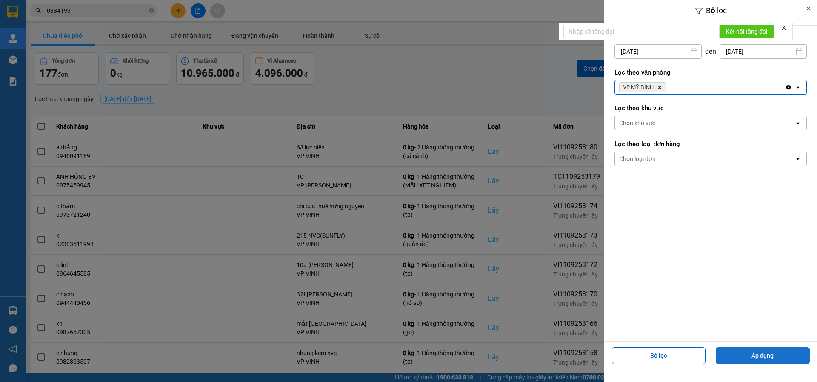
click at [751, 355] on button "Áp dụng" at bounding box center [763, 355] width 94 height 17
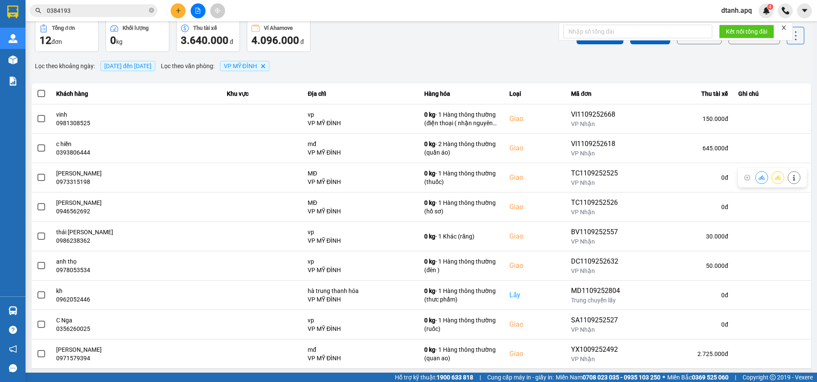
scroll to position [78, 0]
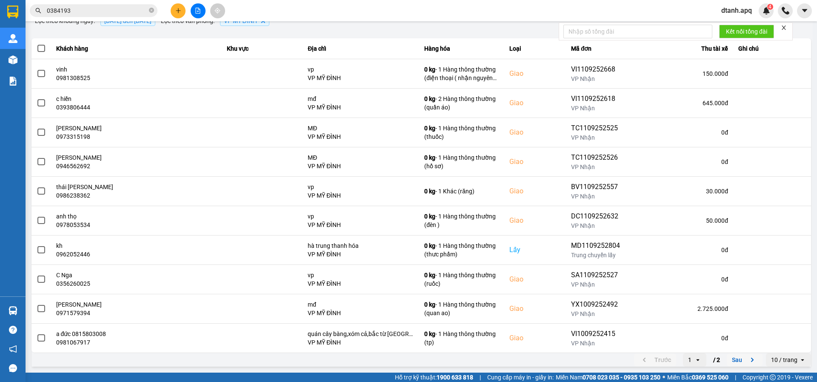
click at [738, 361] on button "Sau" at bounding box center [745, 359] width 36 height 13
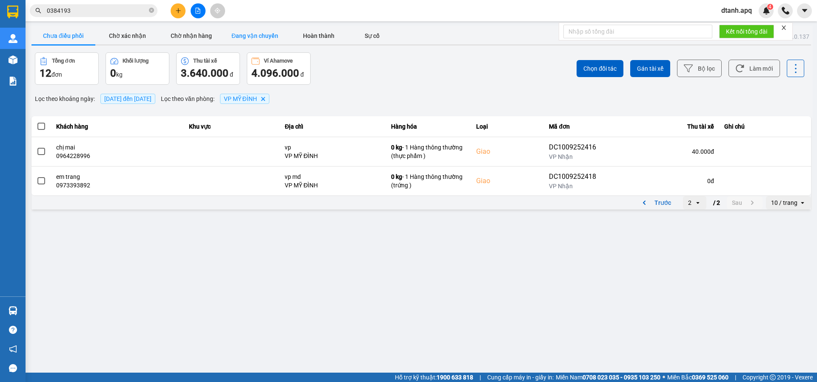
drag, startPoint x: 120, startPoint y: 36, endPoint x: 228, endPoint y: 34, distance: 107.7
click at [123, 37] on button "Chờ xác nhận" at bounding box center [127, 35] width 64 height 17
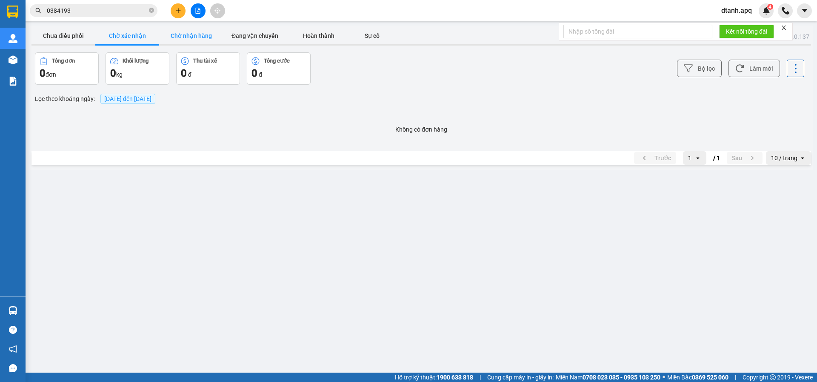
click at [195, 37] on button "Chờ nhận hàng" at bounding box center [191, 35] width 64 height 17
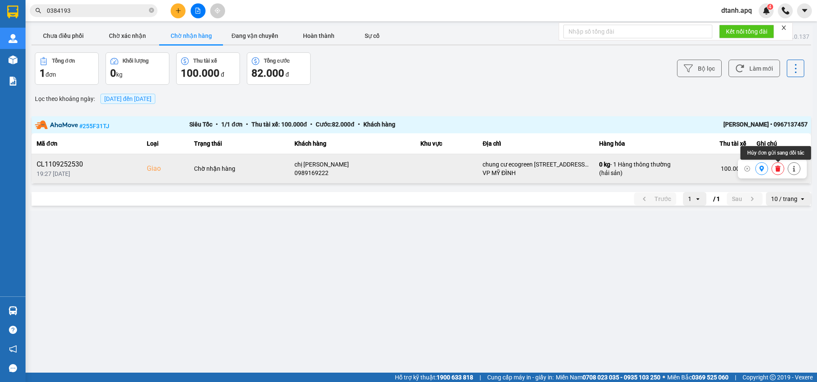
click at [779, 171] on icon at bounding box center [778, 169] width 5 height 6
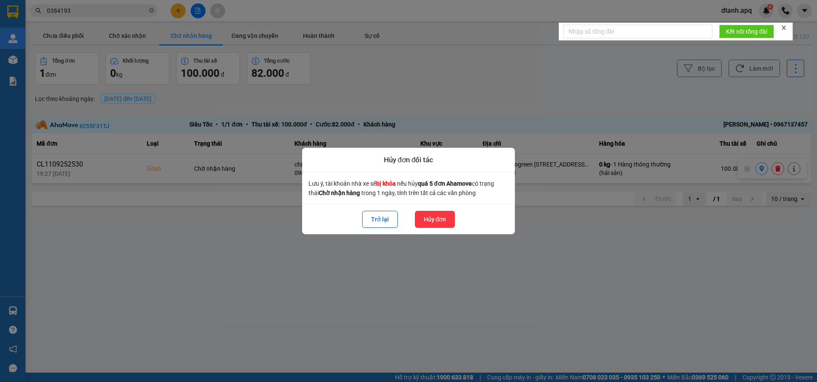
click at [438, 220] on button "Hủy đơn" at bounding box center [435, 219] width 40 height 17
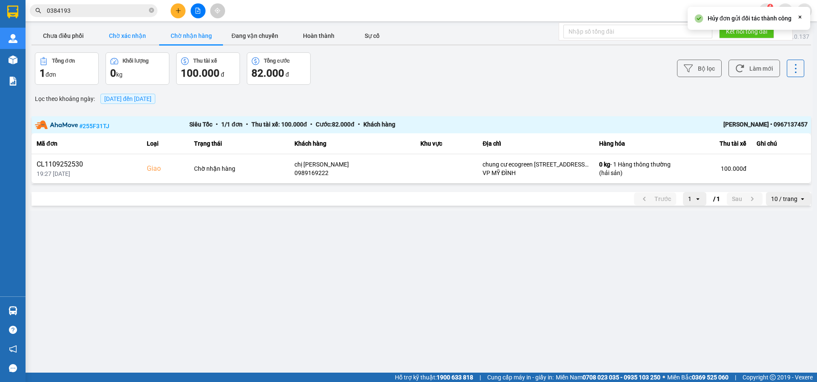
drag, startPoint x: 118, startPoint y: 39, endPoint x: 137, endPoint y: 39, distance: 19.6
click at [118, 39] on button "Chờ xác nhận" at bounding box center [127, 35] width 64 height 17
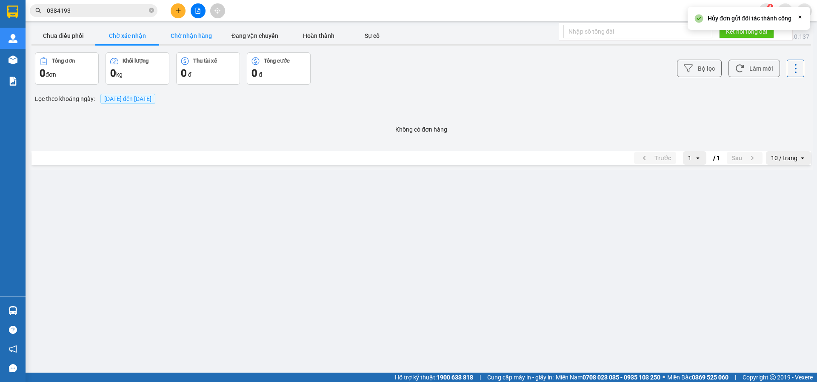
click at [185, 39] on button "Chờ nhận hàng" at bounding box center [191, 35] width 64 height 17
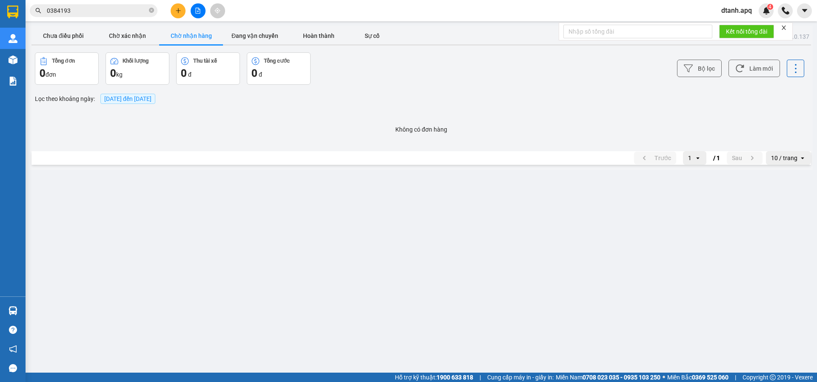
click at [176, 12] on icon "plus" at bounding box center [178, 11] width 6 height 6
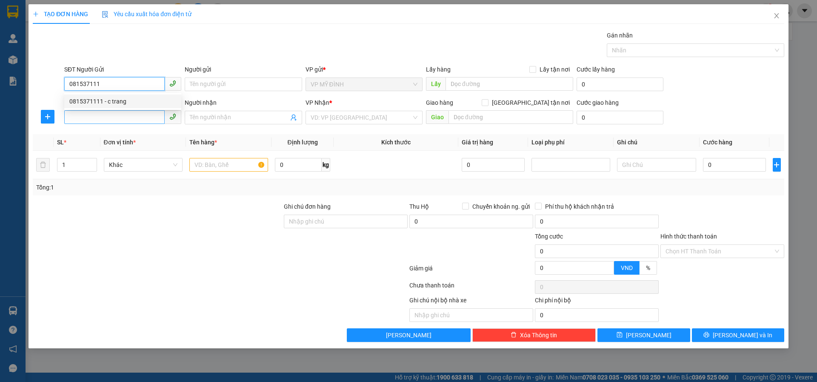
drag, startPoint x: 112, startPoint y: 104, endPoint x: 113, endPoint y: 110, distance: 6.5
click at [112, 104] on div "0815371111 - c trang" at bounding box center [122, 101] width 107 height 9
type input "0815371111"
type input "c trang"
type input "0815371111"
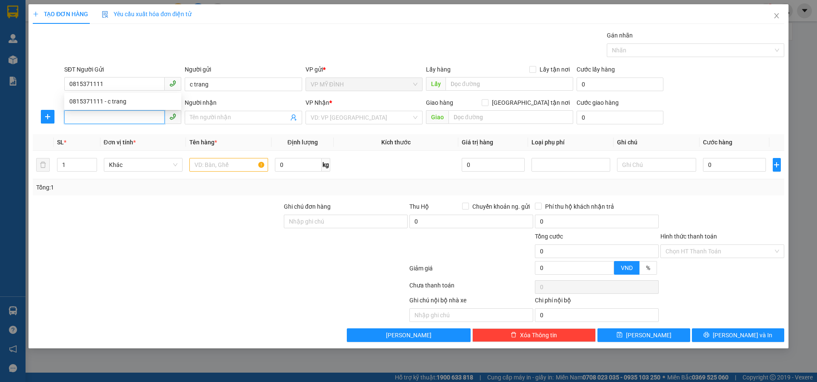
click at [113, 117] on input "SĐT Người Nhận" at bounding box center [114, 117] width 100 height 14
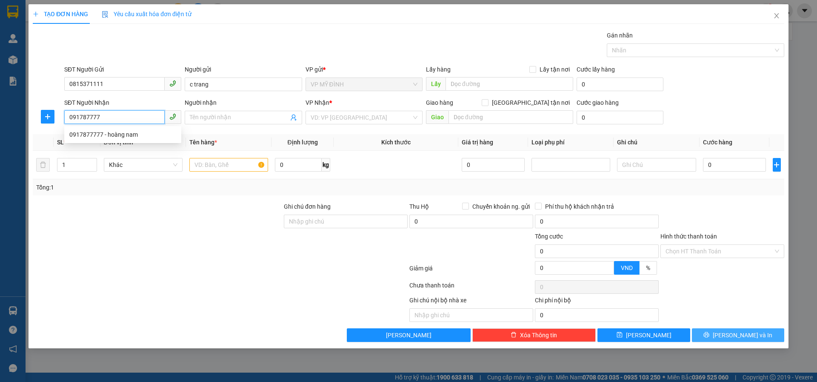
type input "0917877777"
click at [127, 130] on div "0917877777 - hoàng nam" at bounding box center [122, 134] width 107 height 9
type input "hoàng nam"
checkbox input "true"
type input "75minh khai"
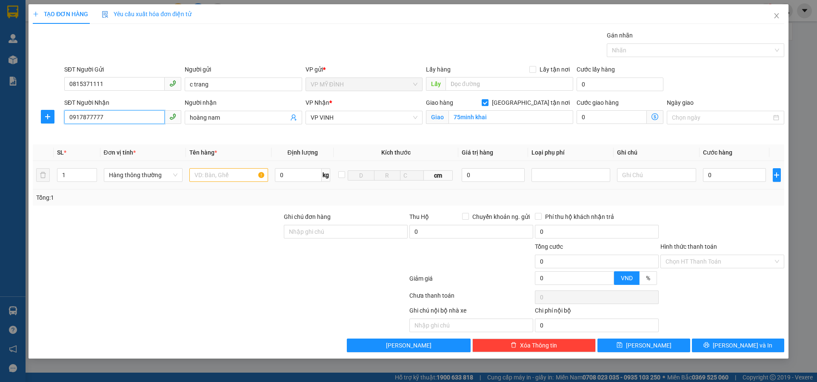
type input "0917877777"
click at [223, 172] on input "text" at bounding box center [228, 175] width 79 height 14
click at [541, 176] on div at bounding box center [571, 175] width 74 height 10
type input "linh kiện điện tử ( nhận nguyên kiện)"
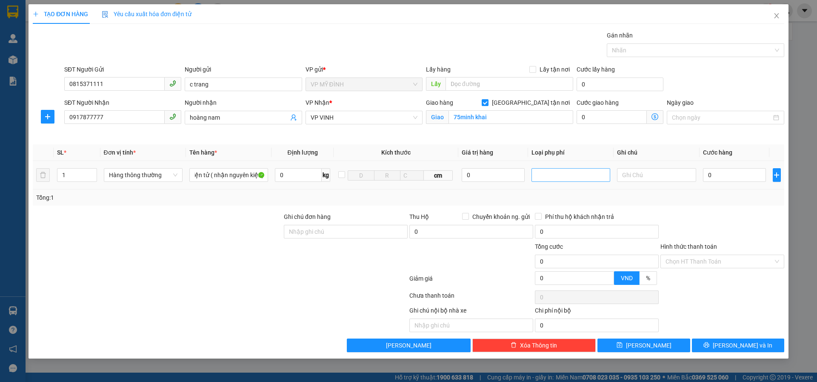
scroll to position [0, 0]
click at [541, 191] on div "Hàng giá trị cao" at bounding box center [571, 191] width 69 height 9
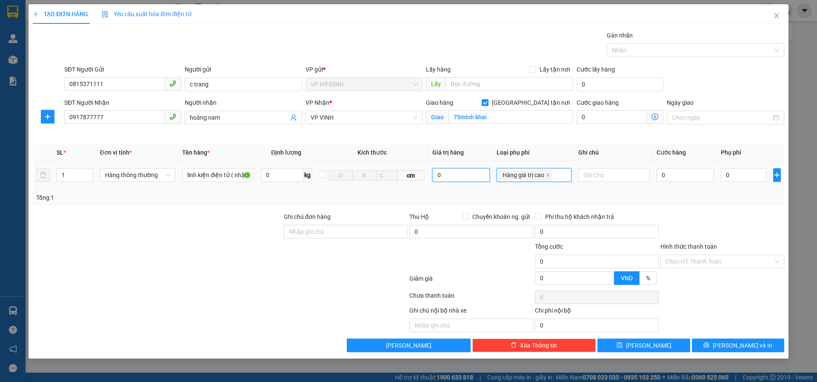
click at [460, 179] on input "0" at bounding box center [460, 175] width 57 height 14
type input "4.000.000"
click at [664, 210] on div "Transit Pickup Surcharge Ids Transit Deliver Surcharge Ids Transit Deliver Surc…" at bounding box center [409, 191] width 752 height 321
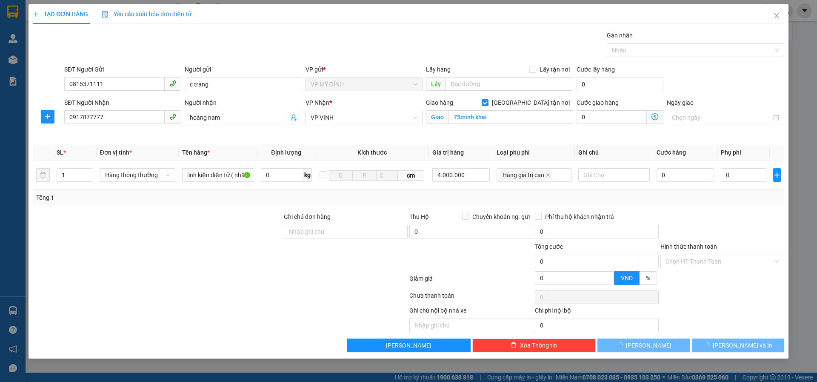
type input "20.000"
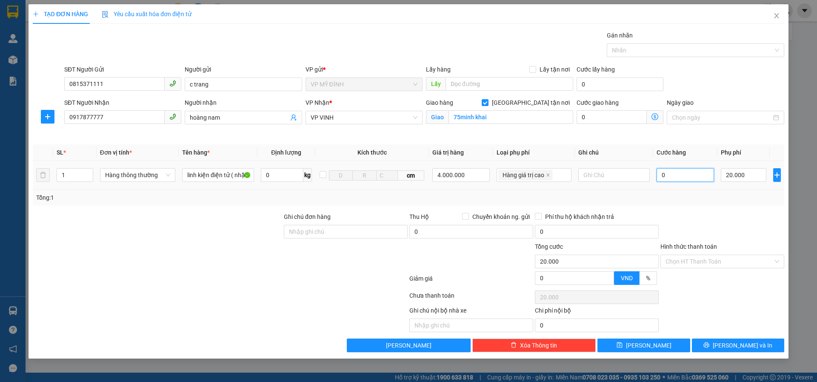
drag, startPoint x: 679, startPoint y: 172, endPoint x: 678, endPoint y: 176, distance: 4.9
click at [678, 172] on input "0" at bounding box center [686, 175] width 58 height 14
type input "4"
type input "20.004"
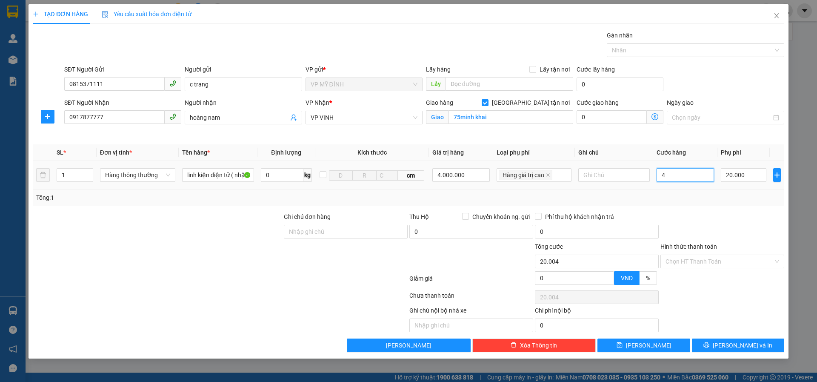
type input "40"
type input "20.040"
type input "40.000"
type input "60.000"
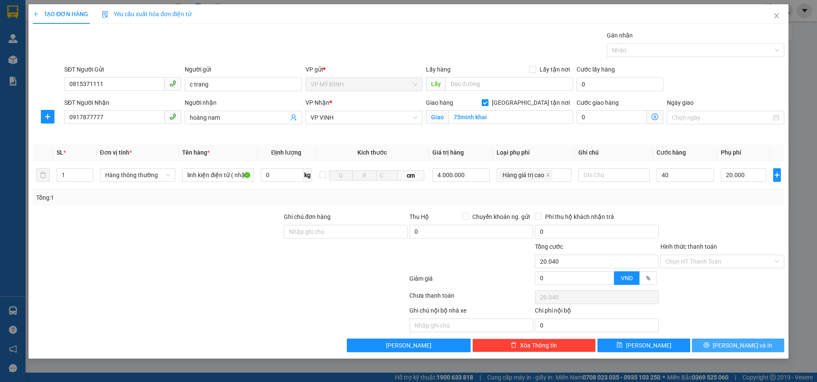
type input "60.000"
click at [711, 344] on button "[PERSON_NAME] và In" at bounding box center [738, 345] width 92 height 14
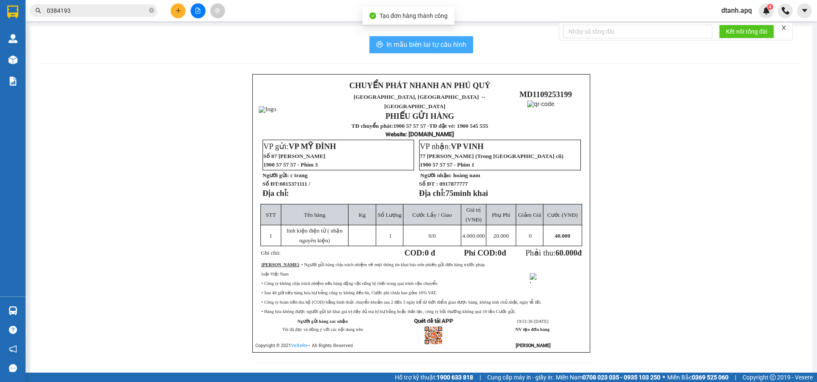
click at [389, 48] on span "In mẫu biên lai tự cấu hình" at bounding box center [426, 44] width 80 height 11
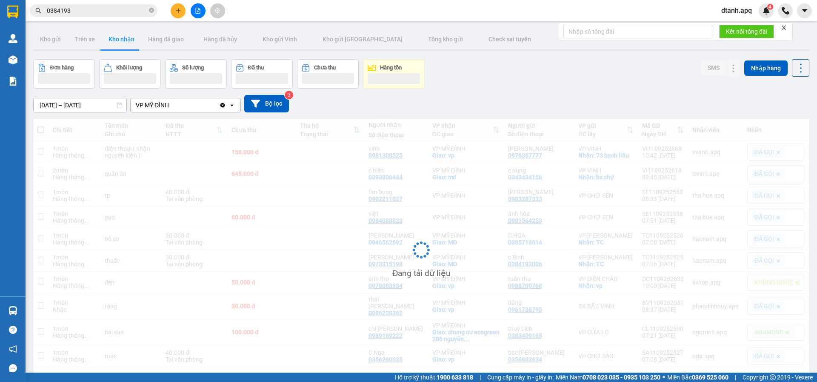
click at [180, 12] on icon "plus" at bounding box center [178, 11] width 6 height 6
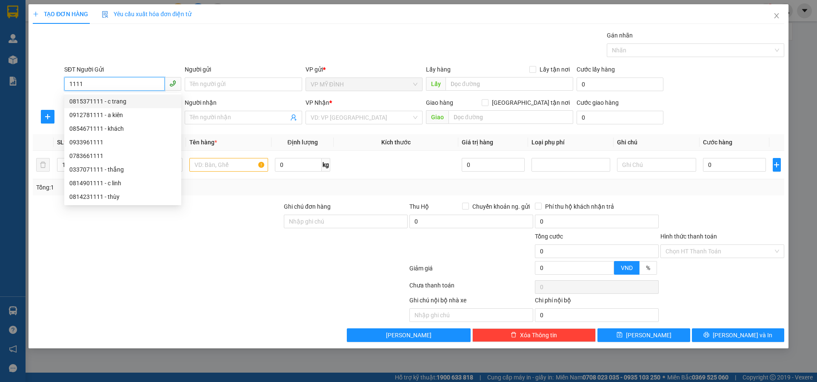
click at [101, 99] on div "0815371111 - c trang" at bounding box center [122, 101] width 107 height 9
type input "0815371111"
type input "c trang"
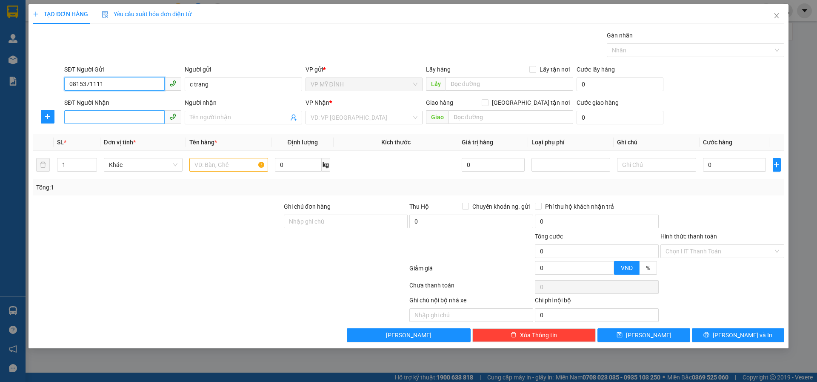
type input "0815371111"
click at [83, 117] on input "SĐT Người Nhận" at bounding box center [114, 117] width 100 height 14
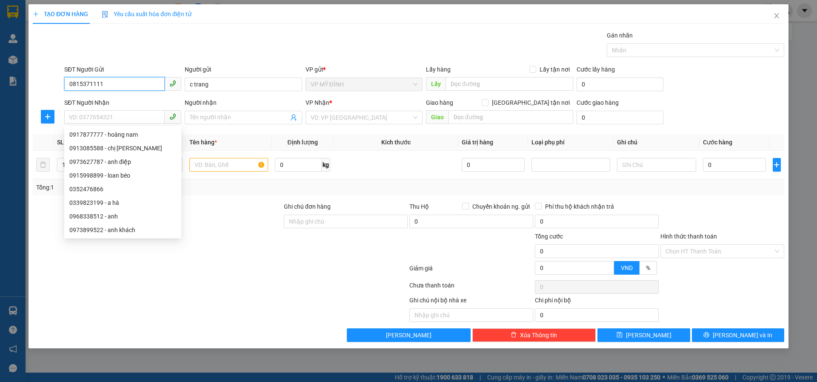
drag, startPoint x: 65, startPoint y: 90, endPoint x: 48, endPoint y: 87, distance: 17.6
click at [38, 92] on div "SĐT Người Gửi 0815371111 Người gửi c trang VP gửi * VP MỸ ĐÌNH Lấy hàng Lấy tận…" at bounding box center [408, 80] width 753 height 30
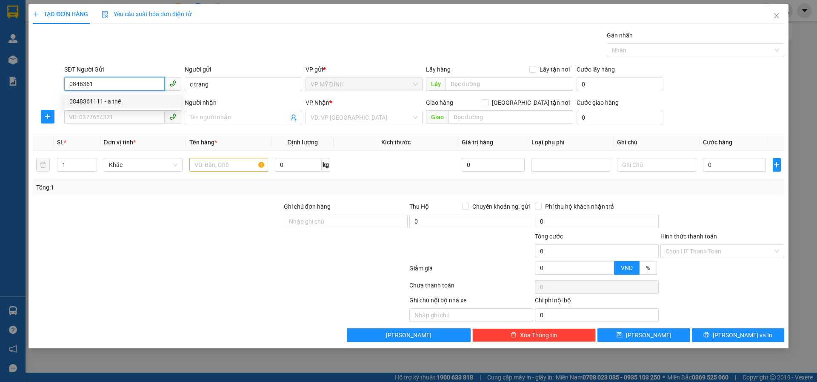
click at [104, 107] on div "0848361111 - a thế" at bounding box center [122, 101] width 117 height 14
type input "0848361111"
type input "a thế"
type input "0848361111"
click at [98, 126] on div "SĐT Người Nhận VD: 0377654321" at bounding box center [122, 113] width 117 height 30
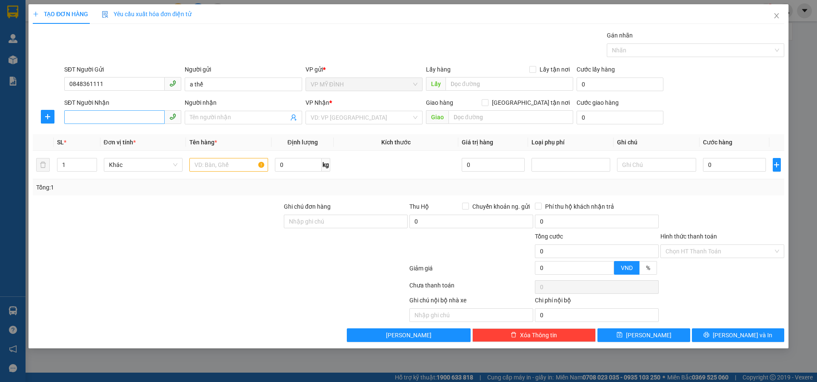
drag, startPoint x: 115, startPoint y: 109, endPoint x: 109, endPoint y: 113, distance: 7.1
click at [112, 110] on div "SĐT Người Nhận VD: 0377654321" at bounding box center [122, 113] width 117 height 30
click at [106, 117] on input "SĐT Người Nhận" at bounding box center [114, 117] width 100 height 14
click at [121, 140] on div "0386133138 - chị hằng" at bounding box center [122, 135] width 117 height 14
type input "0386133138"
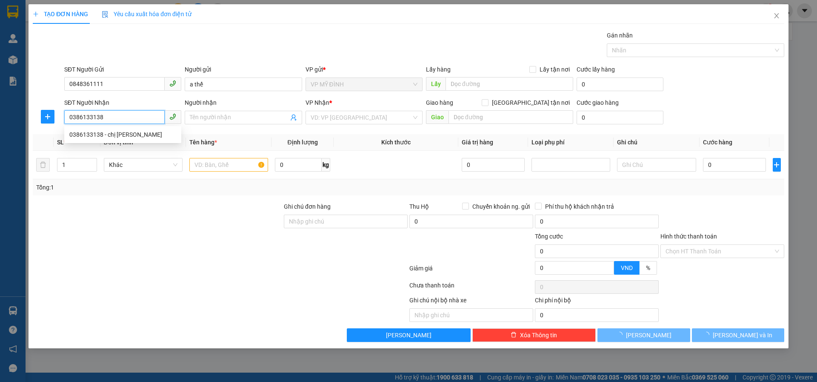
type input "chị hằng"
checkbox input "true"
type input "vp"
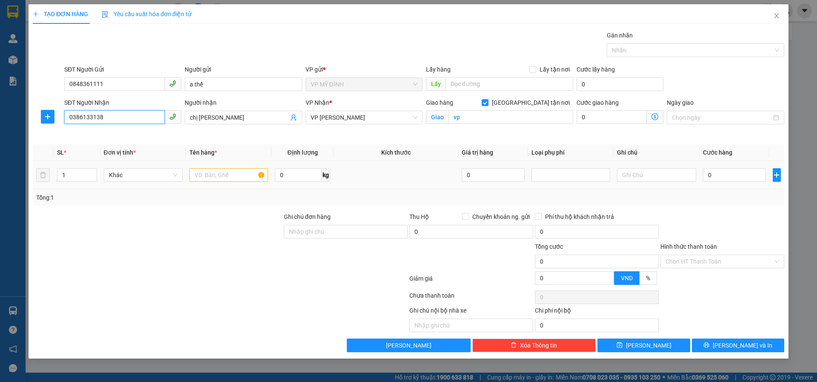
type input "0386133138"
click at [226, 170] on input "text" at bounding box center [228, 175] width 79 height 14
click at [549, 179] on div at bounding box center [571, 175] width 74 height 10
type input "linh kiện điện tử ( nhận nguyên kiện)"
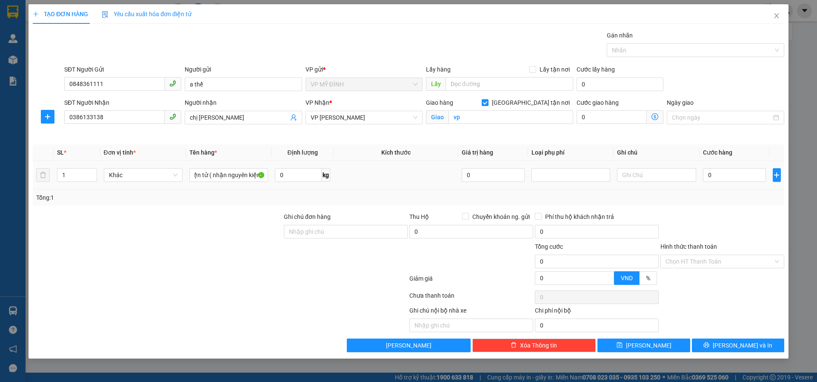
scroll to position [0, 0]
drag, startPoint x: 546, startPoint y: 190, endPoint x: 449, endPoint y: 172, distance: 98.7
click at [540, 189] on div "Hàng giá trị cao" at bounding box center [571, 191] width 69 height 9
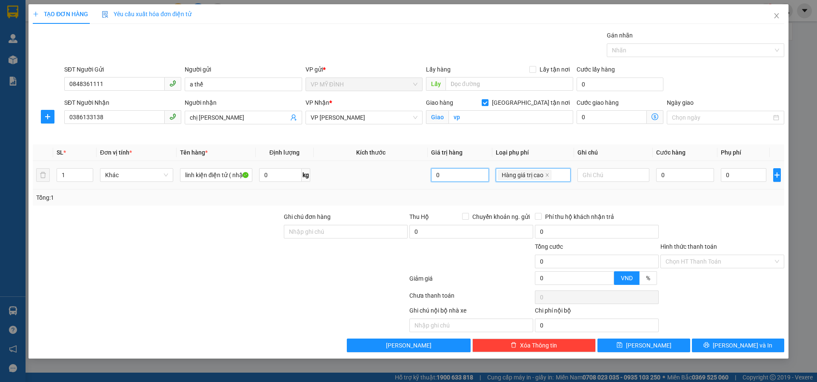
click at [449, 172] on input "0" at bounding box center [460, 175] width 58 height 14
type input "4.000.000"
click at [736, 206] on div "Transit Pickup Surcharge Ids Transit Deliver Surcharge Ids Transit Deliver Surc…" at bounding box center [409, 191] width 752 height 321
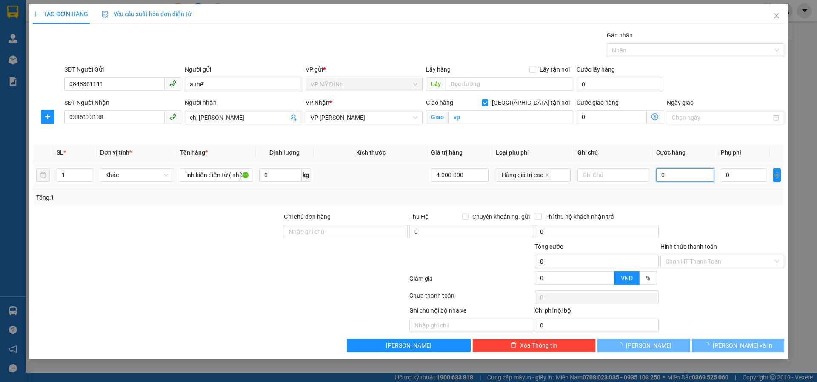
type input "20.000"
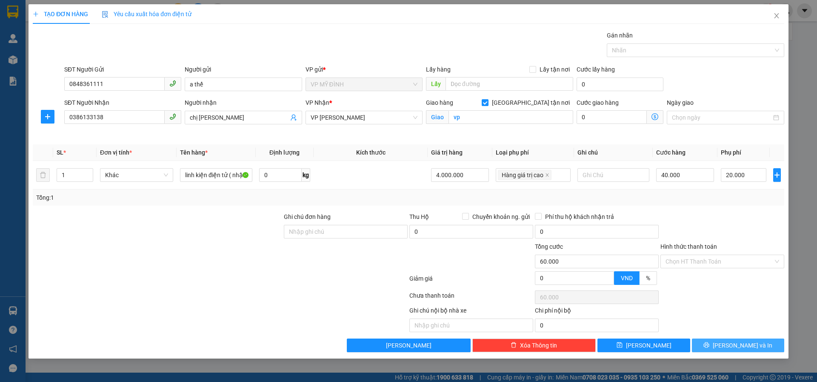
drag, startPoint x: 725, startPoint y: 346, endPoint x: 729, endPoint y: 352, distance: 6.9
click at [710, 346] on icon "printer" at bounding box center [707, 345] width 6 height 6
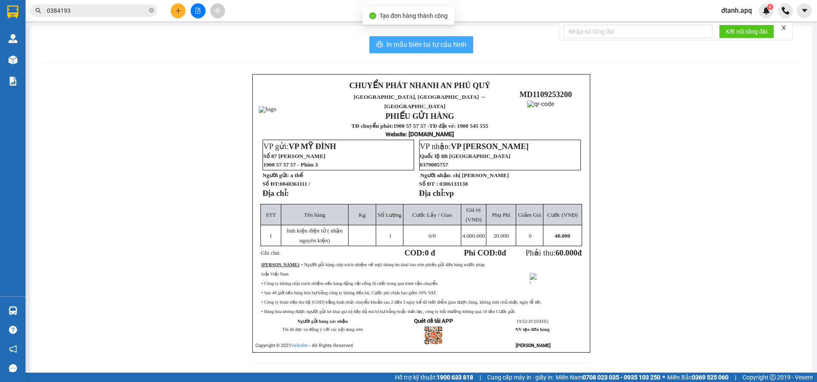
click at [407, 50] on span "In mẫu biên lai tự cấu hình" at bounding box center [426, 44] width 80 height 11
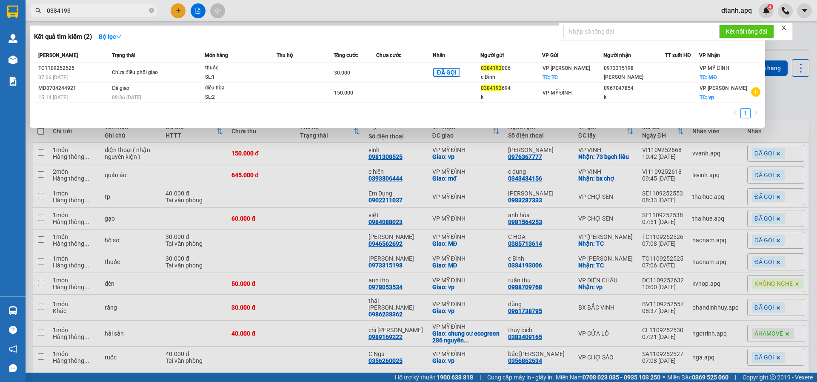
click at [82, 9] on input "0384193" at bounding box center [97, 10] width 100 height 9
drag, startPoint x: 49, startPoint y: 15, endPoint x: 0, endPoint y: 20, distance: 49.6
click at [0, 20] on section "Kết quả tìm kiếm ( 2 ) Bộ lọc Mã ĐH Trạng thái Món hàng Thu hộ Tổng cước Chưa c…" at bounding box center [408, 191] width 817 height 382
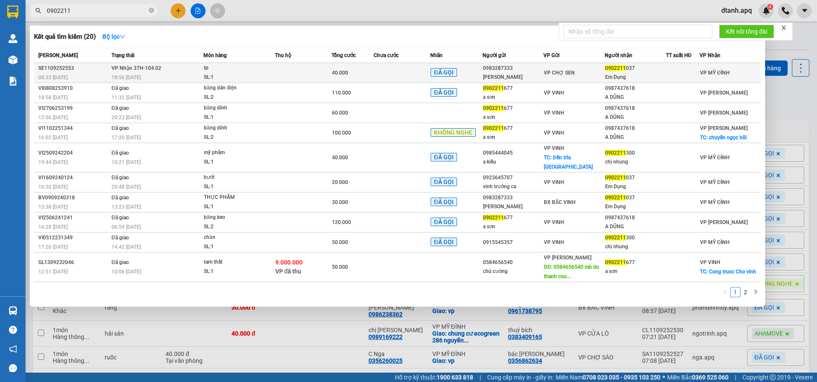
click at [386, 76] on td at bounding box center [402, 73] width 57 height 20
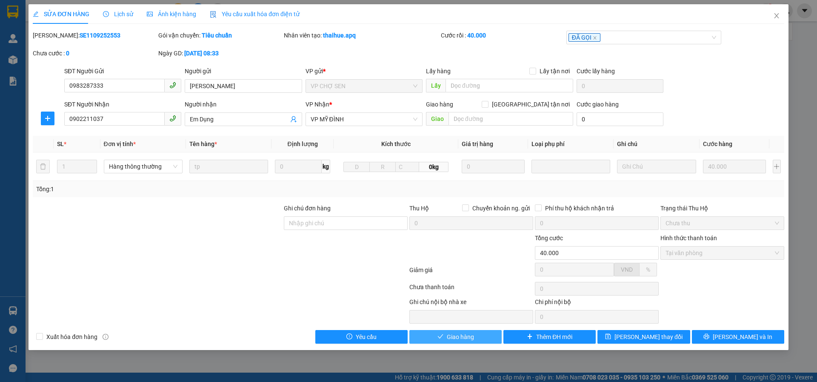
click at [456, 339] on span "Giao hàng" at bounding box center [460, 336] width 27 height 9
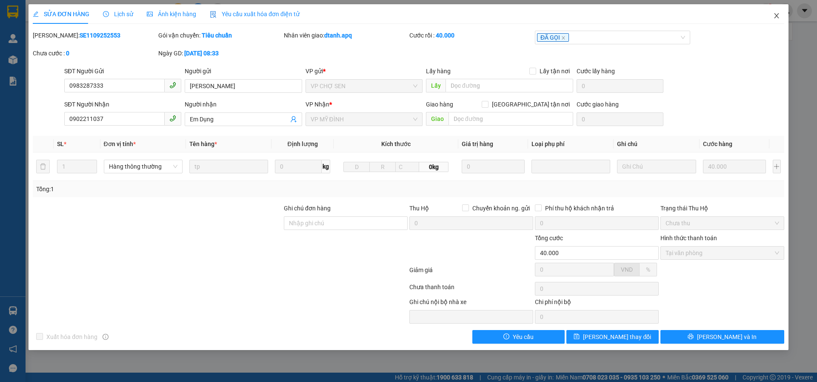
click at [776, 13] on icon "close" at bounding box center [776, 15] width 7 height 7
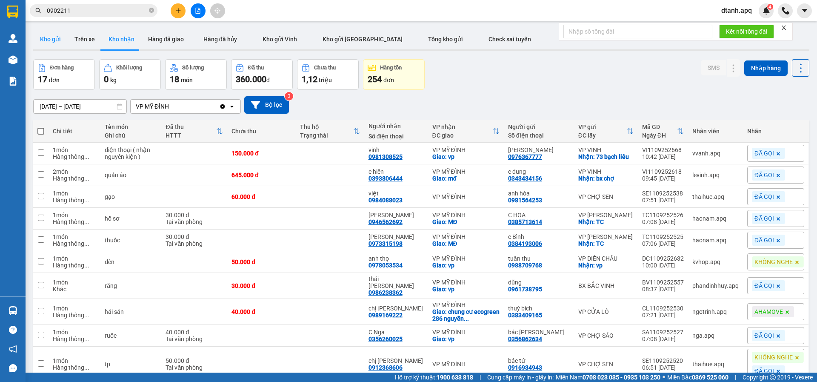
click at [45, 40] on button "Kho gửi" at bounding box center [50, 39] width 34 height 20
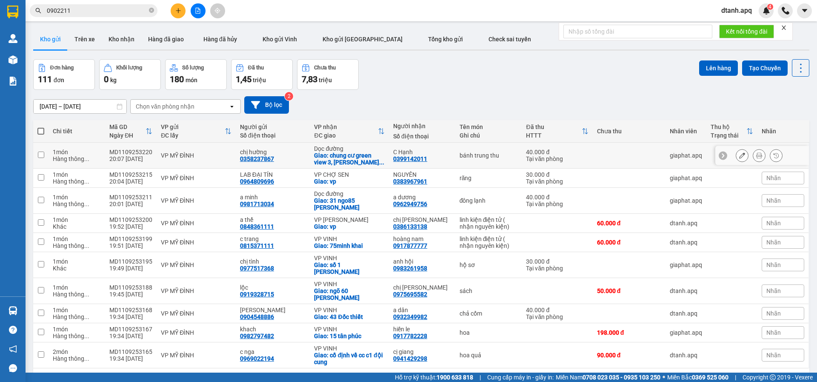
click at [739, 153] on icon at bounding box center [742, 155] width 6 height 6
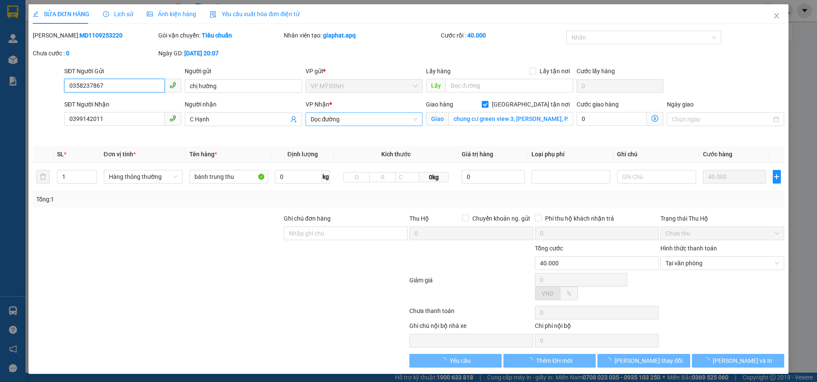
click at [341, 115] on span "Dọc đường" at bounding box center [364, 119] width 107 height 13
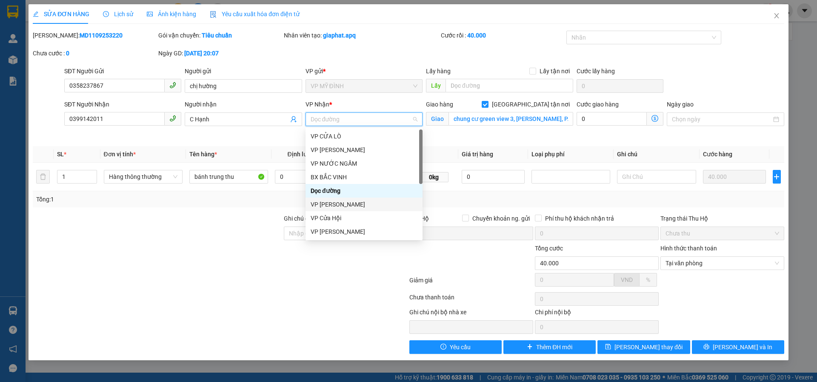
scroll to position [85, 0]
click at [340, 202] on div "VP VINH" at bounding box center [364, 200] width 107 height 9
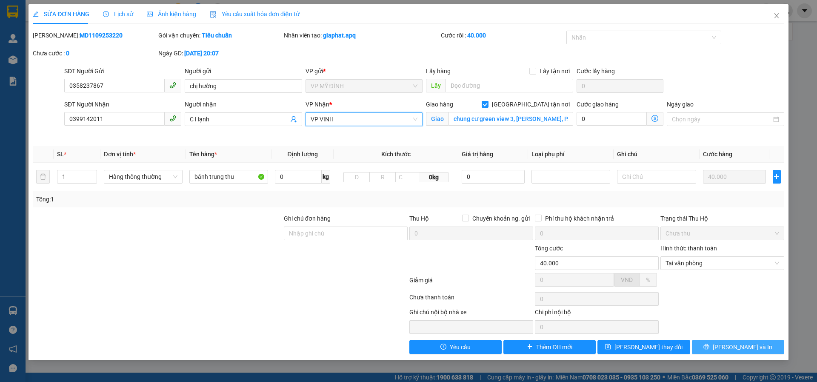
click at [710, 348] on icon "printer" at bounding box center [707, 347] width 6 height 6
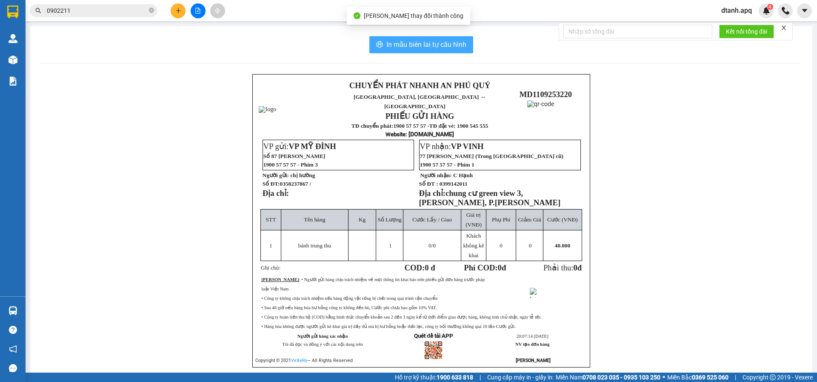
click at [443, 47] on span "In mẫu biên lai tự cấu hình" at bounding box center [426, 44] width 80 height 11
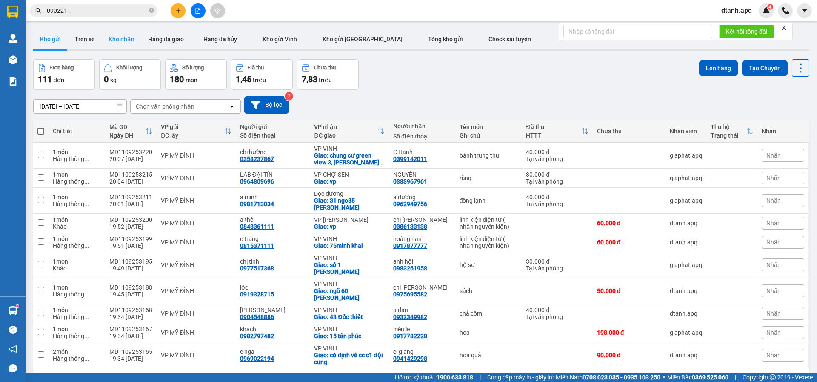
click at [119, 38] on button "Kho nhận" at bounding box center [122, 39] width 40 height 20
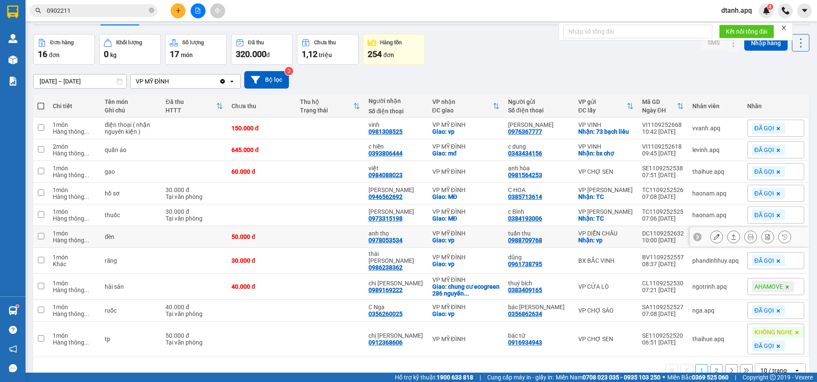
scroll to position [49, 0]
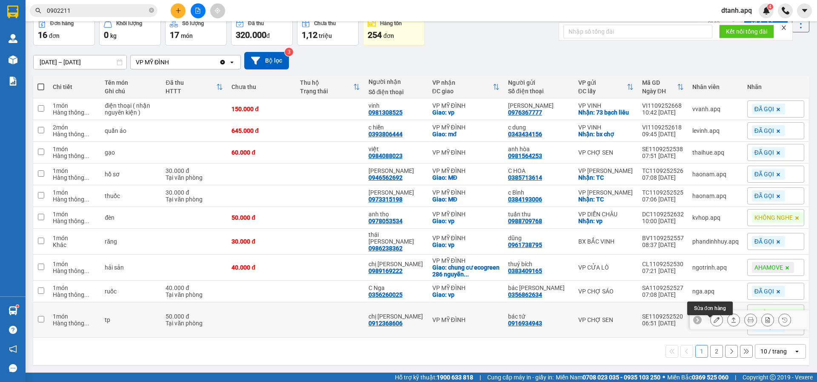
click at [711, 324] on button at bounding box center [717, 319] width 12 height 15
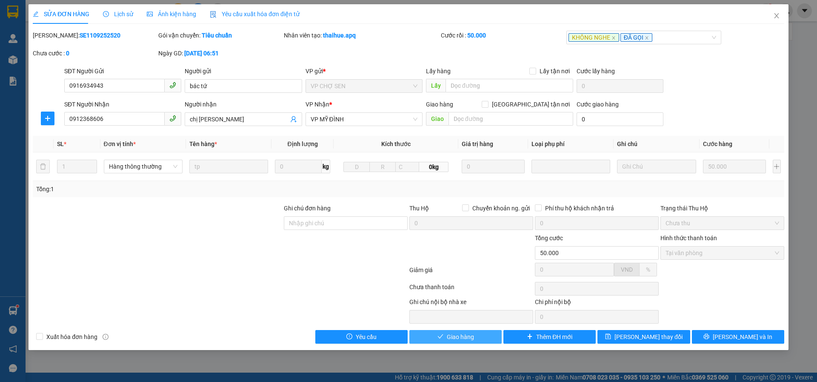
click at [470, 335] on span "Giao hàng" at bounding box center [460, 336] width 27 height 9
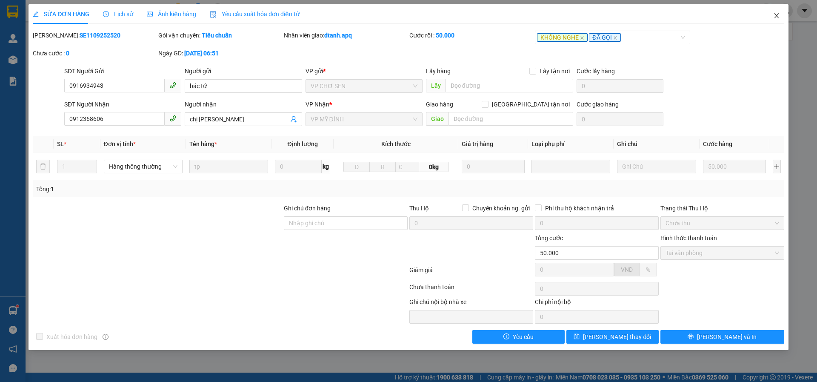
click at [776, 14] on icon "close" at bounding box center [776, 15] width 7 height 7
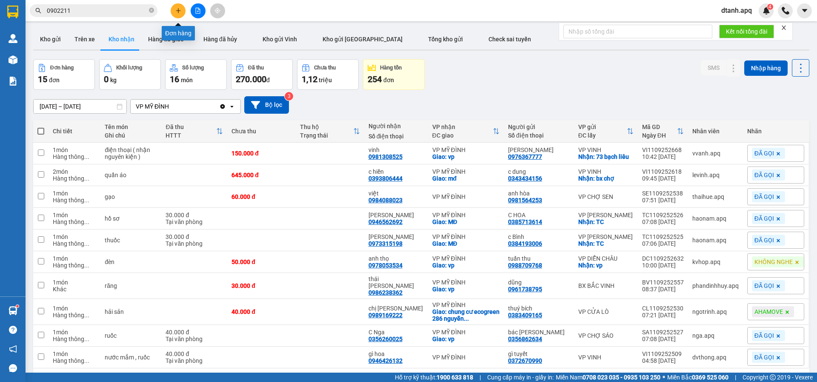
click at [180, 10] on icon "plus" at bounding box center [178, 11] width 6 height 6
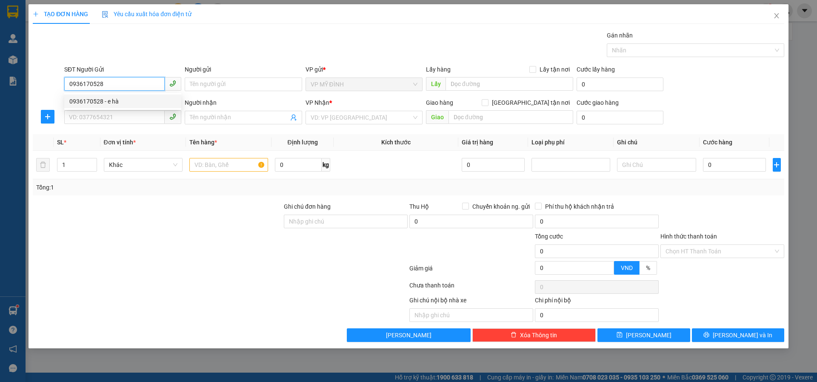
click at [121, 100] on div "0936170528 - e hà" at bounding box center [122, 101] width 107 height 9
click at [107, 114] on input "SĐT Người Nhận" at bounding box center [114, 117] width 100 height 14
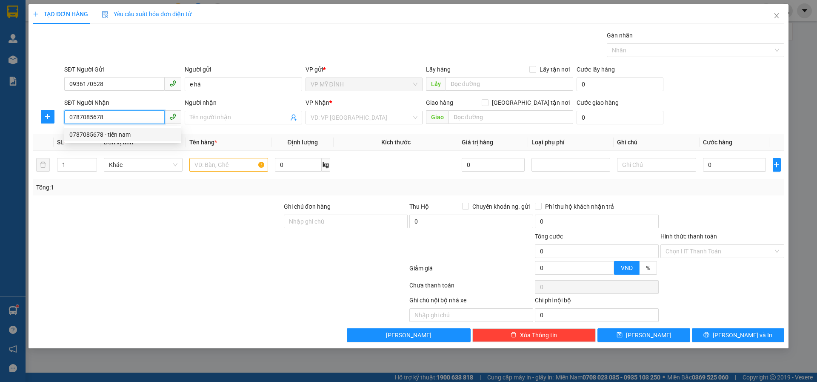
click at [86, 137] on div "0787085678 - tiến nam" at bounding box center [122, 134] width 107 height 9
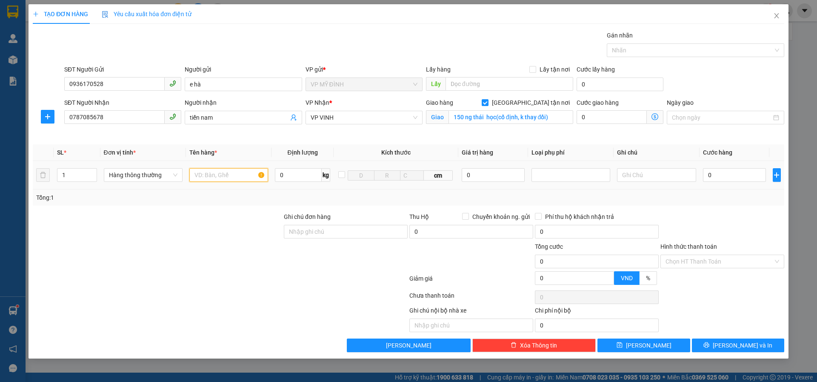
click at [202, 177] on input "text" at bounding box center [228, 175] width 79 height 14
click at [706, 172] on input "0" at bounding box center [734, 175] width 63 height 14
click at [712, 214] on div at bounding box center [723, 227] width 126 height 30
click at [703, 344] on button "[PERSON_NAME] và In" at bounding box center [738, 345] width 92 height 14
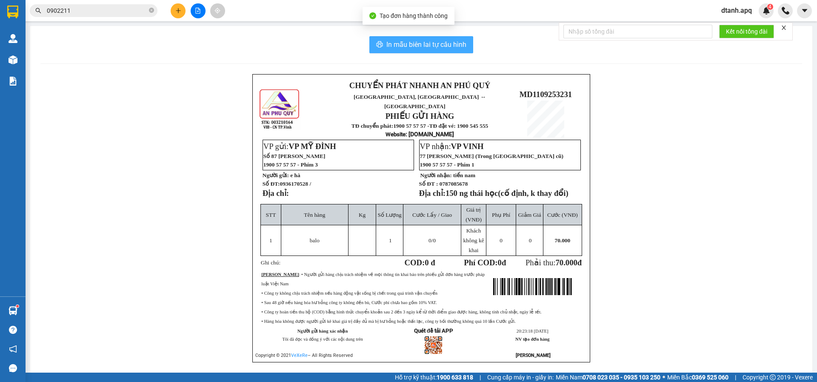
drag, startPoint x: 420, startPoint y: 49, endPoint x: 413, endPoint y: 49, distance: 6.8
click at [418, 49] on span "In mẫu biên lai tự cấu hình" at bounding box center [426, 44] width 80 height 11
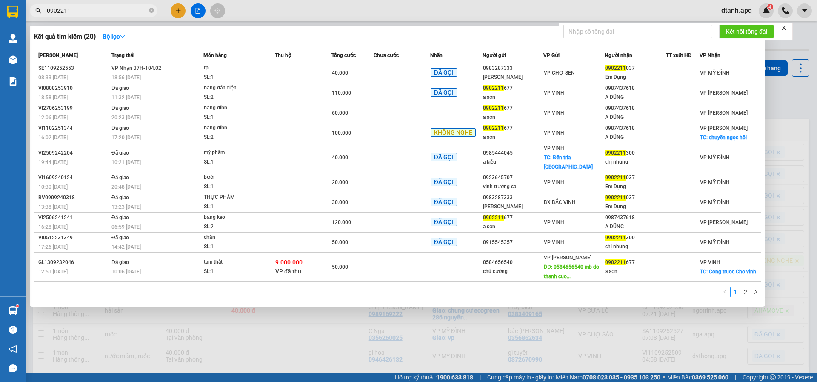
drag, startPoint x: 40, startPoint y: 13, endPoint x: 9, endPoint y: 13, distance: 30.2
click at [12, 13] on section "Kết quả tìm kiếm ( 20 ) Bộ lọc Mã ĐH Trạng thái Món hàng Thu hộ Tổng cước Chưa …" at bounding box center [408, 191] width 817 height 382
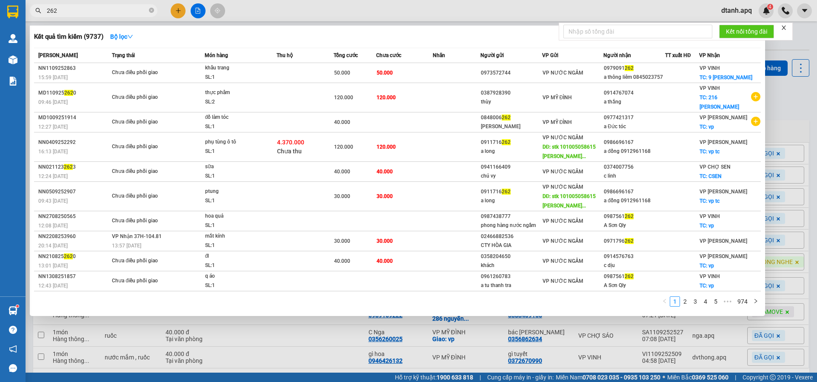
drag, startPoint x: 495, startPoint y: 354, endPoint x: 476, endPoint y: 332, distance: 29.3
click at [495, 353] on div at bounding box center [408, 191] width 817 height 382
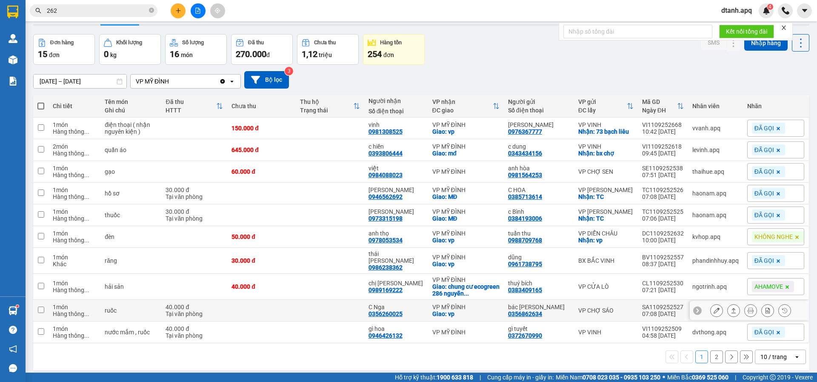
scroll to position [39, 0]
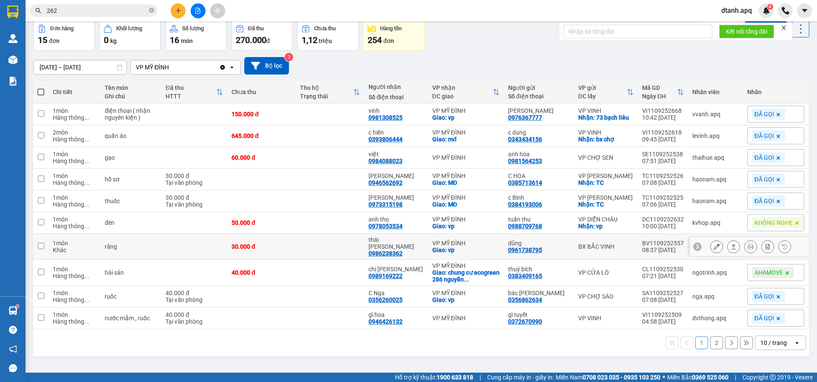
click at [423, 256] on td "thái bá toàn 0986238362" at bounding box center [396, 247] width 64 height 26
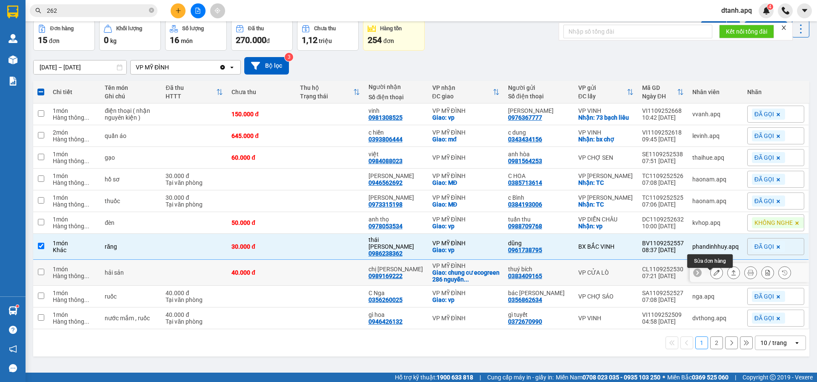
click at [715, 276] on button at bounding box center [717, 272] width 12 height 15
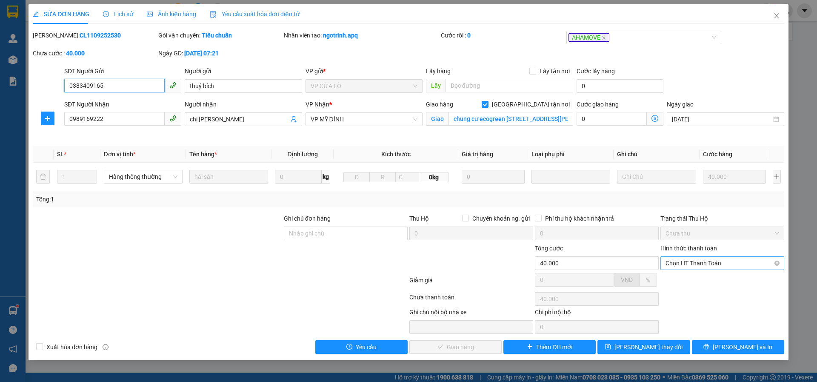
click at [674, 261] on span "Chọn HT Thanh Toán" at bounding box center [723, 263] width 114 height 13
click at [668, 272] on div "Total Paid Fee 0 Total UnPaid Fee 40.000 Cash Collection Total Fee Mã ĐH: CL110…" at bounding box center [409, 192] width 752 height 323
drag, startPoint x: 693, startPoint y: 266, endPoint x: 690, endPoint y: 273, distance: 8.0
click at [693, 266] on span "Chọn HT Thanh Toán" at bounding box center [723, 263] width 114 height 13
drag, startPoint x: 688, startPoint y: 275, endPoint x: 601, endPoint y: 322, distance: 99.0
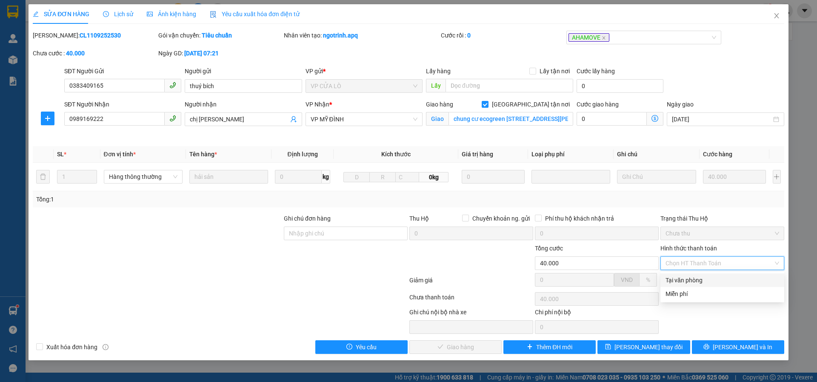
click at [688, 276] on div "Tại văn phòng" at bounding box center [723, 279] width 114 height 9
click at [467, 347] on span "[PERSON_NAME] và Giao hàng" at bounding box center [467, 346] width 82 height 9
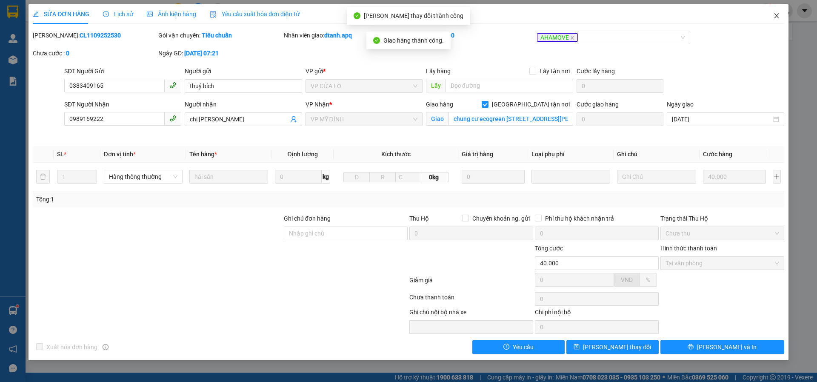
click at [778, 17] on icon "close" at bounding box center [776, 15] width 5 height 5
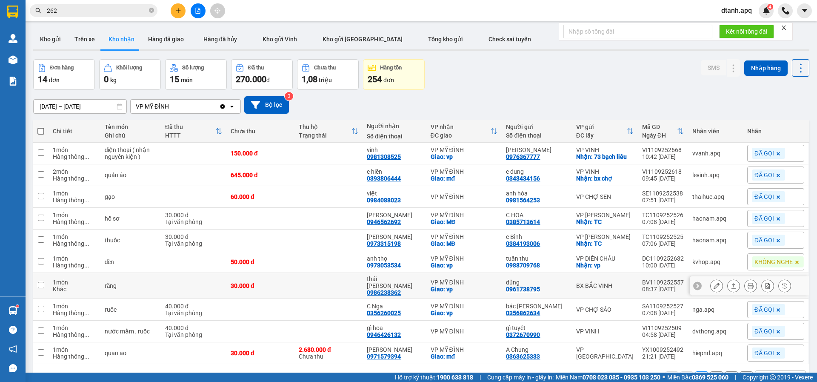
click at [714, 289] on icon at bounding box center [717, 286] width 6 height 6
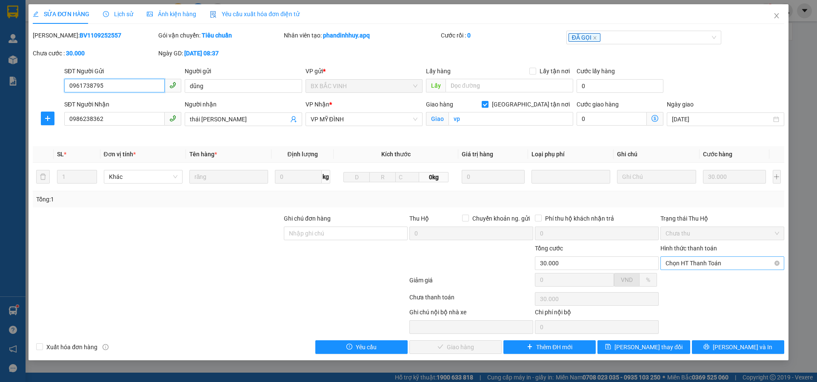
click at [676, 259] on span "Chọn HT Thanh Toán" at bounding box center [723, 263] width 114 height 13
click at [676, 274] on div "Tại văn phòng" at bounding box center [723, 280] width 124 height 14
click at [435, 345] on button "[PERSON_NAME] và Giao hàng" at bounding box center [455, 347] width 92 height 14
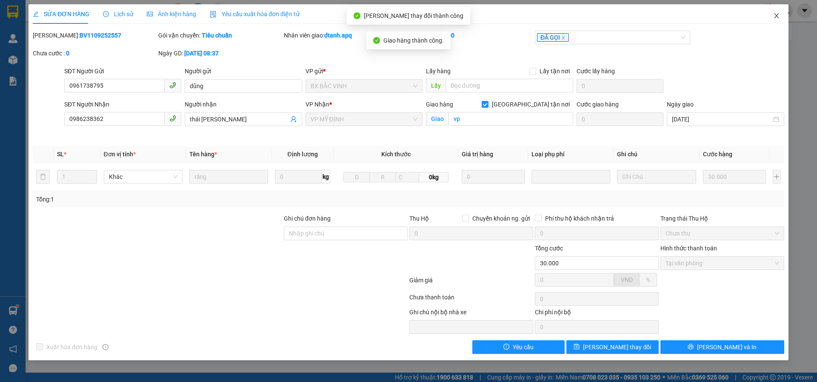
click at [778, 14] on icon "close" at bounding box center [776, 15] width 7 height 7
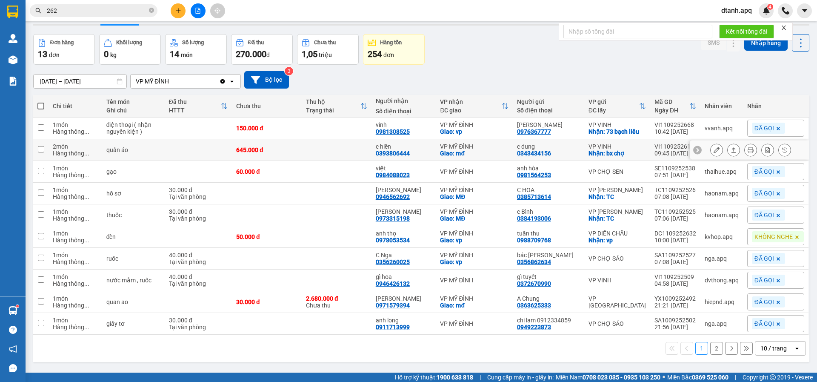
scroll to position [39, 0]
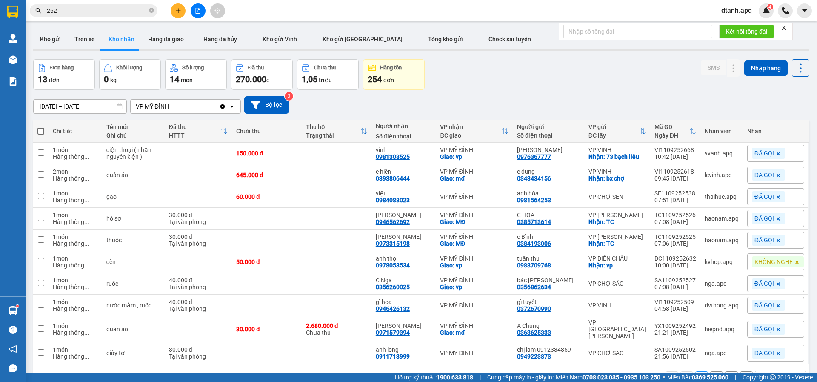
scroll to position [39, 0]
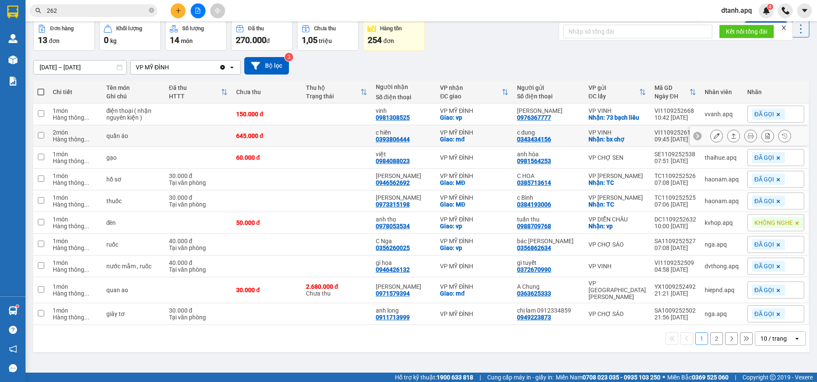
click at [711, 137] on button at bounding box center [717, 136] width 12 height 15
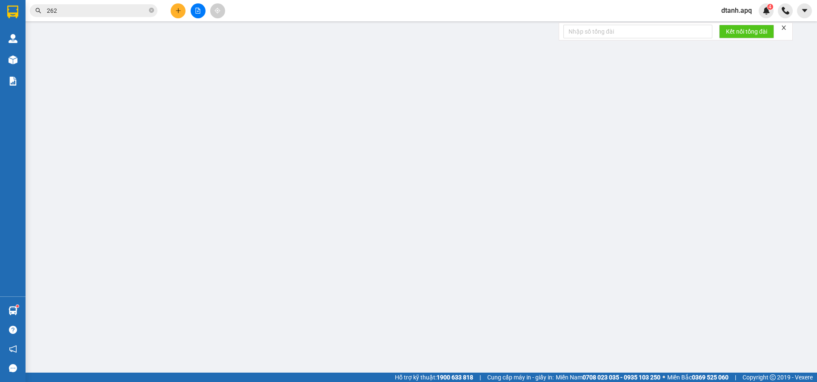
type input "0343434156"
type input "c dung"
checkbox input "true"
type input "bx chợ"
type input "0393806444"
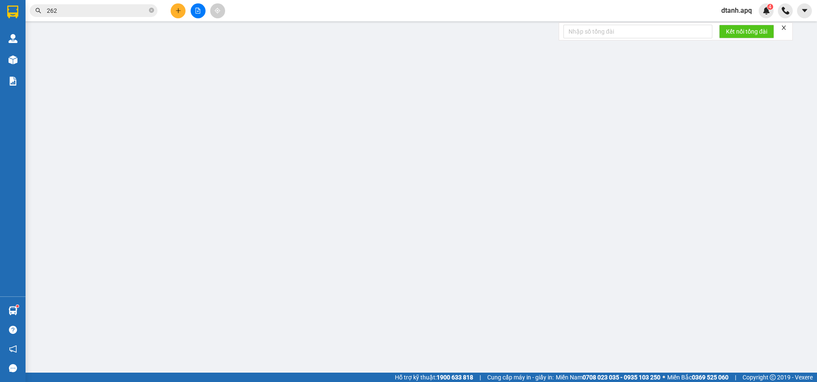
type input "c hiền"
checkbox input "true"
type input "mđ"
type input "645.000"
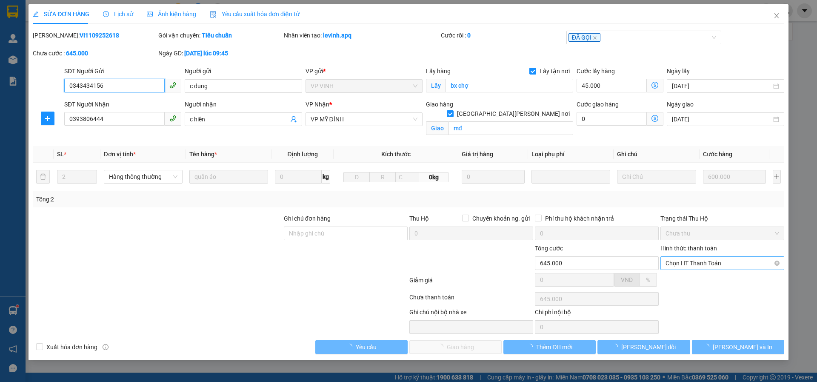
click at [681, 263] on span "Chọn HT Thanh Toán" at bounding box center [723, 263] width 114 height 13
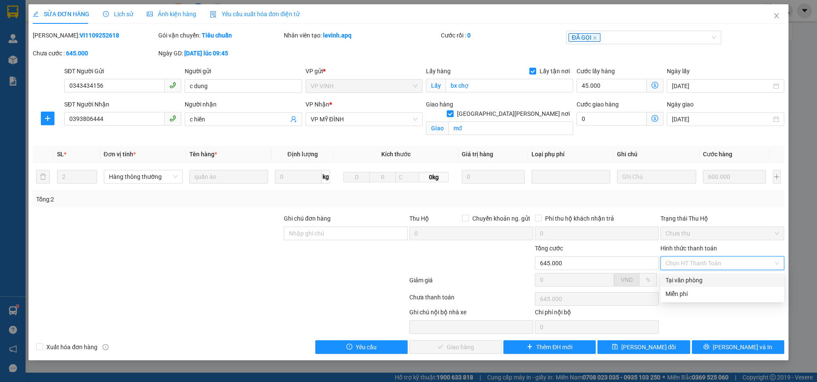
click at [670, 279] on div "Tại văn phòng" at bounding box center [723, 279] width 114 height 9
type input "0"
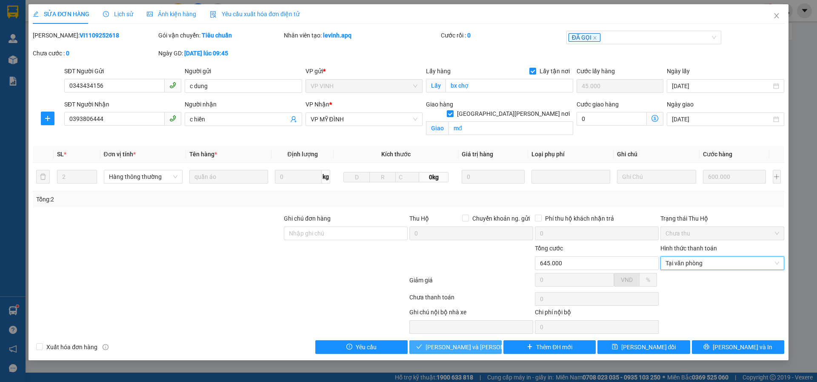
click at [458, 347] on span "[PERSON_NAME] và Giao hàng" at bounding box center [483, 346] width 115 height 9
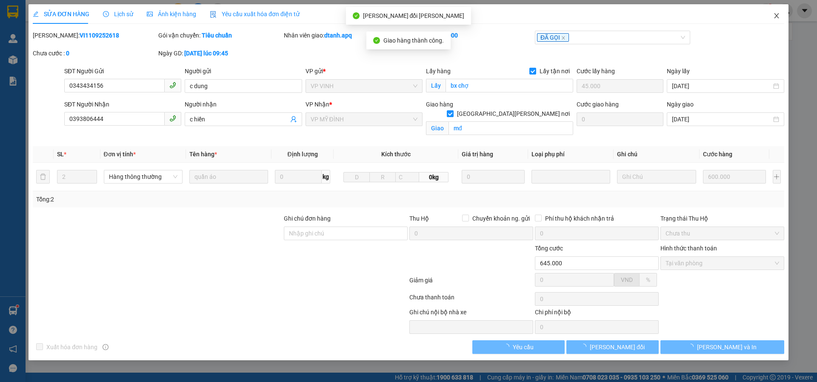
click at [777, 17] on icon "close" at bounding box center [776, 15] width 5 height 5
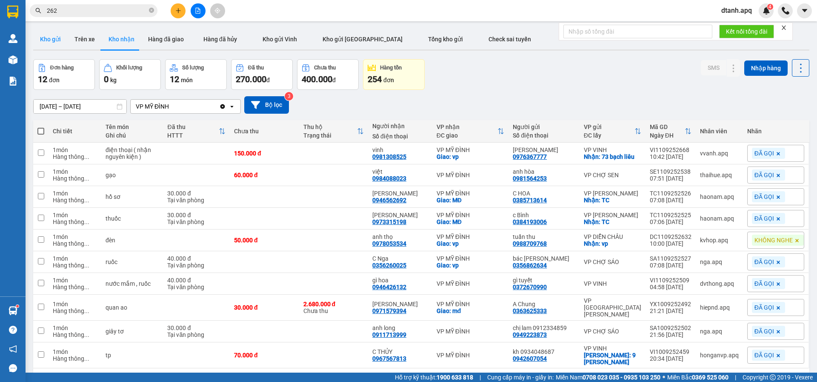
click at [60, 38] on button "Kho gửi" at bounding box center [50, 39] width 34 height 20
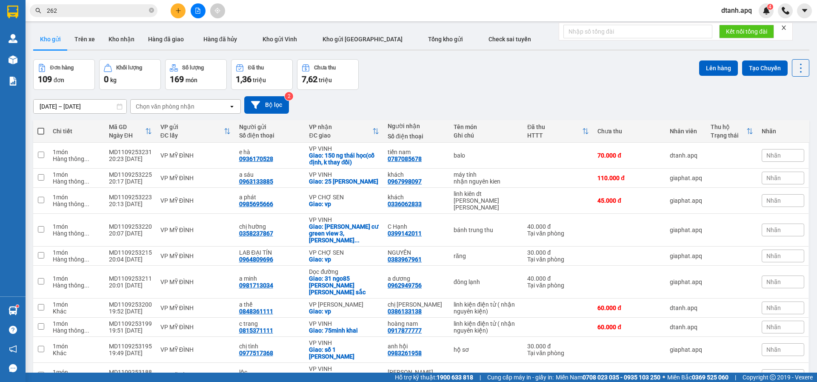
click at [787, 27] on icon "close" at bounding box center [784, 28] width 6 height 6
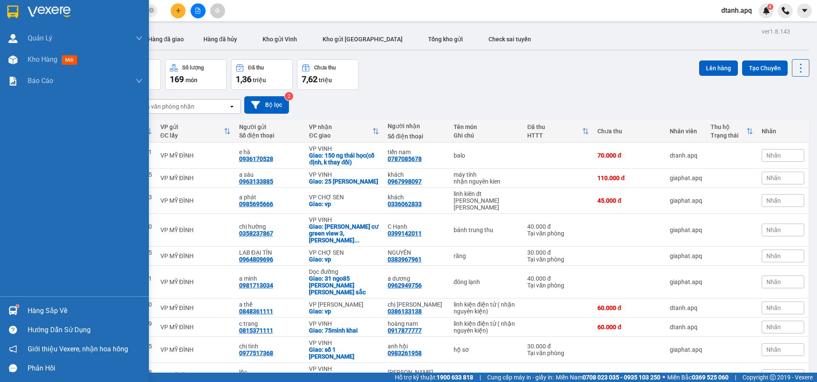
click at [12, 309] on img at bounding box center [13, 310] width 9 height 9
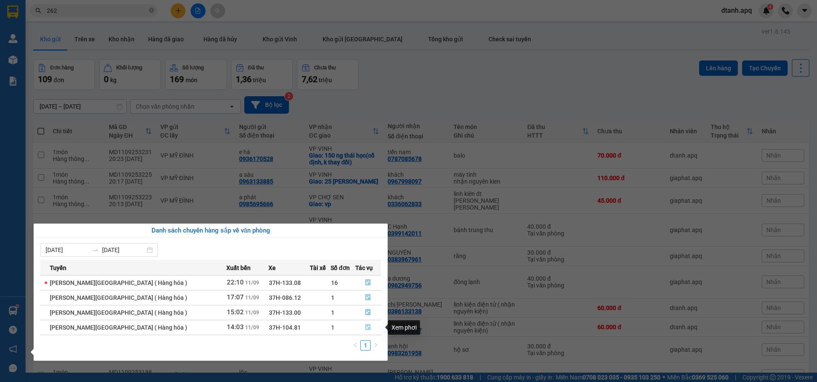
click at [363, 323] on button "button" at bounding box center [368, 328] width 25 height 14
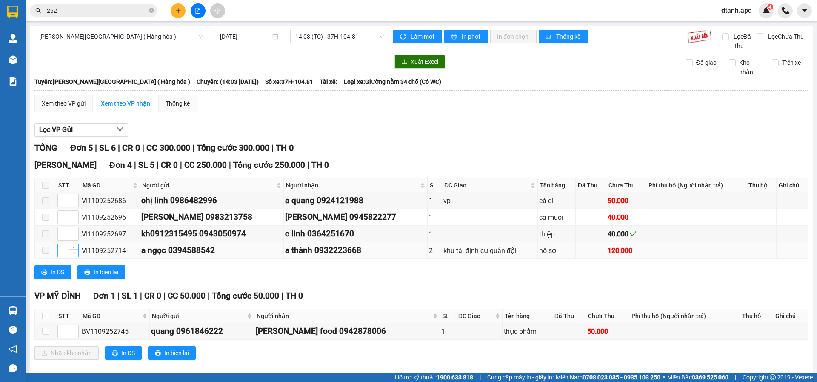
scroll to position [11, 0]
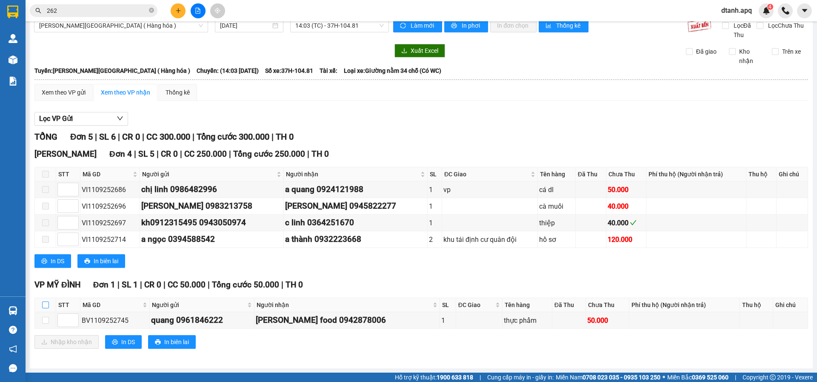
click at [45, 301] on label at bounding box center [45, 304] width 7 height 9
click at [45, 301] on input "checkbox" at bounding box center [45, 304] width 7 height 7
checkbox input "true"
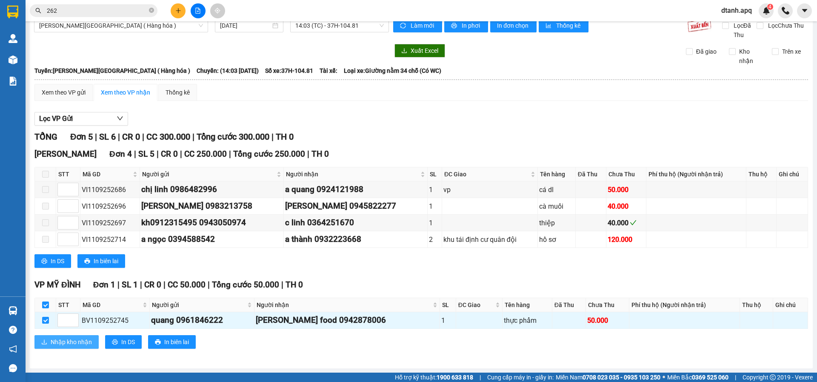
click at [62, 342] on span "Nhập kho nhận" at bounding box center [71, 341] width 41 height 9
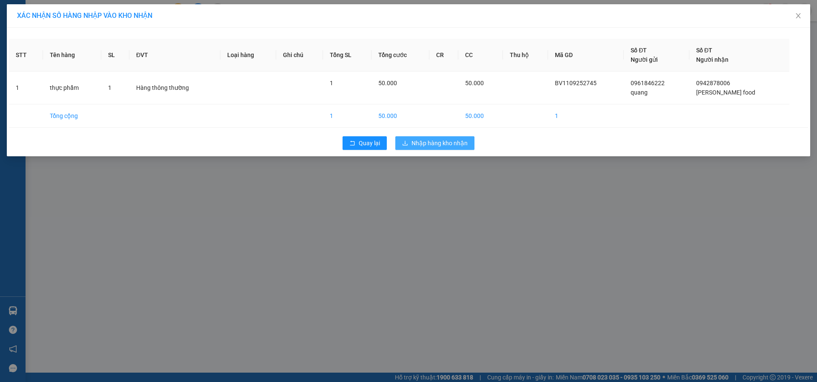
click at [427, 141] on span "Nhập hàng kho nhận" at bounding box center [440, 142] width 56 height 9
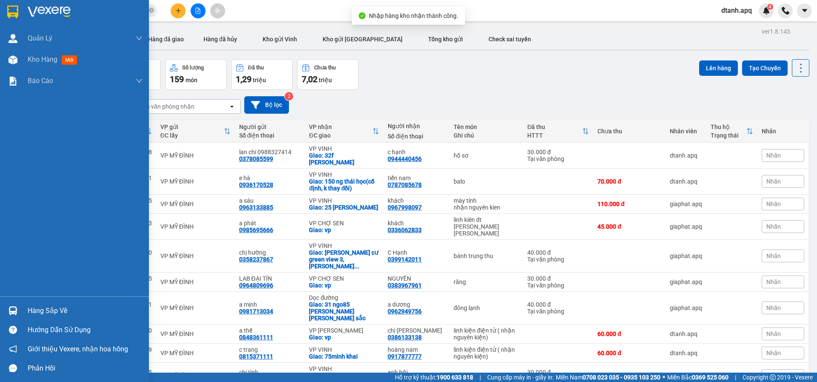
click at [19, 315] on div at bounding box center [13, 310] width 15 height 15
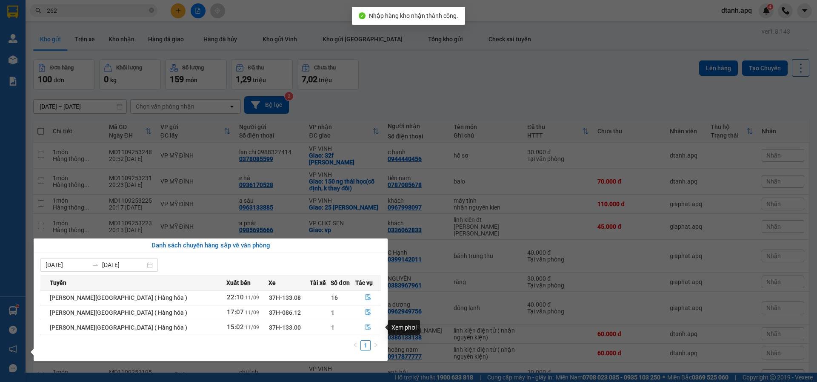
click at [365, 328] on icon "file-done" at bounding box center [368, 327] width 6 height 6
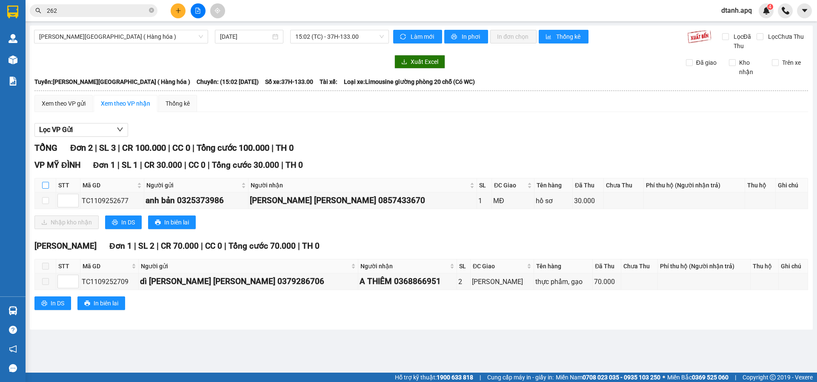
click at [45, 185] on input "checkbox" at bounding box center [45, 185] width 7 height 7
checkbox input "true"
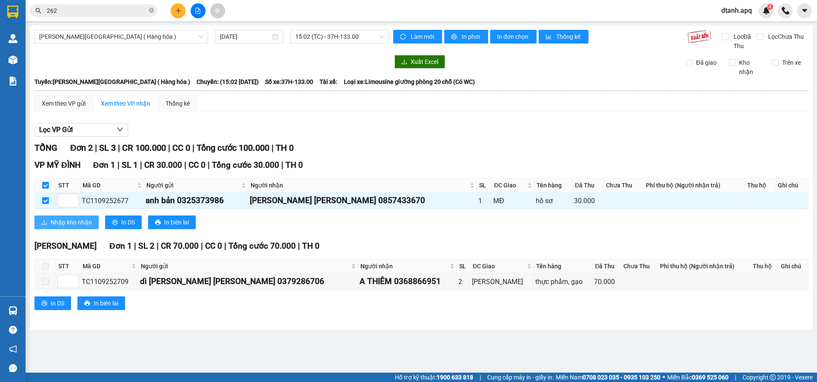
click at [67, 222] on span "Nhập kho nhận" at bounding box center [71, 222] width 41 height 9
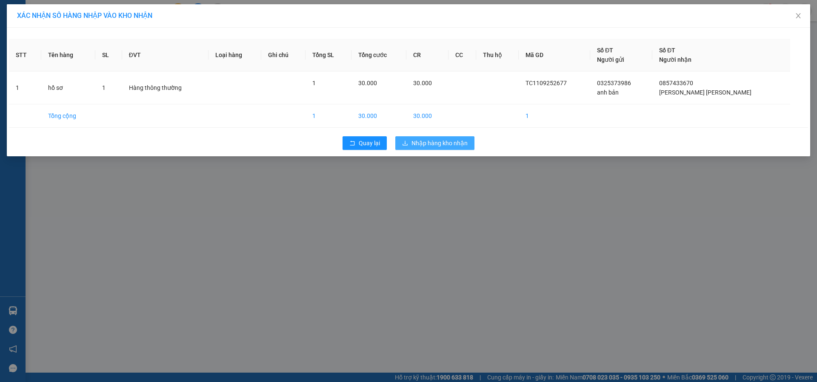
click at [435, 143] on span "Nhập hàng kho nhận" at bounding box center [440, 142] width 56 height 9
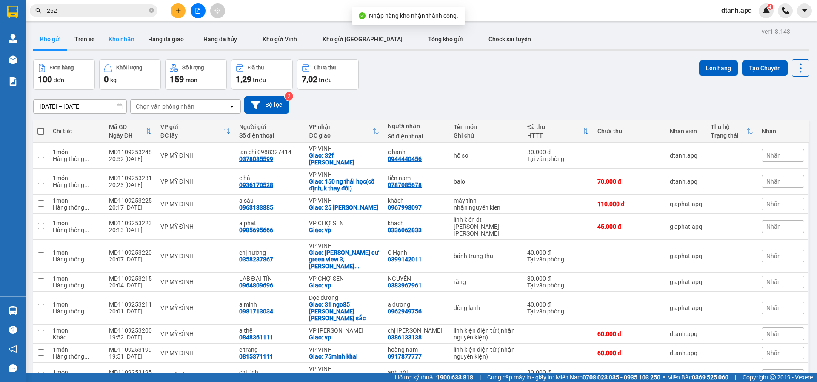
click at [106, 36] on button "Kho nhận" at bounding box center [122, 39] width 40 height 20
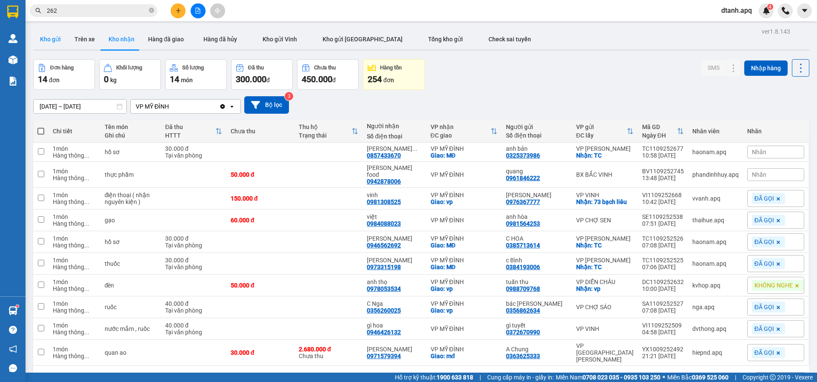
click at [37, 41] on button "Kho gửi" at bounding box center [50, 39] width 34 height 20
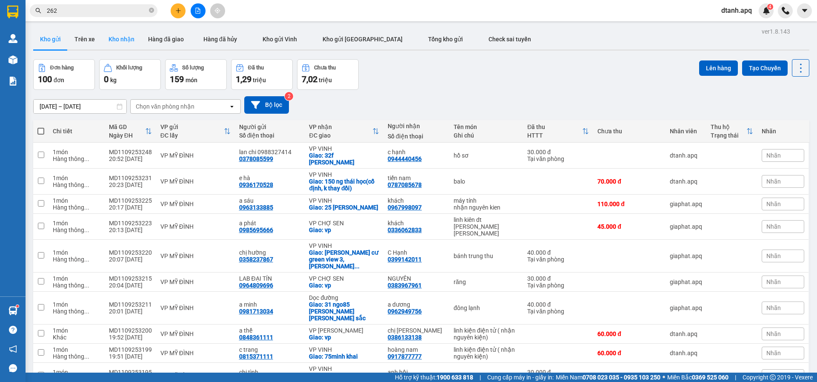
click at [105, 35] on button "Kho nhận" at bounding box center [122, 39] width 40 height 20
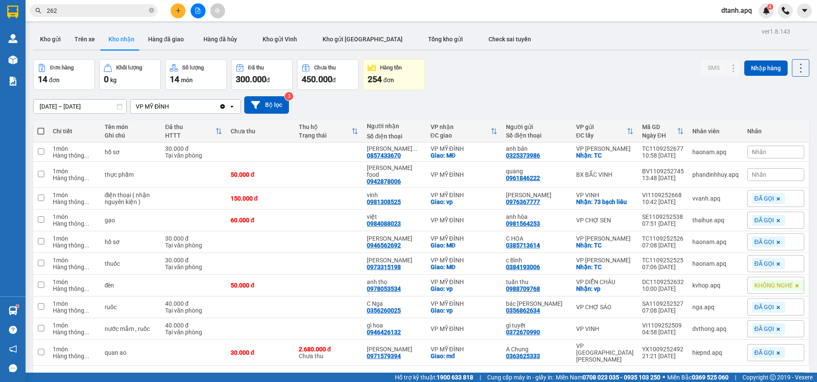
click at [764, 176] on div "Nhãn" at bounding box center [775, 174] width 57 height 13
click at [719, 223] on div "KHÔNG NGHE" at bounding box center [719, 219] width 43 height 11
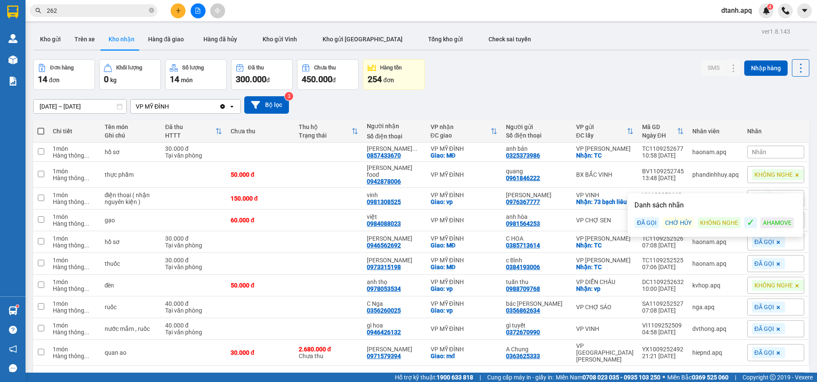
click at [583, 87] on div "Đơn hàng 14 đơn Khối lượng 0 kg Số lượng 14 món Đã thu 300.000 đ Chưa thu 450.0…" at bounding box center [421, 74] width 776 height 31
click at [752, 154] on span "Nhãn" at bounding box center [759, 152] width 14 height 7
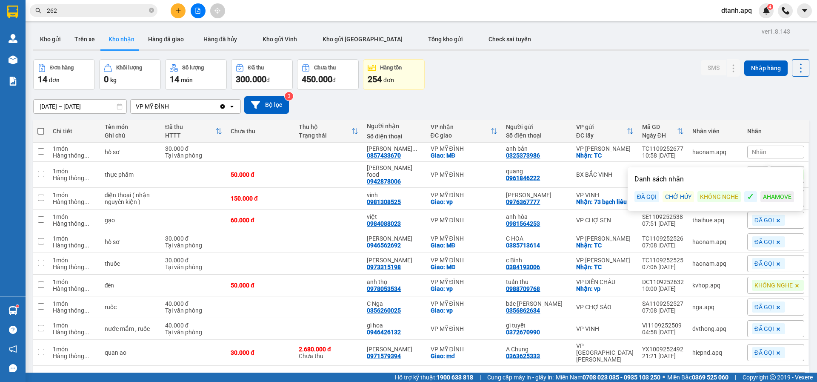
click at [647, 200] on div "ĐÃ GỌI" at bounding box center [647, 196] width 25 height 11
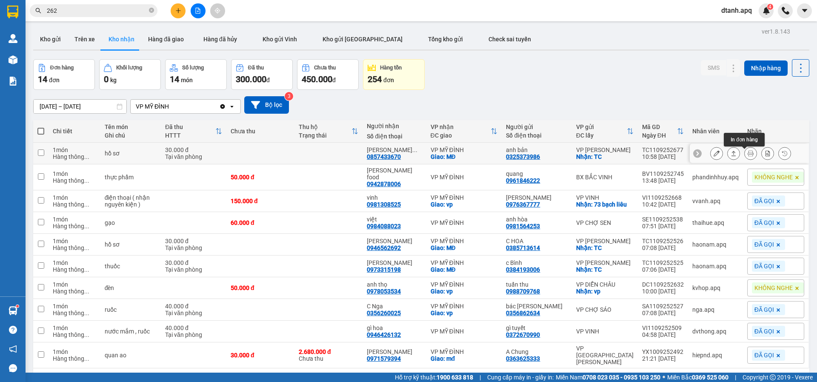
click at [748, 156] on icon at bounding box center [751, 153] width 6 height 6
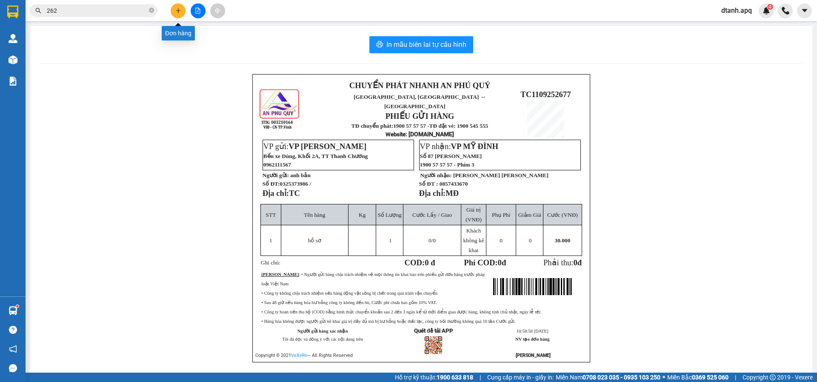
click at [181, 11] on button at bounding box center [178, 10] width 15 height 15
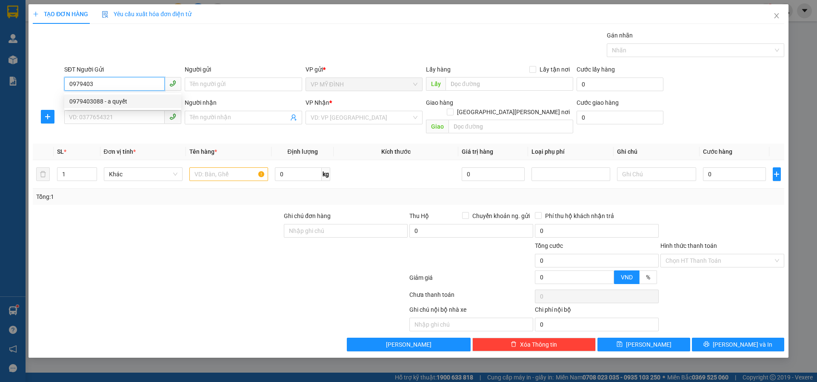
click at [107, 106] on div "0979403088 - a quyết" at bounding box center [122, 101] width 117 height 14
type input "0979403088"
type input "a quyết"
type input "0979403088"
click at [112, 120] on input "SĐT Người Nhận" at bounding box center [114, 117] width 100 height 14
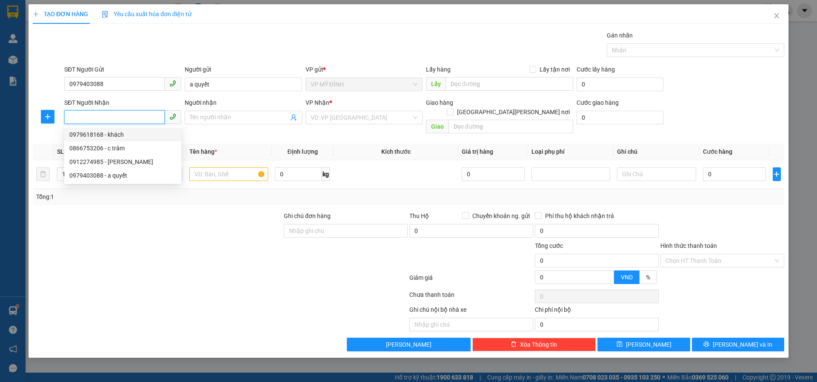
click at [137, 135] on div "0979618168 - khách" at bounding box center [122, 134] width 107 height 9
type input "0979618168"
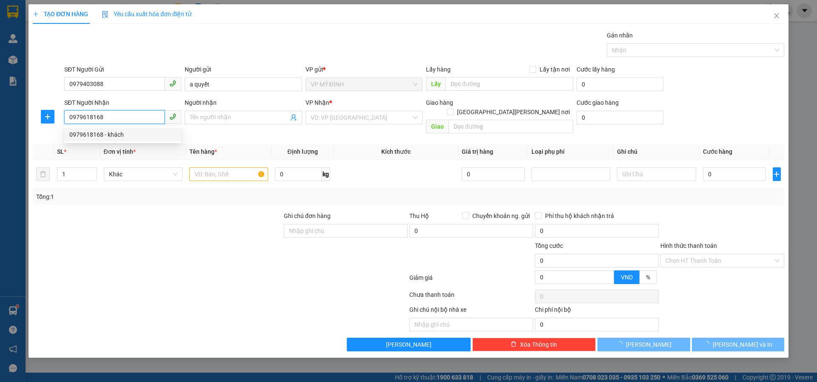
type input "khách"
checkbox input "true"
type input "vp"
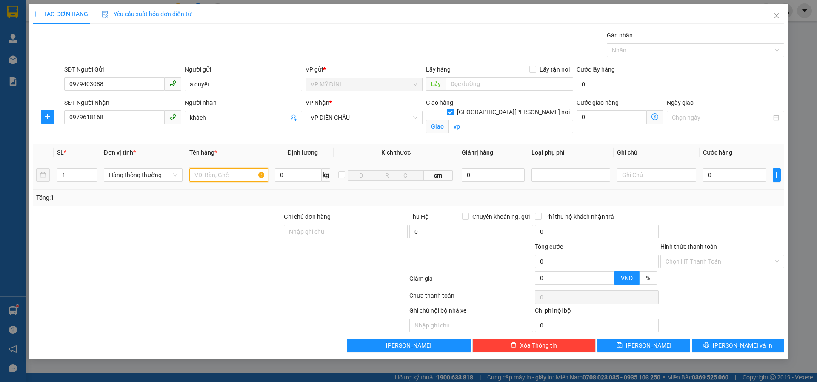
click at [208, 177] on input "text" at bounding box center [228, 175] width 79 height 14
type input "baba"
click at [747, 180] on input "0" at bounding box center [734, 175] width 63 height 14
type input "7"
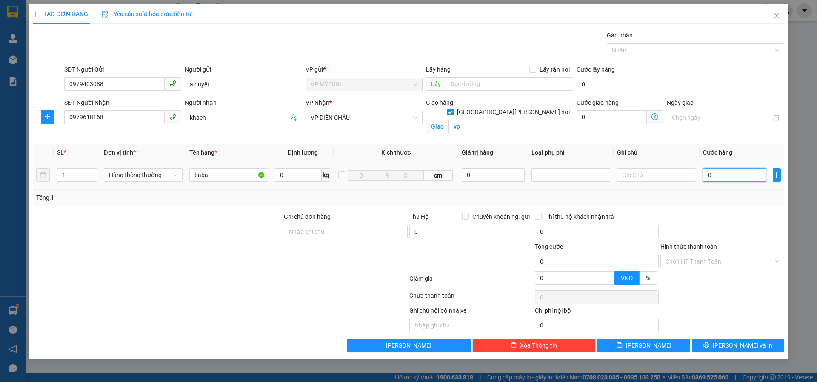
type input "7"
type input "70"
type input "70.000"
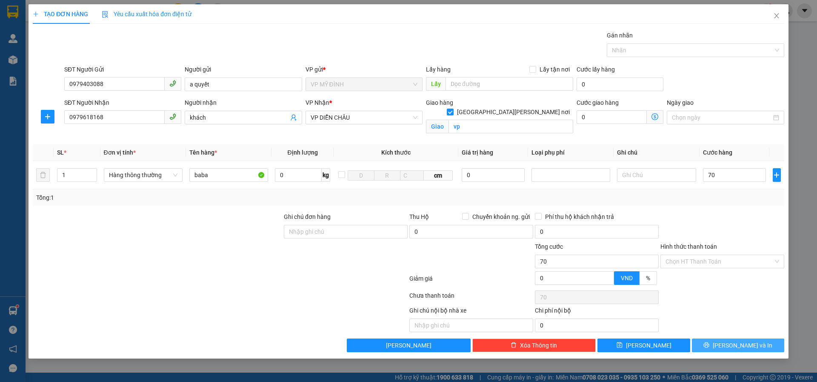
type input "70.000"
click at [710, 345] on icon "printer" at bounding box center [707, 345] width 6 height 6
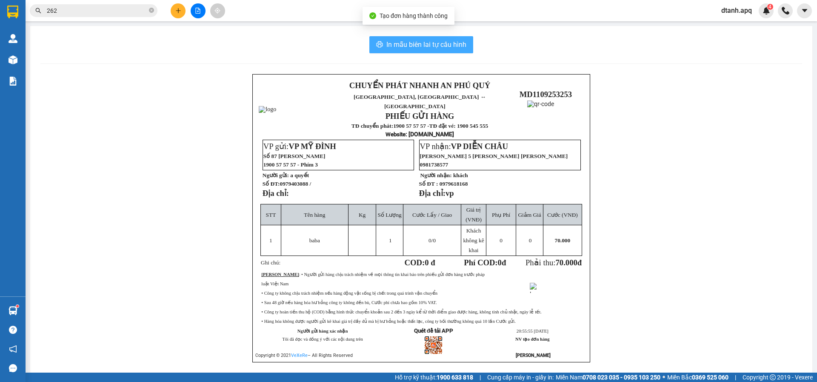
click at [401, 47] on span "In mẫu biên lai tự cấu hình" at bounding box center [426, 44] width 80 height 11
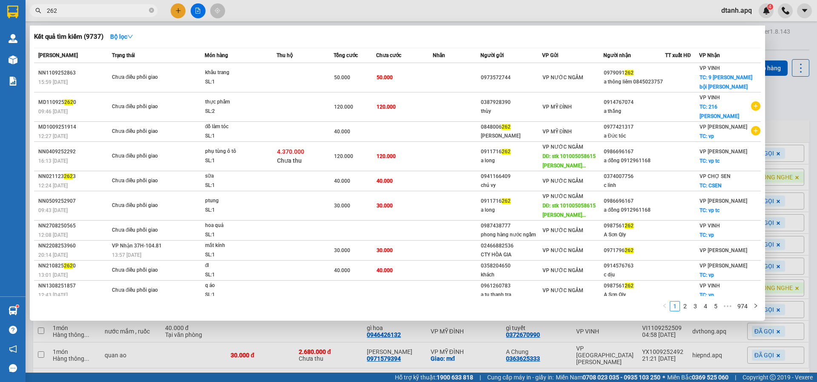
drag, startPoint x: 86, startPoint y: 12, endPoint x: 1, endPoint y: 16, distance: 85.2
click at [6, 12] on section "Kết quả tìm kiếm ( 9737 ) Bộ lọc Mã ĐH Trạng thái Món hàng Thu hộ Tổng cước Chư…" at bounding box center [408, 191] width 817 height 382
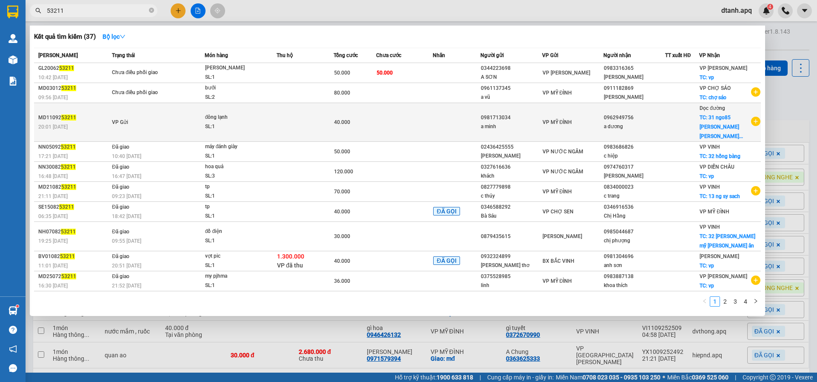
type input "53211"
click at [323, 125] on td at bounding box center [305, 122] width 57 height 39
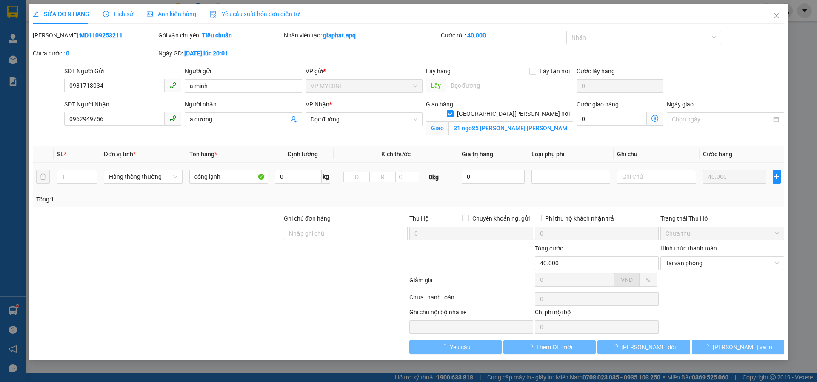
type input "0981713034"
type input "a minh"
type input "0962949756"
type input "a dương"
checkbox input "true"
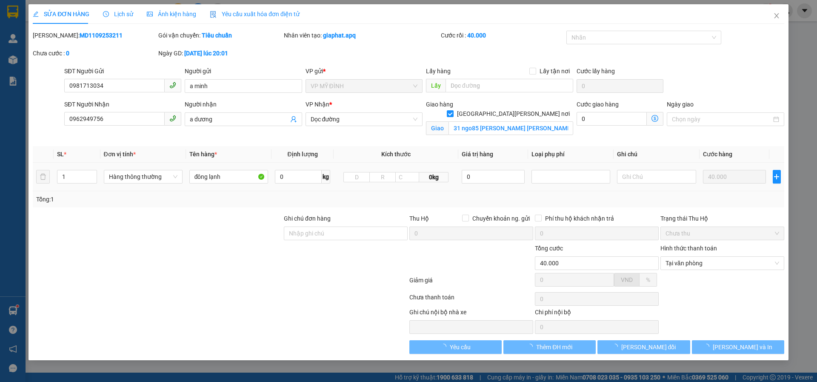
type input "31 ngo85 dương nguyen sinh sắc"
type input "40.000"
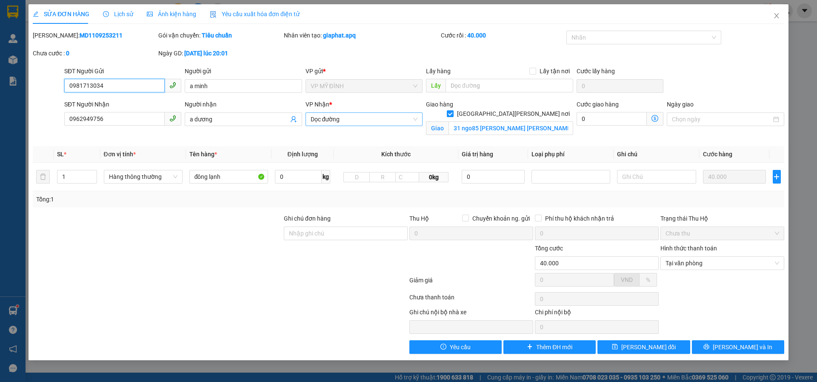
click at [365, 121] on span "Dọc đường" at bounding box center [364, 119] width 107 height 13
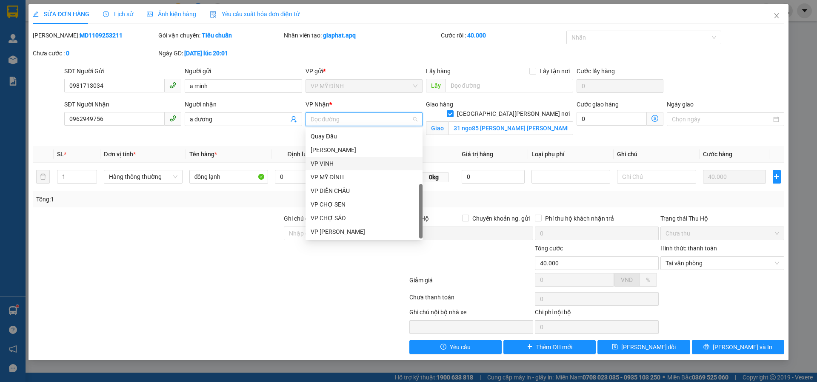
click at [332, 166] on div "VP VINH" at bounding box center [364, 163] width 107 height 9
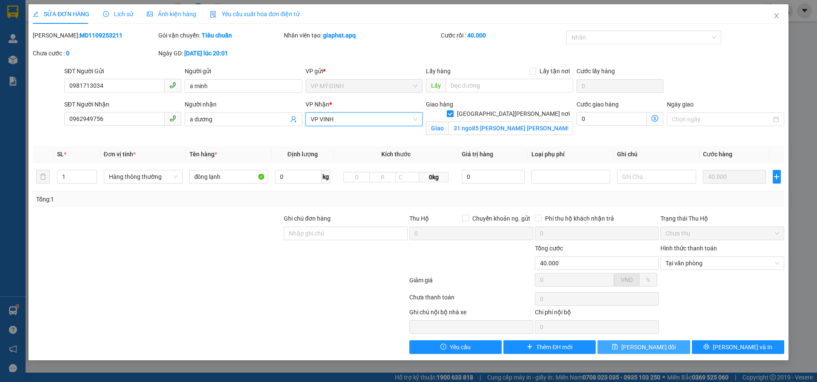
click at [645, 344] on span "[PERSON_NAME] thay đổi" at bounding box center [648, 346] width 55 height 9
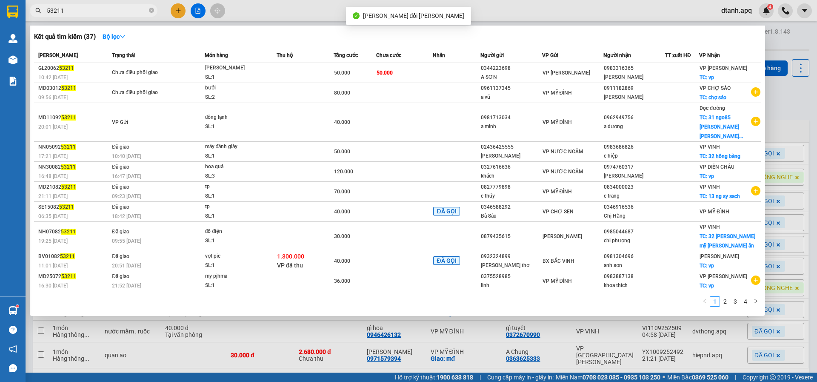
click at [76, 14] on input "53211" at bounding box center [97, 10] width 100 height 9
click at [375, 327] on div at bounding box center [408, 191] width 817 height 382
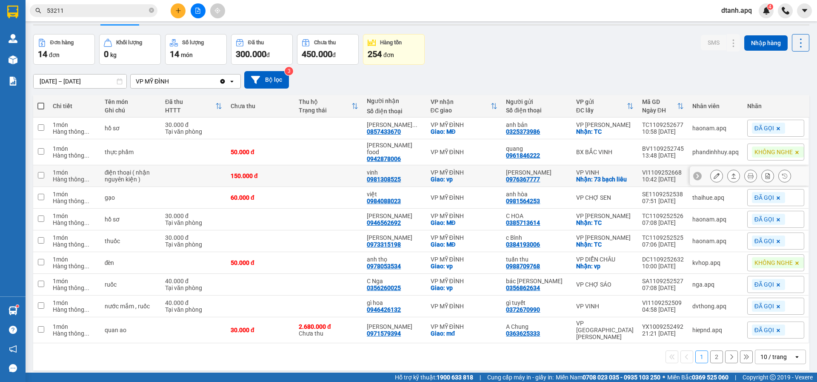
scroll to position [39, 0]
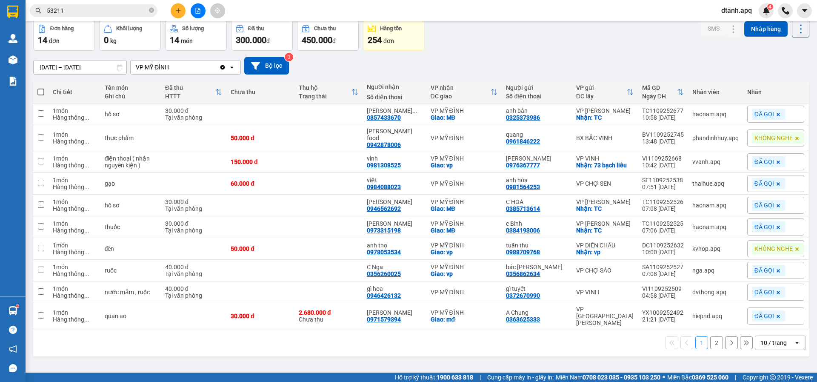
click at [710, 348] on button "2" at bounding box center [716, 342] width 13 height 13
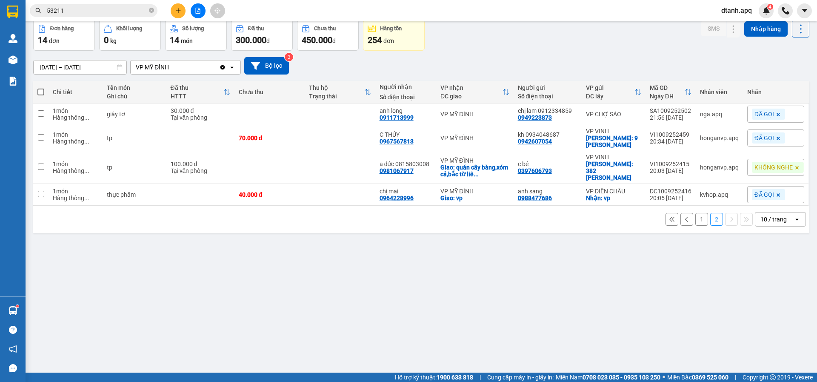
click at [696, 213] on button "1" at bounding box center [702, 219] width 13 height 13
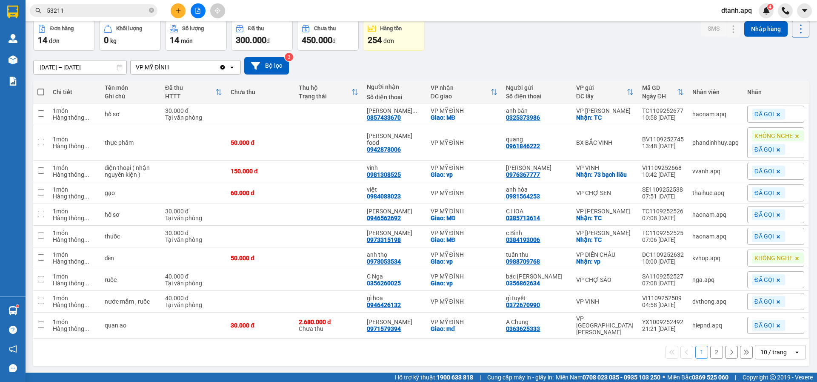
click at [710, 358] on button "2" at bounding box center [716, 352] width 13 height 13
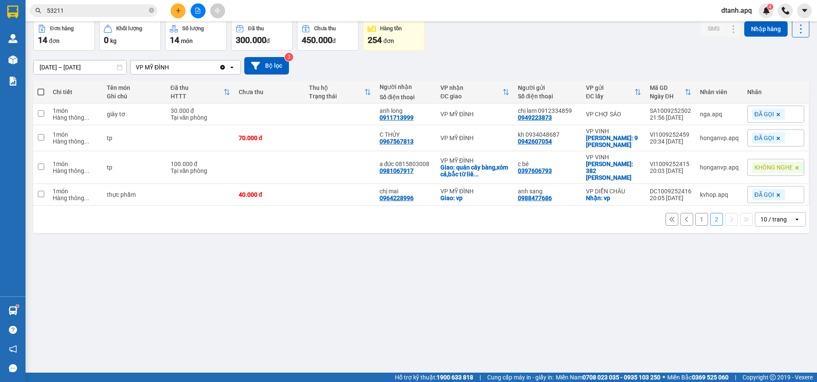
drag, startPoint x: 70, startPoint y: 14, endPoint x: 44, endPoint y: 11, distance: 26.6
click at [44, 11] on span "53211" at bounding box center [94, 10] width 128 height 13
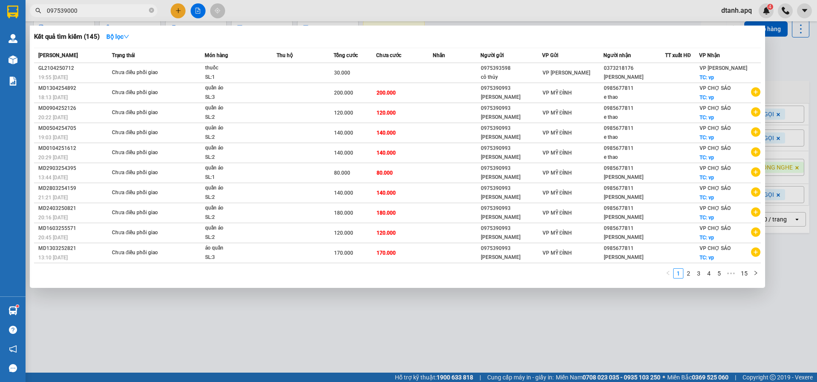
type input "0975390005"
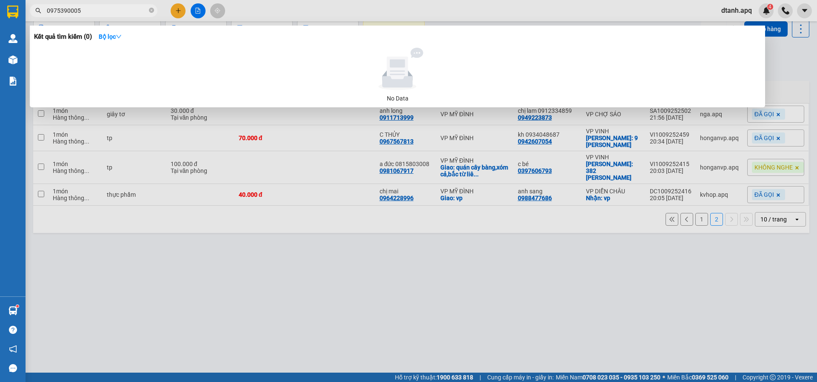
drag, startPoint x: 89, startPoint y: 13, endPoint x: 14, endPoint y: 13, distance: 75.3
click at [14, 13] on section "Kết quả tìm kiếm ( 0 ) Bộ lọc No Data 0975390005 dtanh.apq 4 Quản Lý Quản lý th…" at bounding box center [408, 191] width 817 height 382
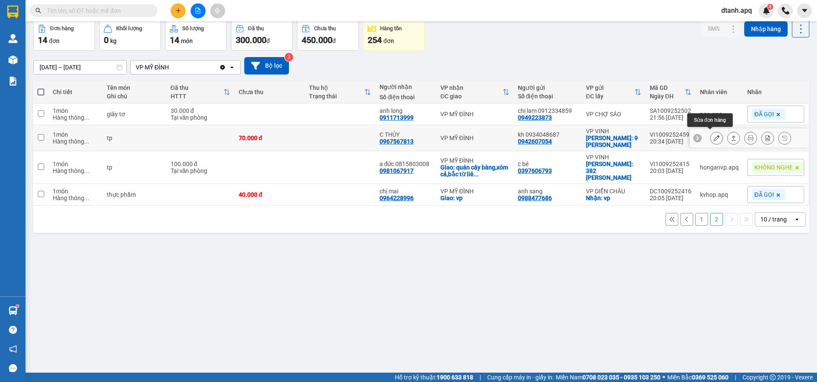
click at [714, 137] on icon at bounding box center [717, 138] width 6 height 6
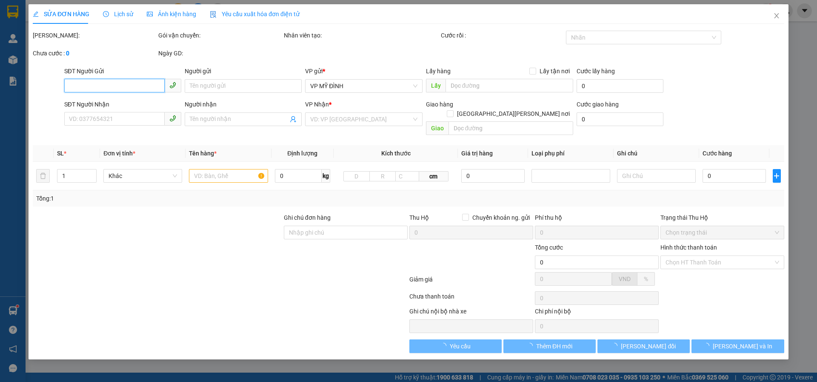
type input "0942607054"
type input "kh 0934048687"
checkbox input "true"
type input "9 [PERSON_NAME]"
type input "0967567813"
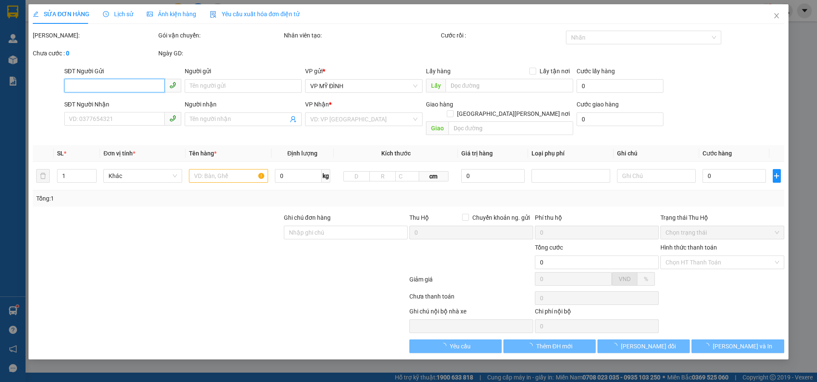
type input "C THỦY"
type input "70.000"
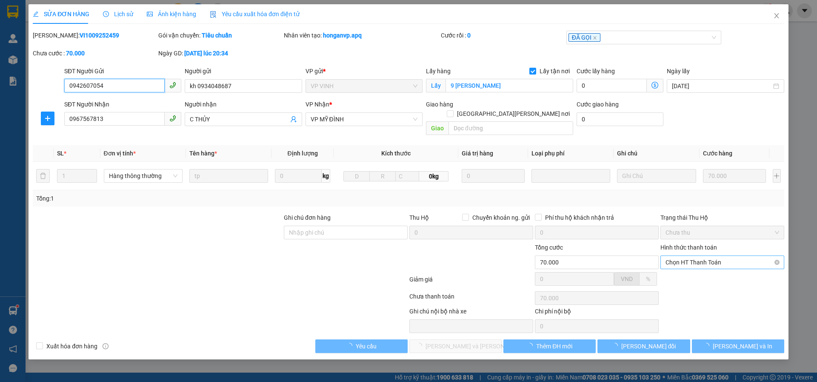
click at [694, 256] on span "Chọn HT Thanh Toán" at bounding box center [723, 262] width 114 height 13
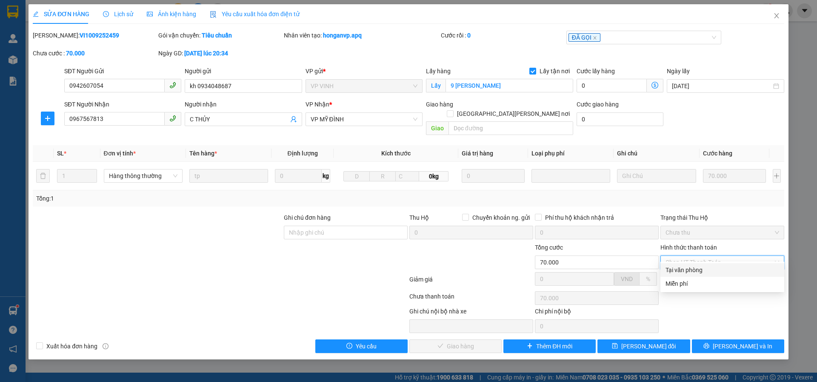
click at [688, 269] on div "Tại văn phòng" at bounding box center [723, 269] width 114 height 9
type input "0"
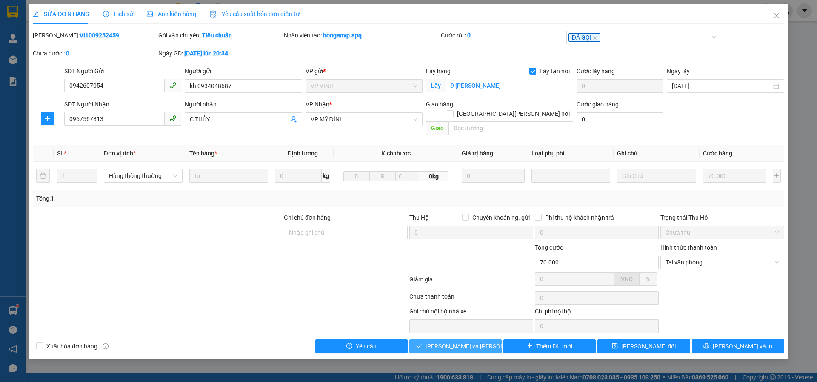
click at [442, 342] on button "[PERSON_NAME] và Giao hàng" at bounding box center [455, 346] width 92 height 14
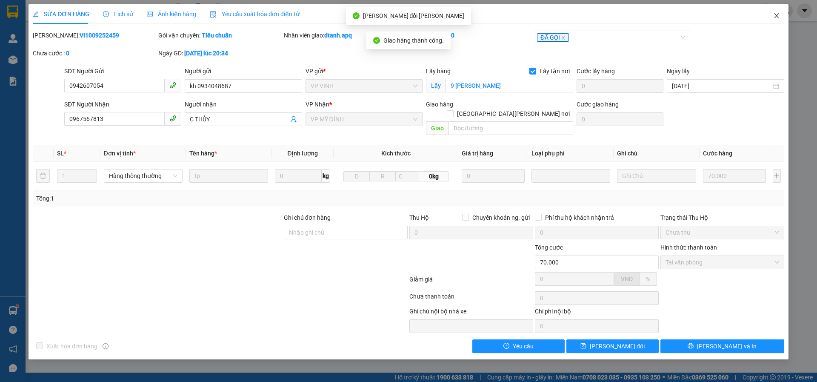
click at [777, 16] on icon "close" at bounding box center [776, 15] width 7 height 7
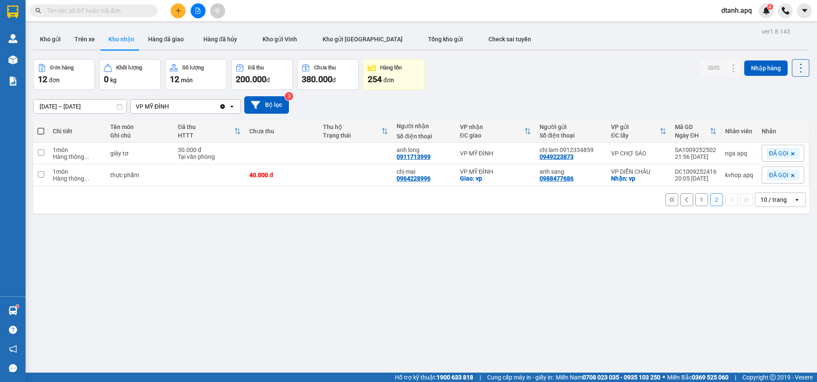
click at [699, 197] on button "1" at bounding box center [702, 199] width 13 height 13
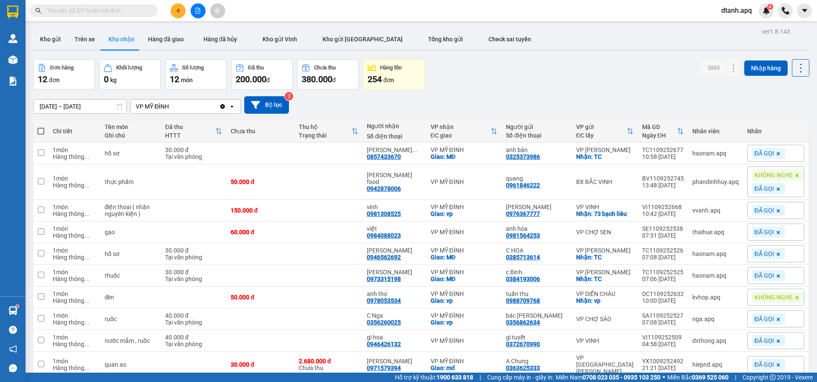
click at [76, 7] on input "text" at bounding box center [97, 10] width 100 height 9
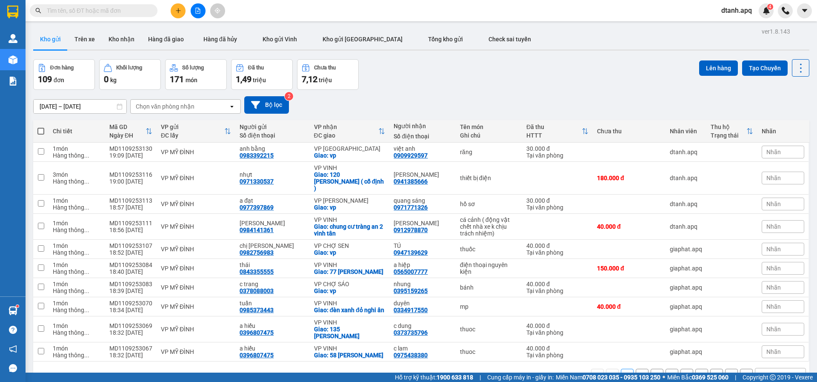
click at [119, 44] on button "Kho nhận" at bounding box center [122, 39] width 40 height 20
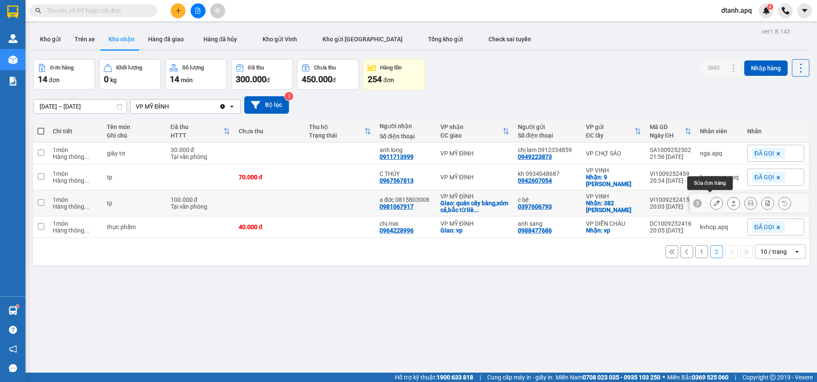
click at [714, 200] on icon at bounding box center [717, 203] width 6 height 6
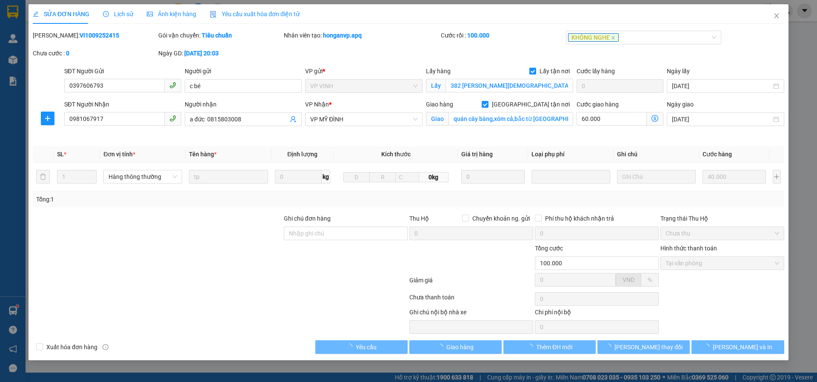
type input "0397606793"
type input "c bé"
checkbox input "true"
type input "382 [PERSON_NAME][DEMOGRAPHIC_DATA]"
type input "0981067917"
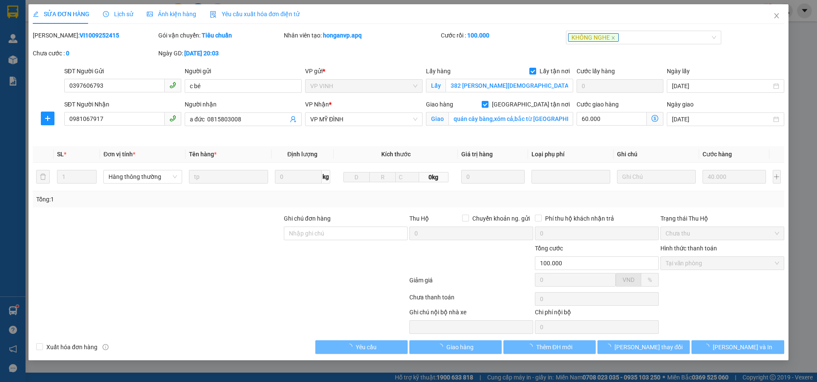
type input "a đức 0815803008"
checkbox input "true"
type input "quán cây bàng,xóm cả,bắc từ [GEOGRAPHIC_DATA] , [GEOGRAPHIC_DATA]"
type input "100.000"
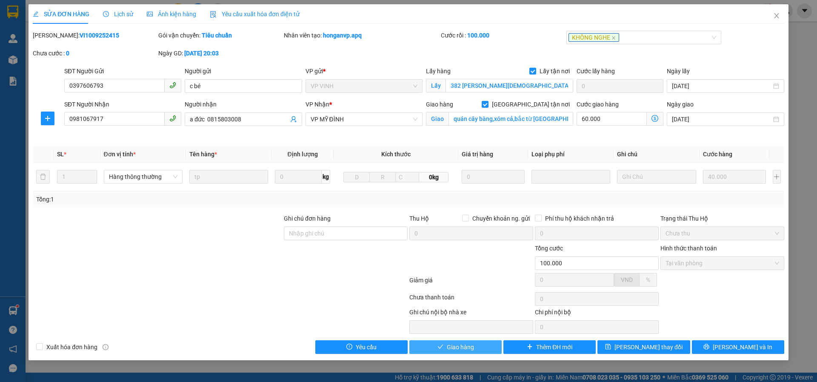
click at [454, 346] on span "Giao hàng" at bounding box center [460, 346] width 27 height 9
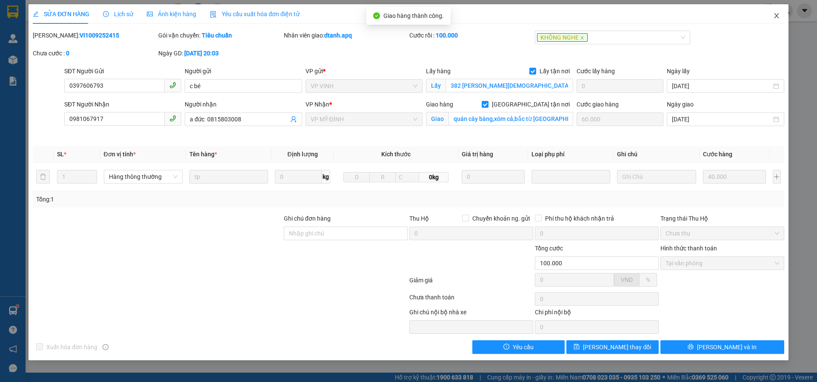
click at [778, 15] on icon "close" at bounding box center [776, 15] width 5 height 5
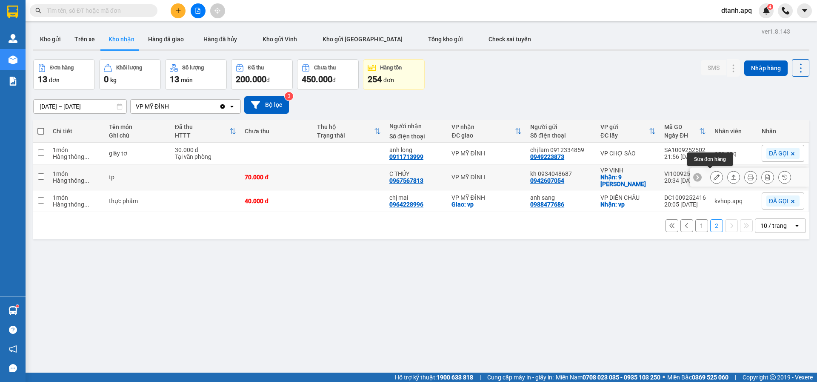
click at [714, 176] on icon at bounding box center [717, 177] width 6 height 6
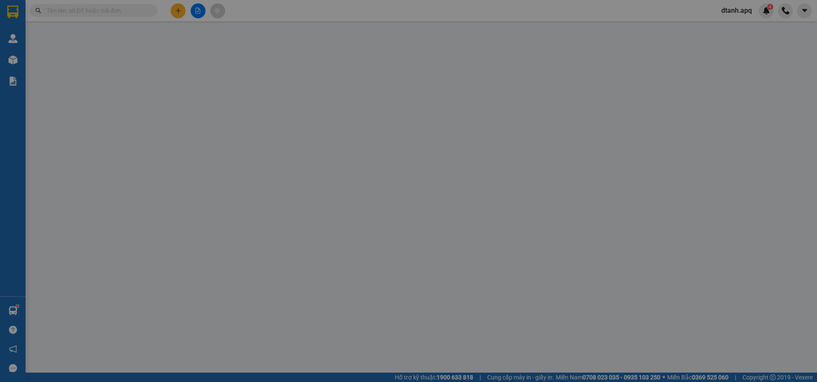
type input "0942607054"
type input "kh 0934048687"
checkbox input "true"
type input "9 [PERSON_NAME]"
type input "0967567813"
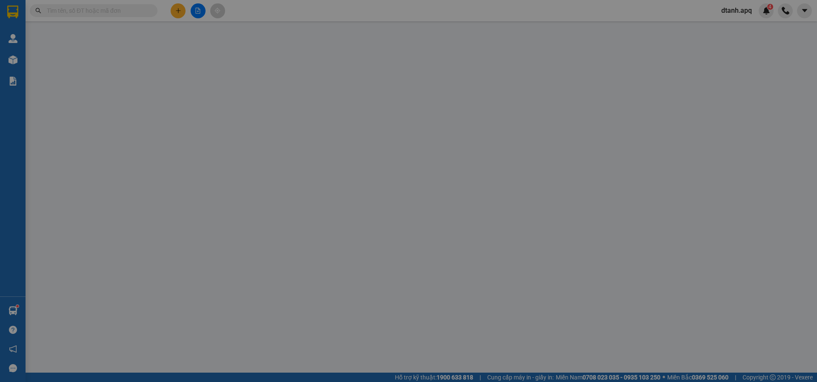
type input "C THỦY"
type input "70.000"
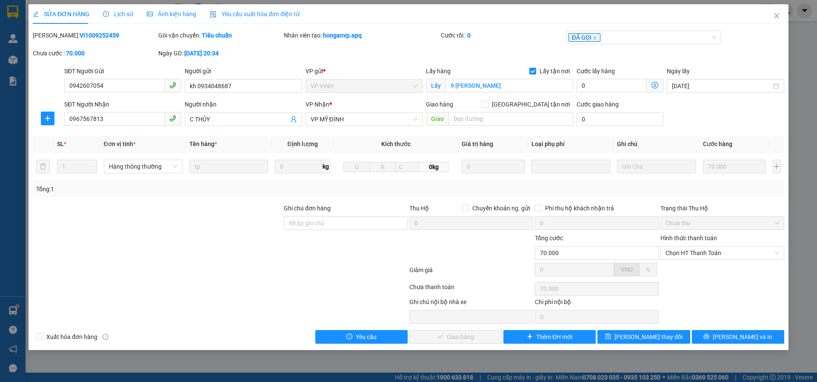
click at [105, 14] on icon "clock-circle" at bounding box center [106, 14] width 6 height 6
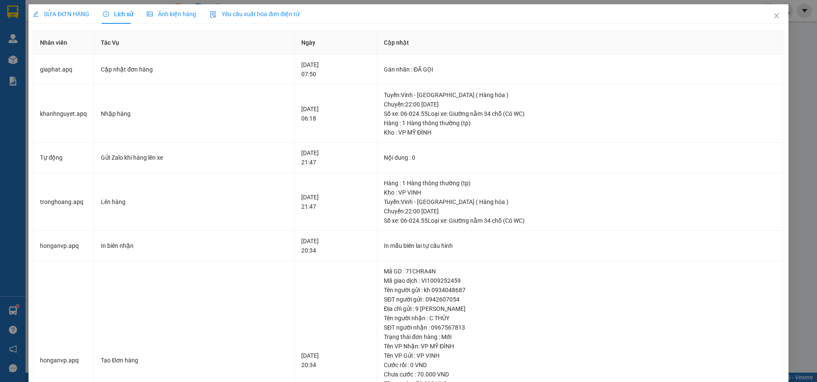
click at [65, 13] on span "SỬA ĐƠN HÀNG" at bounding box center [61, 14] width 57 height 7
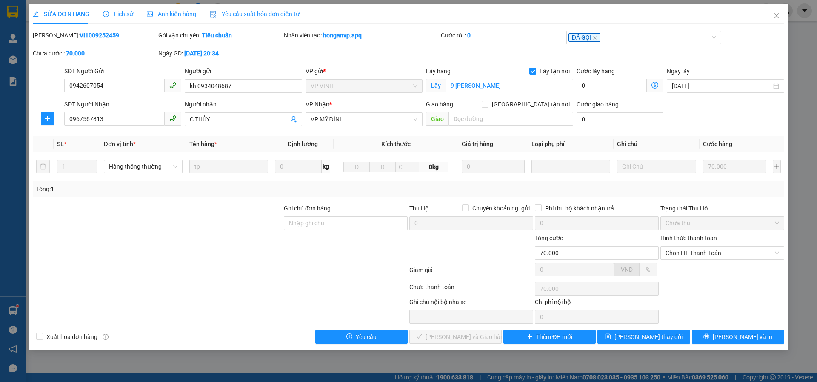
click at [116, 15] on span "Lịch sử" at bounding box center [118, 14] width 30 height 7
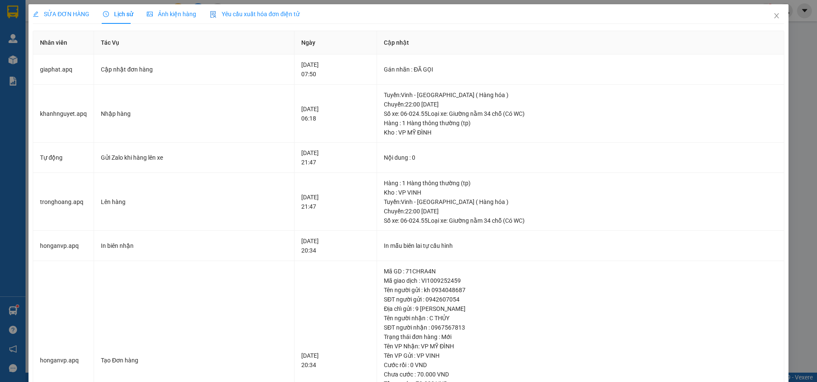
click at [60, 11] on span "SỬA ĐƠN HÀNG" at bounding box center [61, 14] width 57 height 7
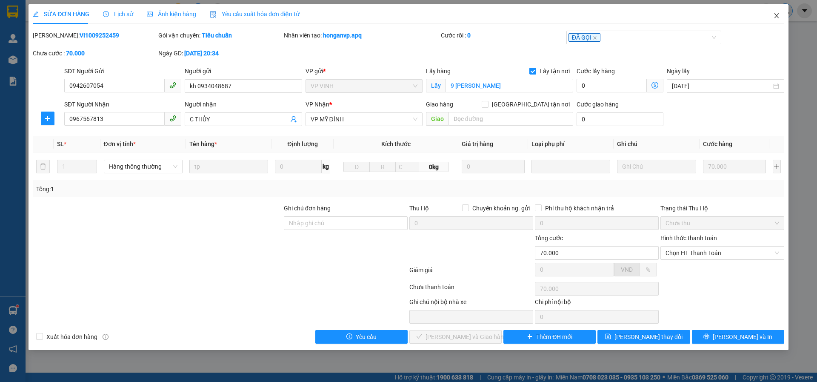
click at [782, 15] on span "Close" at bounding box center [777, 16] width 24 height 24
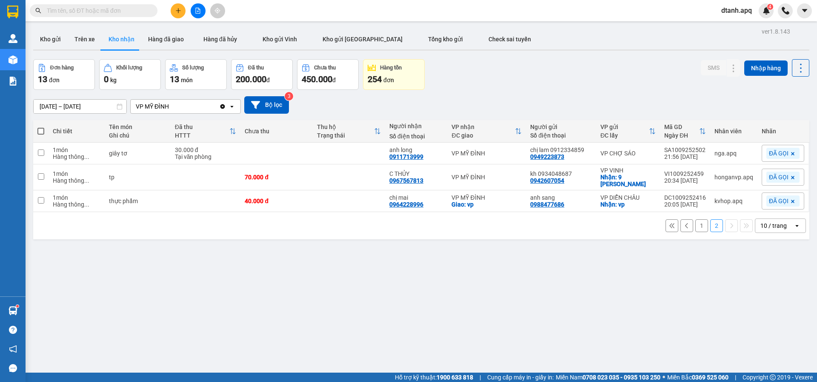
click at [697, 225] on button "1" at bounding box center [702, 225] width 13 height 13
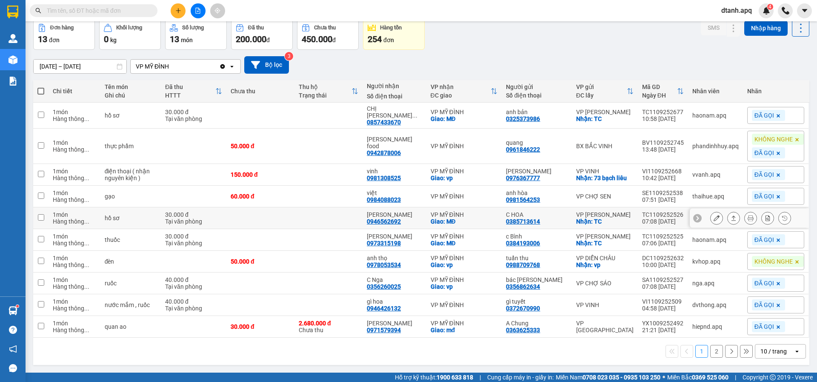
scroll to position [49, 0]
click at [710, 350] on button "2" at bounding box center [716, 351] width 13 height 13
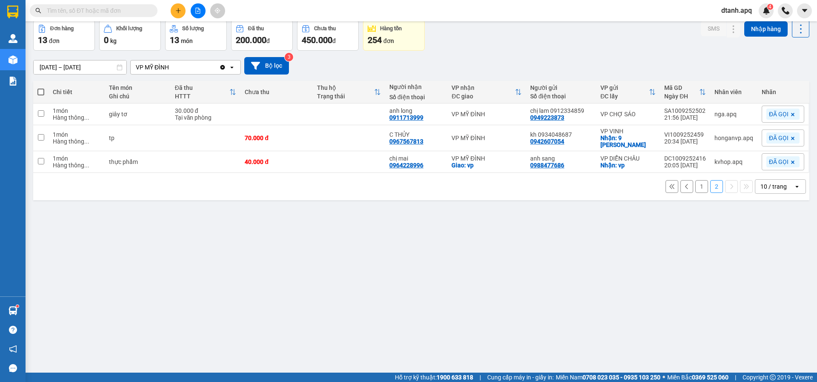
click at [700, 183] on button "1" at bounding box center [702, 186] width 13 height 13
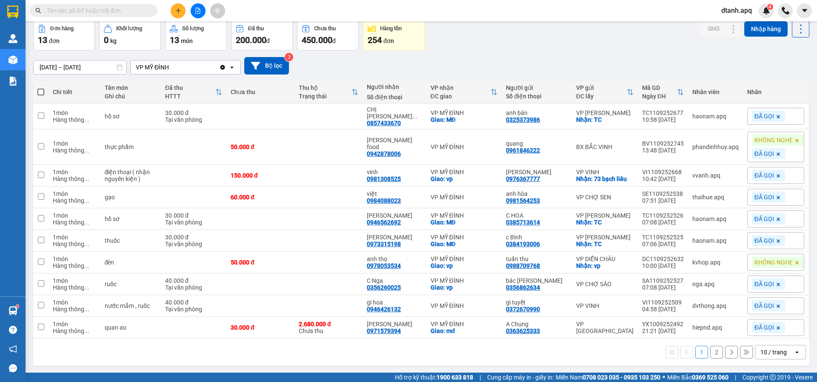
click at [712, 358] on button "2" at bounding box center [716, 352] width 13 height 13
